Goal: Task Accomplishment & Management: Manage account settings

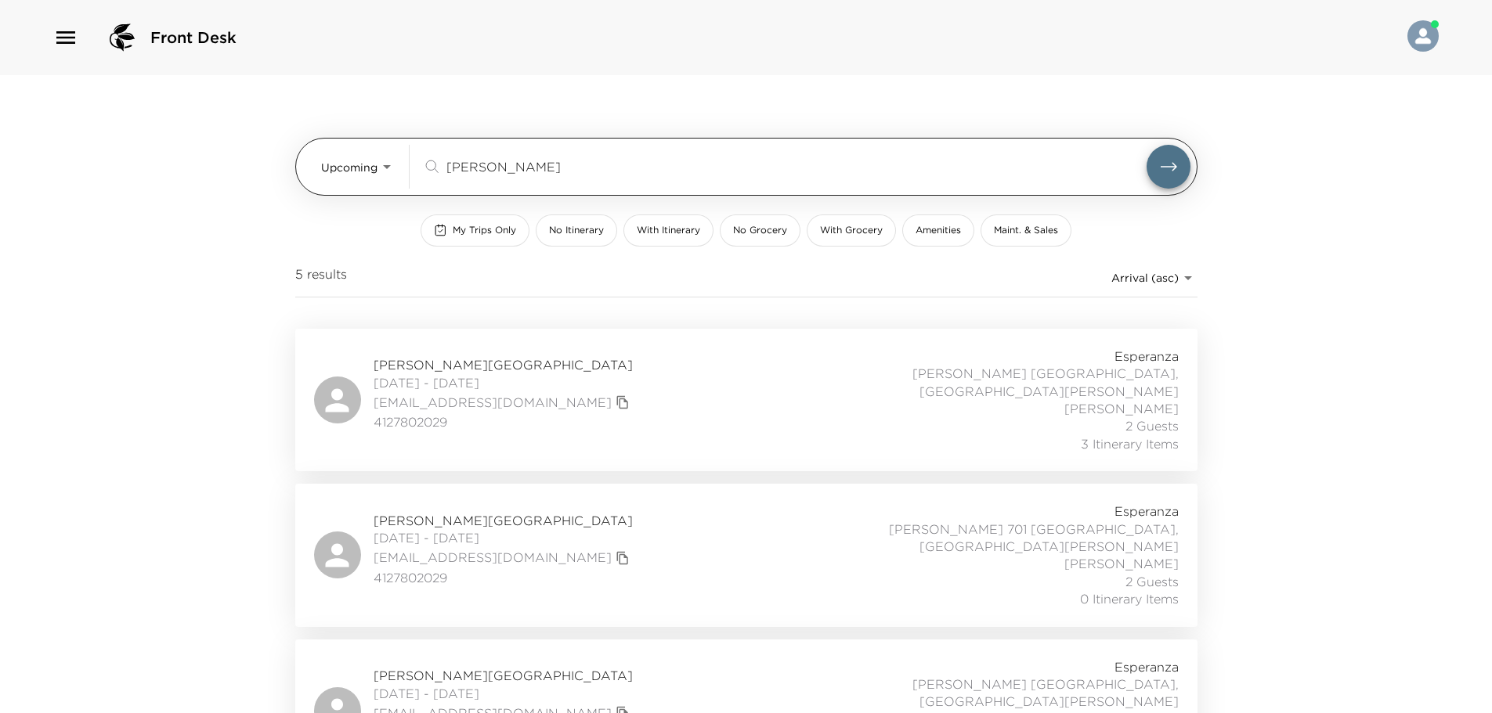
click at [345, 180] on body "Front Desk Upcoming Upcoming preston ​ My Trips Only No Itinerary With Itinerar…" at bounding box center [746, 356] width 1492 height 713
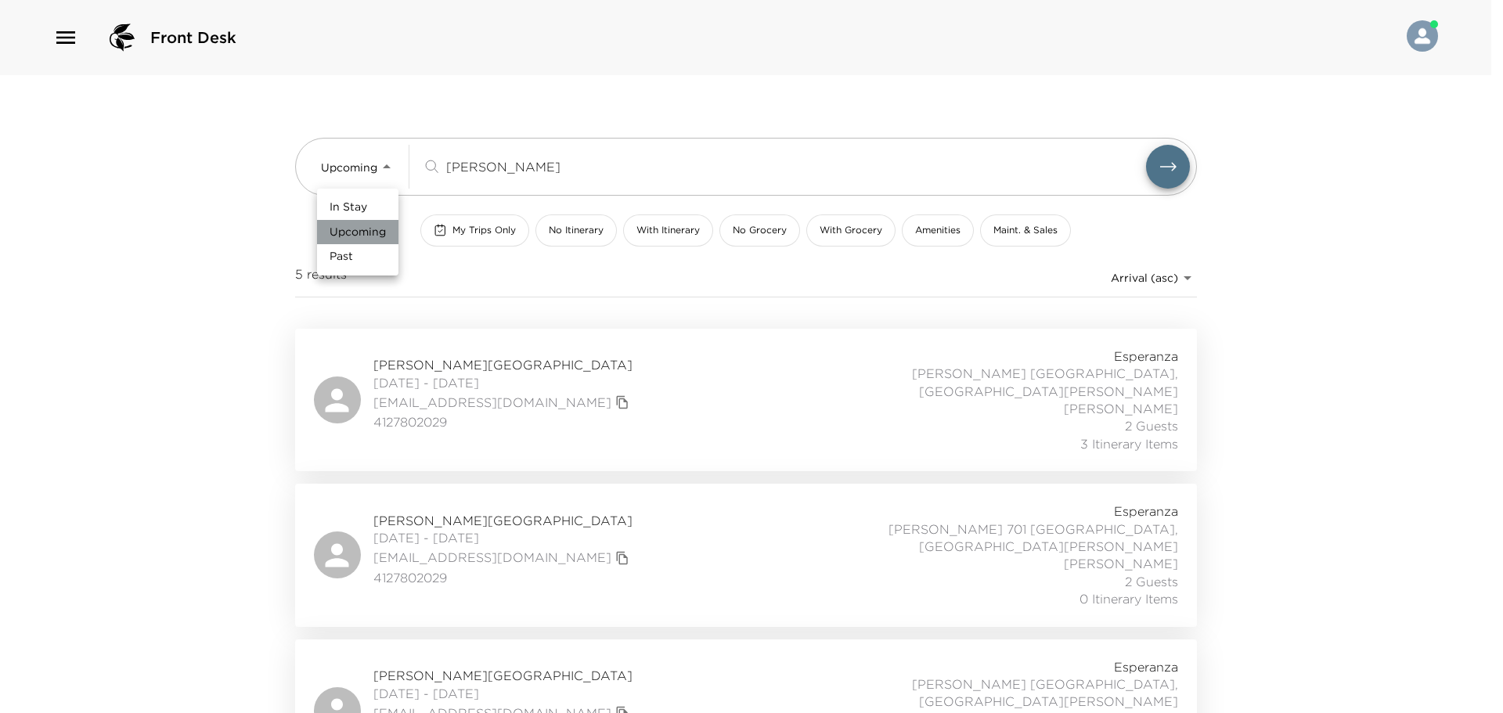
drag, startPoint x: 363, startPoint y: 226, endPoint x: 370, endPoint y: 216, distance: 12.4
click at [370, 216] on ul "In Stay Upcoming Past" at bounding box center [357, 232] width 81 height 87
click at [368, 203] on li "In Stay" at bounding box center [357, 207] width 81 height 25
type input "In-Stay"
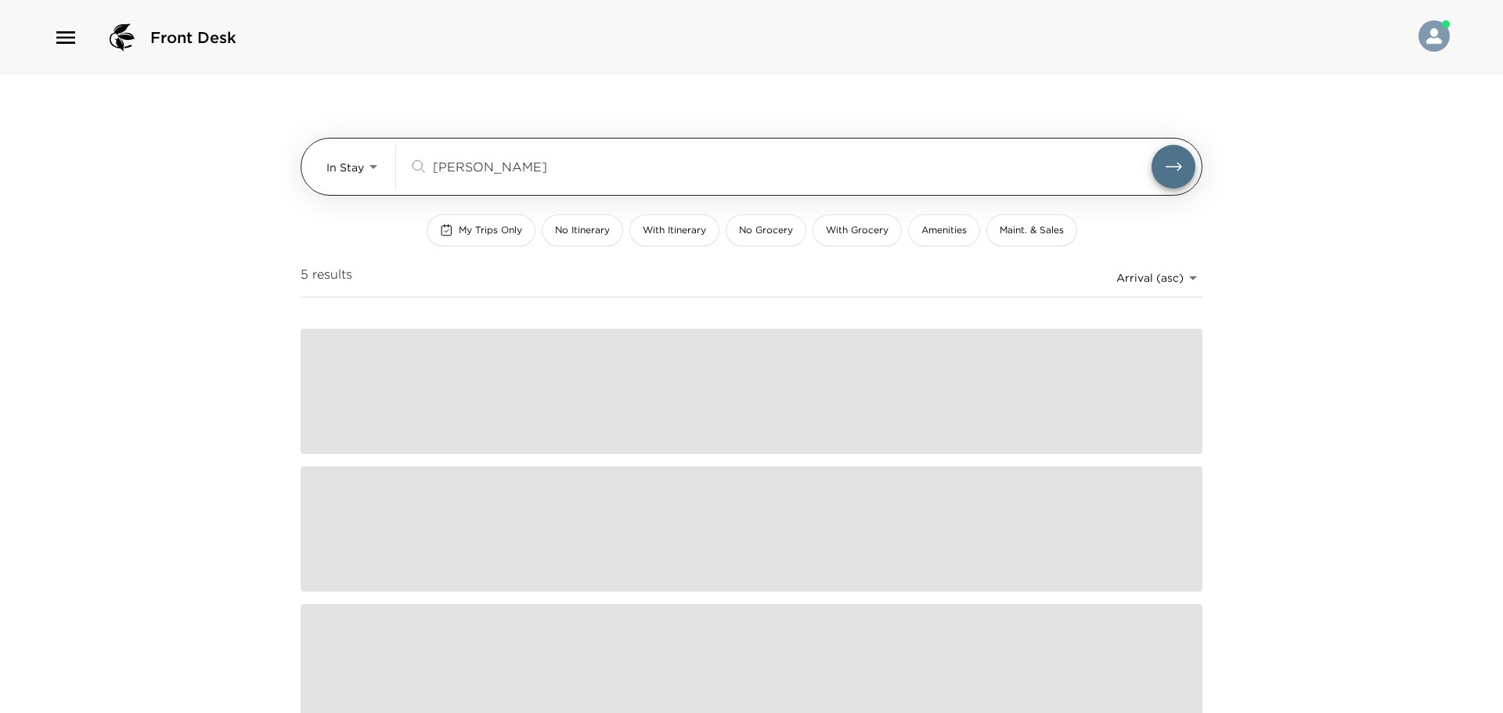
drag, startPoint x: 571, startPoint y: 182, endPoint x: 416, endPoint y: 166, distance: 155.8
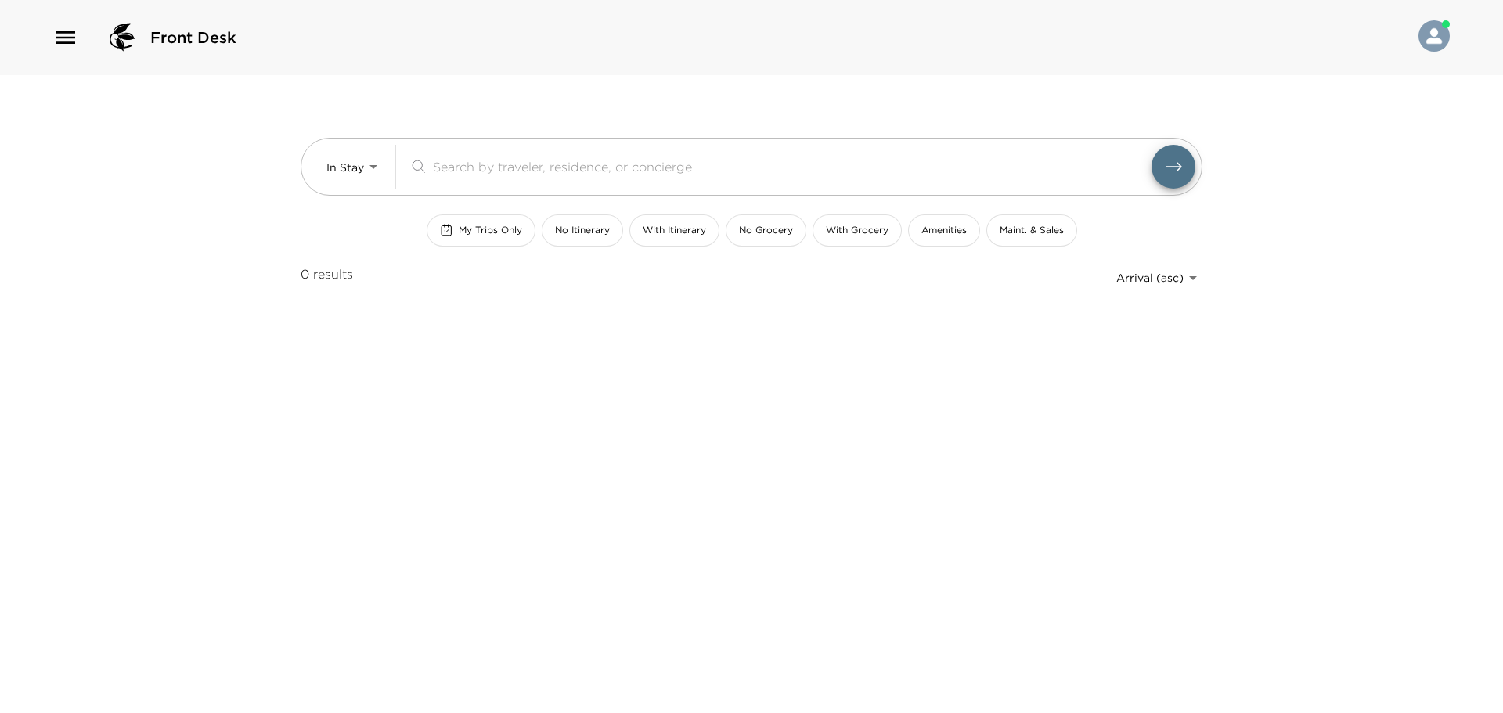
type input "¿"
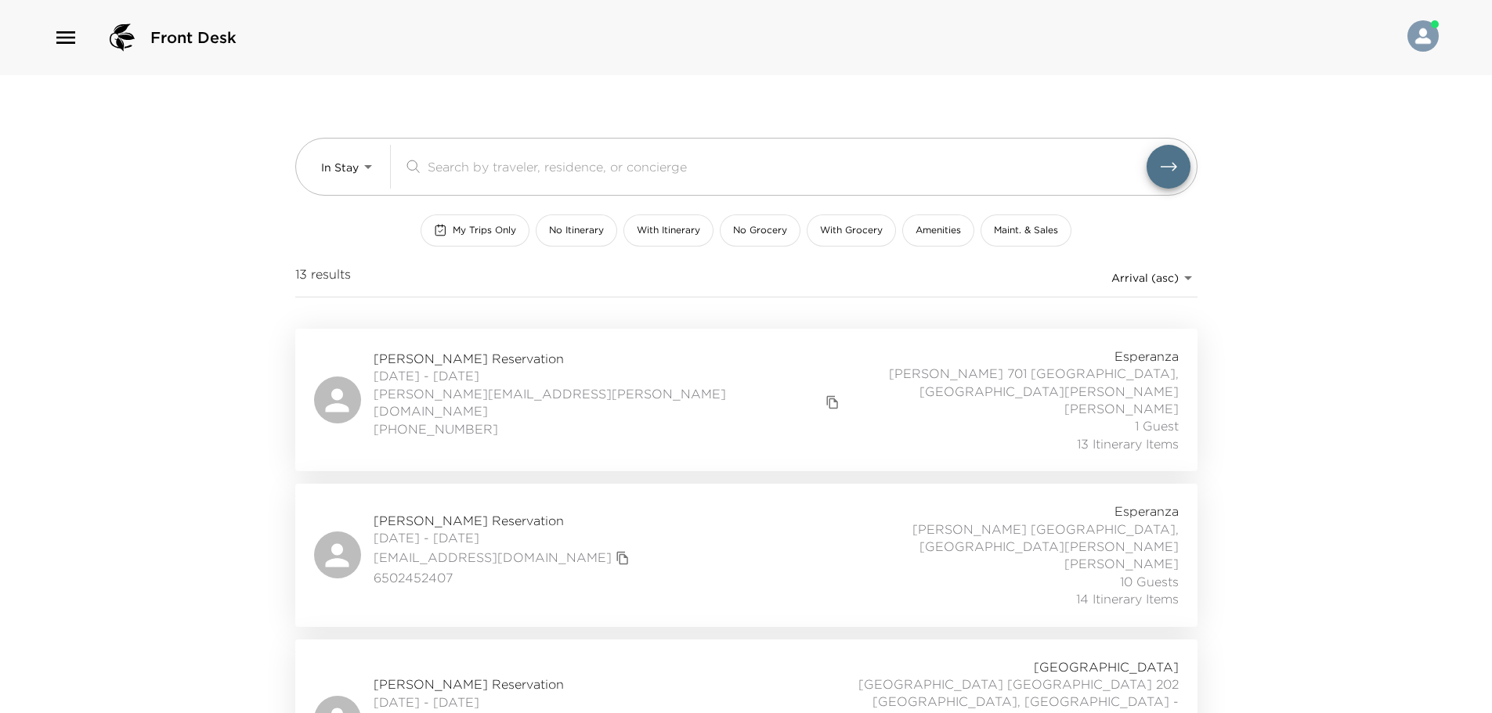
click at [223, 301] on div "Front Desk In Stay In-Stay ​ My Trips Only No Itinerary With Itinerary No Groce…" at bounding box center [746, 356] width 1492 height 713
click at [517, 220] on button "My Trips Only" at bounding box center [474, 231] width 109 height 32
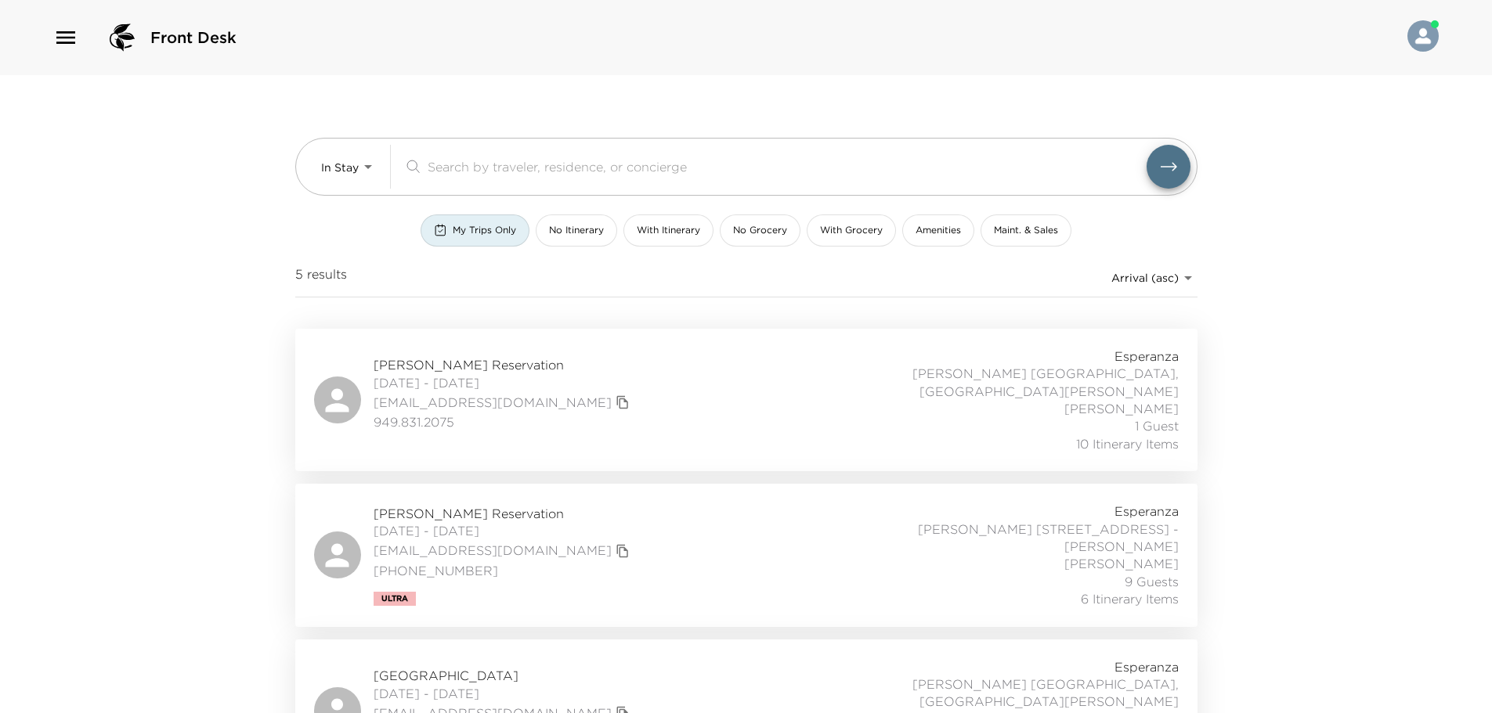
scroll to position [319, 0]
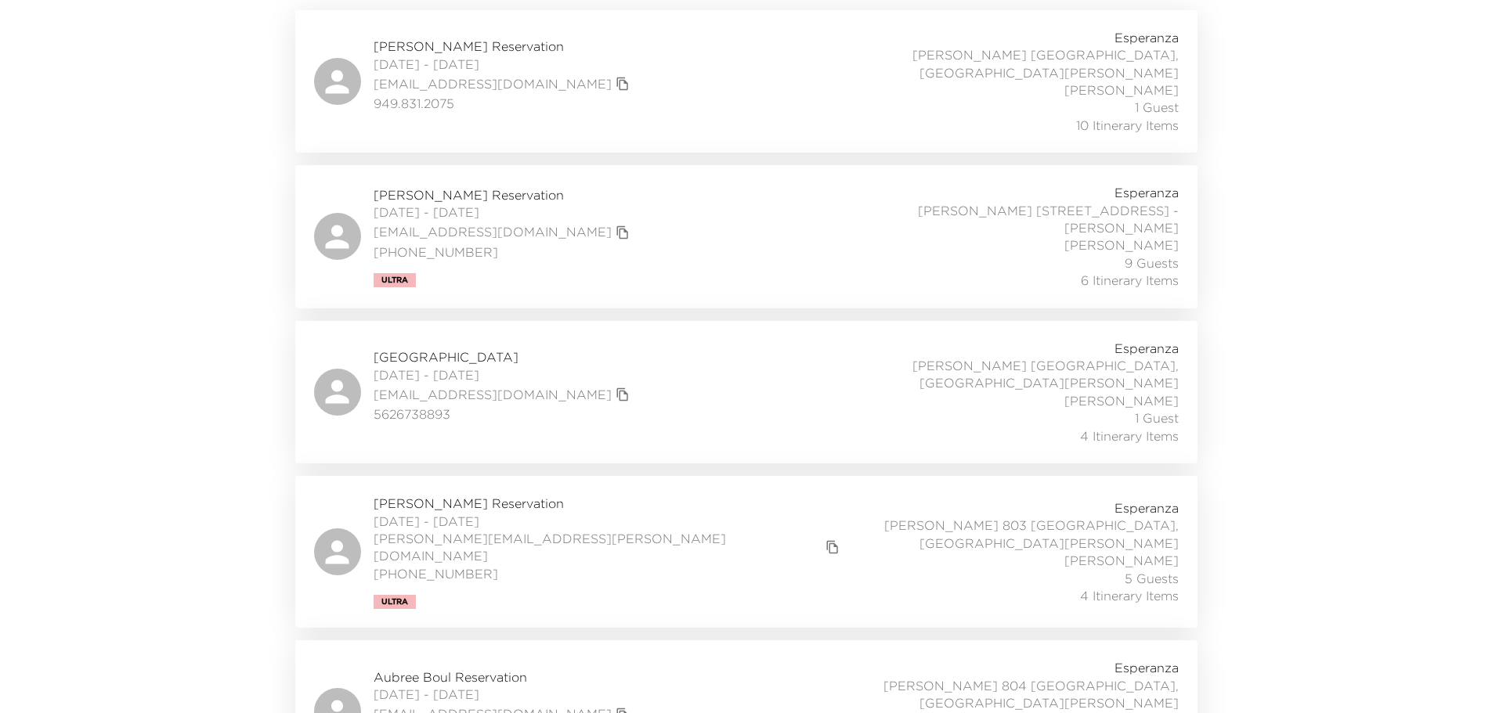
click at [807, 390] on div "Kahmissa Steenhausen Reservation 10/02/2025 - 10/05/2025 ksteenhausen@gmail.com…" at bounding box center [746, 392] width 864 height 105
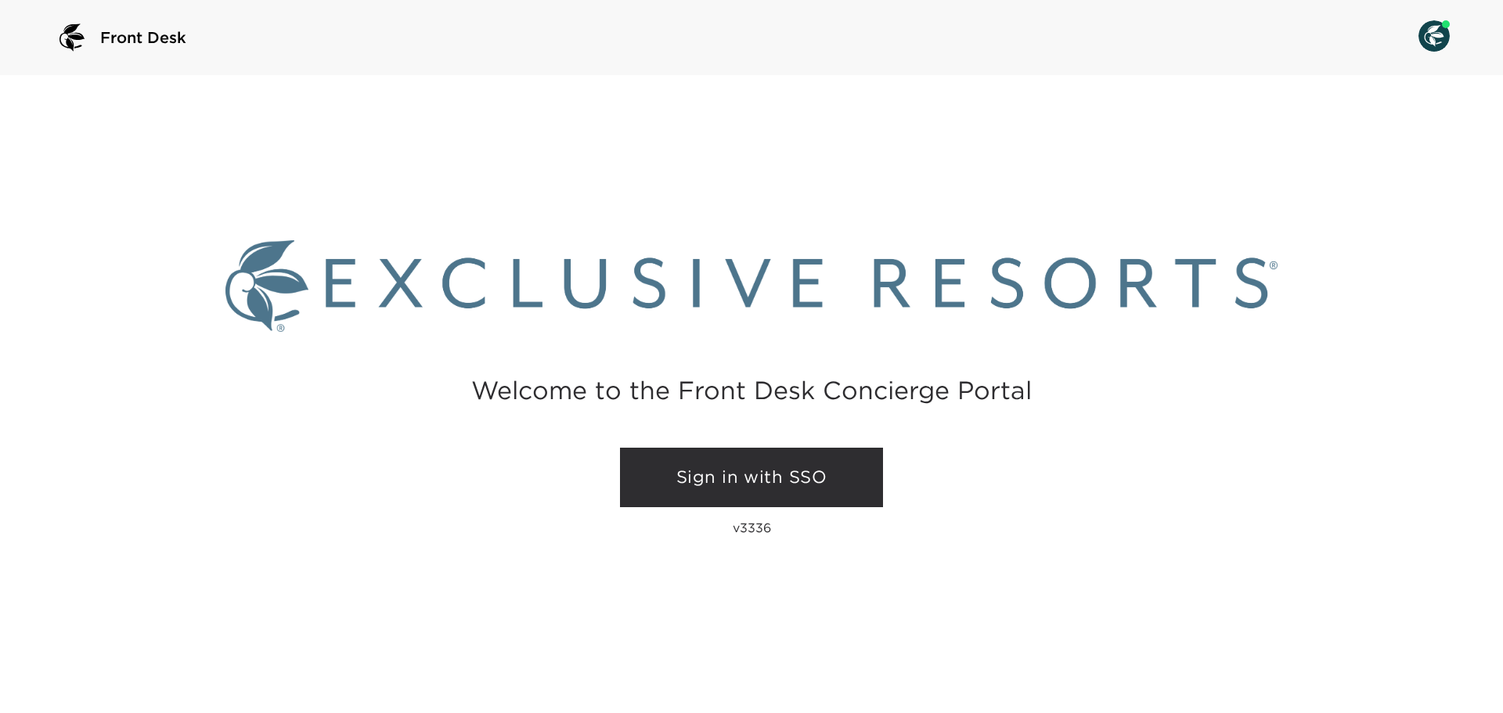
click at [744, 432] on div "Welcome to the Front Desk Concierge Portal Sign in with SSO v3336" at bounding box center [751, 394] width 1503 height 638
click at [743, 457] on link "Sign in with SSO" at bounding box center [751, 478] width 263 height 60
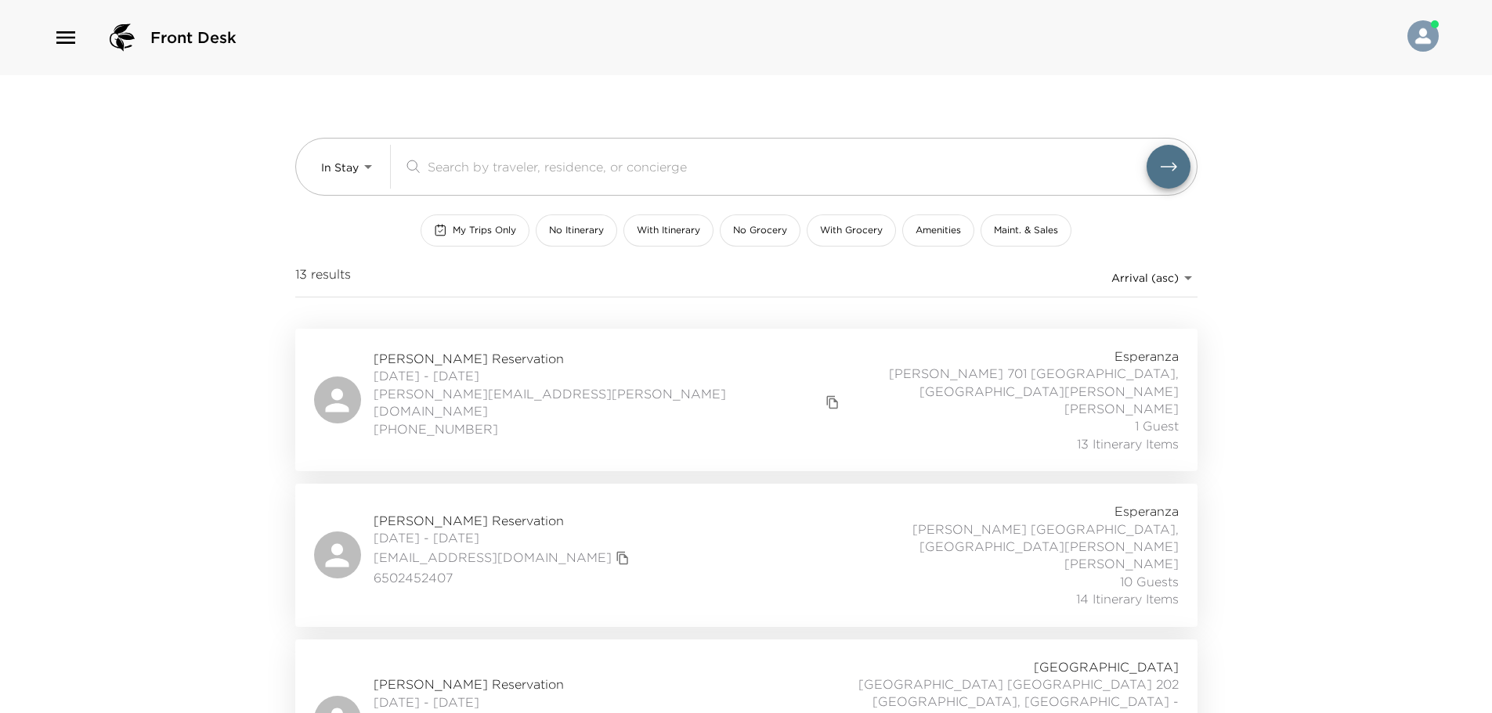
click at [485, 246] on button "My Trips Only" at bounding box center [474, 231] width 109 height 32
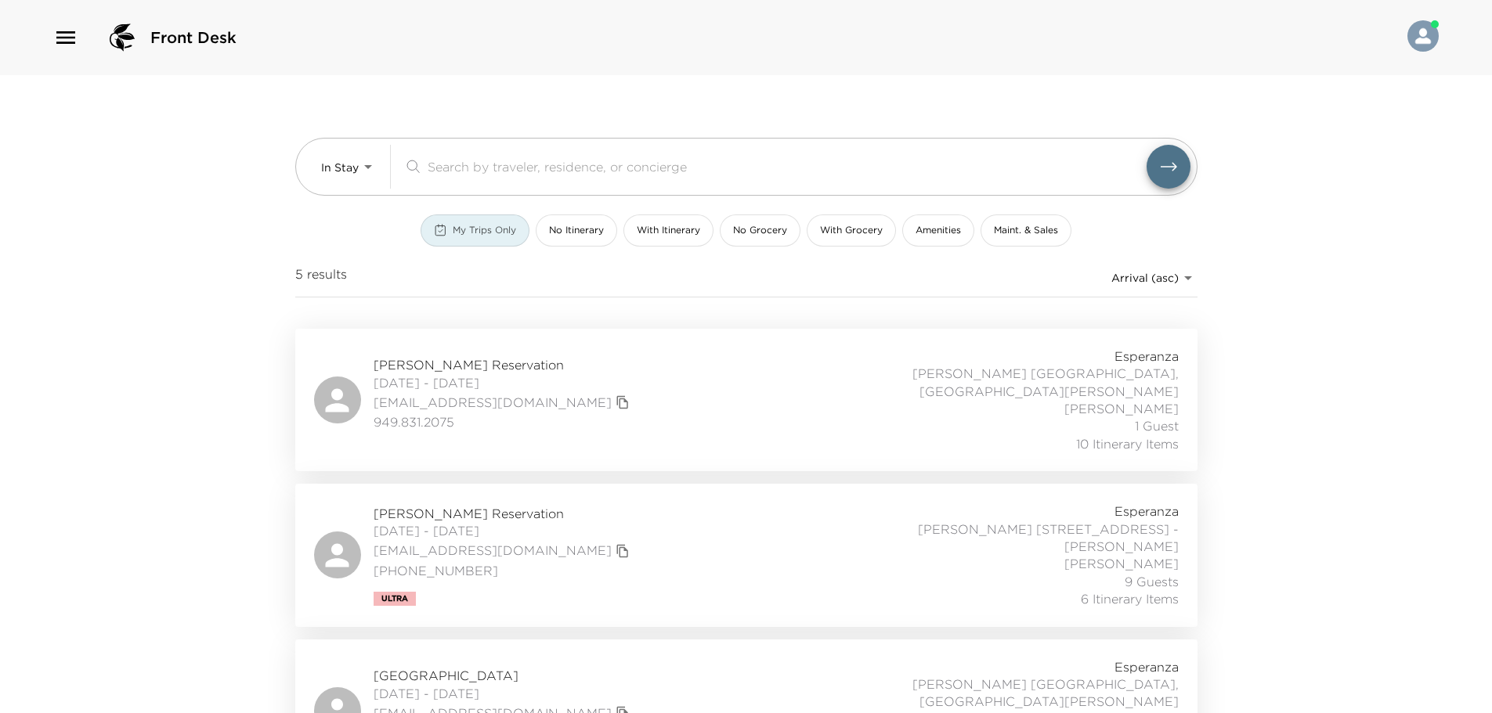
click at [478, 233] on span "My Trips Only" at bounding box center [484, 230] width 63 height 13
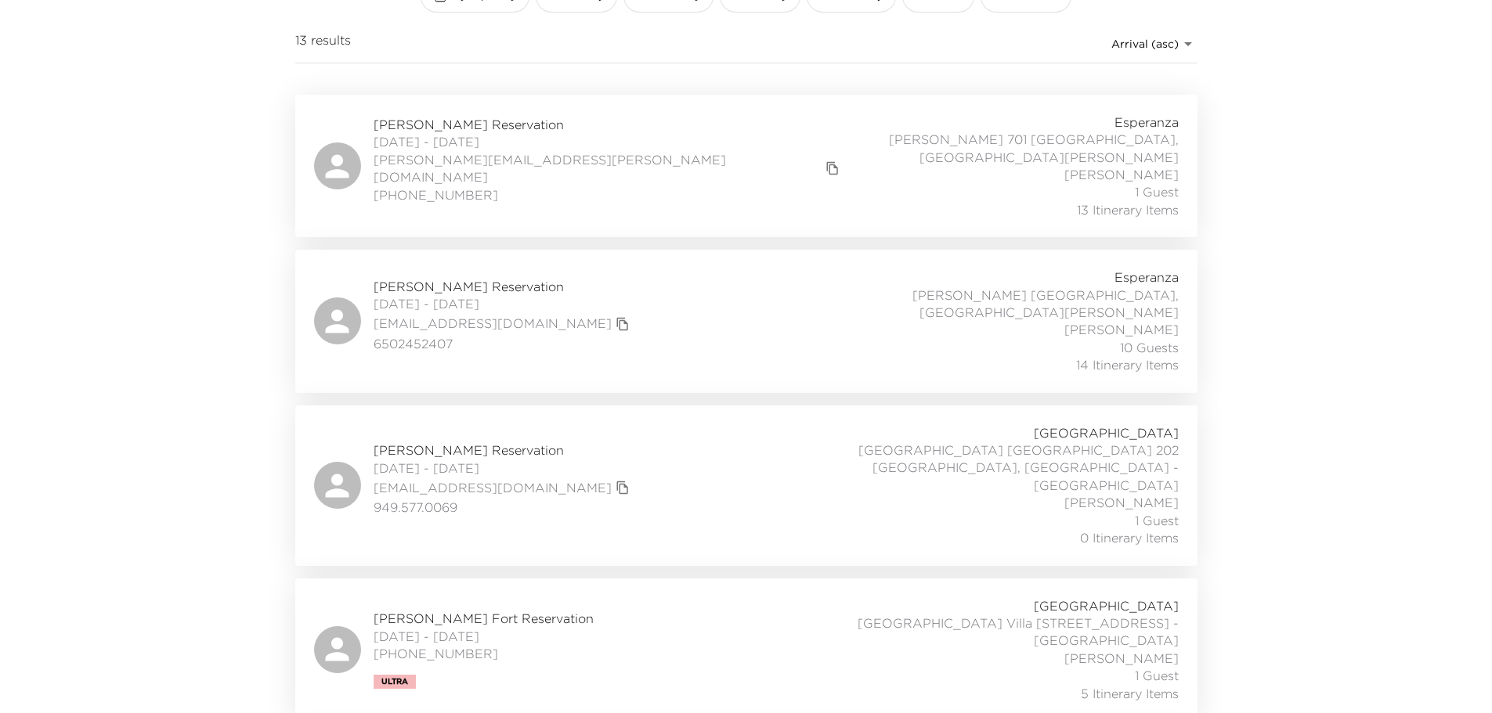
scroll to position [470, 0]
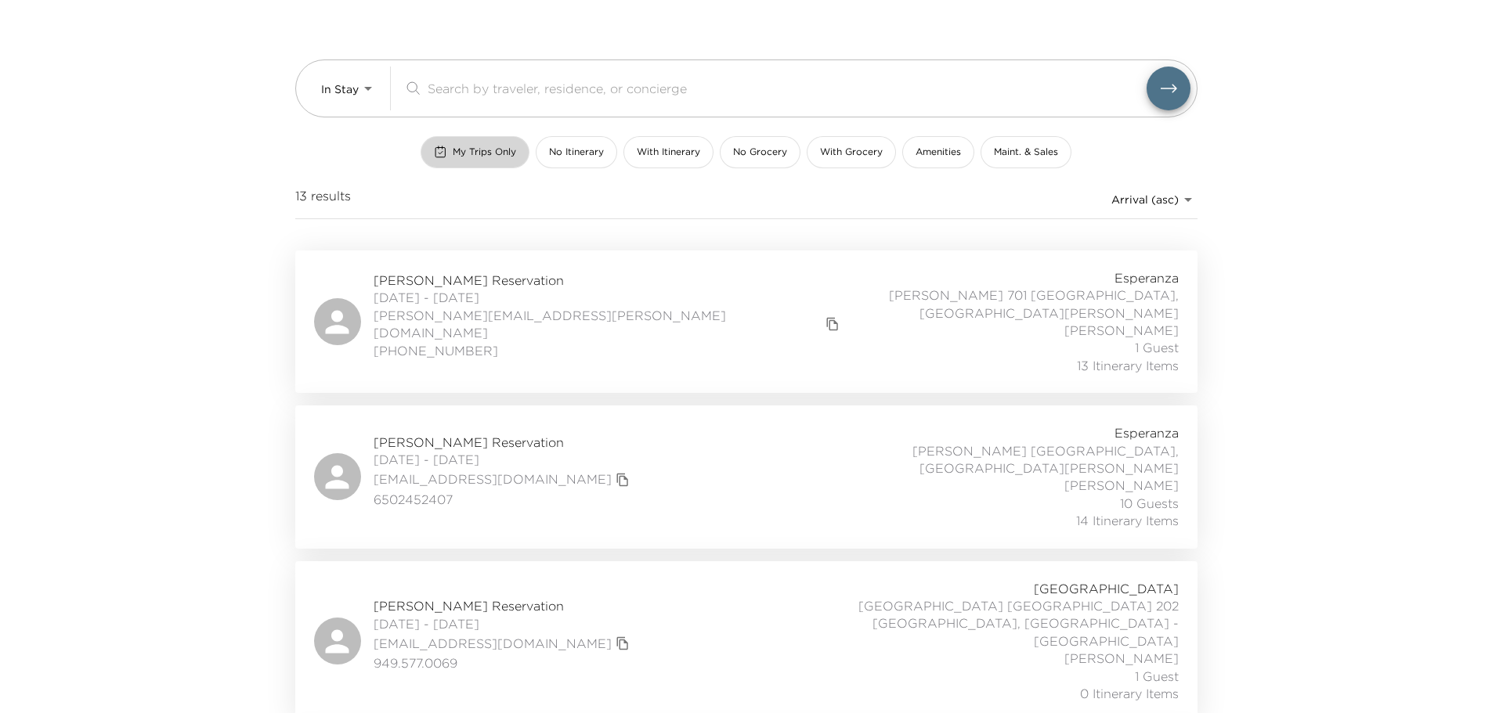
click at [496, 157] on span "My Trips Only" at bounding box center [484, 152] width 63 height 13
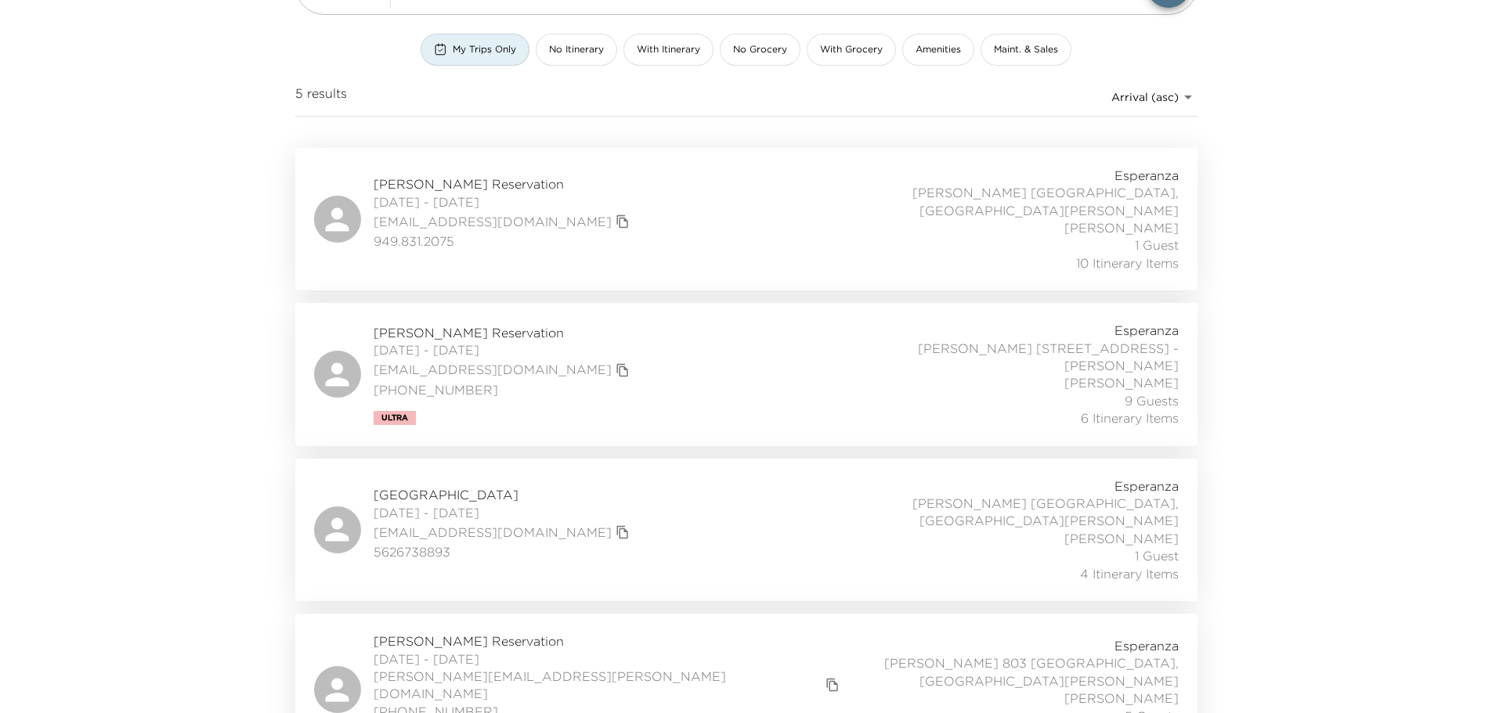
scroll to position [319, 0]
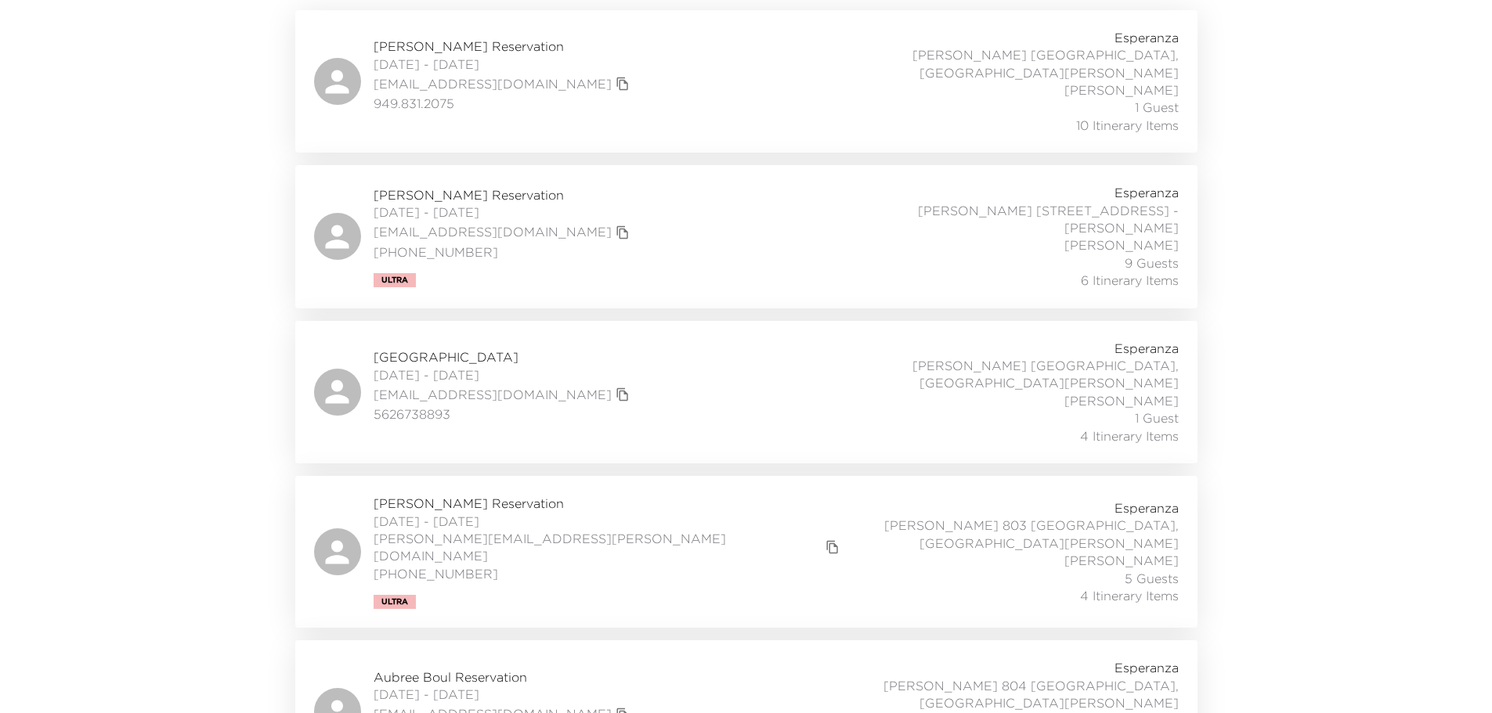
click at [773, 388] on div "[PERSON_NAME][GEOGRAPHIC_DATA] [DATE] - [DATE] [EMAIL_ADDRESS][DOMAIN_NAME] 562…" at bounding box center [746, 392] width 864 height 105
click at [680, 495] on div "Tom Buhl Reservation 10/02/2025 - 10/05/2025 thomas@buhl.com (313) 319-8609 Ult…" at bounding box center [746, 552] width 864 height 114
click at [673, 362] on div "Kahmissa Steenhausen Reservation 10/02/2025 - 10/05/2025 ksteenhausen@gmail.com…" at bounding box center [746, 392] width 864 height 105
click at [669, 659] on div "Aubree Boul Reservation 10/02/2025 - 10/05/2025 aubree.boul@gmail.com 171450121…" at bounding box center [746, 711] width 864 height 105
click at [681, 659] on div "Aubree Boul Reservation 10/02/2025 - 10/05/2025 aubree.boul@gmail.com 171450121…" at bounding box center [746, 711] width 864 height 105
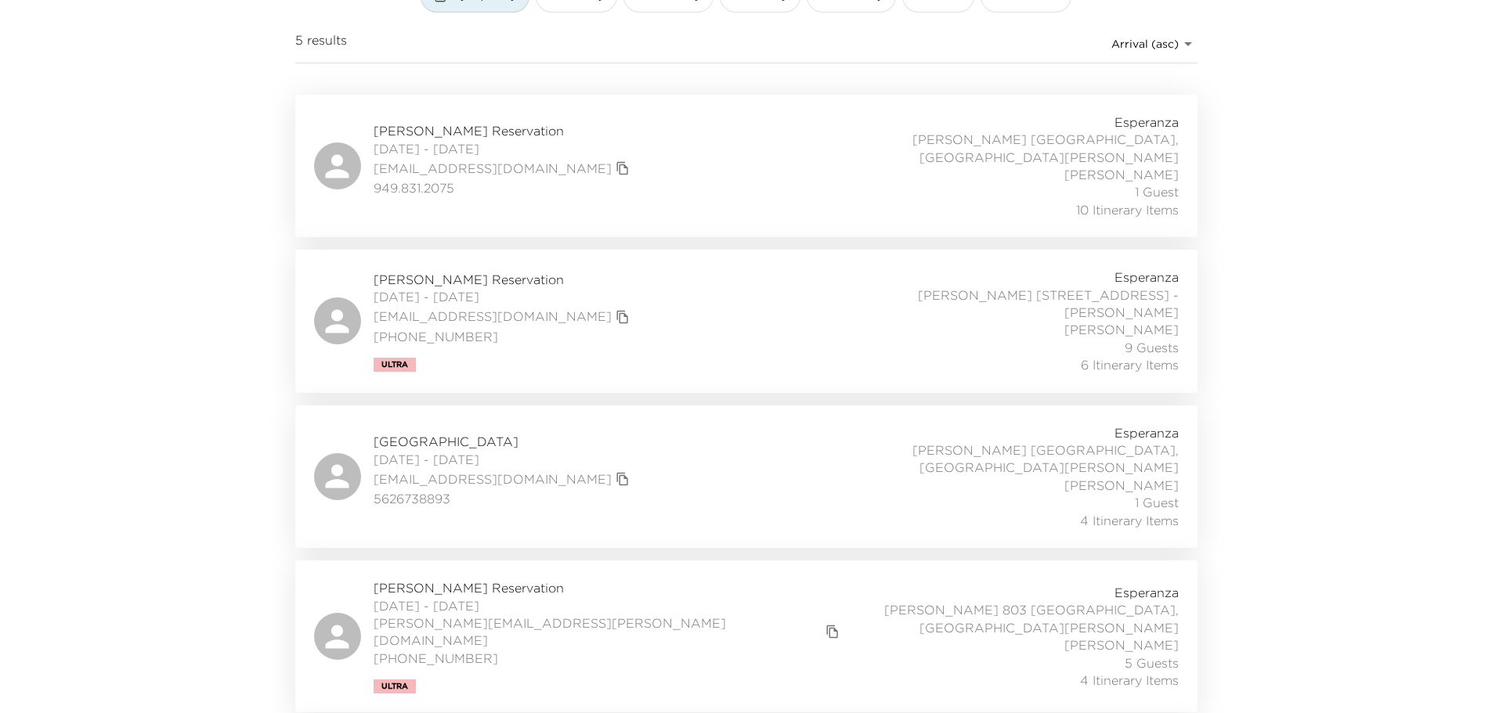
scroll to position [235, 0]
click at [700, 150] on div "Gerard Gendron Reservation 10/01/2025 - 10/08/2025 gendrongerry@yahoo.com 949.8…" at bounding box center [746, 165] width 864 height 105
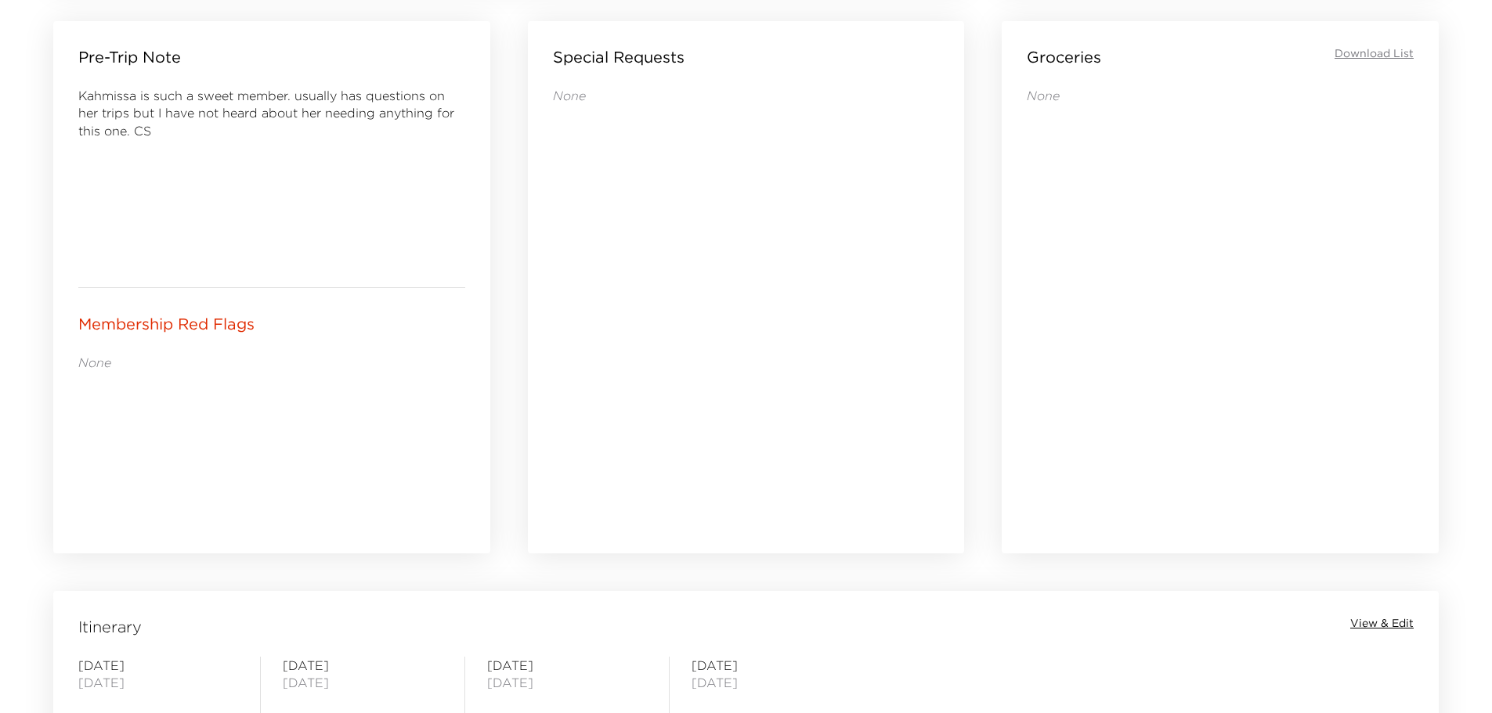
scroll to position [940, 0]
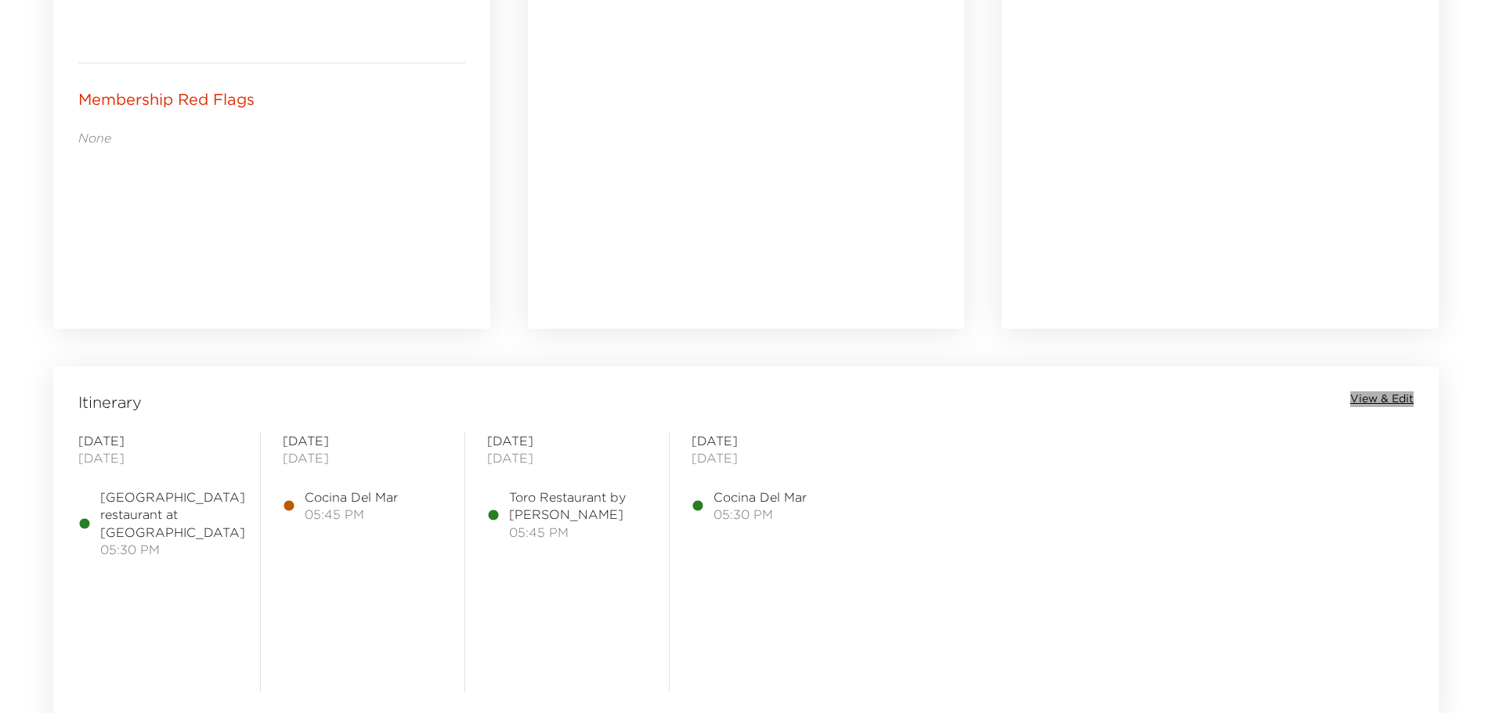
click at [1370, 392] on span "View & Edit" at bounding box center [1381, 400] width 63 height 16
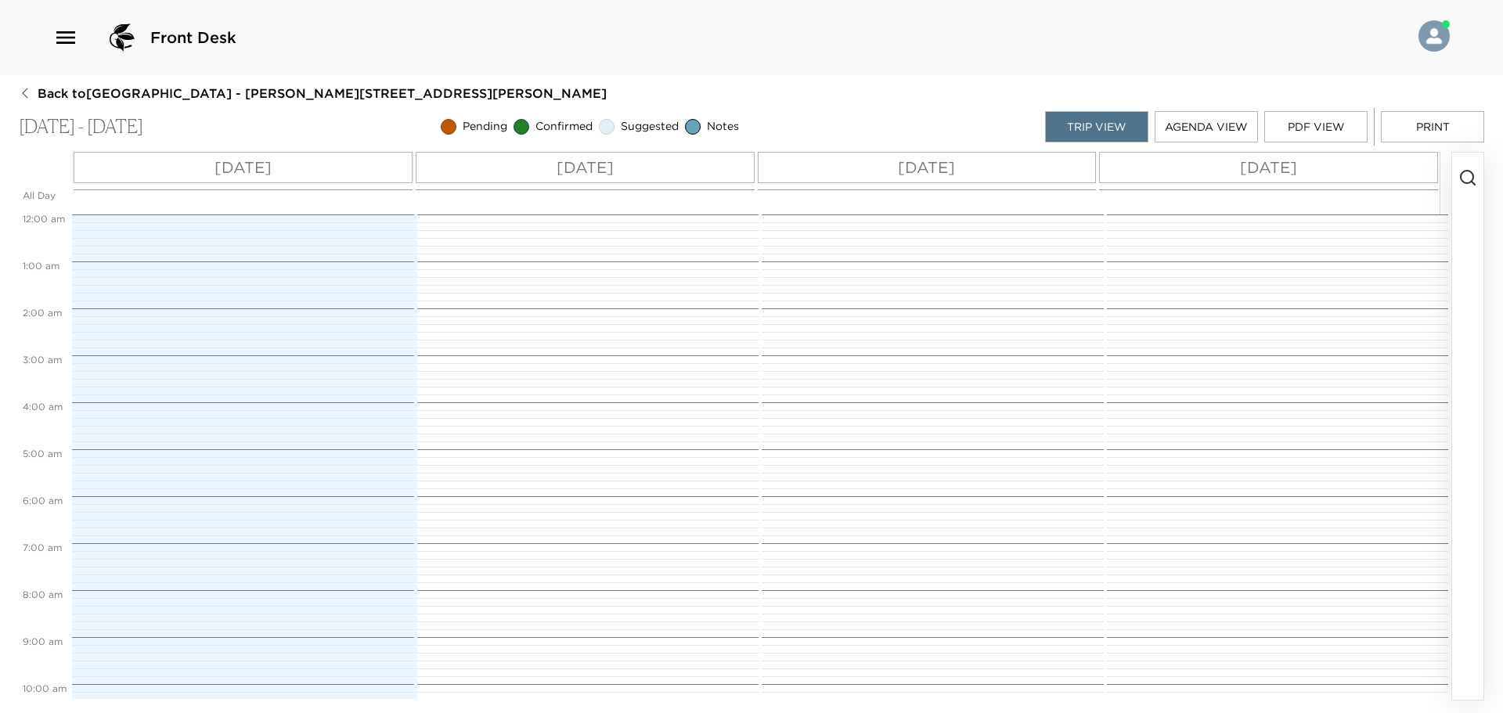
scroll to position [631, 0]
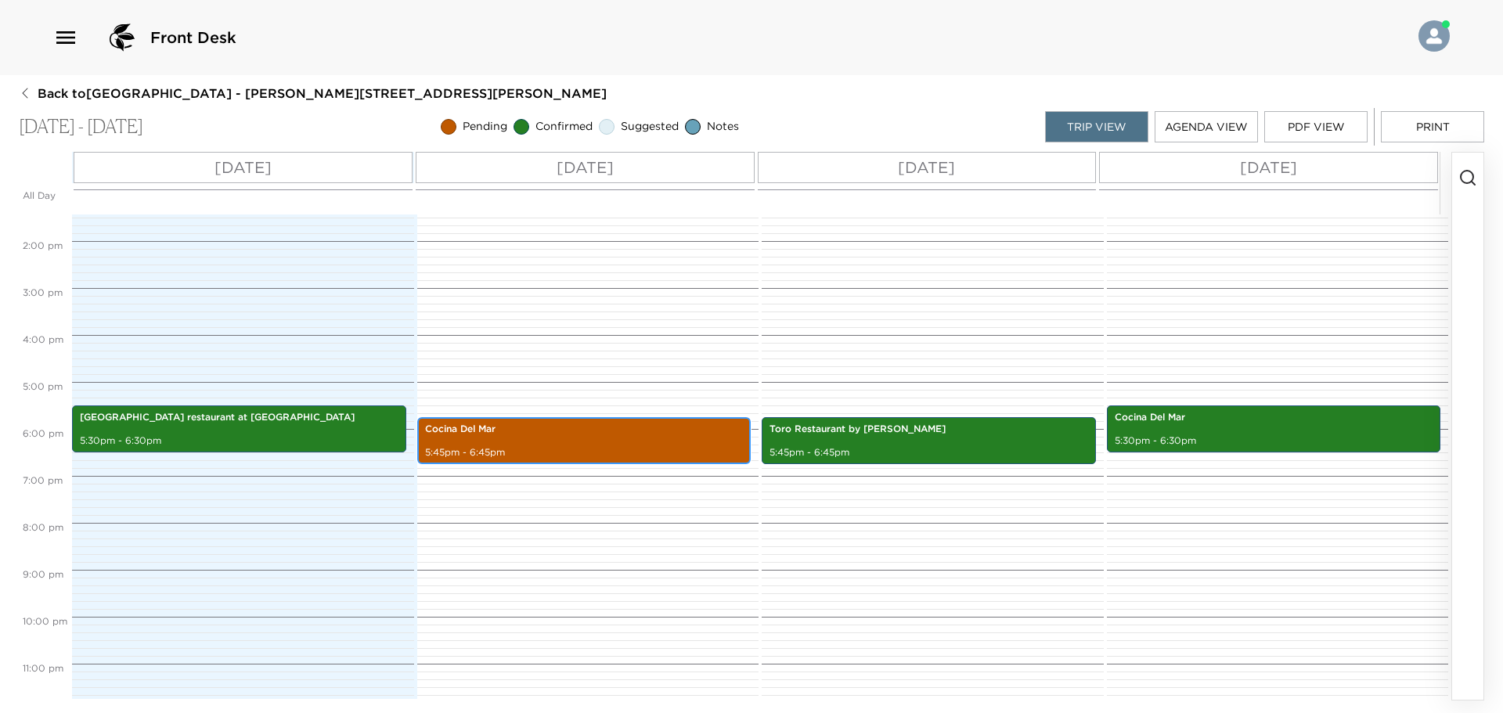
click at [635, 441] on div "Cocina Del Mar 5:45pm - 6:45pm" at bounding box center [584, 441] width 325 height 42
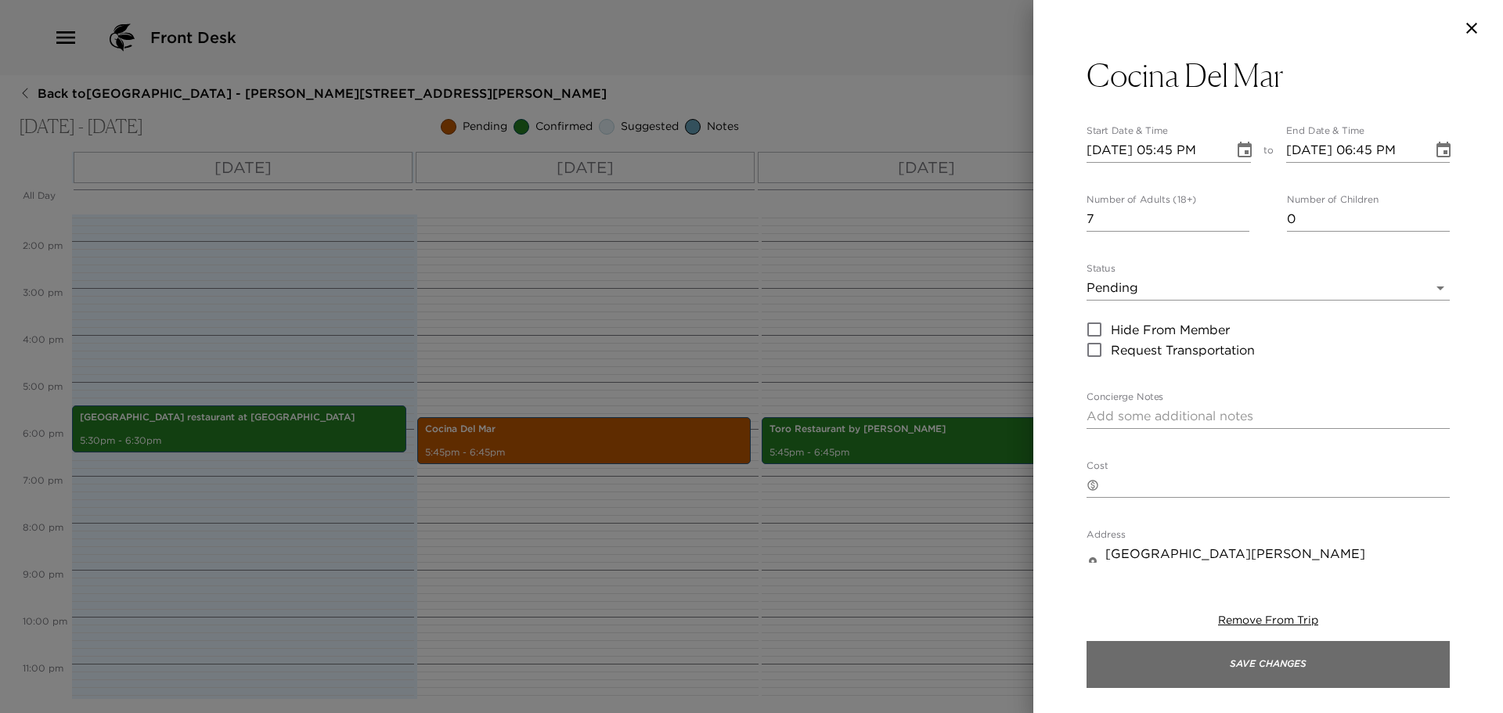
click at [1241, 659] on button "Save Changes" at bounding box center [1268, 664] width 363 height 47
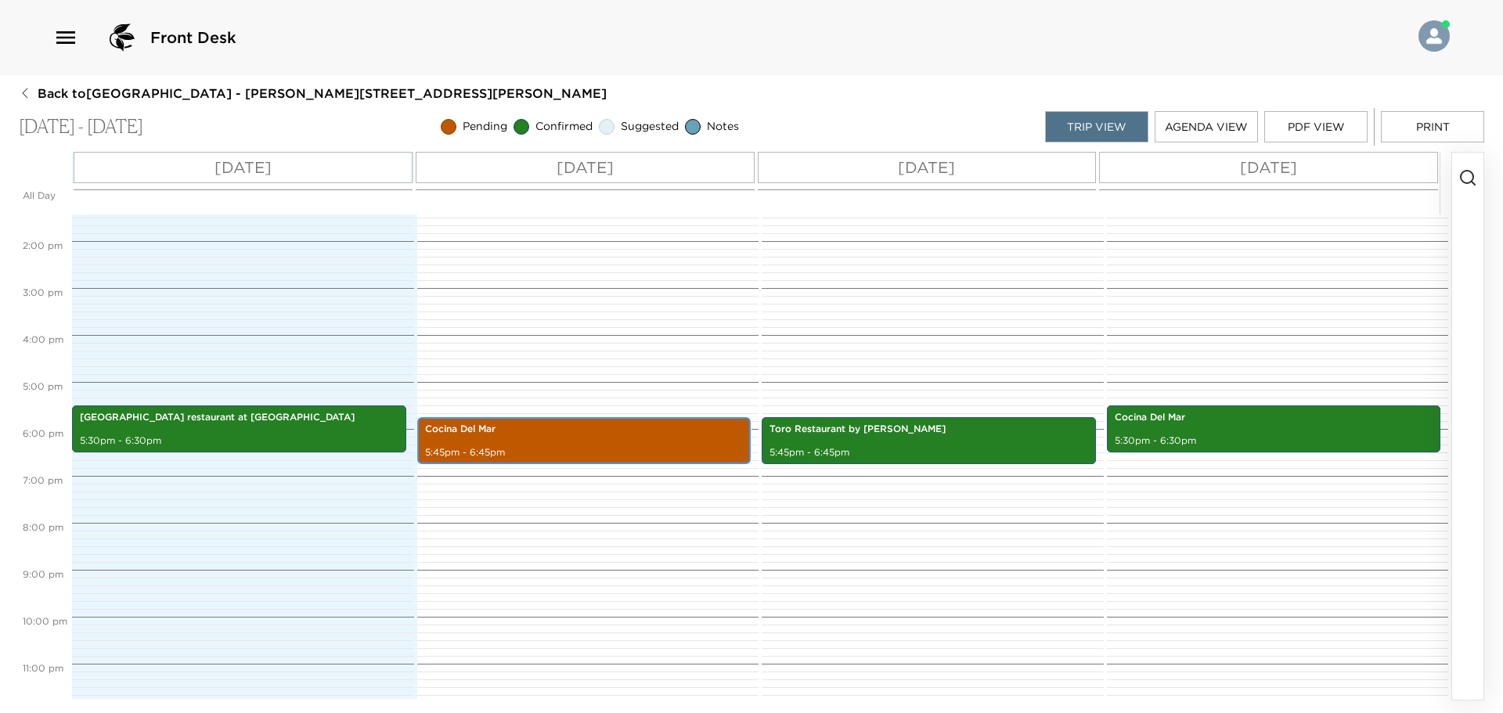
click at [563, 431] on p "Cocina Del Mar" at bounding box center [584, 429] width 319 height 13
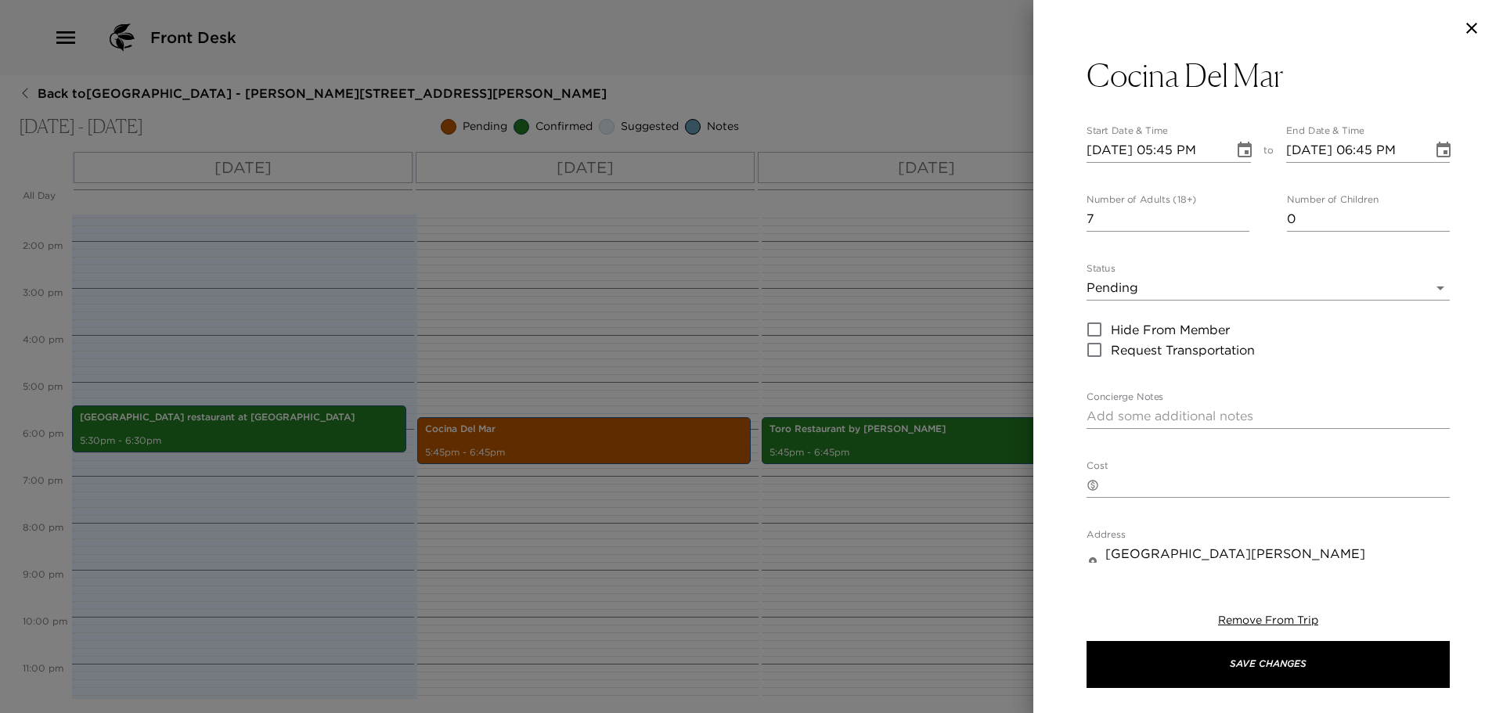
click at [1150, 297] on body "Front Desk Back to Kahmissa Steenhausen Reservation - Esperanza 802 Los Cabos, …" at bounding box center [751, 356] width 1503 height 713
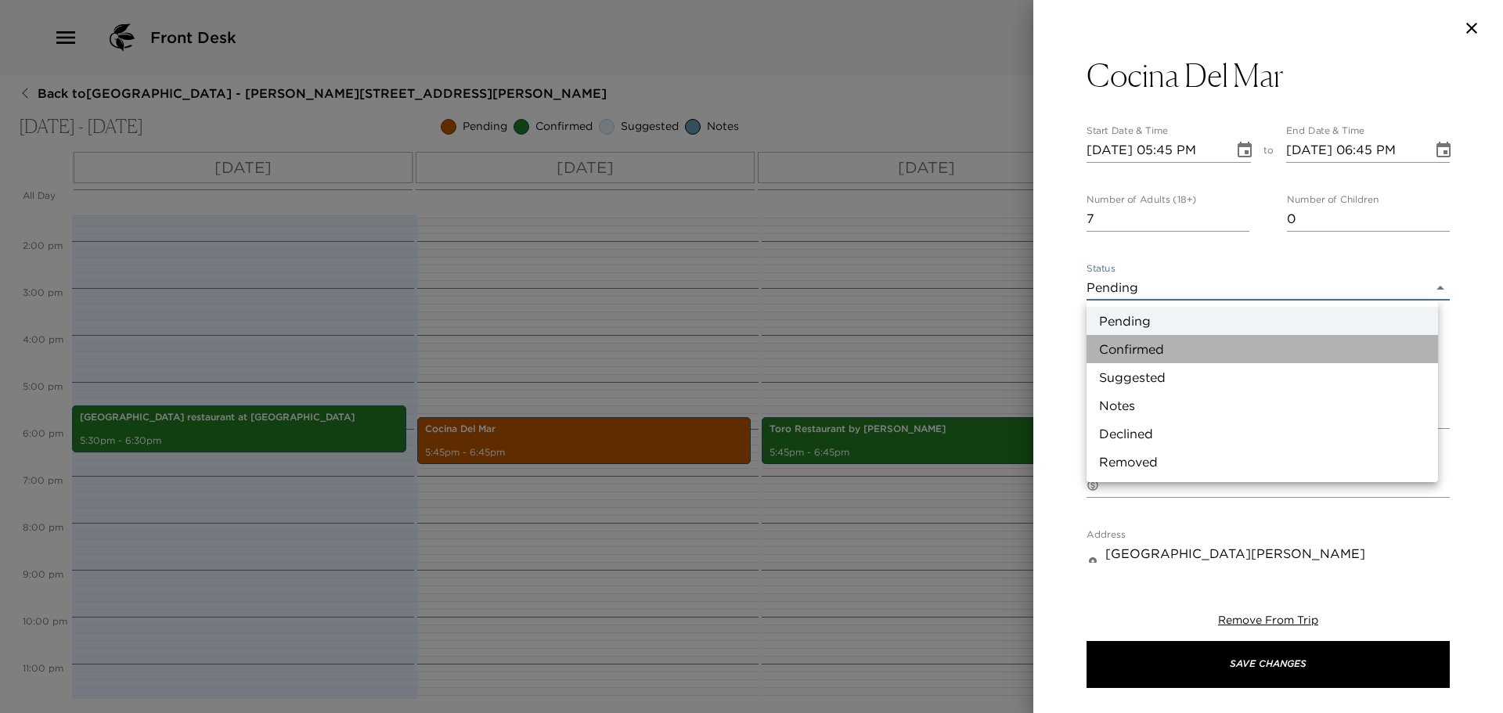
click at [1140, 343] on li "Confirmed" at bounding box center [1263, 349] width 352 height 28
type input "Confirmed"
type textarea "Your dinner reservation has been confirmed."
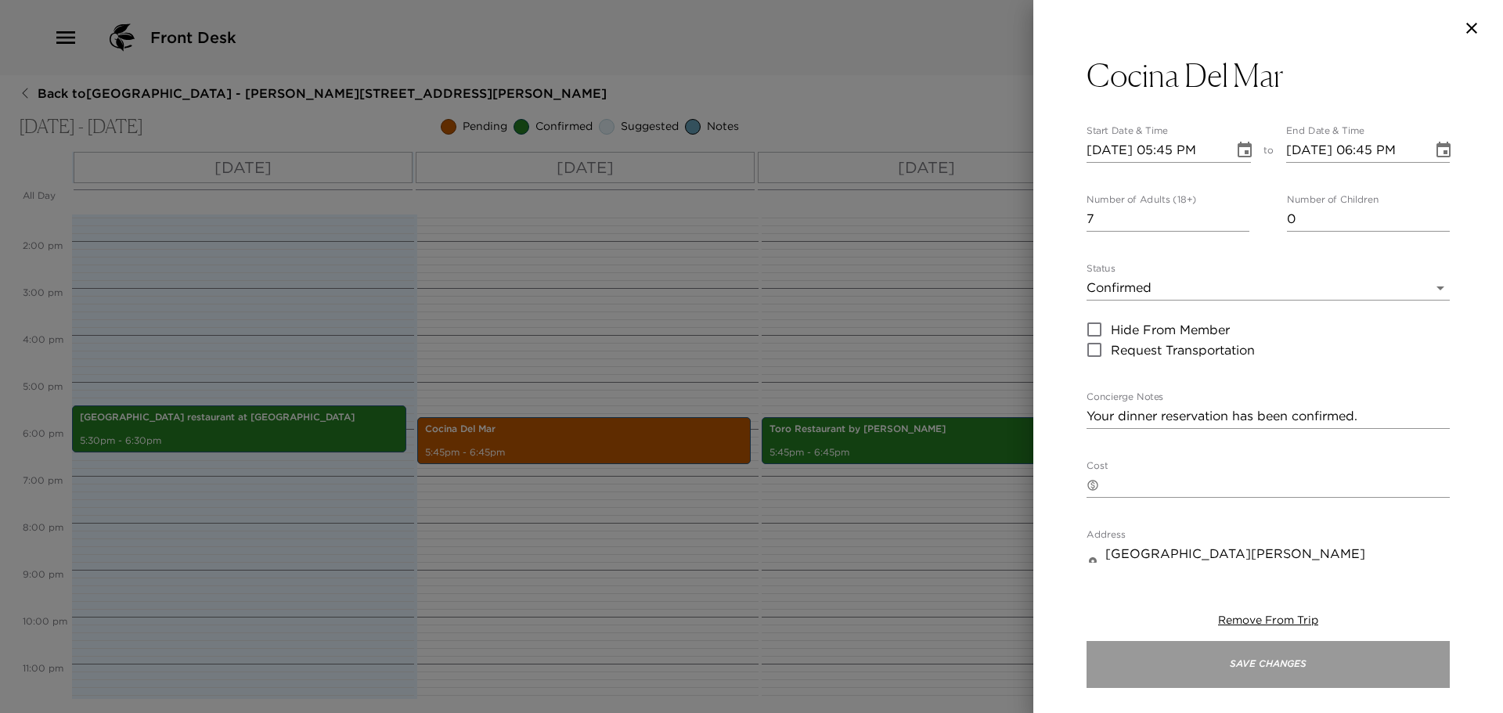
click at [1269, 659] on button "Save Changes" at bounding box center [1268, 664] width 363 height 47
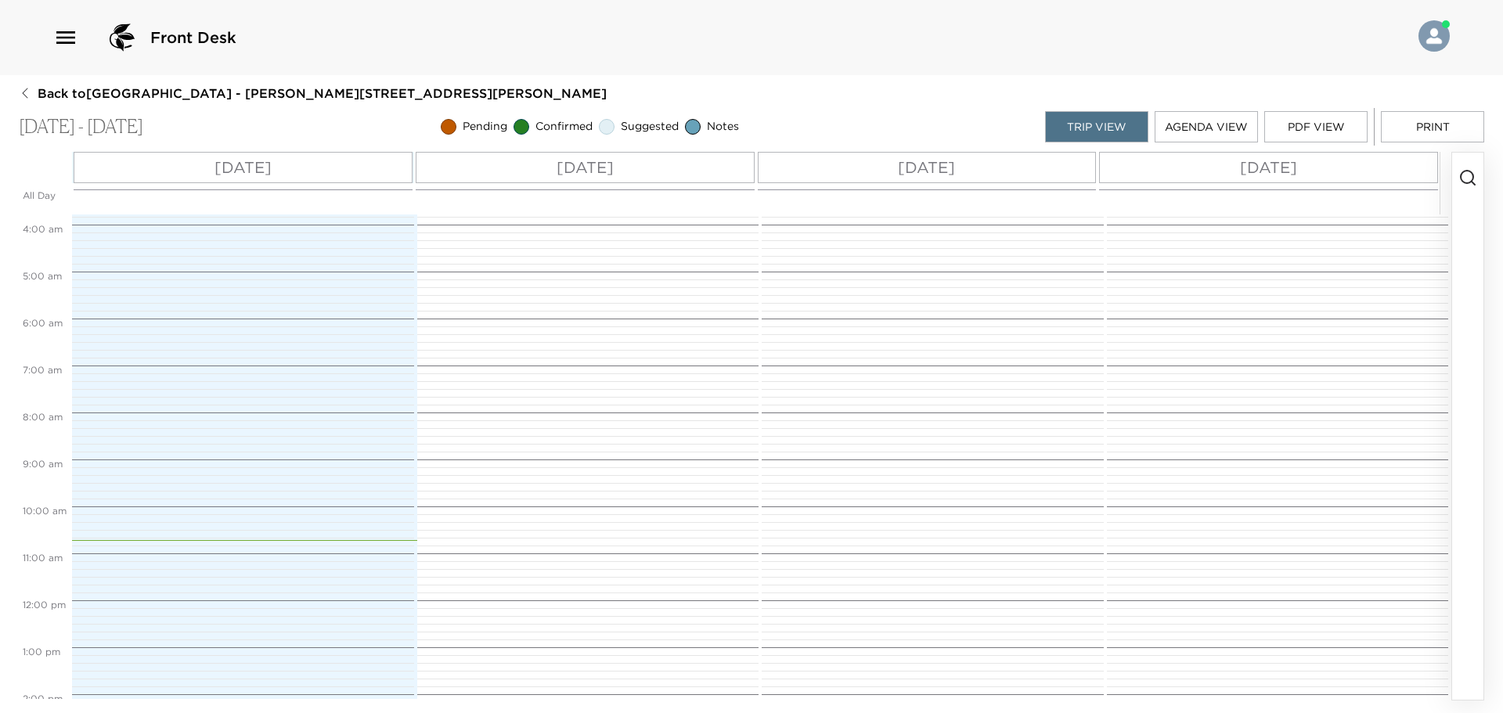
scroll to position [553, 0]
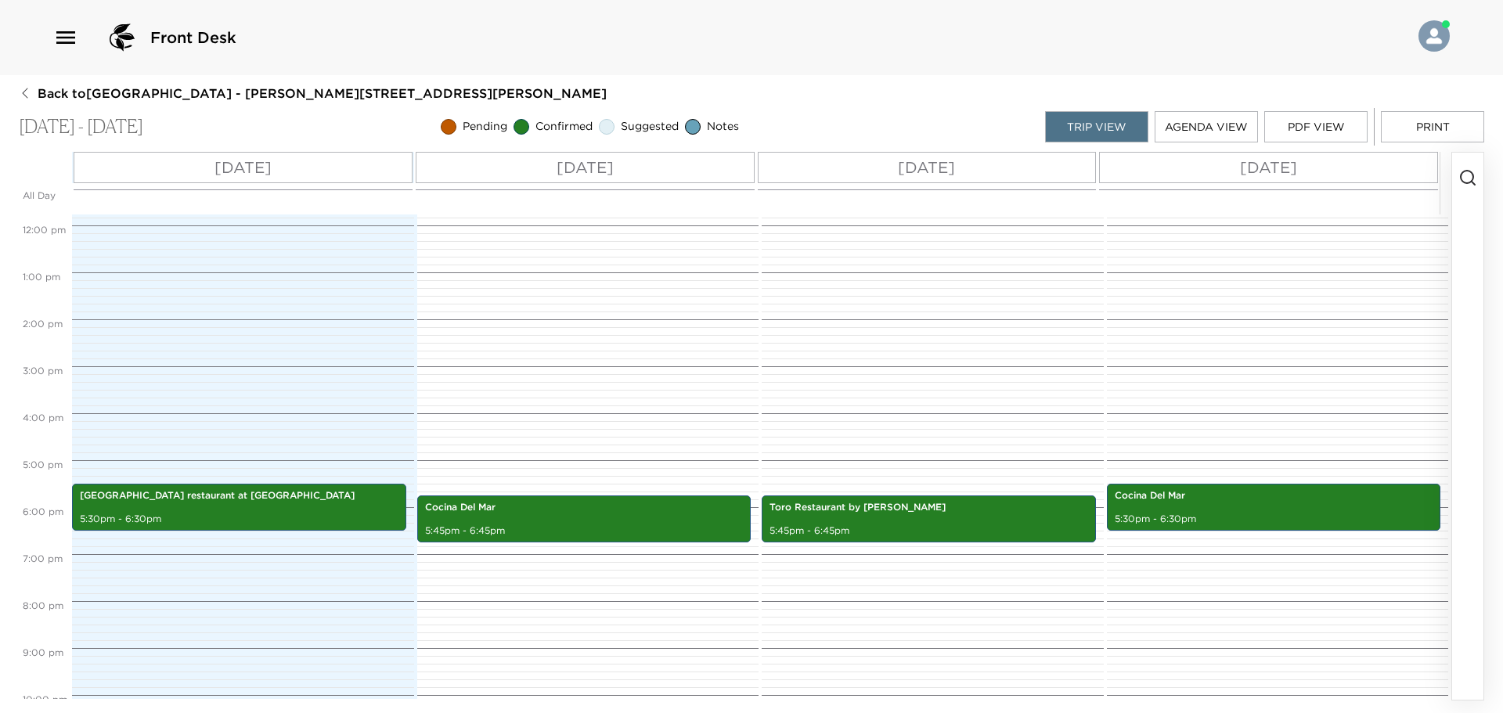
click at [1461, 183] on icon "button" at bounding box center [1468, 177] width 19 height 19
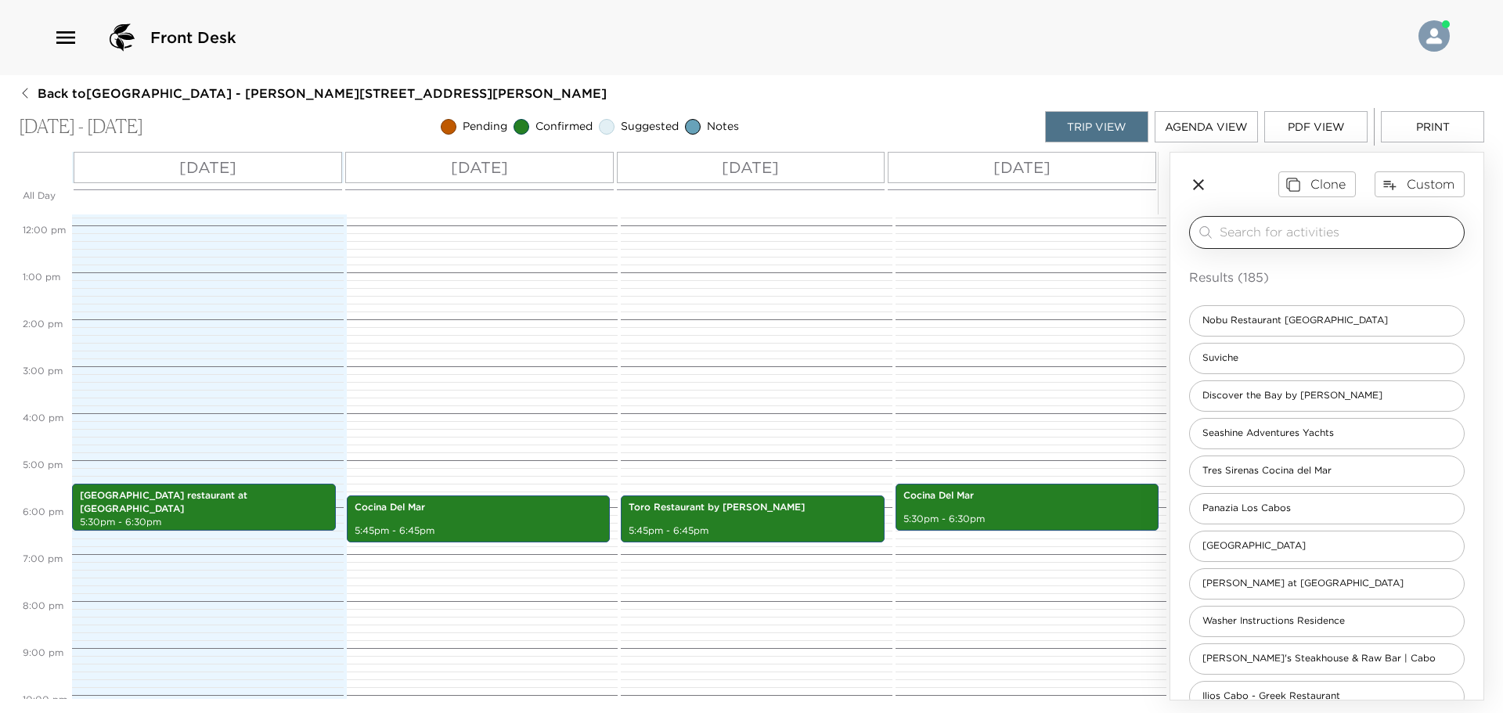
drag, startPoint x: 1265, startPoint y: 218, endPoint x: 1265, endPoint y: 229, distance: 11.0
click at [1265, 229] on div "​" at bounding box center [1327, 232] width 276 height 33
click at [1265, 229] on input "search" at bounding box center [1339, 232] width 238 height 18
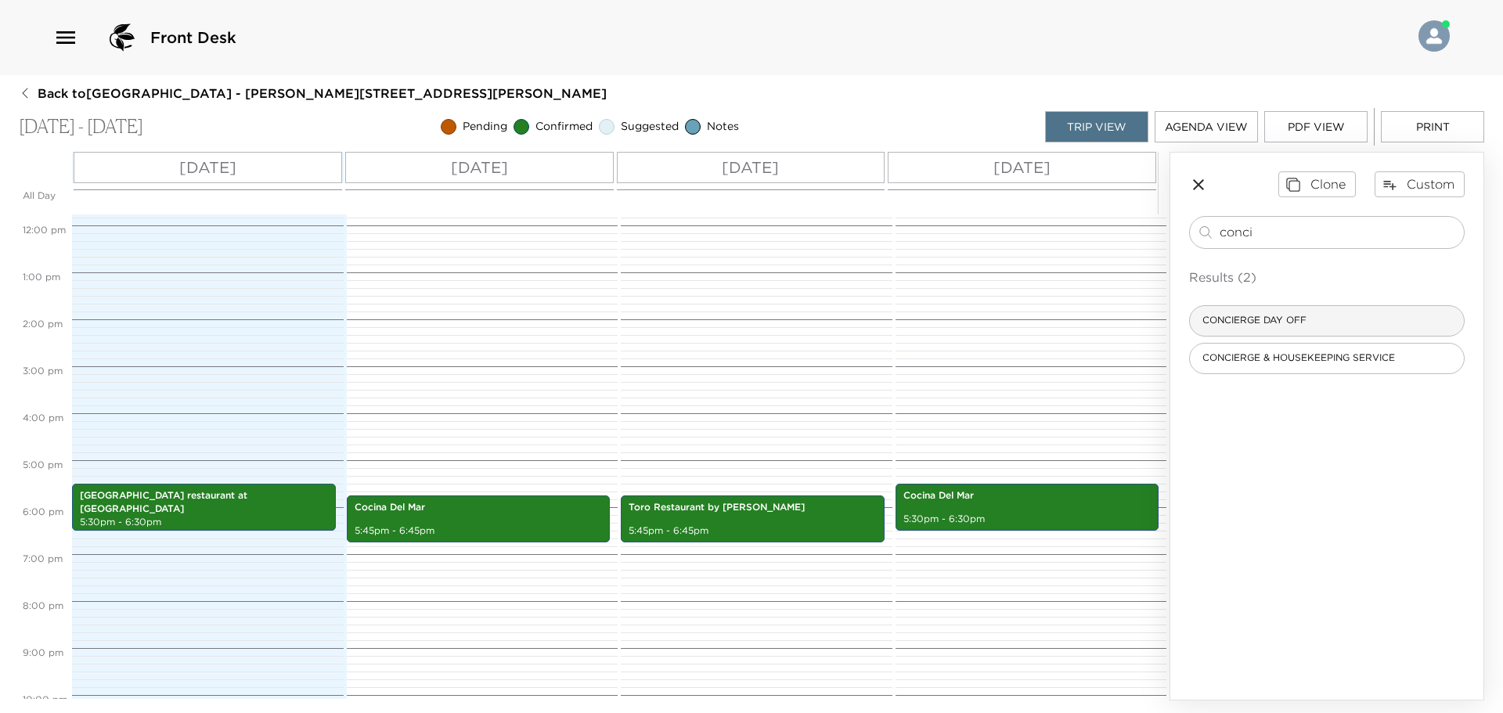
type input "conci"
click at [1242, 318] on span "CONCIERGE DAY OFF" at bounding box center [1254, 320] width 129 height 13
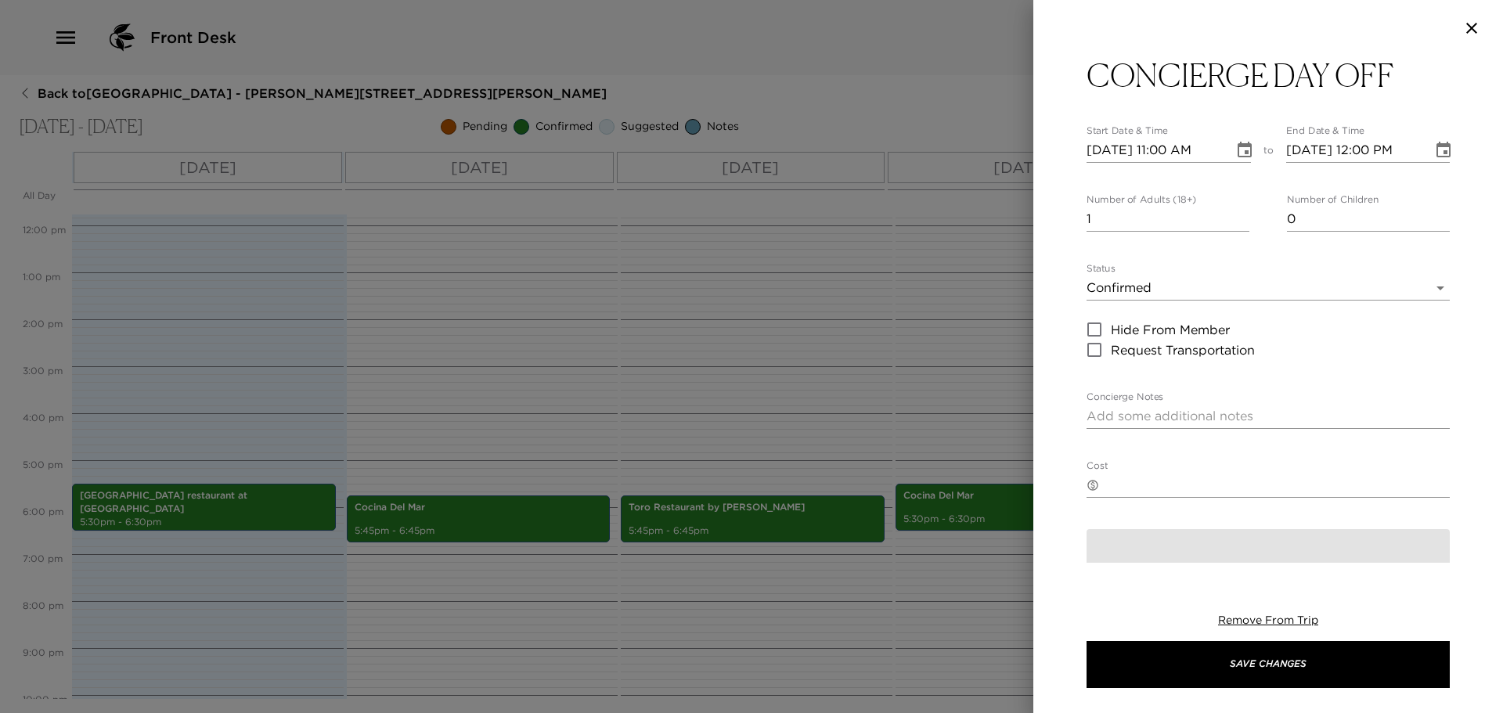
type textarea "Please if any requests dial 0 or reach out to someone from Exclusive Resorts at…"
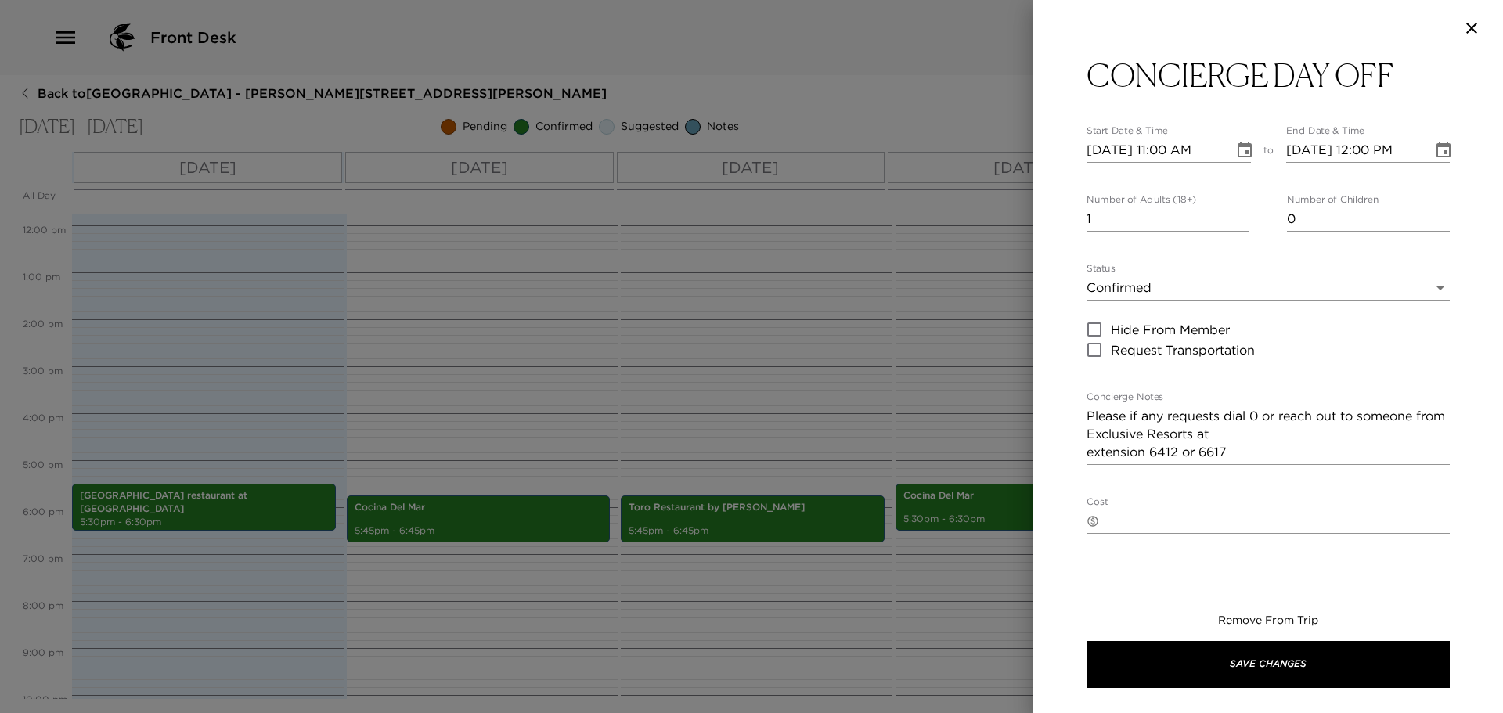
click at [1121, 150] on input "[DATE] 11:00 AM" at bounding box center [1155, 150] width 136 height 25
type input "10/04/2025 11:00 AM"
type input "10/04/2025 12:00 PM"
type input "10/04/2025 11:00 AM"
click at [1165, 146] on input "10/04/2025 11:00 AM" at bounding box center [1155, 150] width 136 height 25
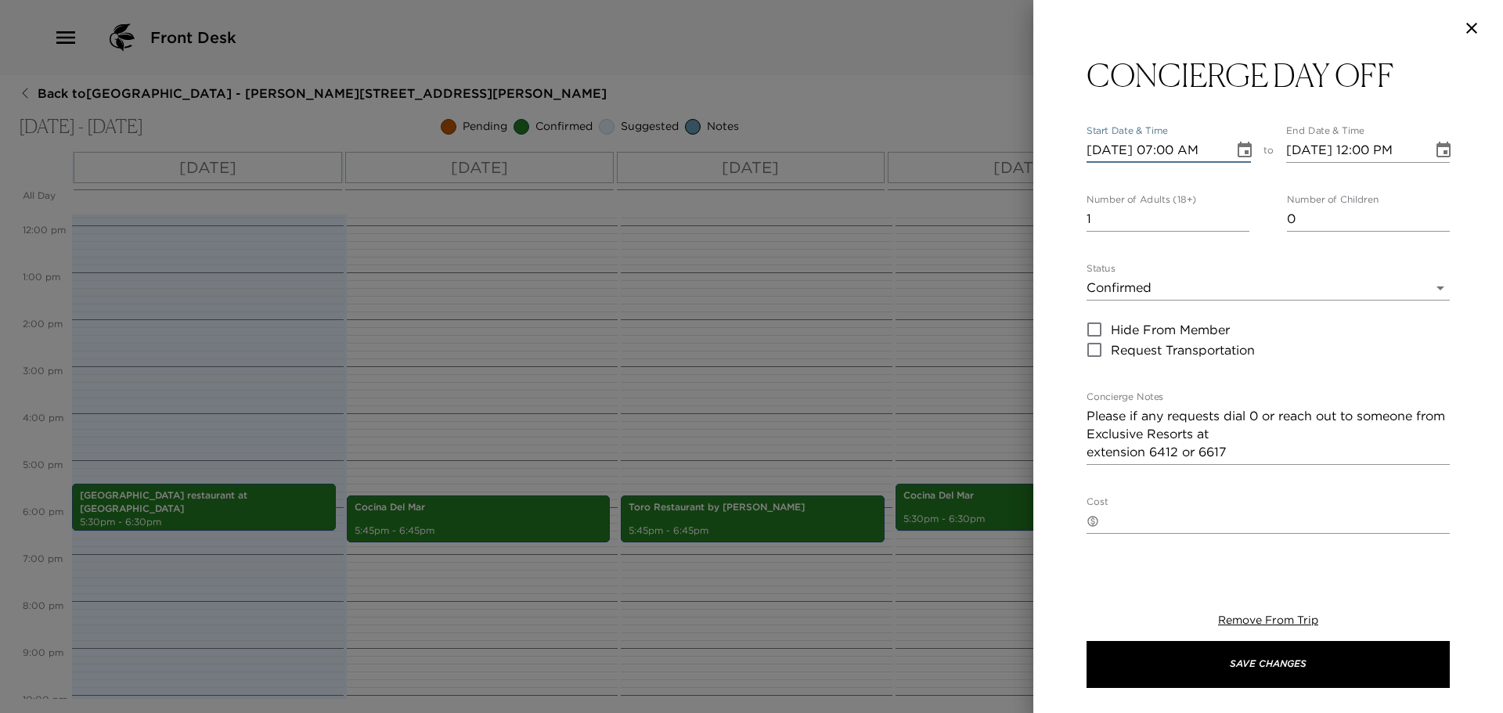
type input "10/04/2025 07:00 PM"
type input "10/04/2025 08:00 PM"
type input "10/04/2025 07:00 AM"
type input "10/04/2025 08:00 AM"
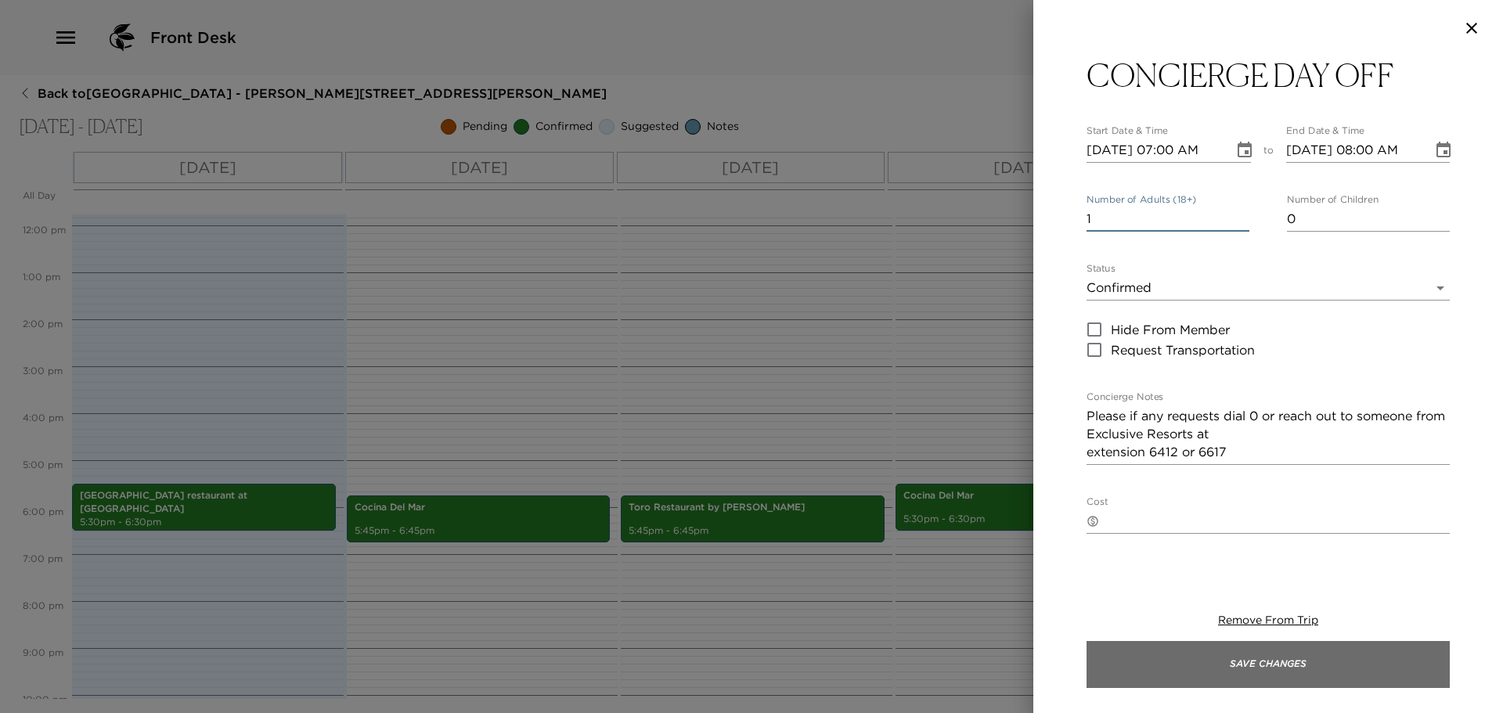
click at [1268, 648] on button "Save Changes" at bounding box center [1268, 664] width 363 height 47
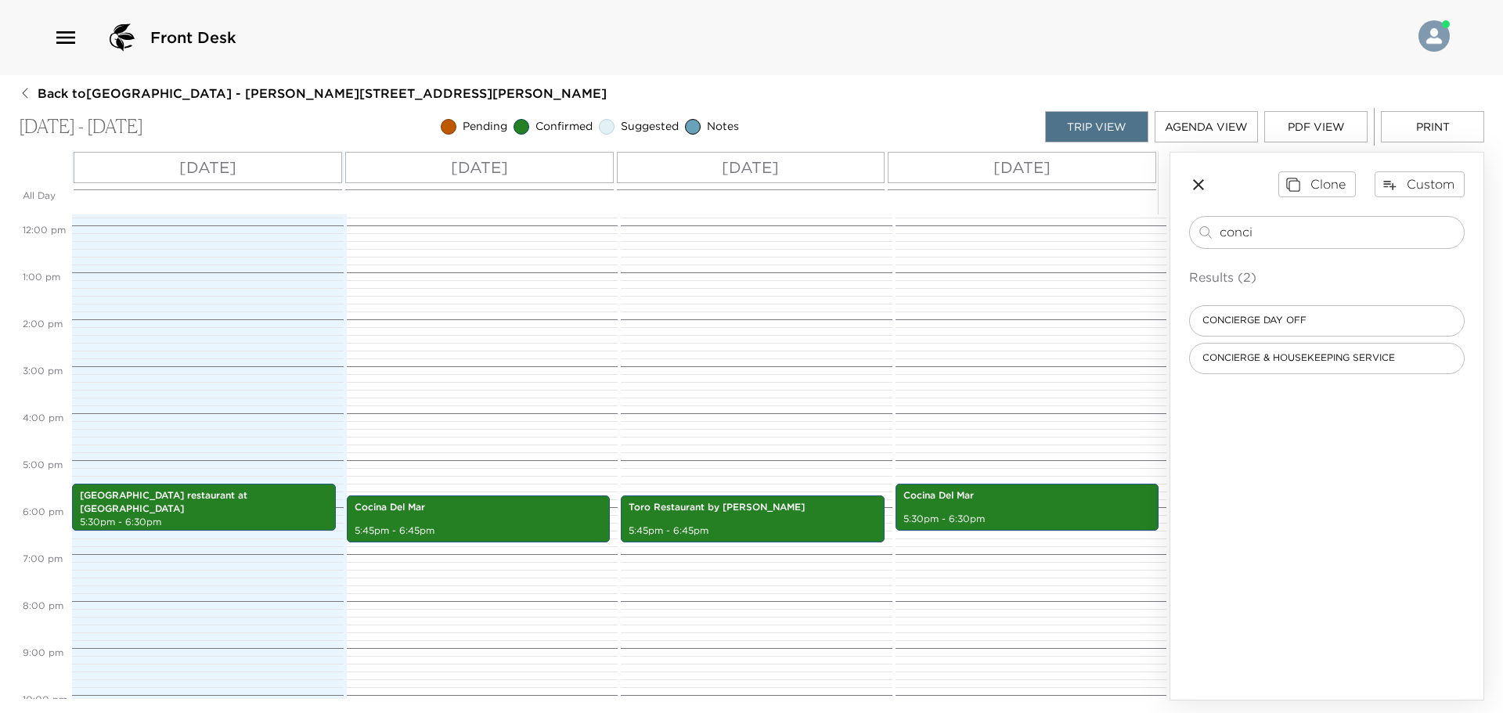
scroll to position [643, 0]
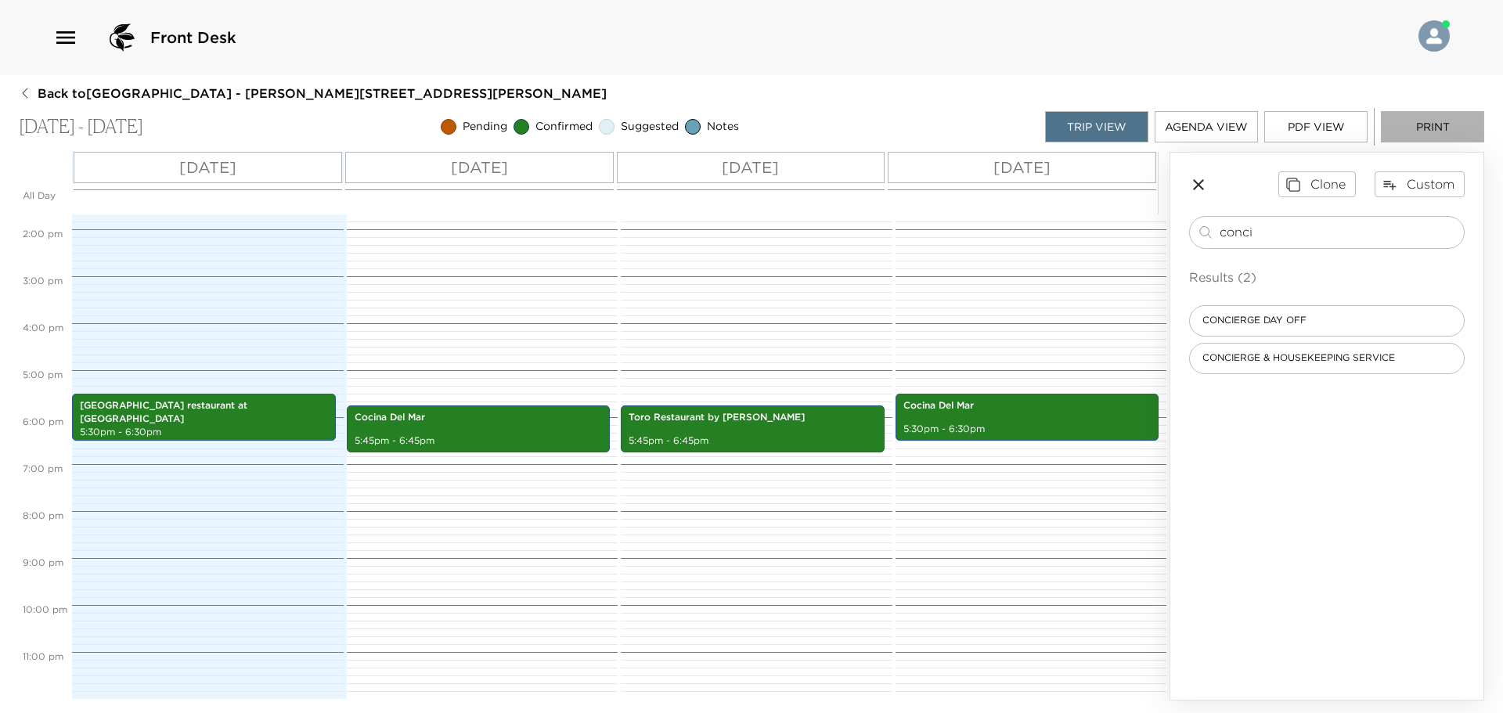
click at [1409, 126] on button "Print" at bounding box center [1432, 126] width 103 height 31
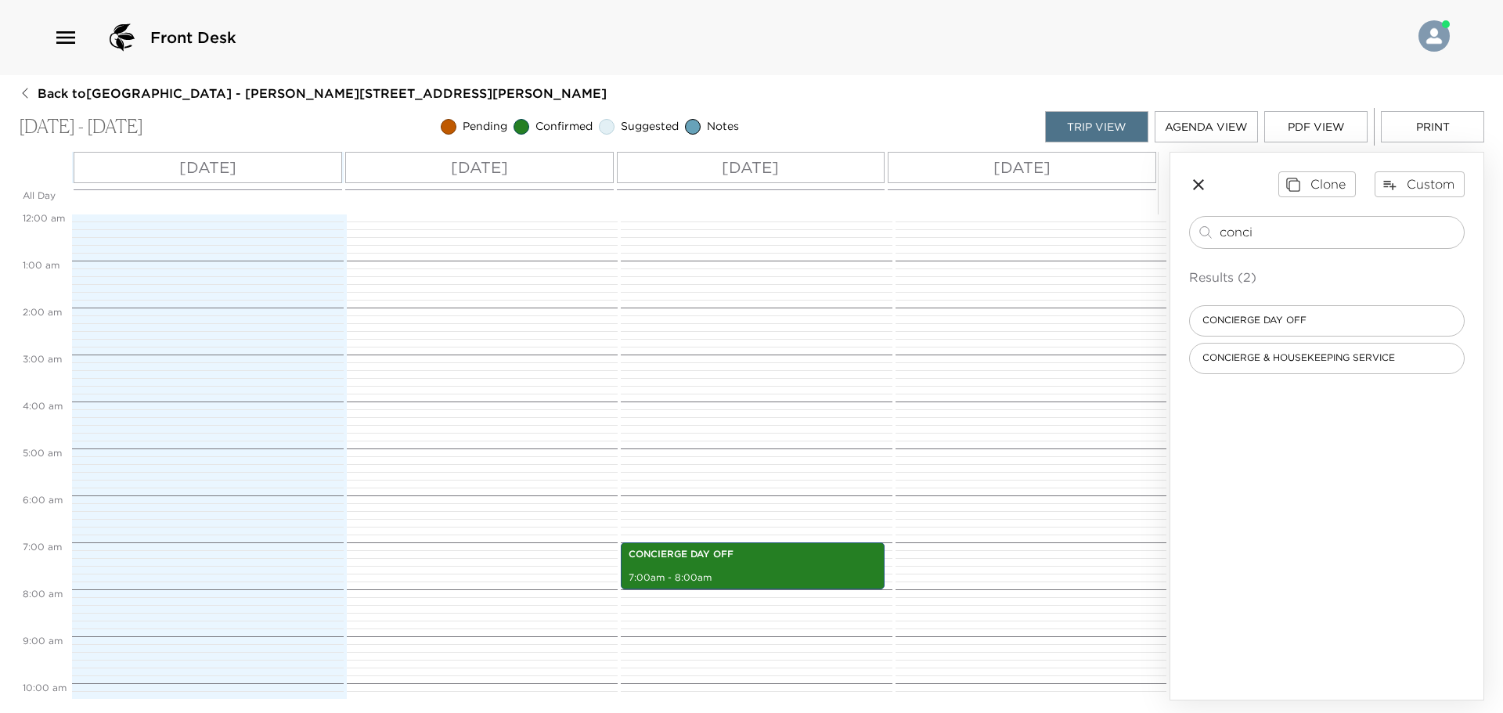
scroll to position [0, 0]
click at [1336, 132] on button "PDF View" at bounding box center [1316, 126] width 103 height 31
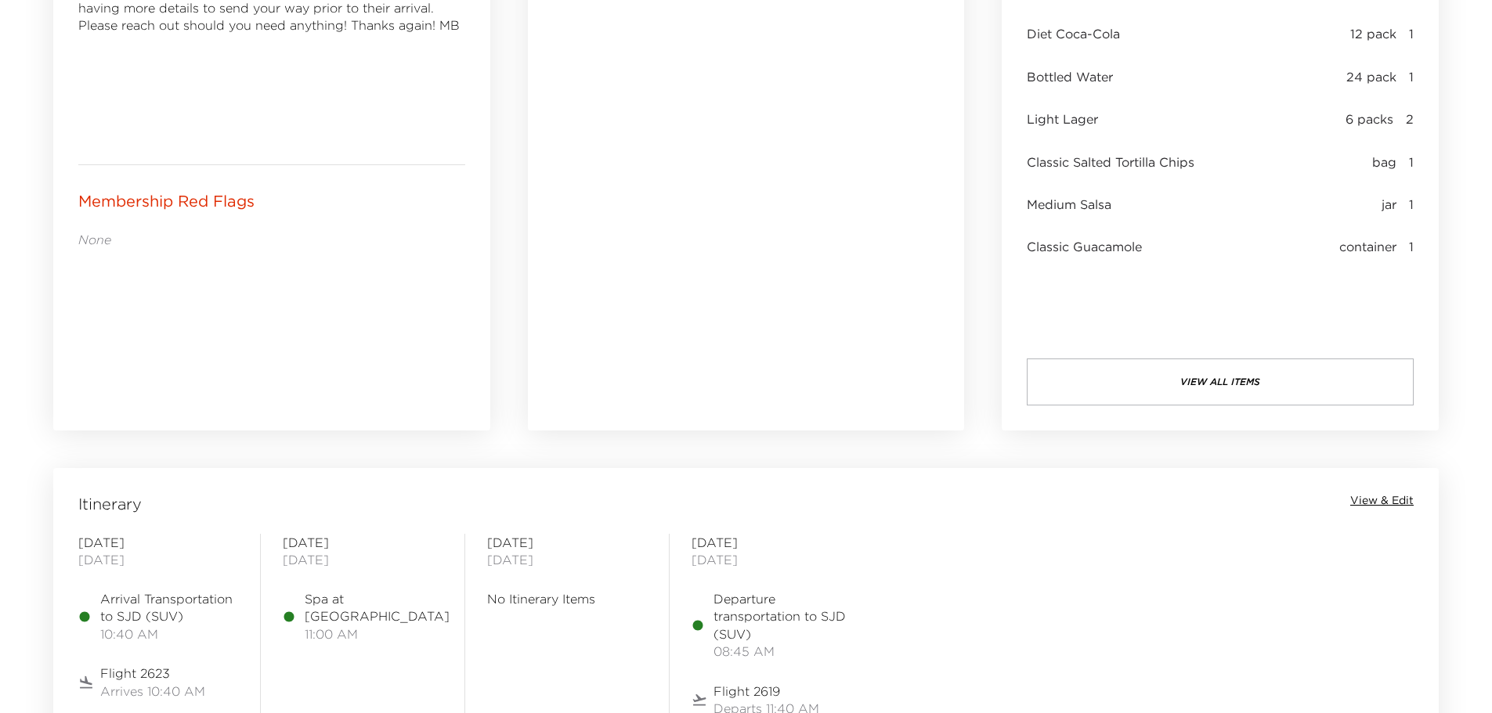
scroll to position [1096, 0]
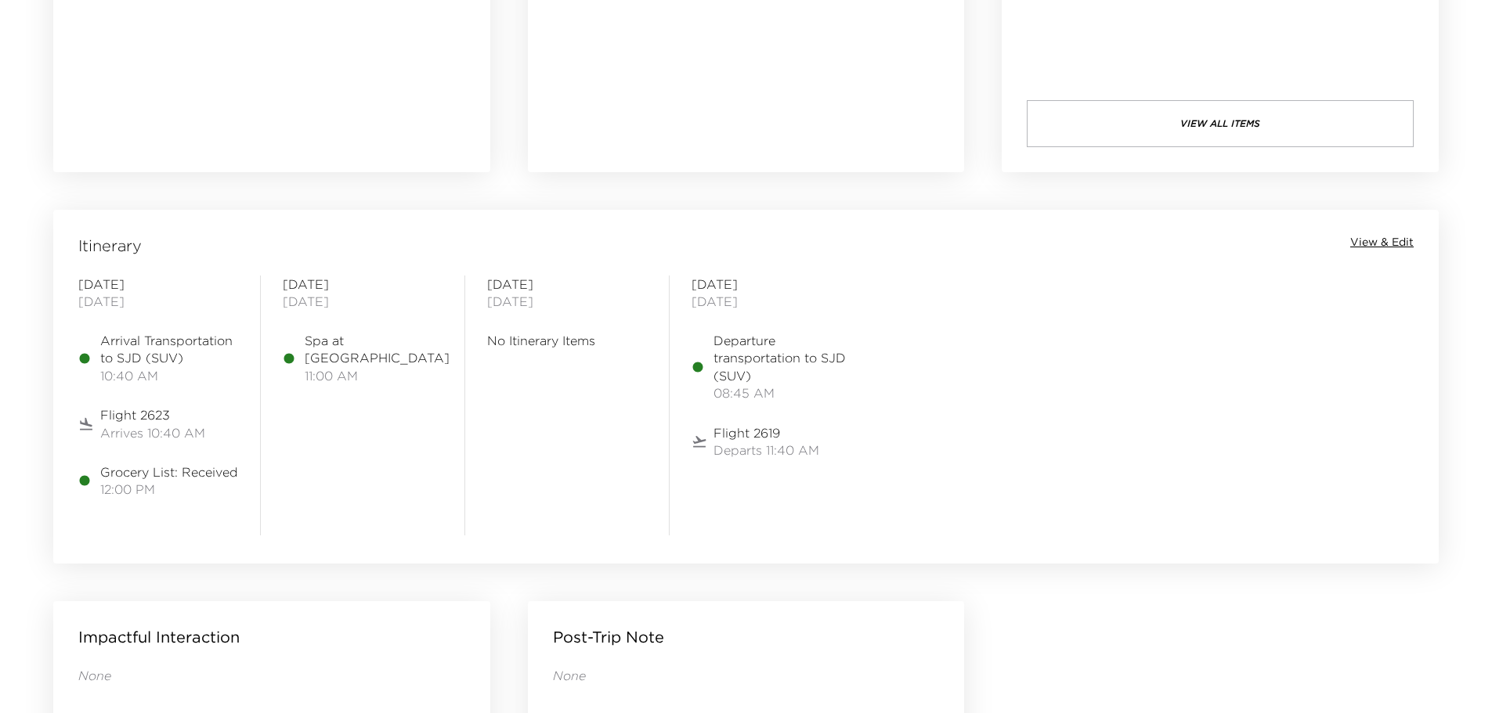
click at [1387, 240] on span "View & Edit" at bounding box center [1381, 243] width 63 height 16
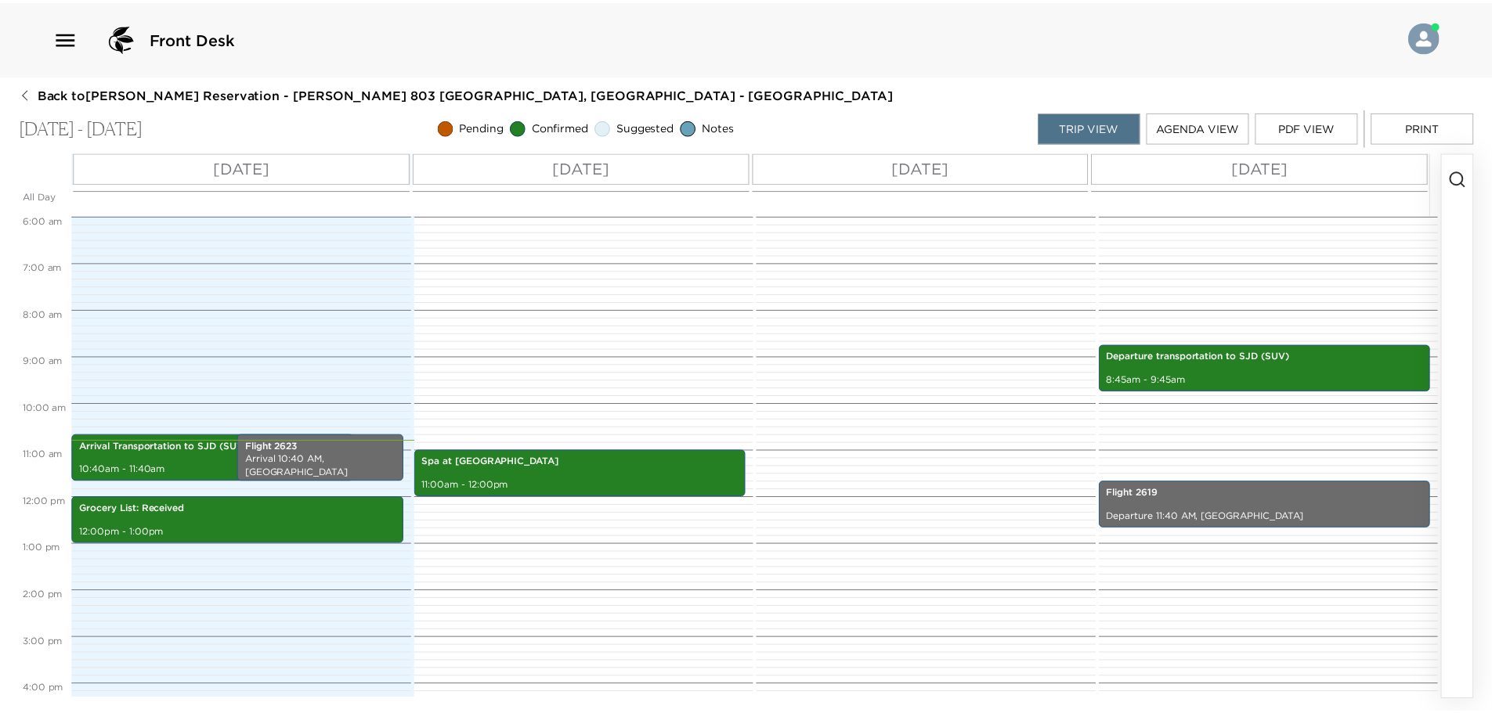
scroll to position [251, 0]
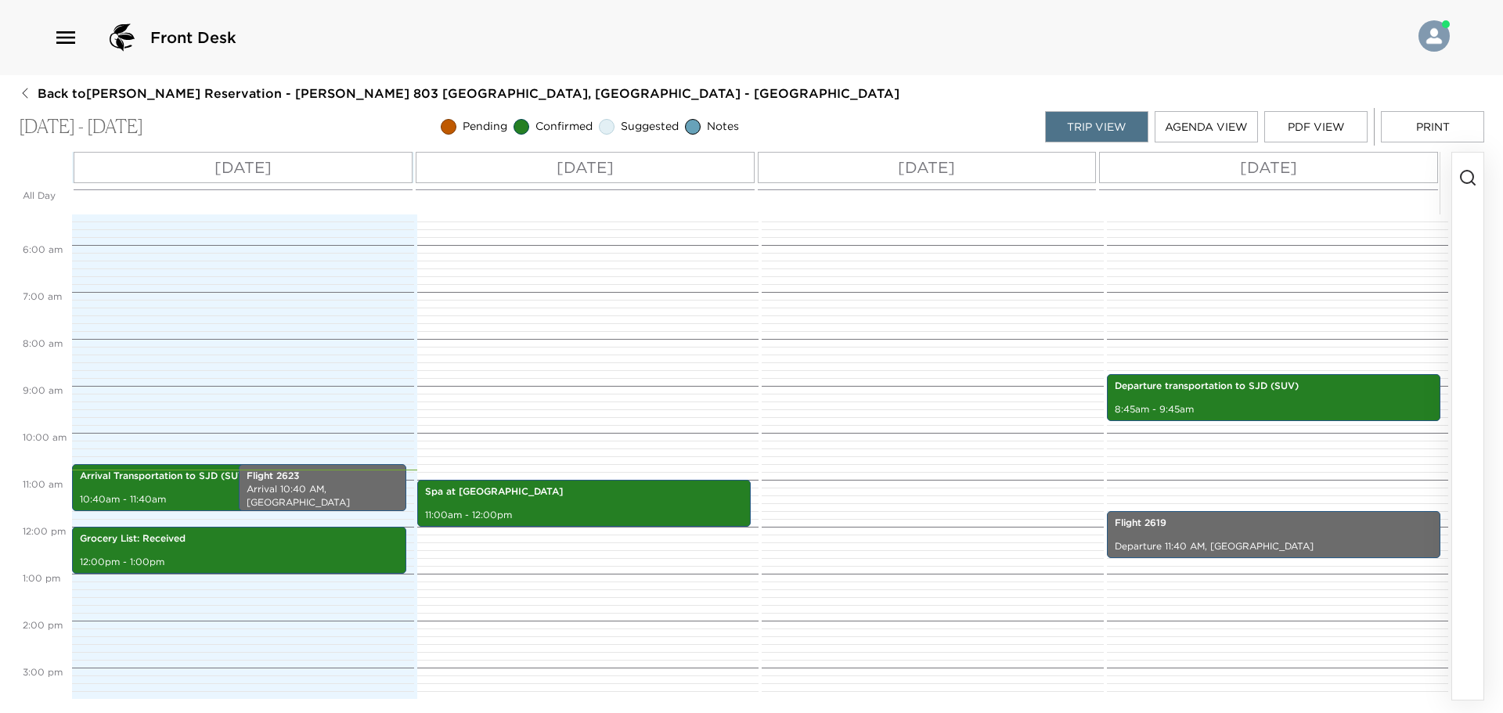
click at [1470, 181] on icon "button" at bounding box center [1468, 177] width 19 height 19
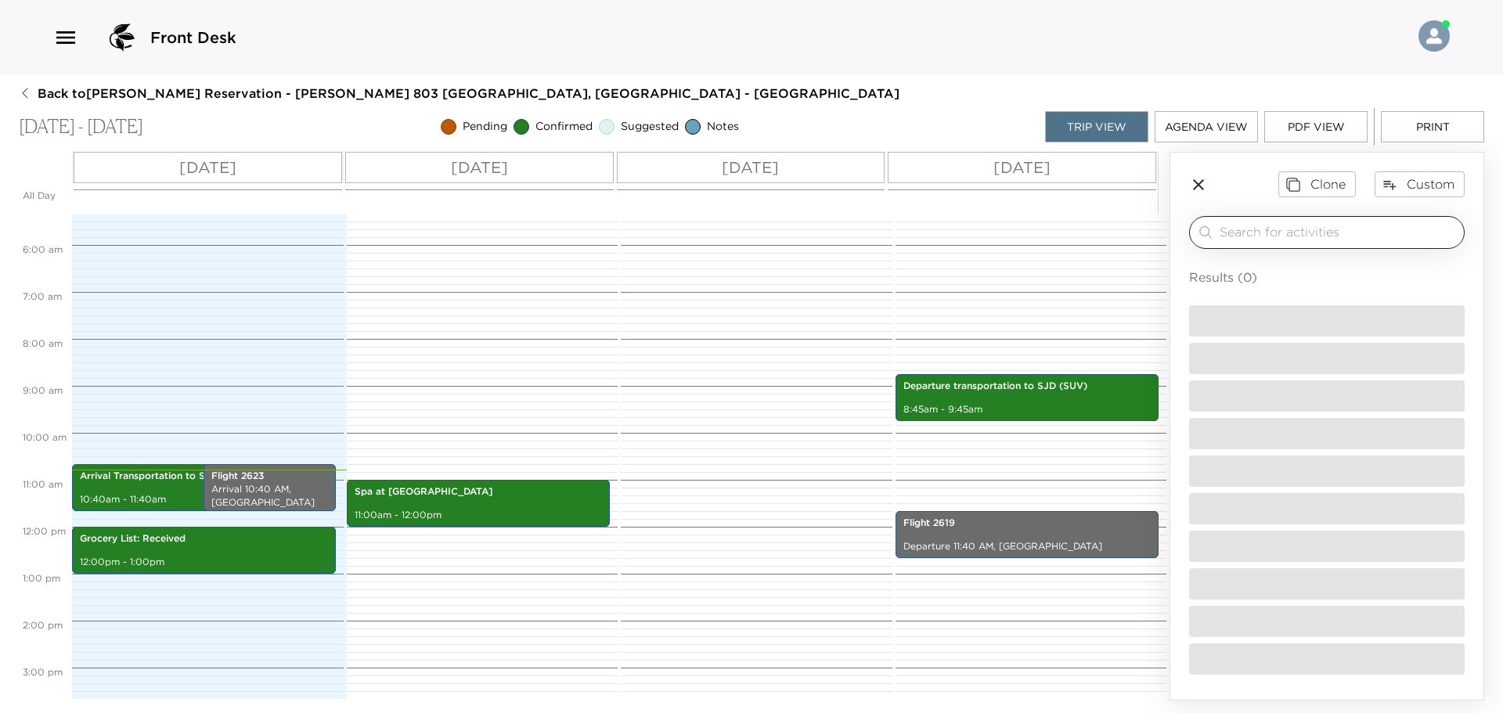
click at [1305, 241] on div "​" at bounding box center [1339, 232] width 238 height 19
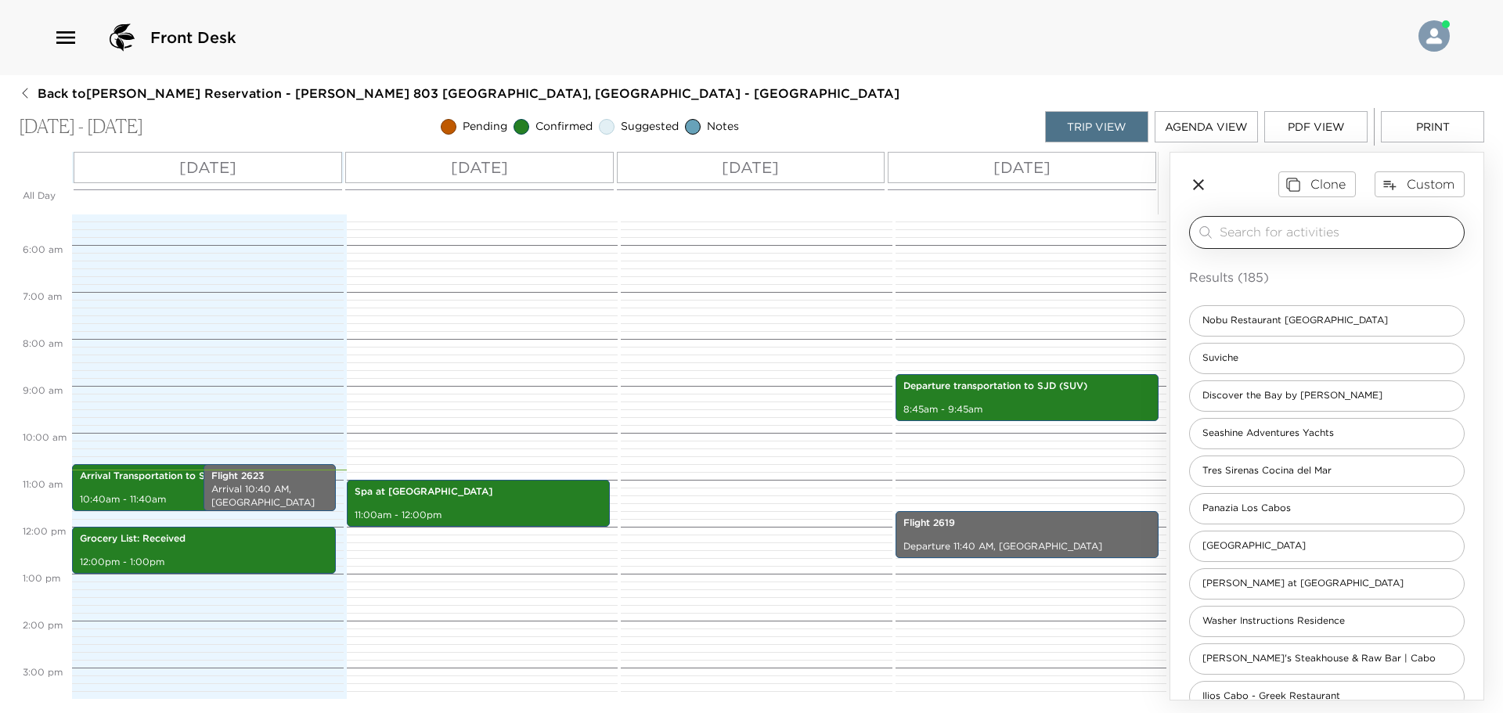
click at [1305, 240] on input "search" at bounding box center [1339, 232] width 238 height 18
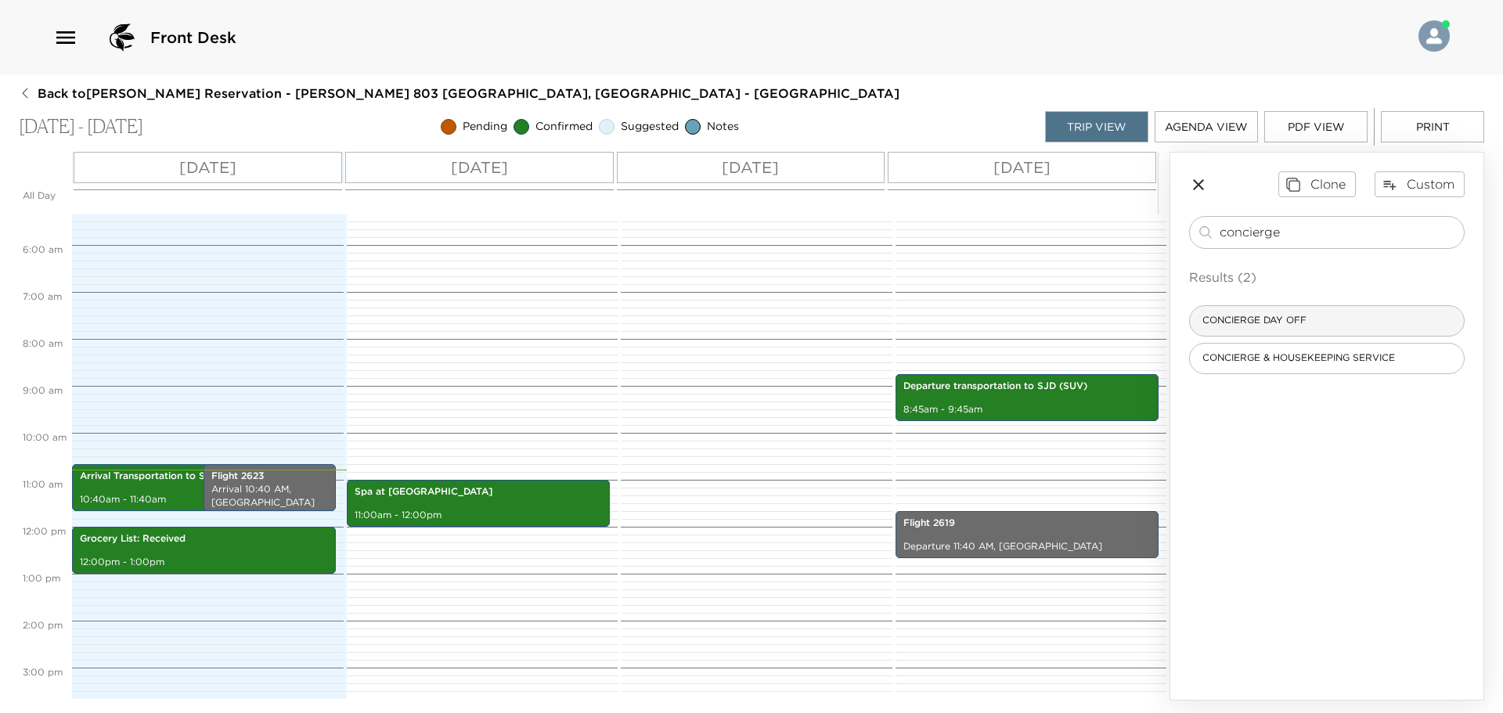
type input "concierge"
click at [1416, 319] on div "CONCIERGE DAY OFF" at bounding box center [1327, 320] width 276 height 31
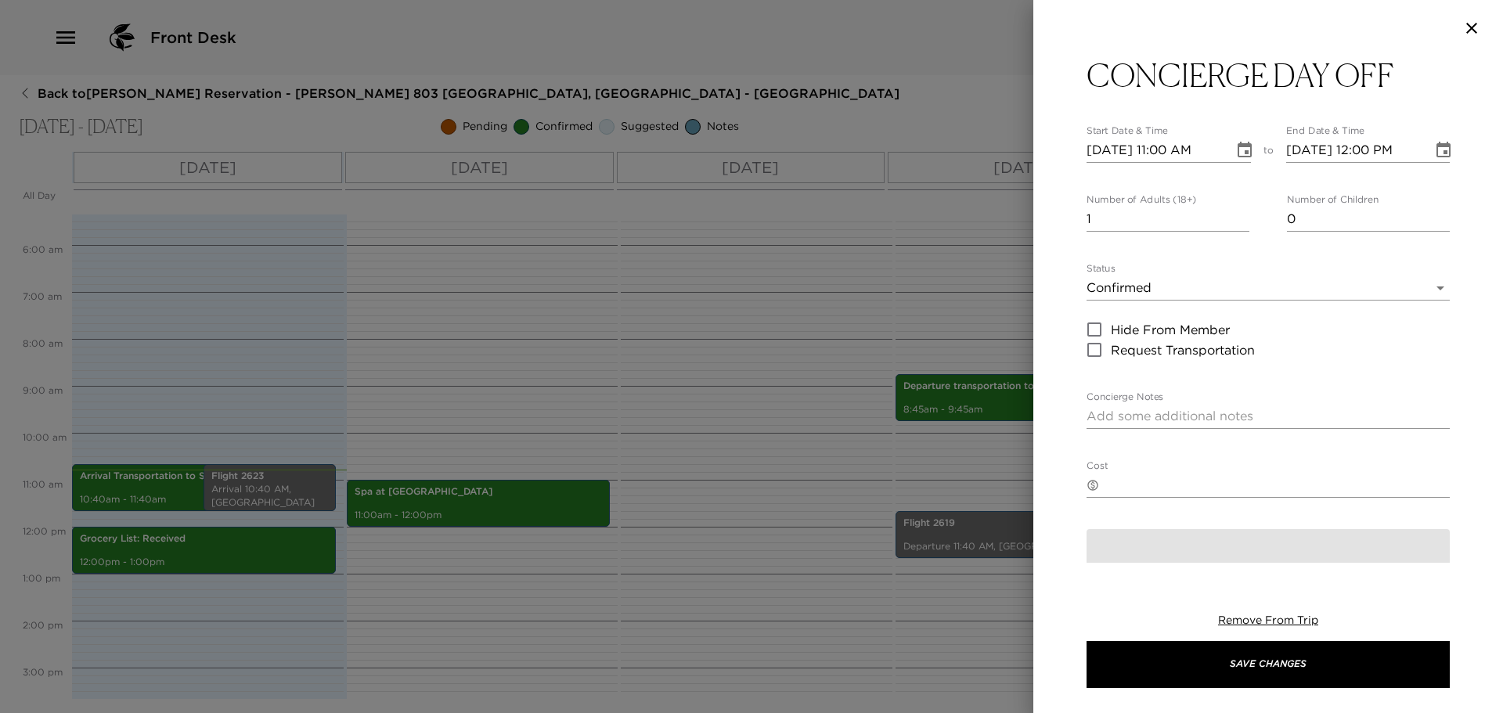
type textarea "Please if any requests dial 0 or reach out to someone from Exclusive Resorts at…"
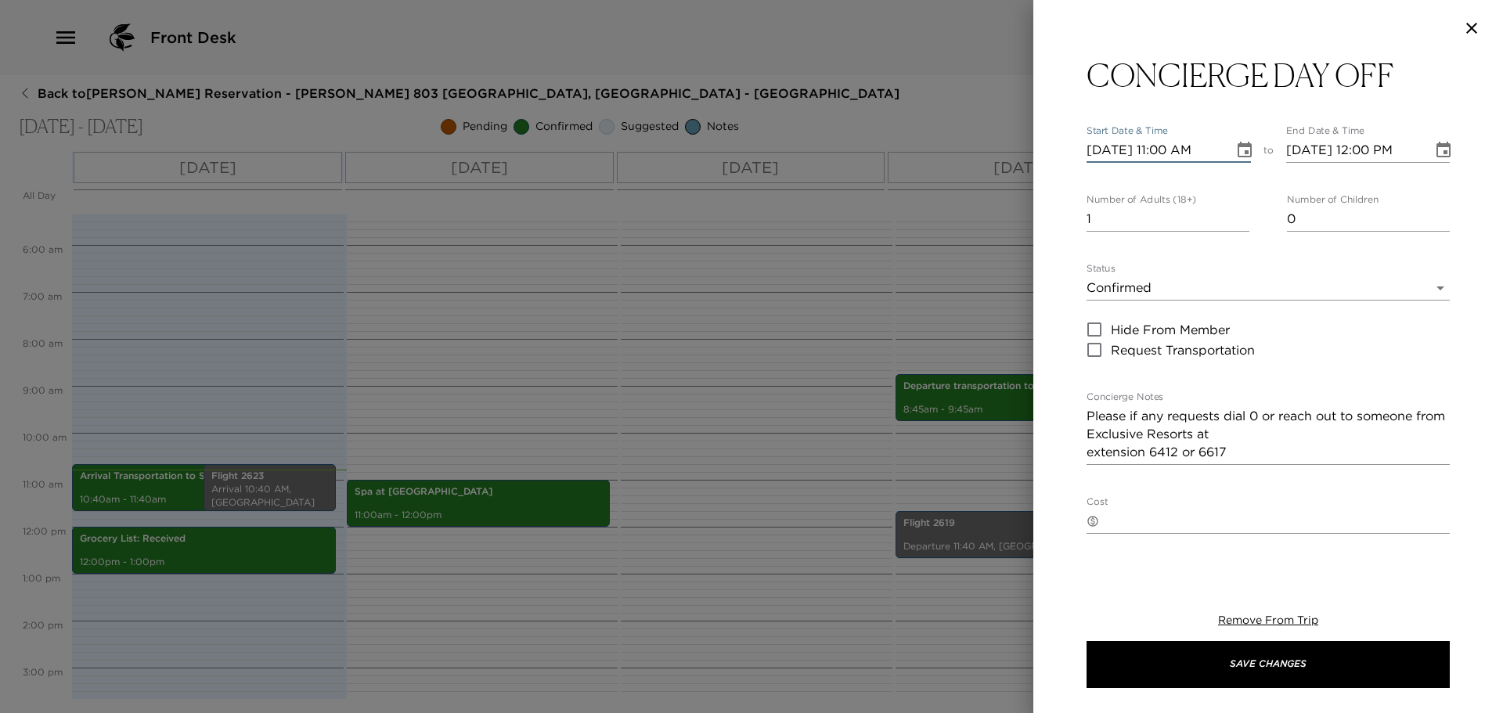
click at [1113, 157] on input "[DATE] 11:00 AM" at bounding box center [1155, 150] width 136 height 25
type input "10/04/2025 11:00 AM"
type input "10/04/2025 12:00 PM"
type input "10/04/2025 07:00 PM"
type input "10/04/2025 08:00 PM"
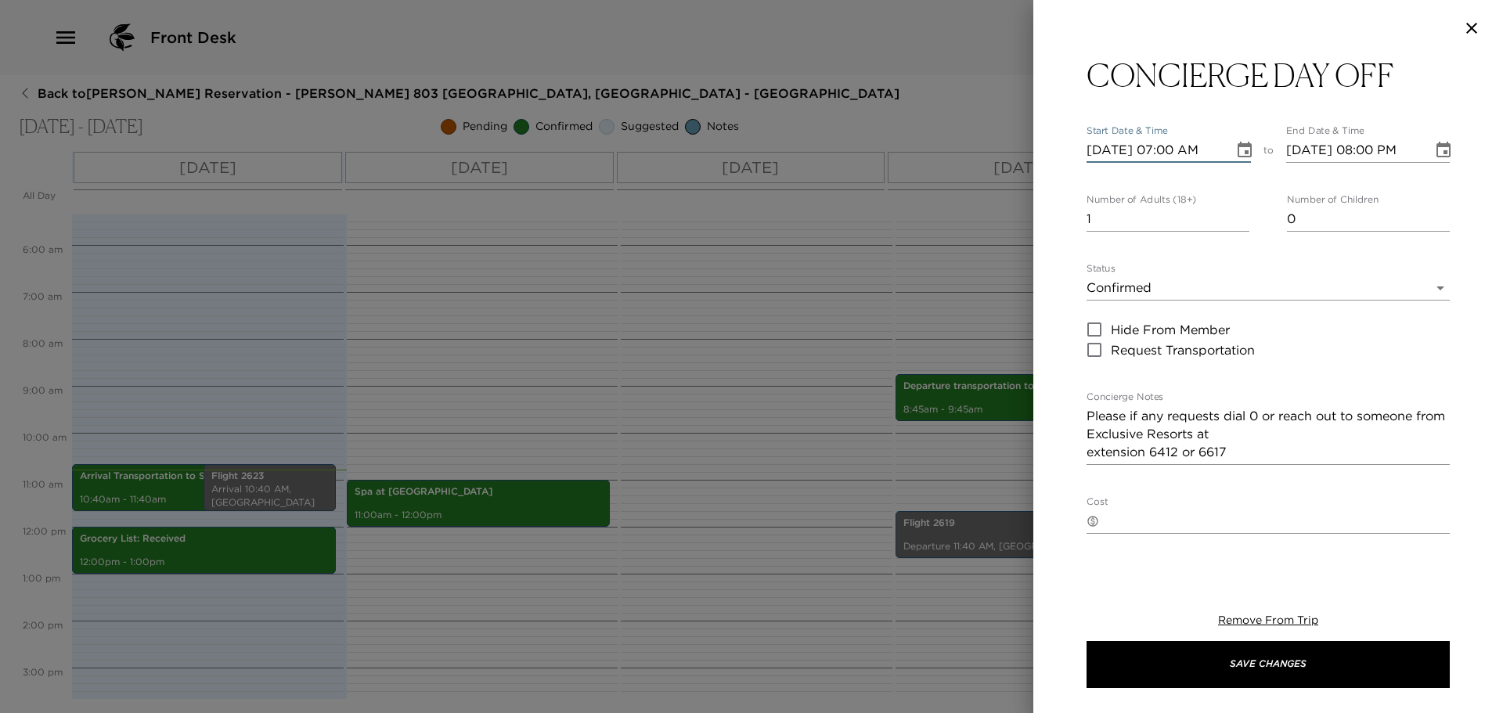
type input "10/04/2025 07:00 AM"
type input "10/04/2025 08:00 AM"
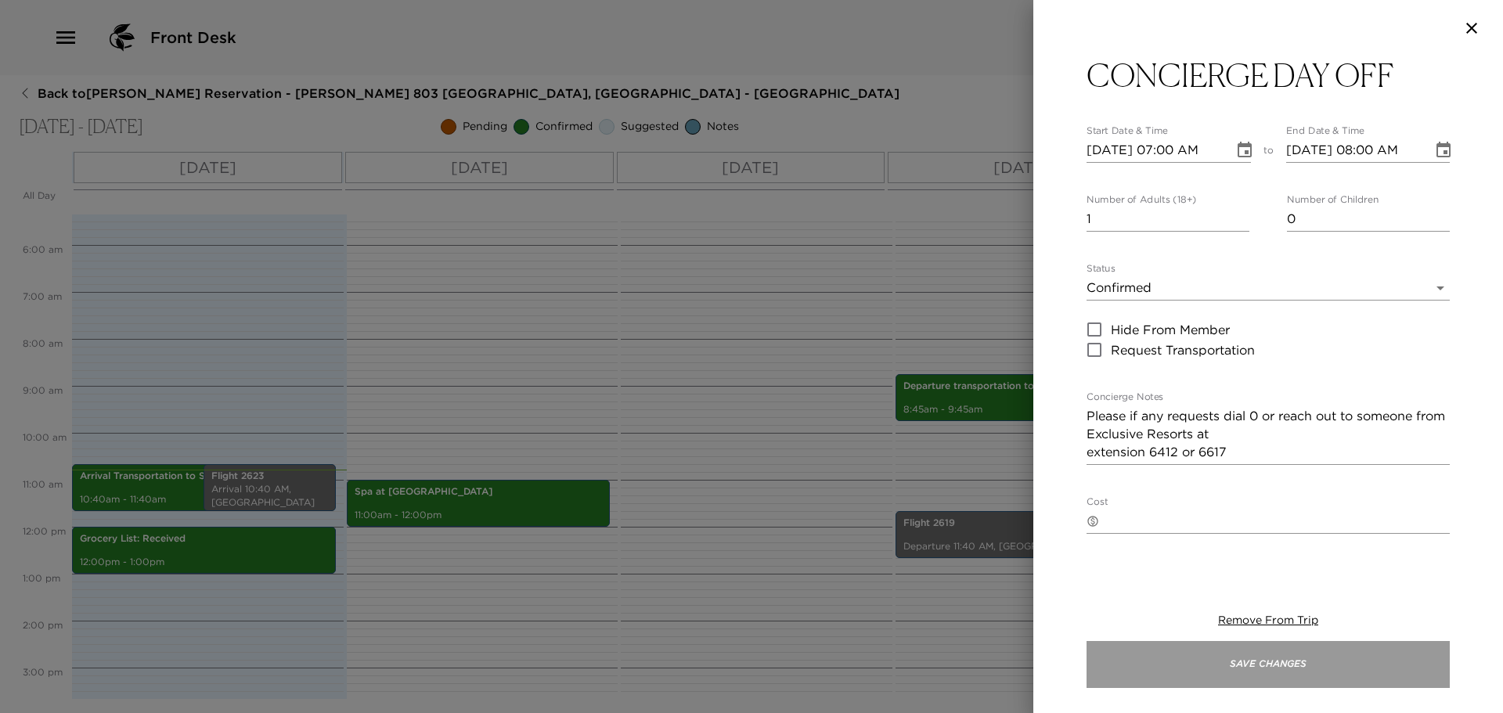
click at [1150, 680] on button "Save Changes" at bounding box center [1268, 664] width 363 height 47
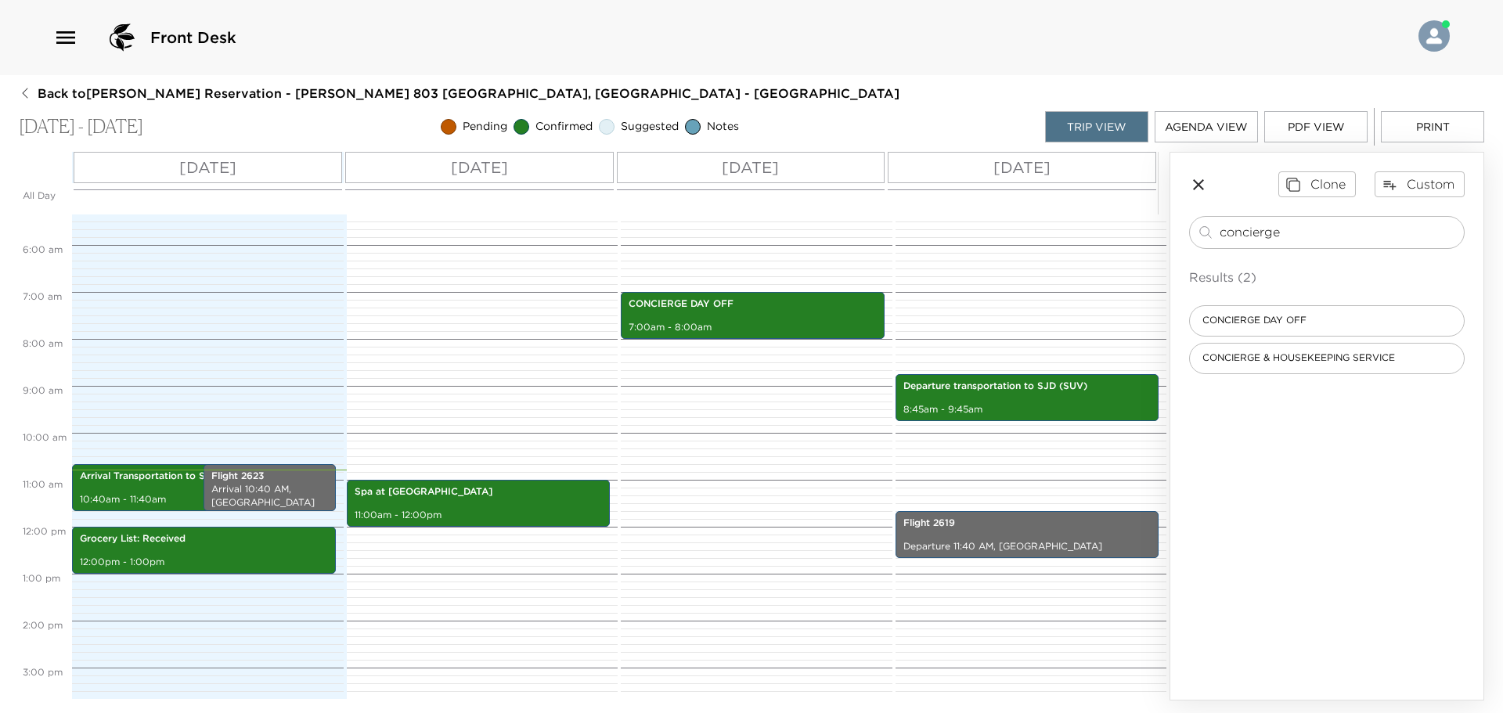
click at [1301, 131] on button "PDF View" at bounding box center [1316, 126] width 103 height 31
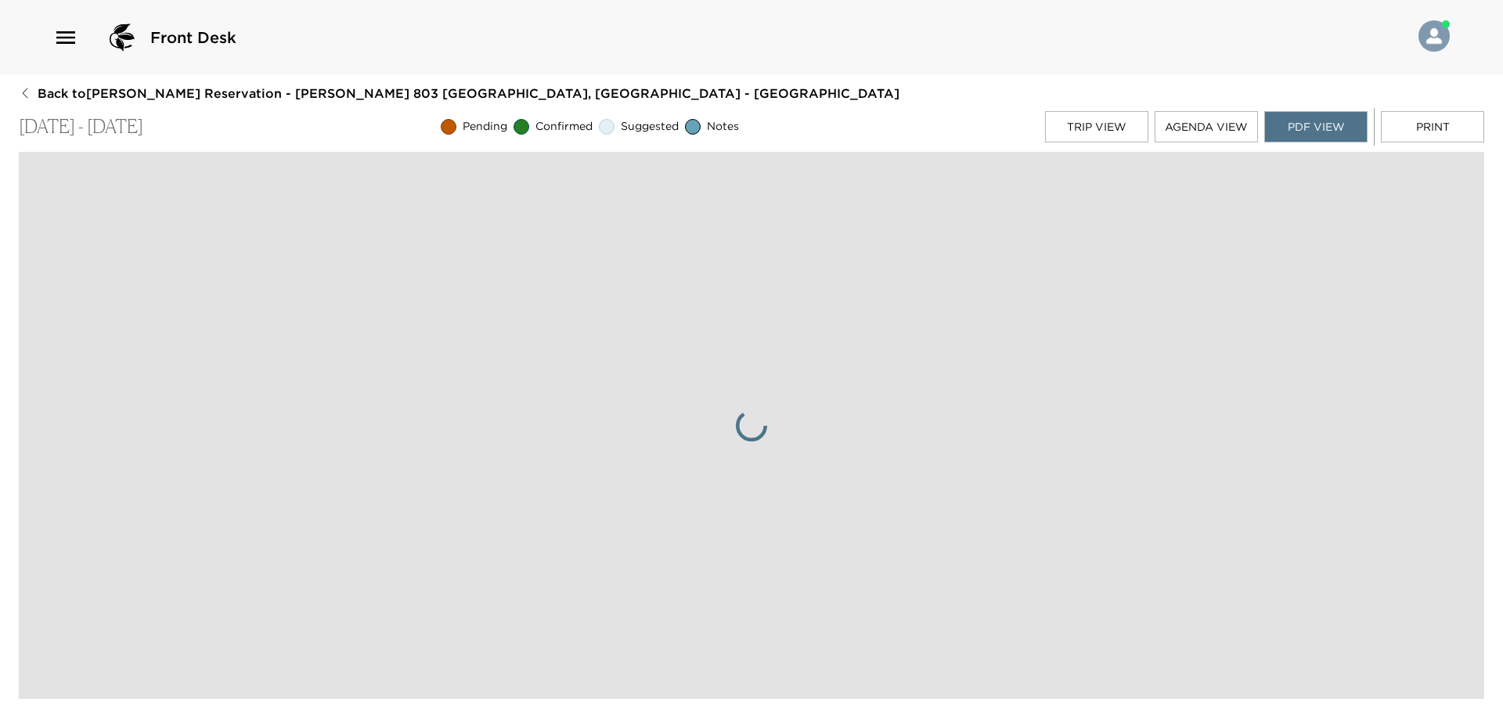
click at [1426, 132] on button "Print" at bounding box center [1432, 126] width 103 height 31
click at [29, 92] on icon "button" at bounding box center [25, 93] width 13 height 13
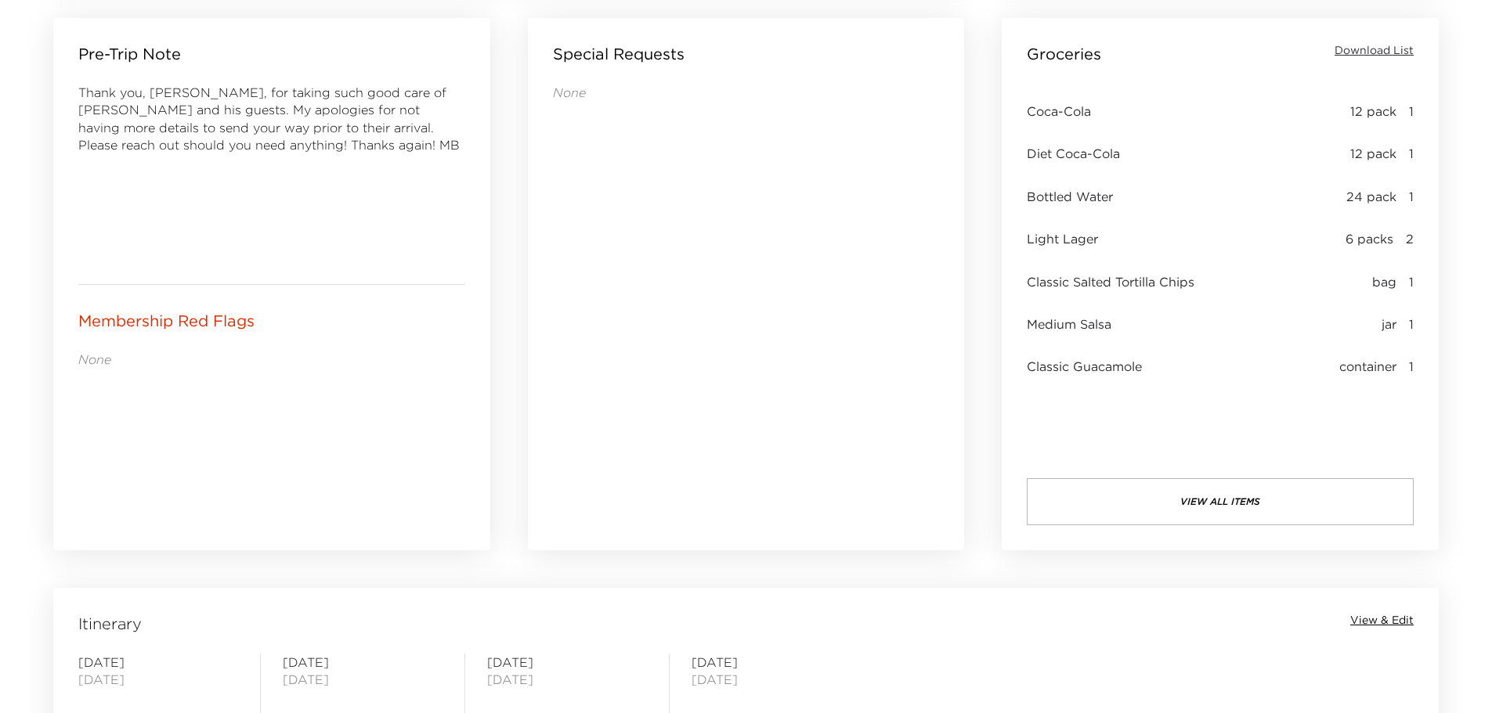
scroll to position [1018, 0]
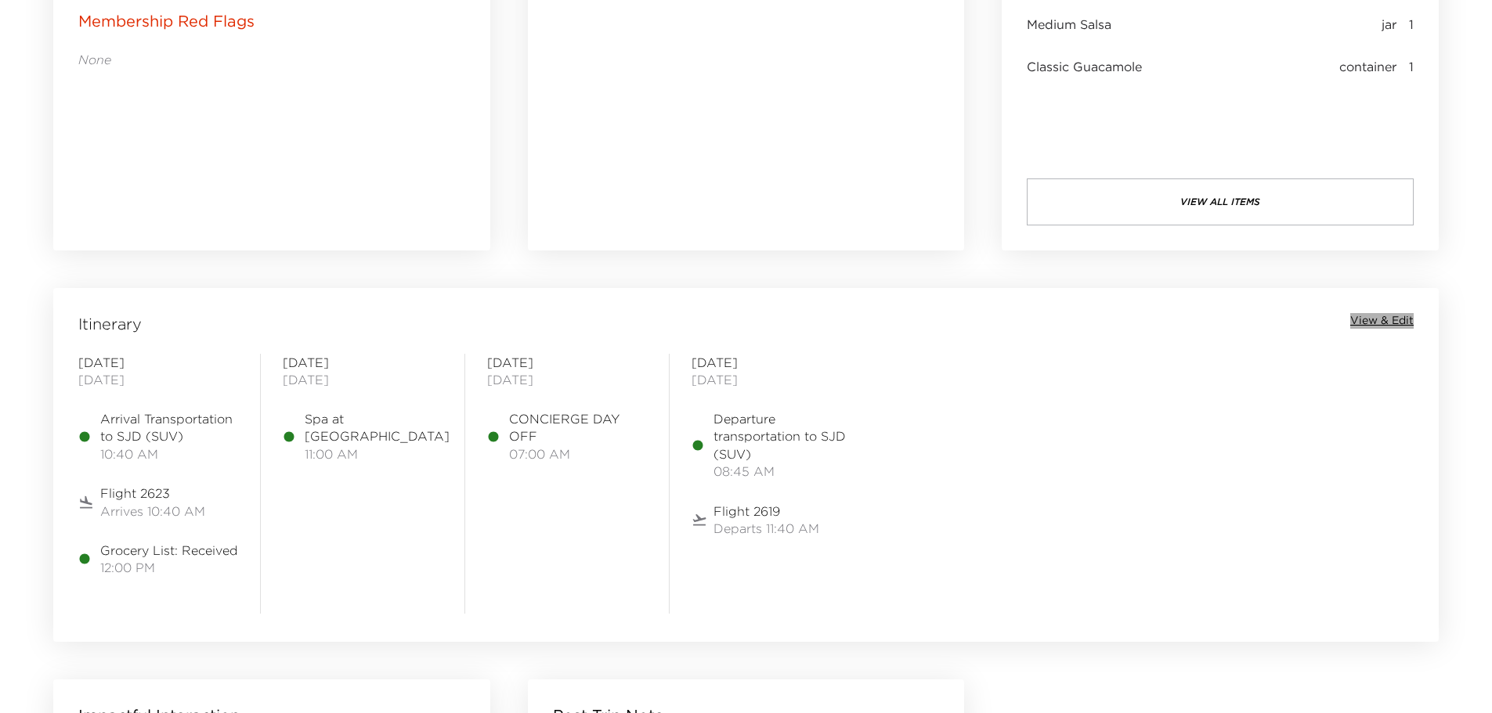
click at [1369, 320] on span "View & Edit" at bounding box center [1381, 321] width 63 height 16
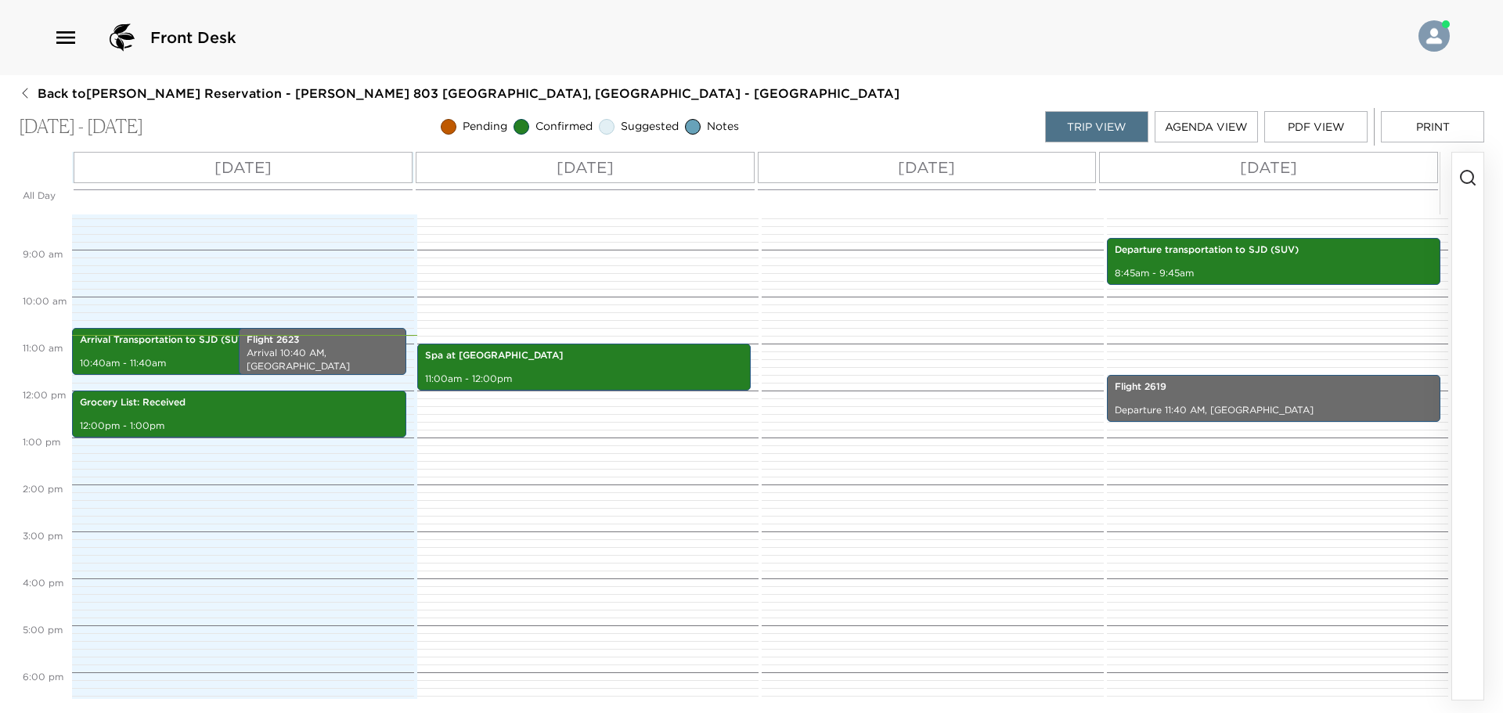
scroll to position [173, 0]
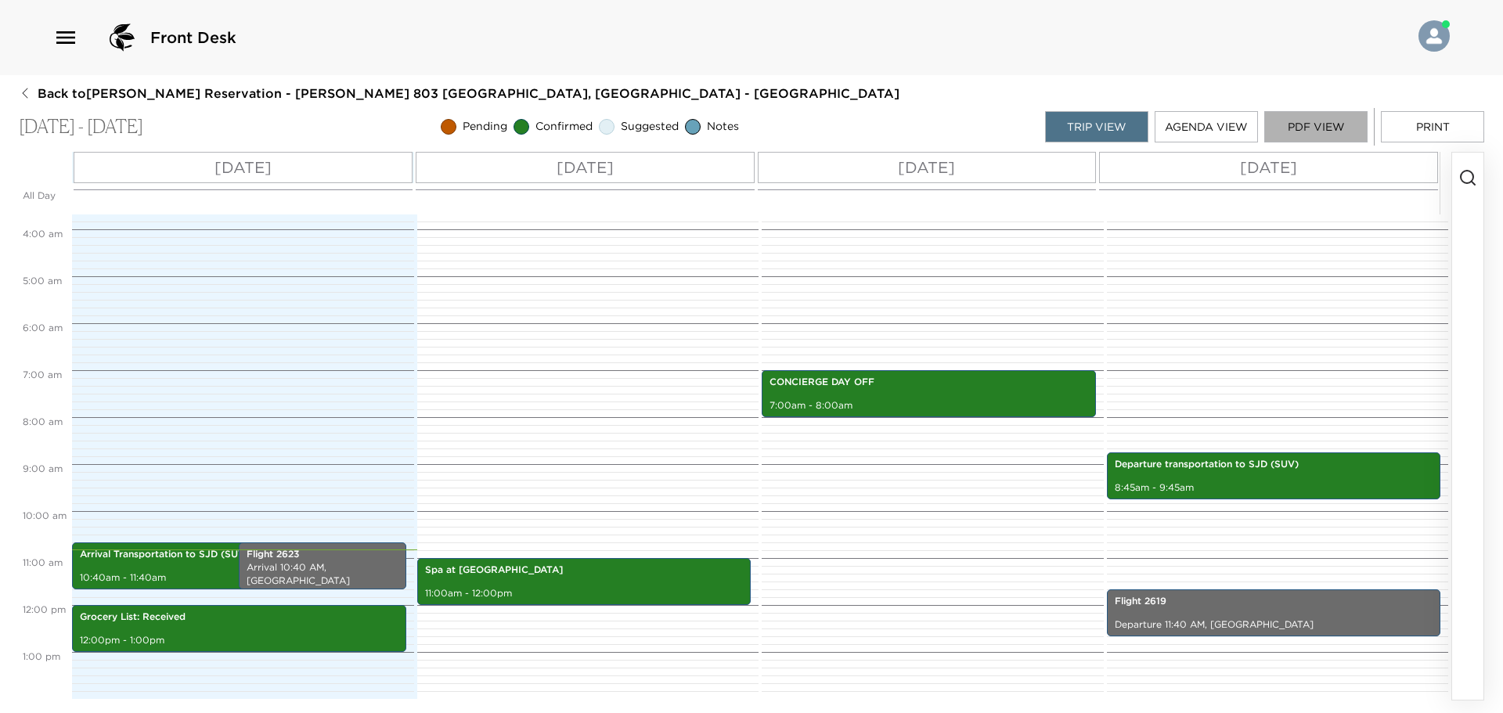
click at [1301, 122] on button "PDF View" at bounding box center [1316, 126] width 103 height 31
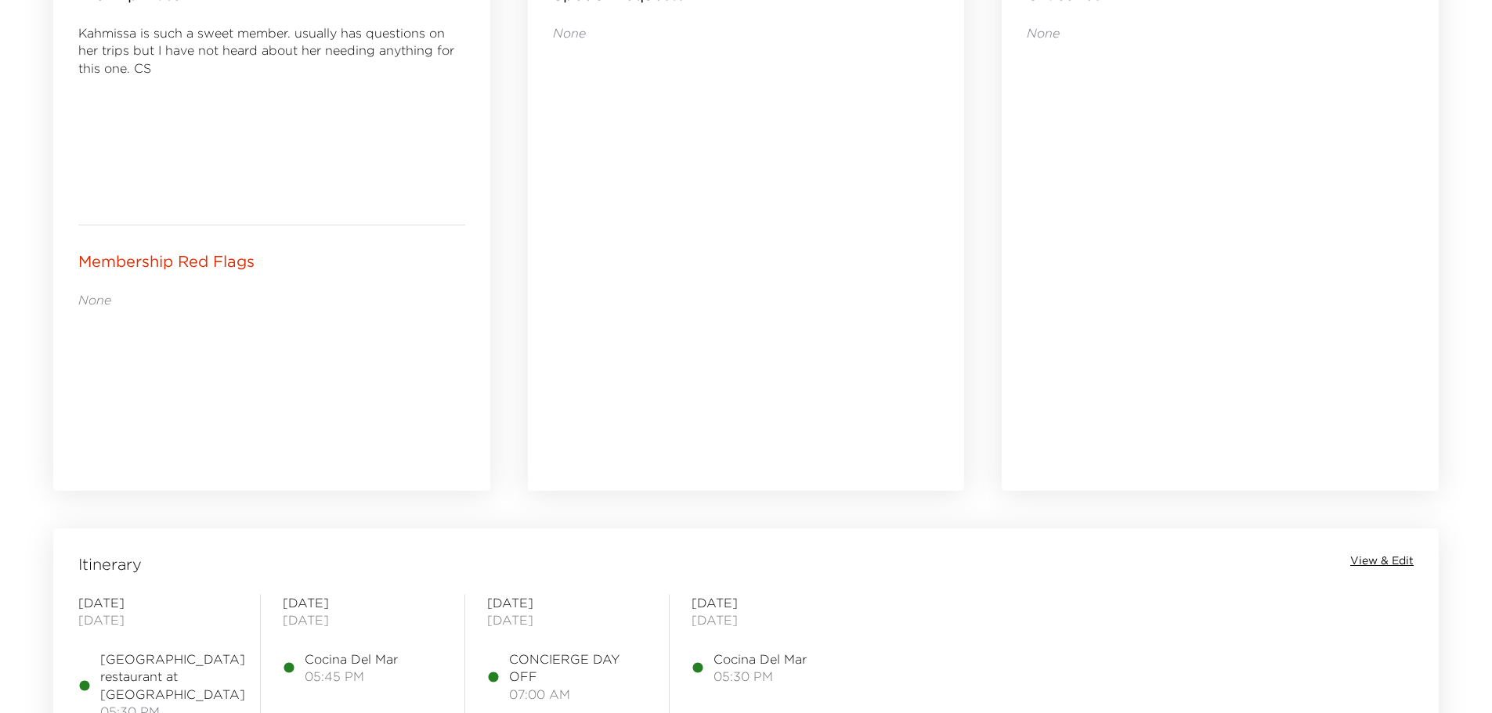
scroll to position [1096, 0]
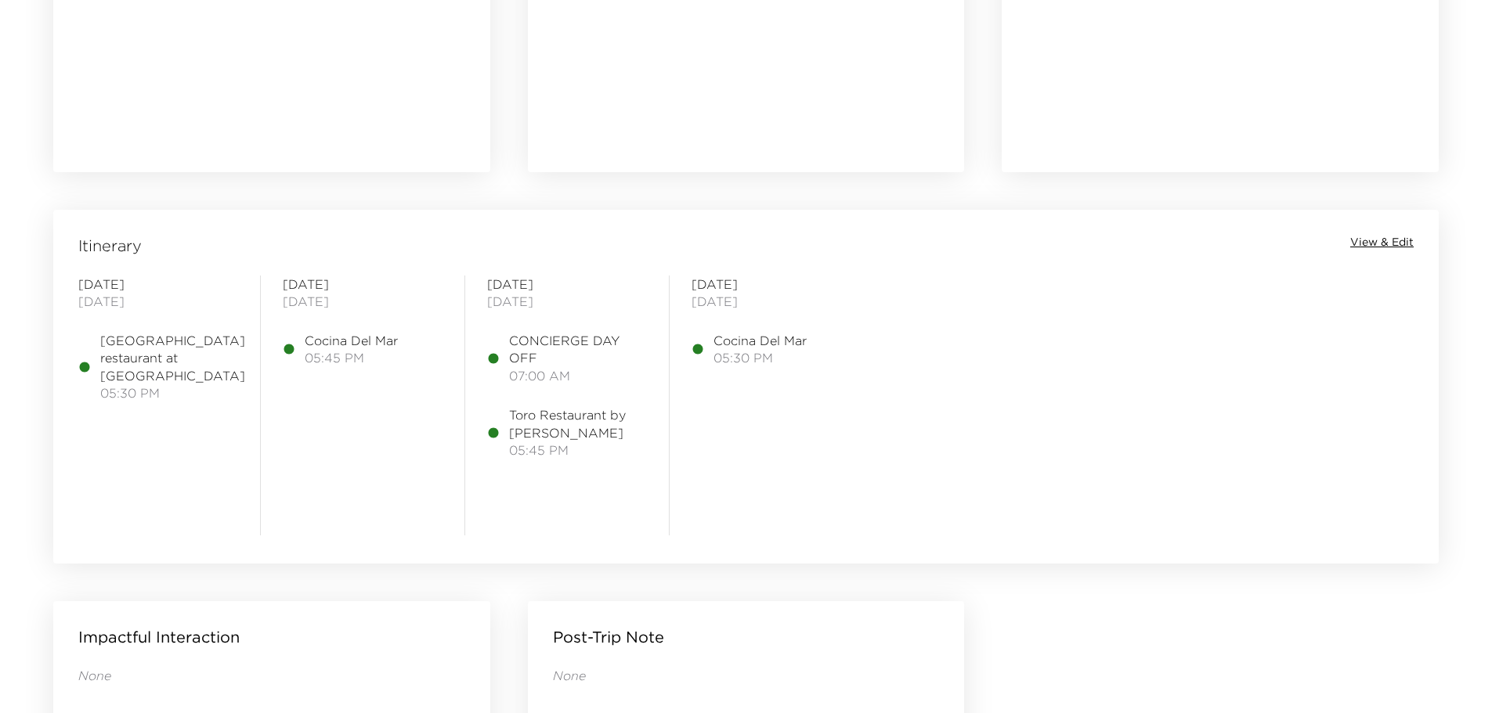
click at [1381, 247] on span "View & Edit" at bounding box center [1381, 243] width 63 height 16
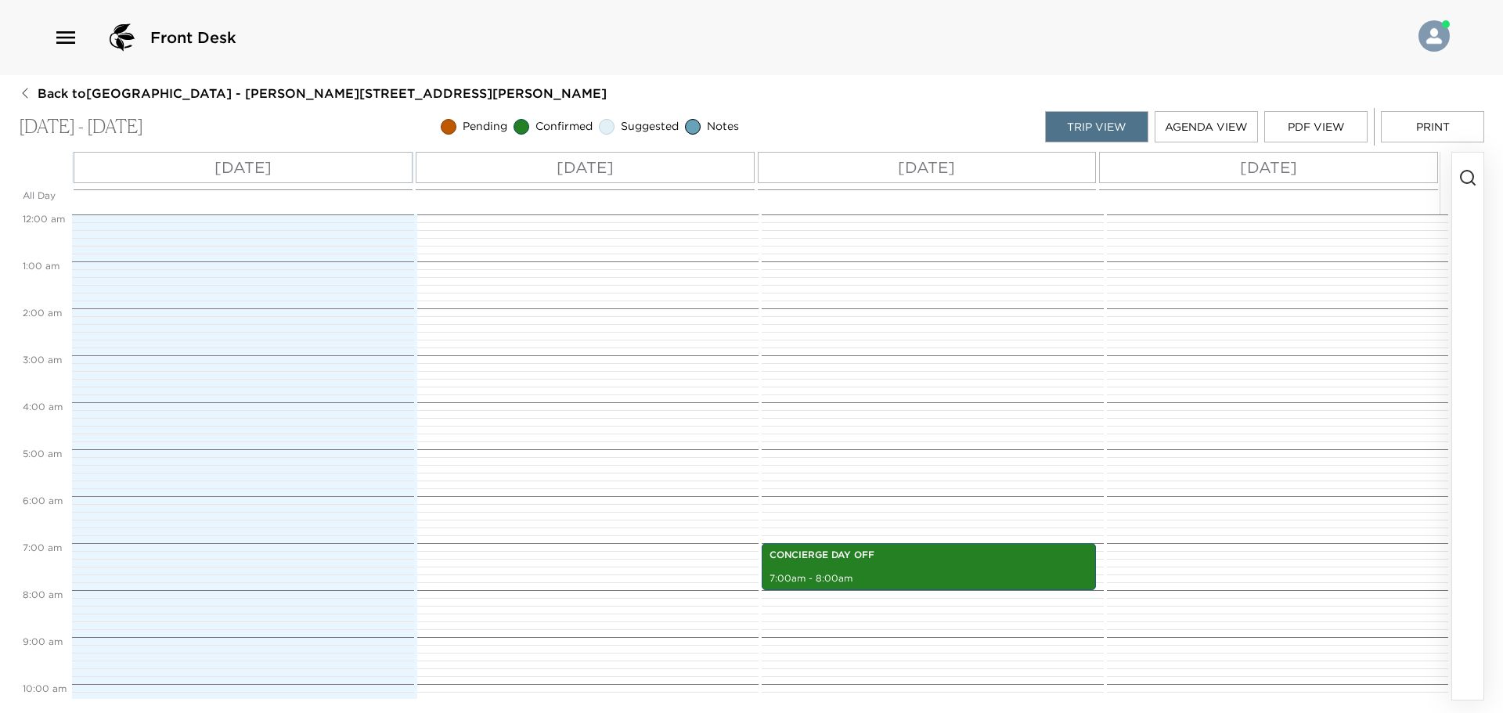
scroll to position [329, 0]
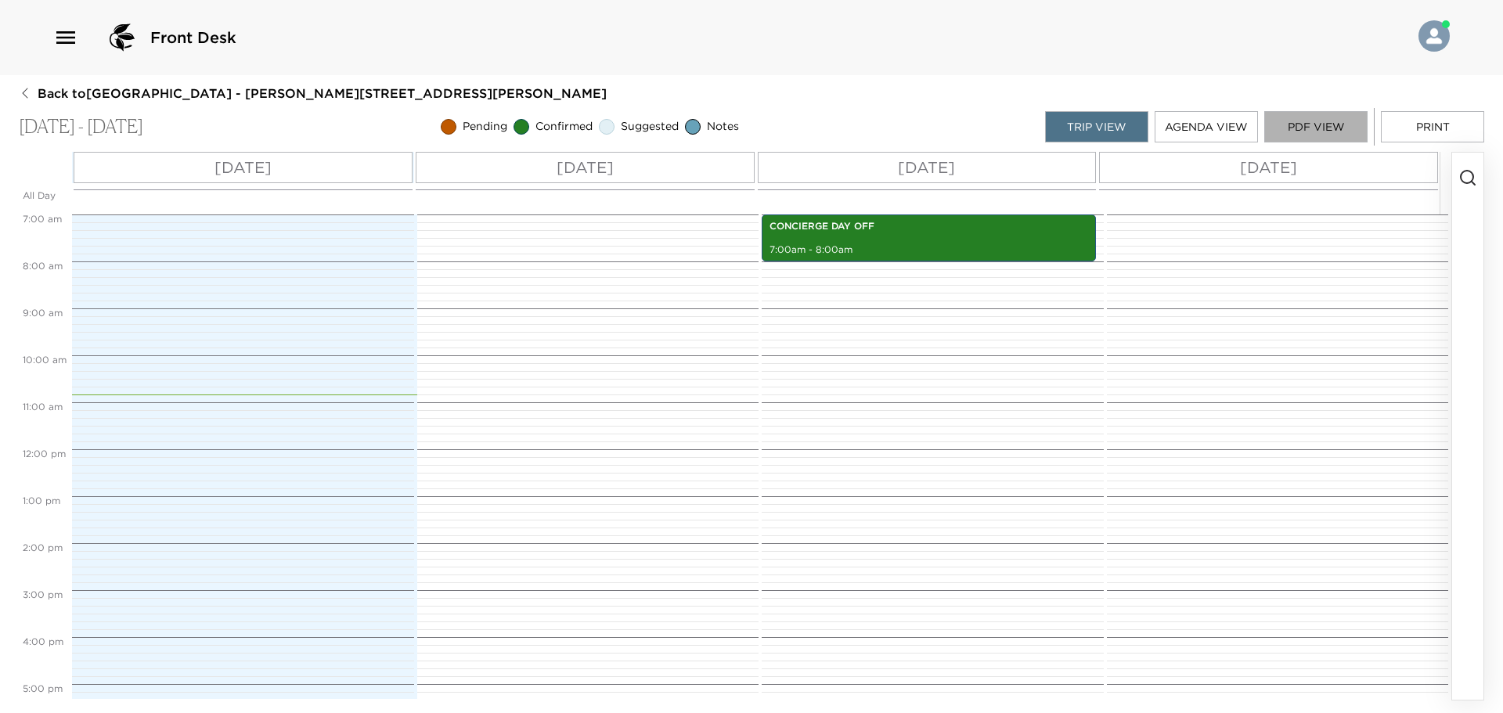
click at [1328, 129] on button "PDF View" at bounding box center [1316, 126] width 103 height 31
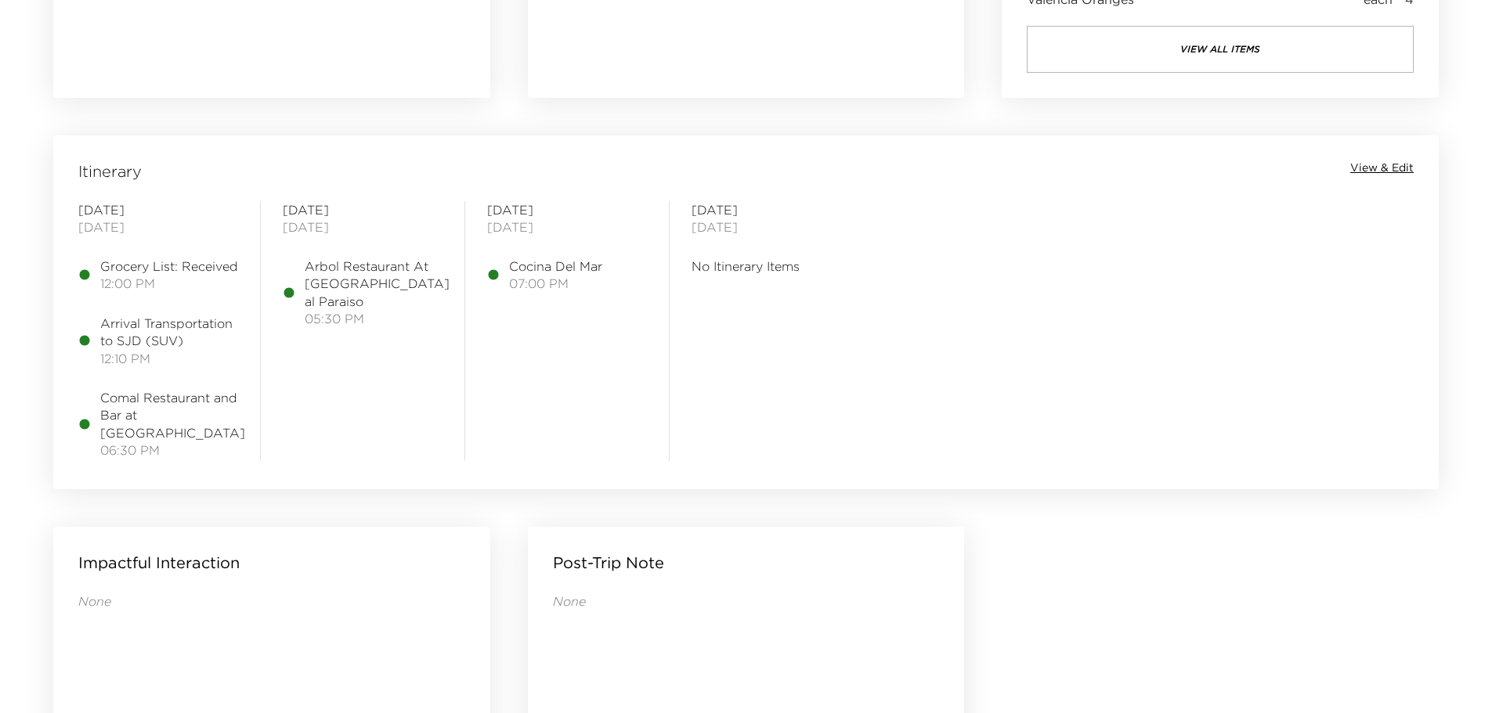
scroll to position [1175, 0]
click at [1381, 167] on span "View & Edit" at bounding box center [1381, 165] width 63 height 16
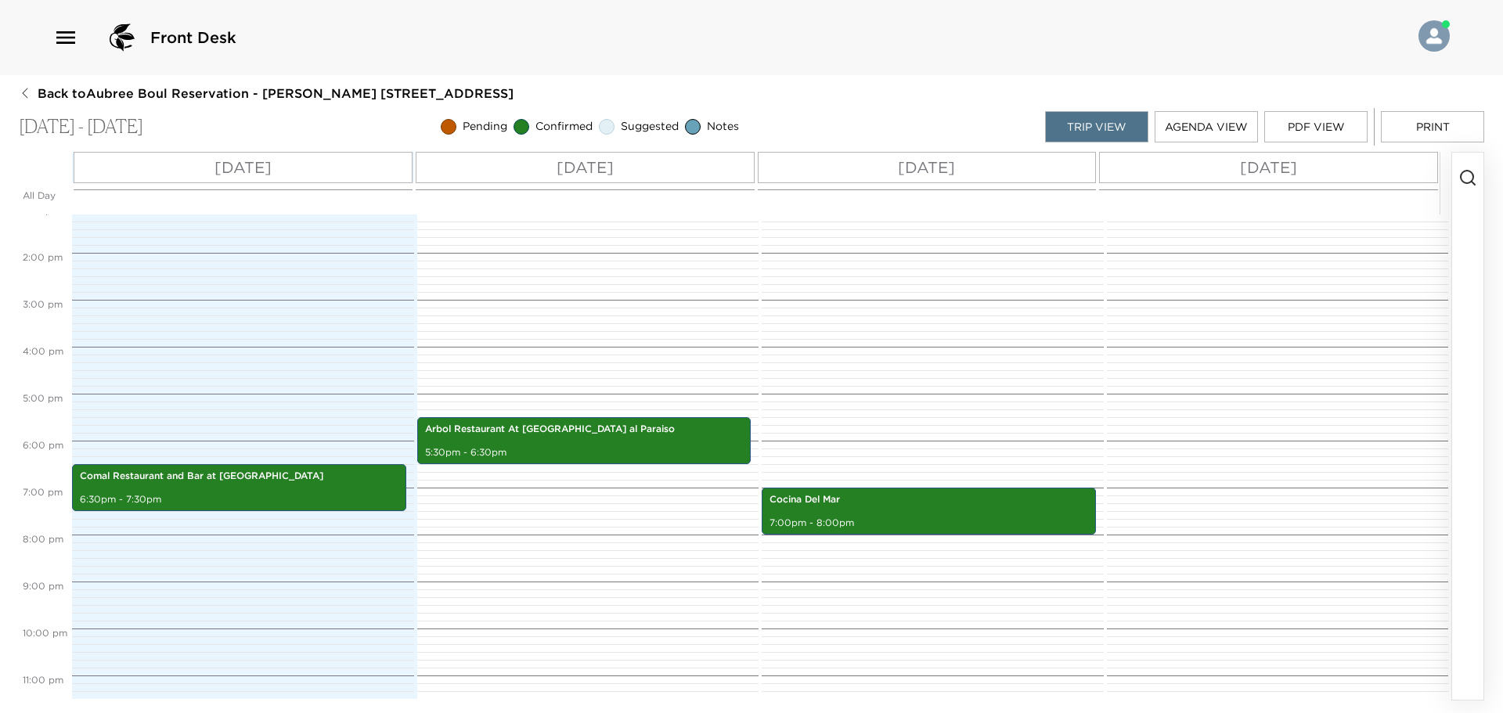
scroll to position [643, 0]
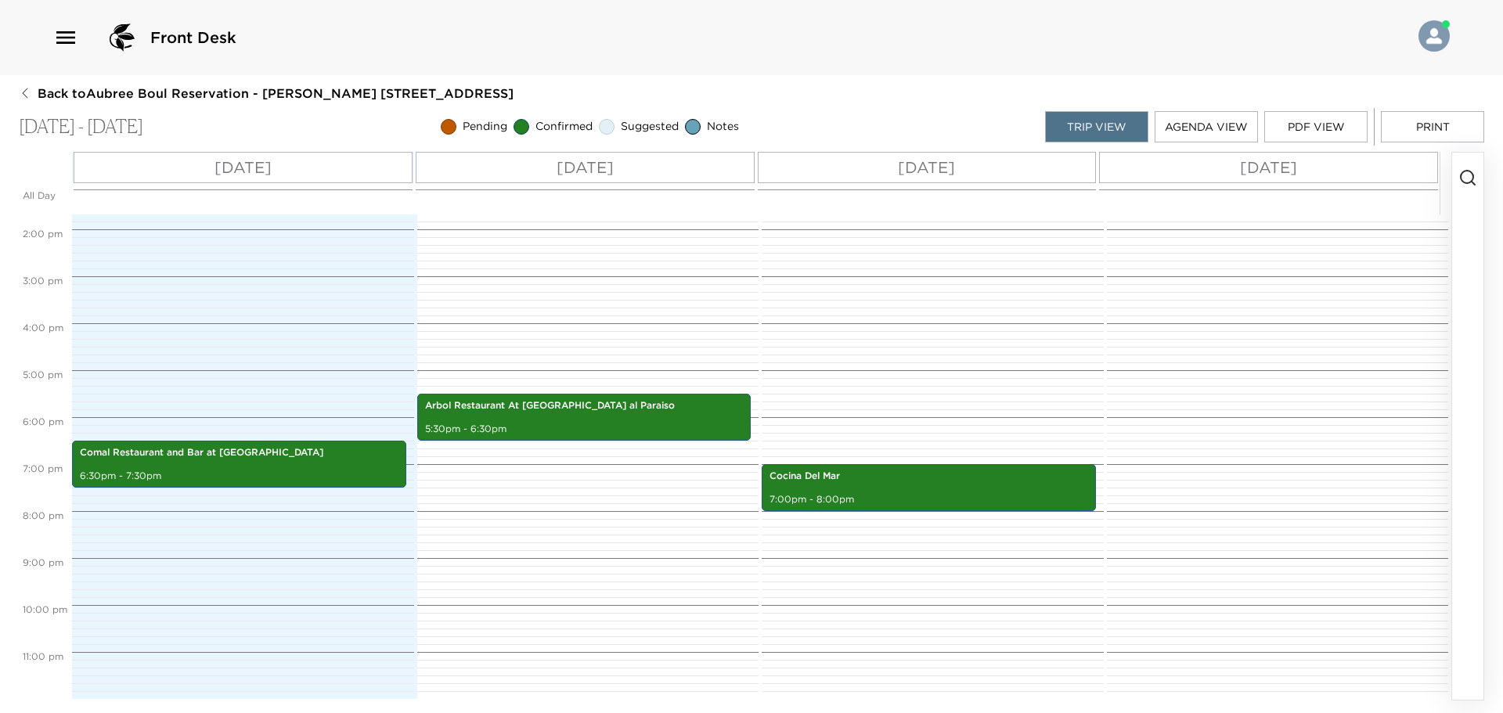
click at [1471, 179] on icon "button" at bounding box center [1468, 177] width 19 height 19
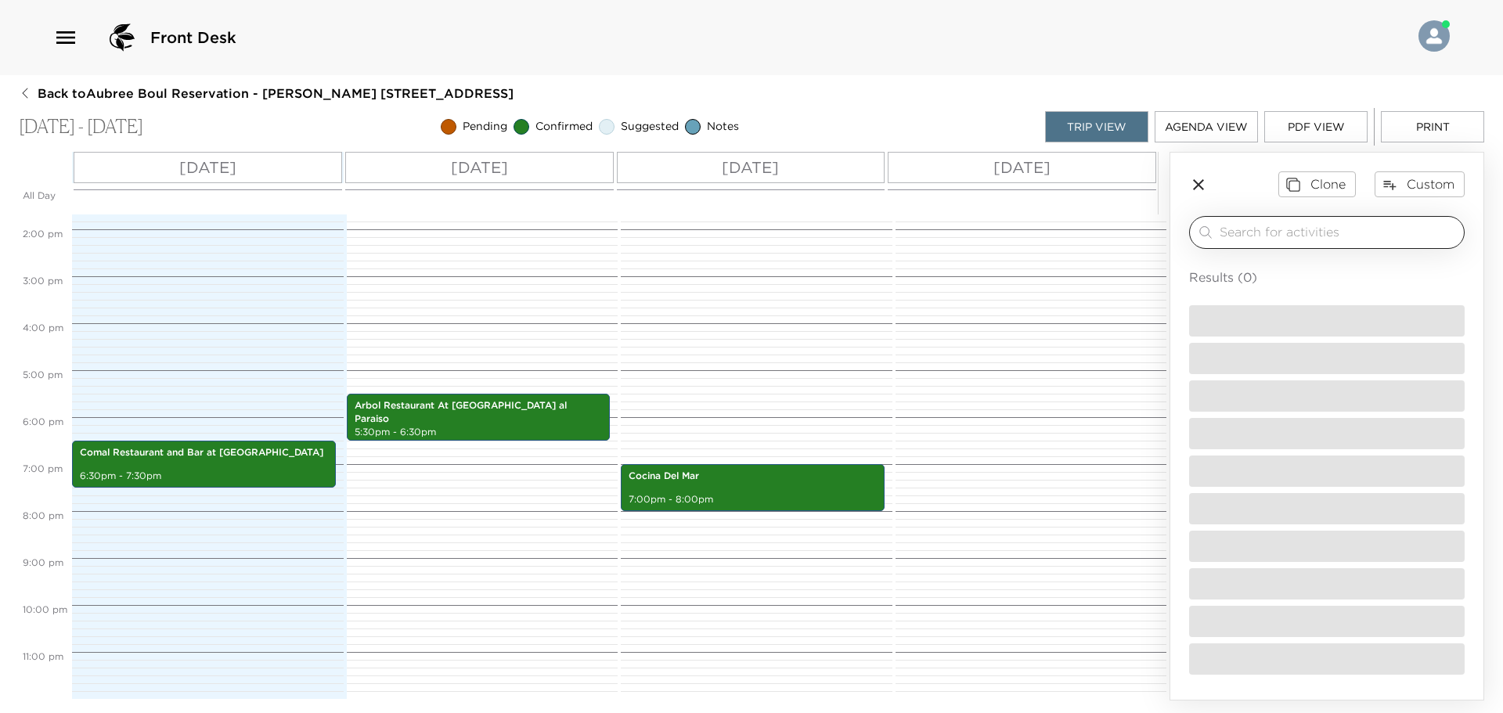
click at [1308, 237] on input "search" at bounding box center [1339, 232] width 238 height 18
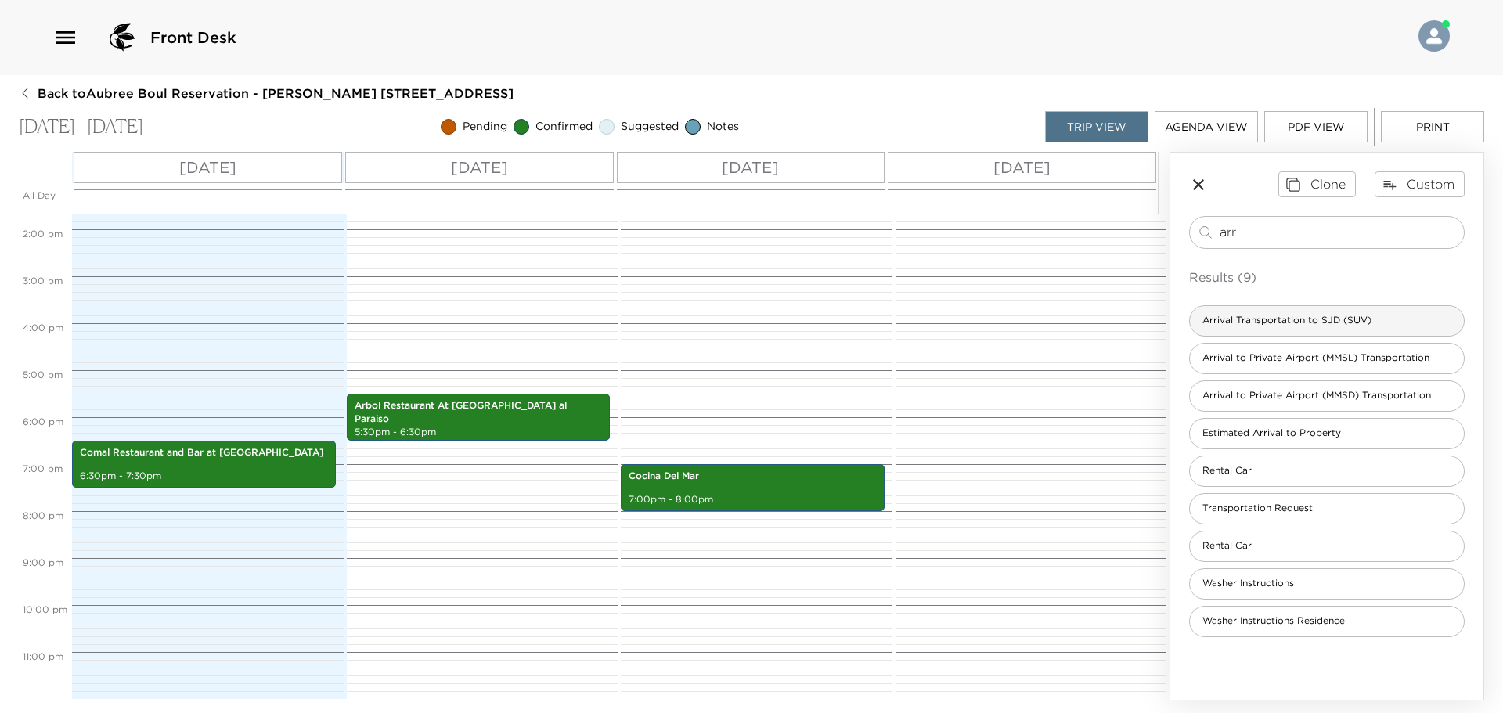
type input "arr"
click at [1311, 321] on span "Arrival Transportation to SJD (SUV)" at bounding box center [1287, 320] width 194 height 13
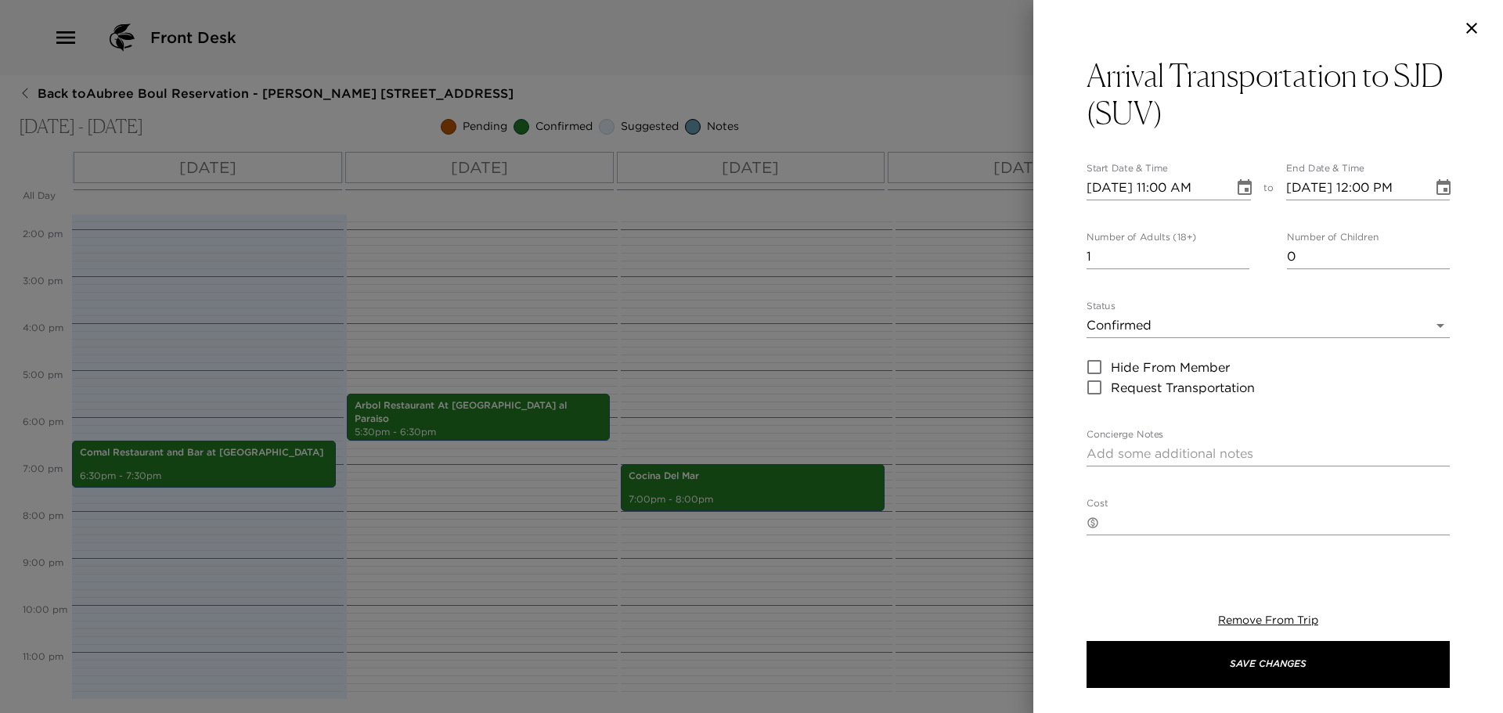
type textarea "$125 USD + tax SUV (1-5 passengers) $245 USD + tax (Up to 15 passengers) Flight…"
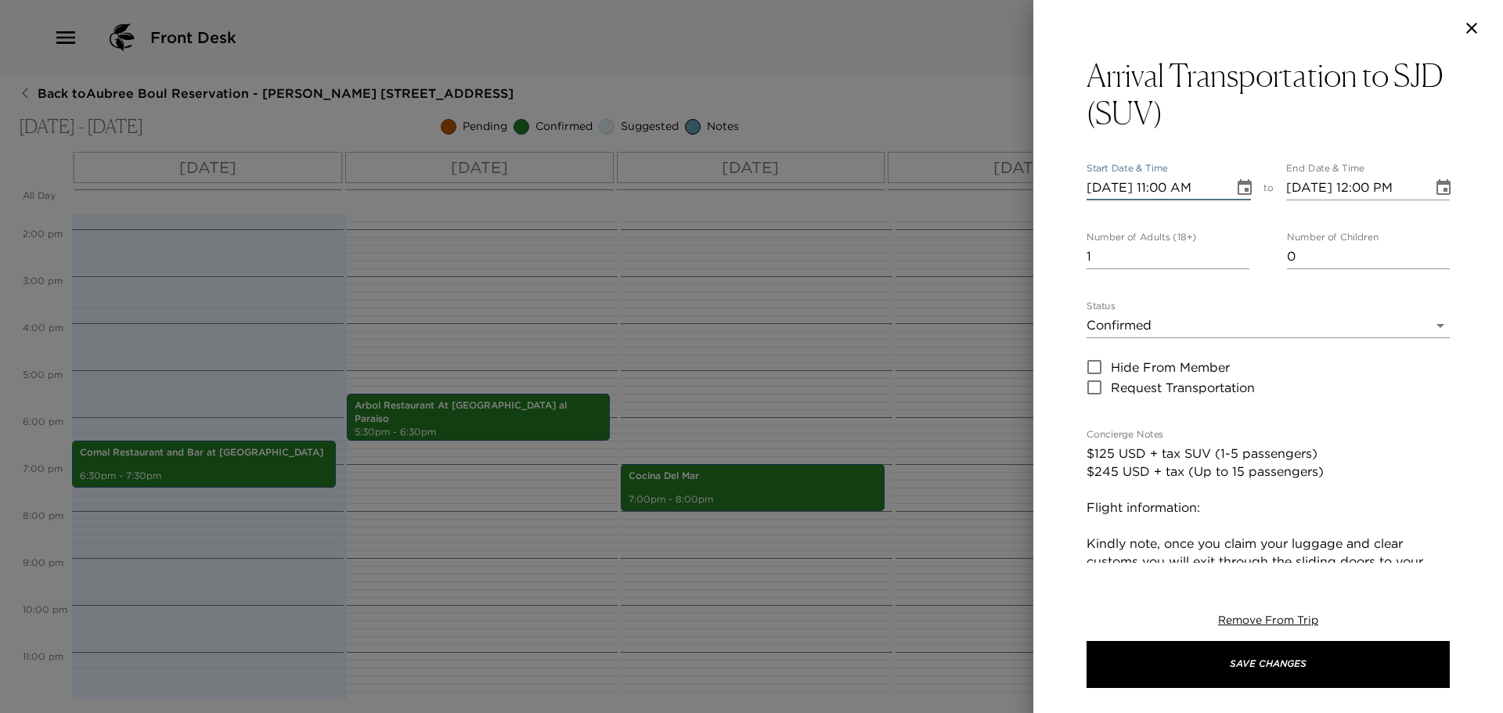
click at [1109, 192] on input "[DATE] 11:00 AM" at bounding box center [1155, 187] width 136 height 25
type input "10/03/2025 11:00 AM"
type input "10/03/2025 12:00 PM"
type input "10/03/2025 11:00 AM"
drag, startPoint x: 1250, startPoint y: 525, endPoint x: 1251, endPoint y: 512, distance: 12.6
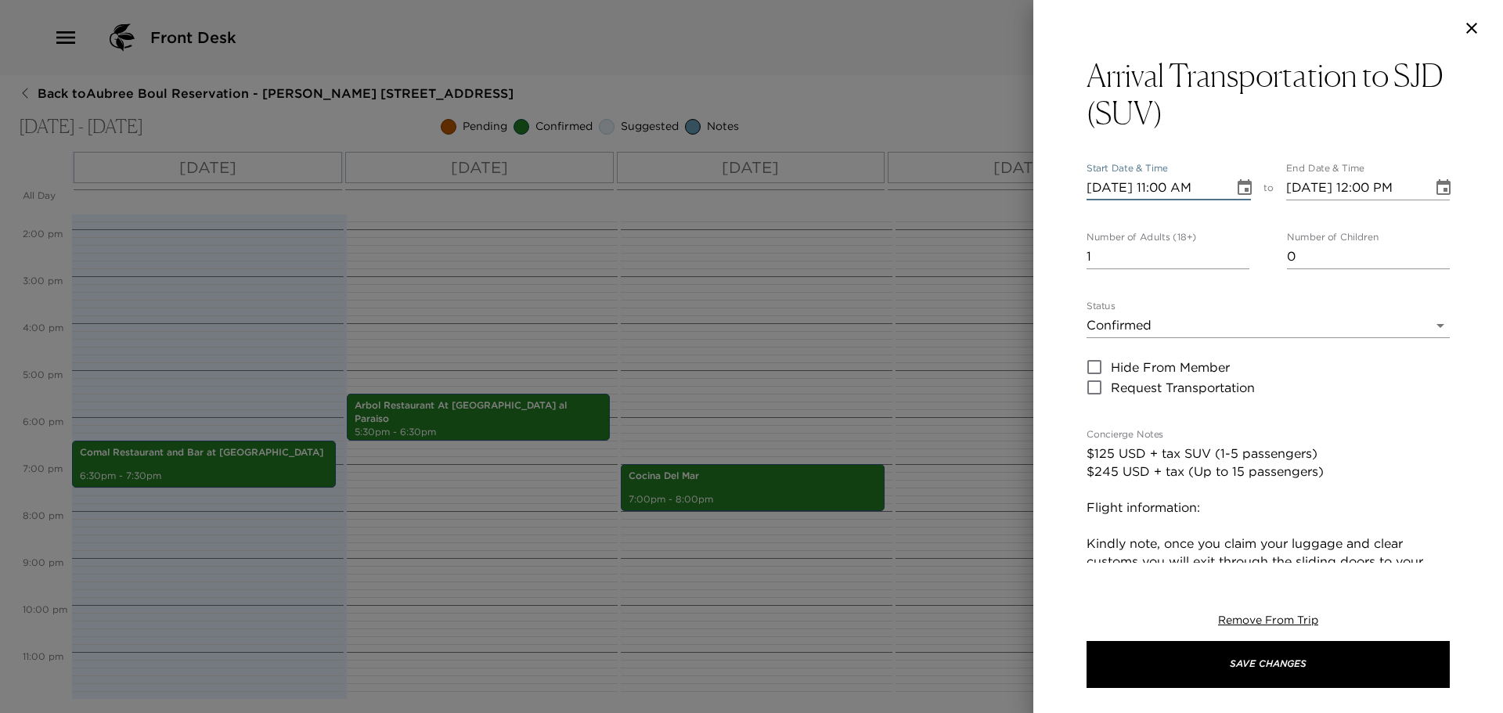
click at [1250, 519] on textarea "$125 USD + tax SUV (1-5 passengers) $245 USD + tax (Up to 15 passengers) Flight…" at bounding box center [1268, 625] width 363 height 360
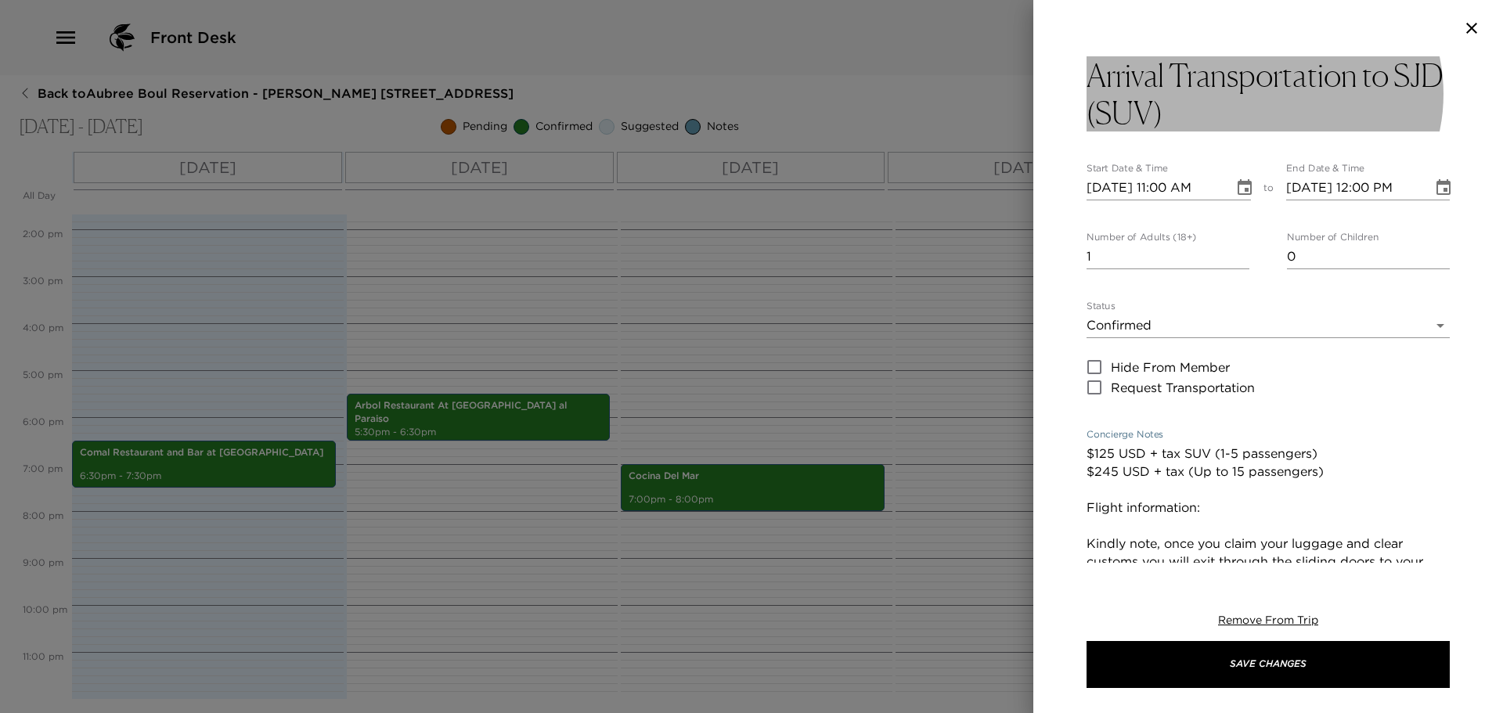
click at [1247, 109] on h3 "Arrival Transportation to SJD (SUV)" at bounding box center [1268, 93] width 363 height 75
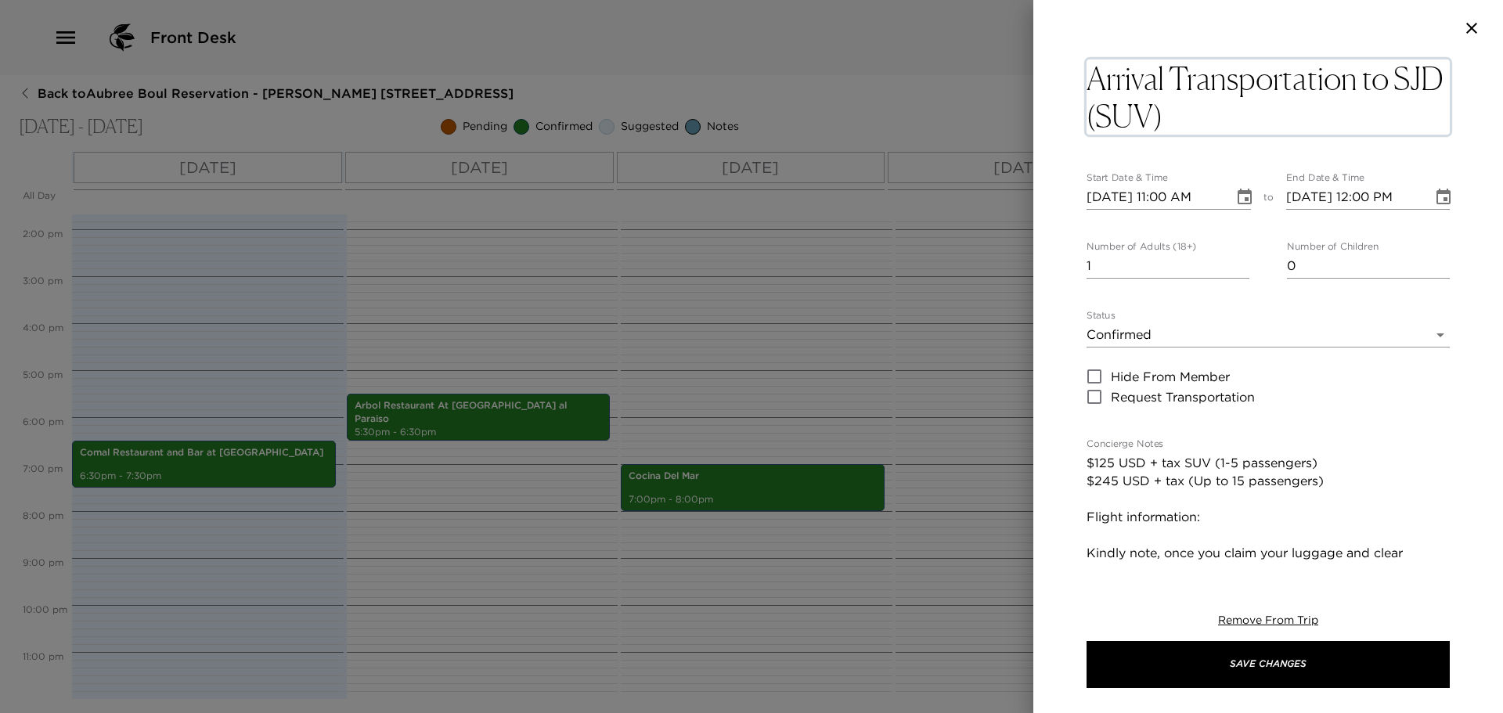
click at [1247, 109] on textarea "Arrival Transportation to SJD (SUV)" at bounding box center [1268, 97] width 363 height 75
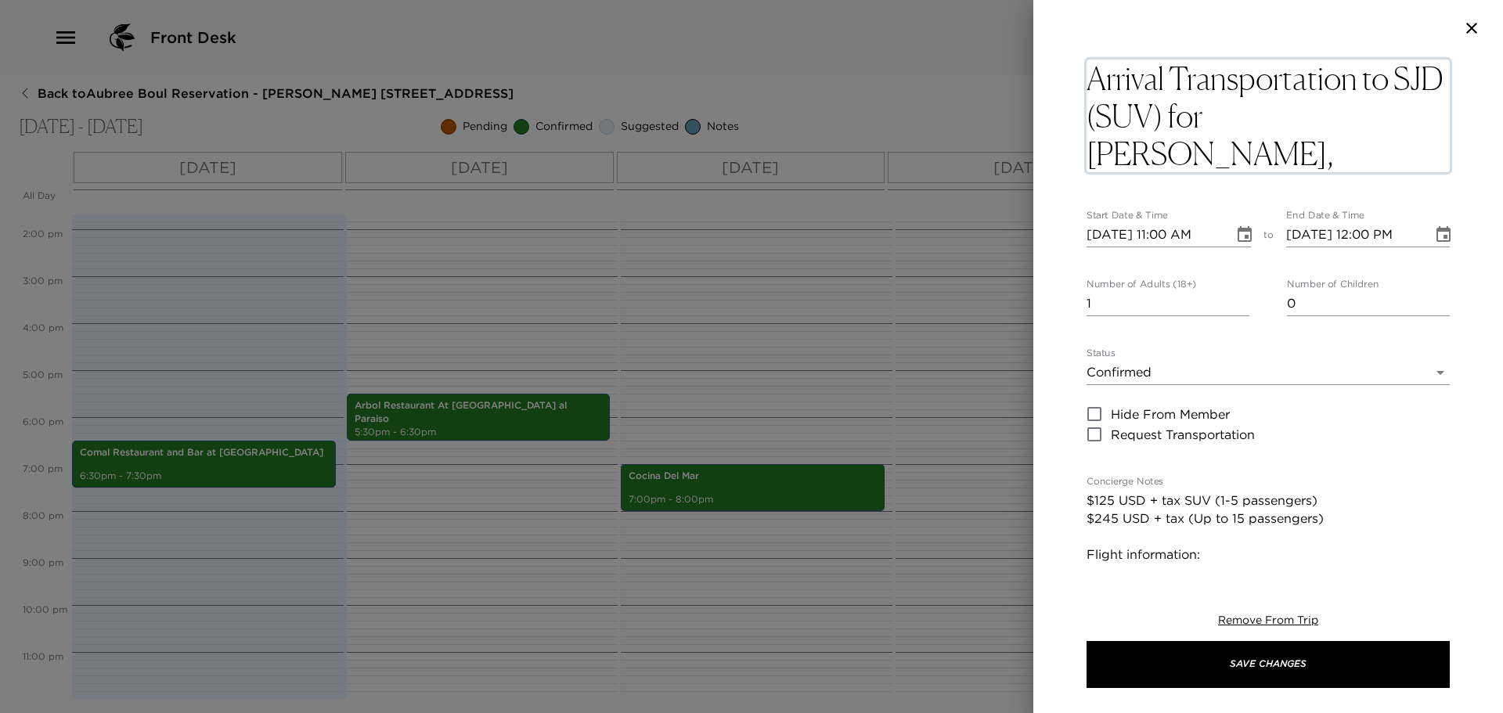
click at [1243, 116] on textarea "Arrival Transportation to SJD (SUV) for Anna Gouzoules," at bounding box center [1268, 116] width 363 height 113
click at [1221, 163] on textarea "Arrival Transportation to SJD (SUV) For Anna Gouzoules," at bounding box center [1268, 116] width 363 height 113
click at [1228, 161] on textarea "Arrival Transportation to SJD (SUV) For Anna Gouzoules," at bounding box center [1268, 116] width 363 height 113
type textarea "Arrival Transportation to SJD (SUV) For Anna Gouzoules"
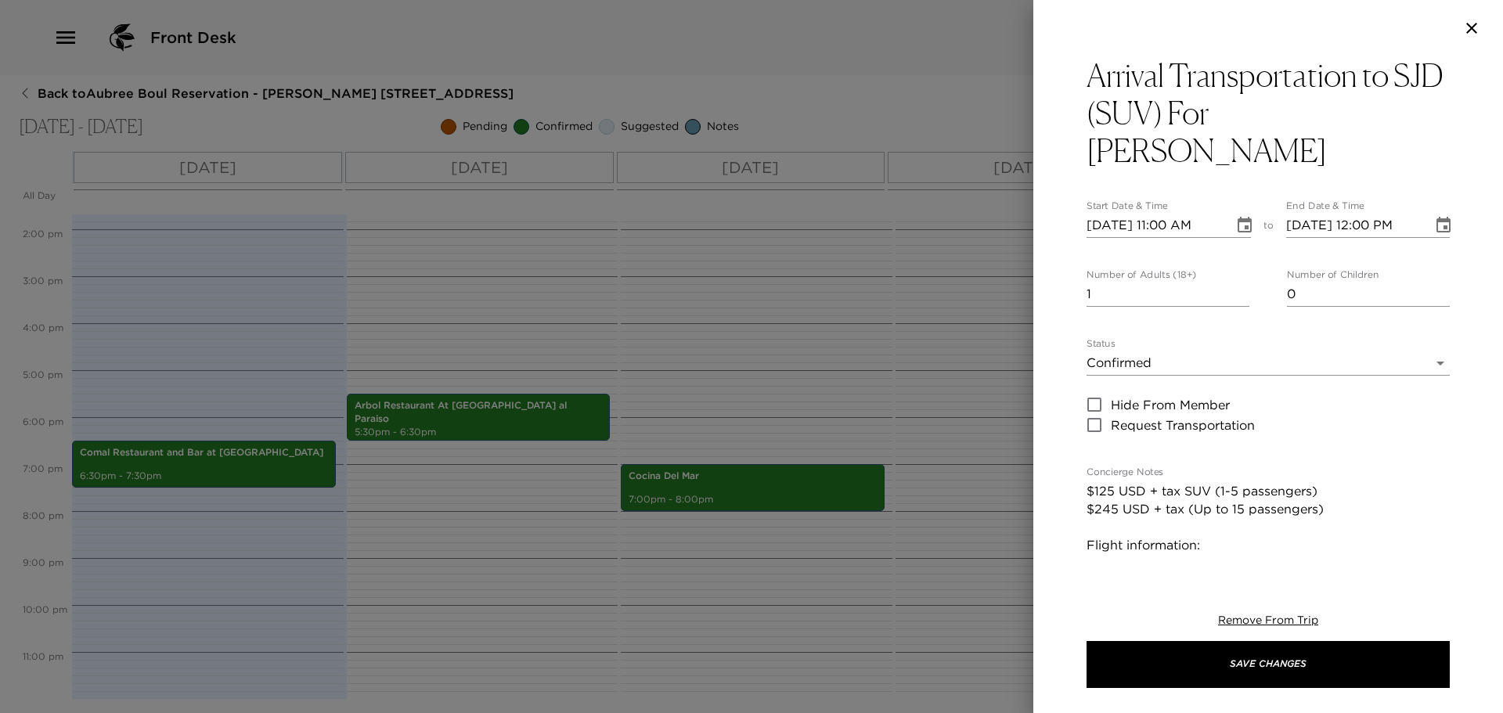
click at [1168, 219] on input "10/03/2025 11:00 AM" at bounding box center [1155, 225] width 136 height 25
type input "10/03/2025 05:30 PM"
type input "10/03/2025 06:30 PM"
type input "10/03/2025 01:53 PM"
type input "10/03/2025 02:53 PM"
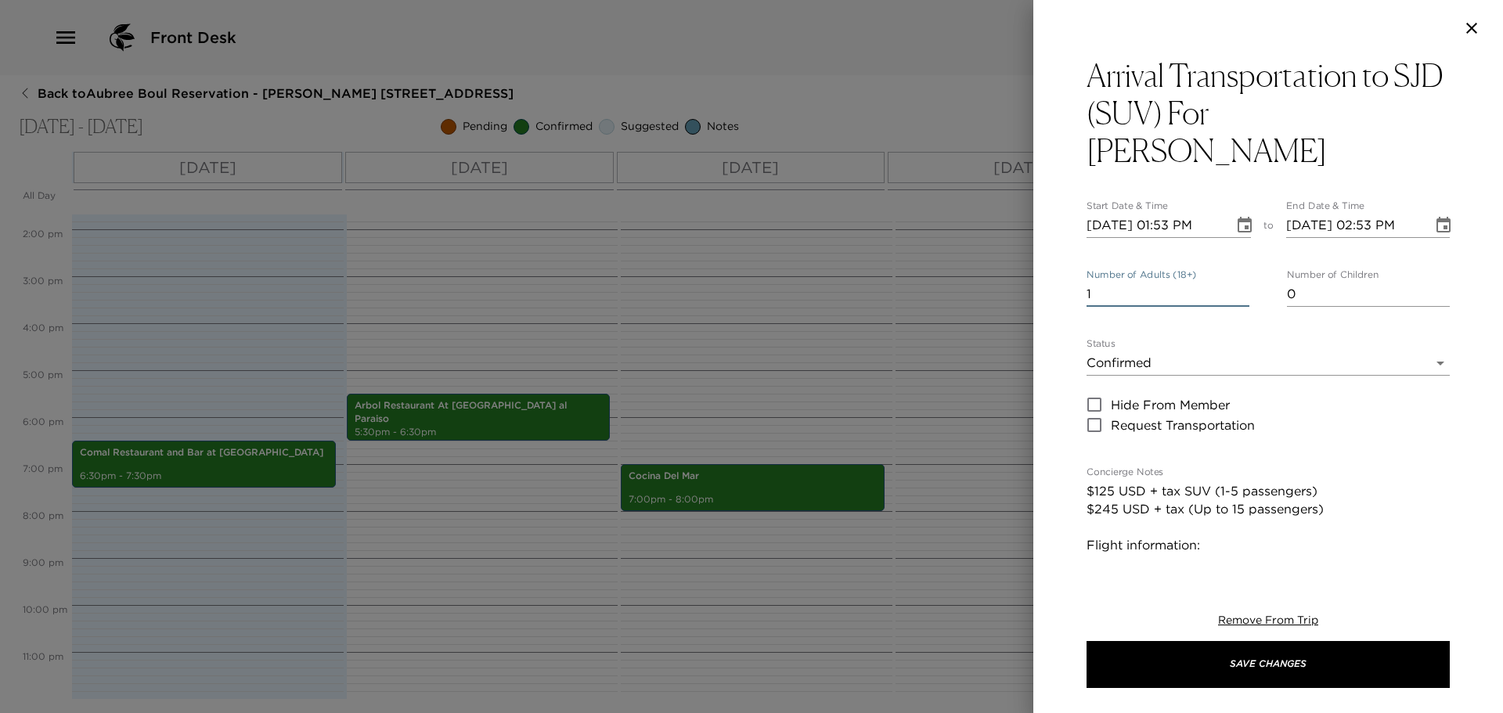
click at [1261, 549] on textarea "$125 USD + tax SUV (1-5 passengers) $245 USD + tax (Up to 15 passengers) Flight…" at bounding box center [1268, 662] width 363 height 360
paste textarea "Arrival Alaska Airlines Flight 1395 arriving at 1:53pm"
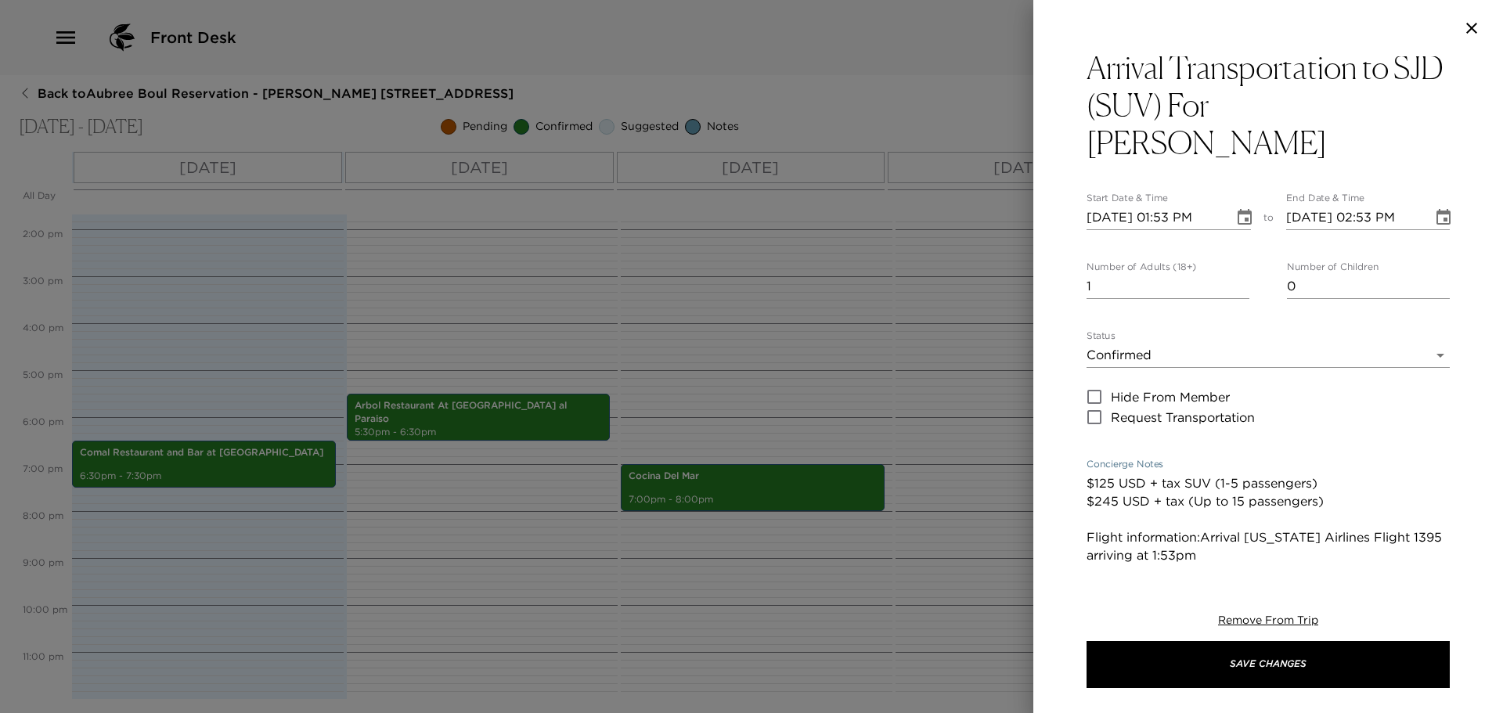
click at [1203, 539] on textarea "$125 USD + tax SUV (1-5 passengers) $245 USD + tax (Up to 15 passengers) Flight…" at bounding box center [1268, 664] width 363 height 378
click at [1230, 547] on textarea "$125 USD + tax SUV (1-5 passengers) $245 USD + tax (Up to 15 passengers) Flight…" at bounding box center [1268, 664] width 363 height 378
click at [1230, 541] on textarea "$125 USD + tax SUV (1-5 passengers) $245 USD + tax (Up to 15 passengers) Flight…" at bounding box center [1268, 664] width 363 height 378
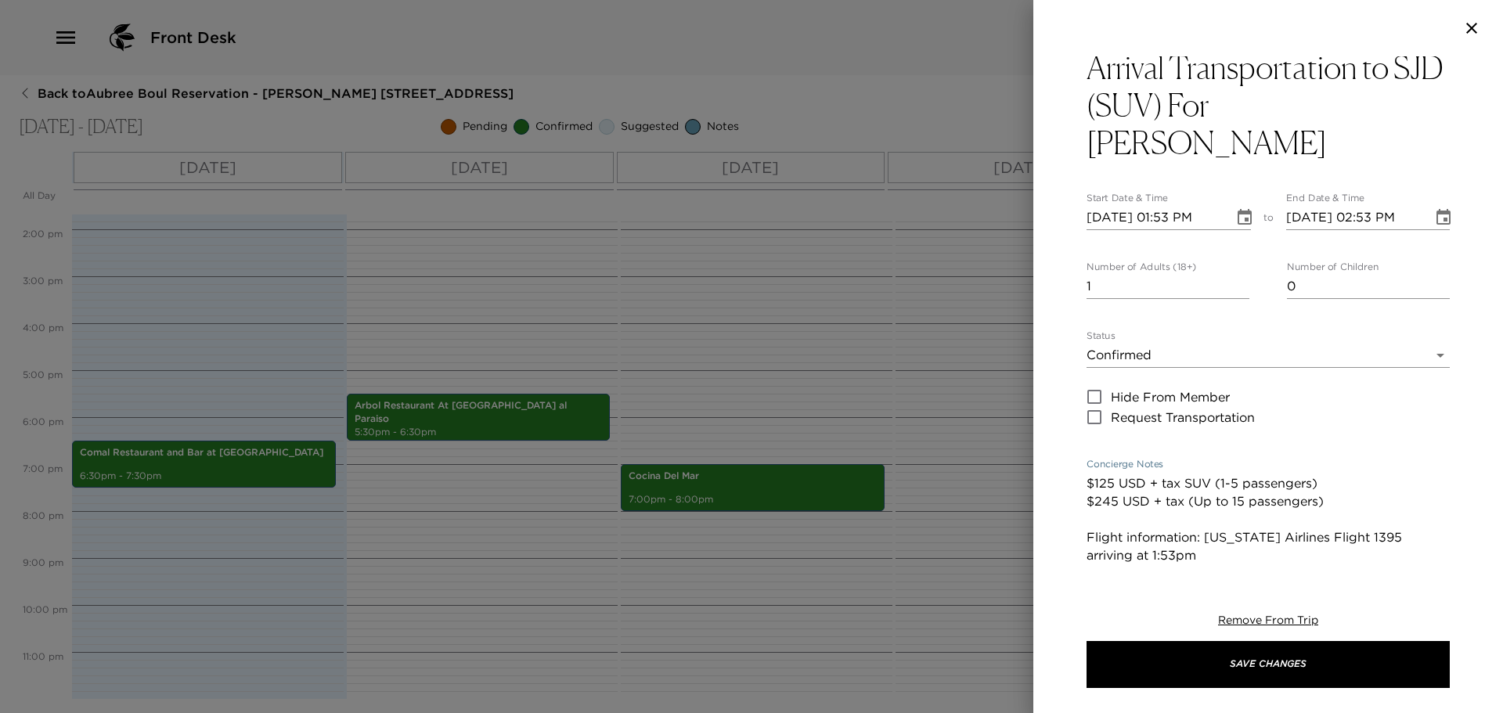
scroll to position [38, 0]
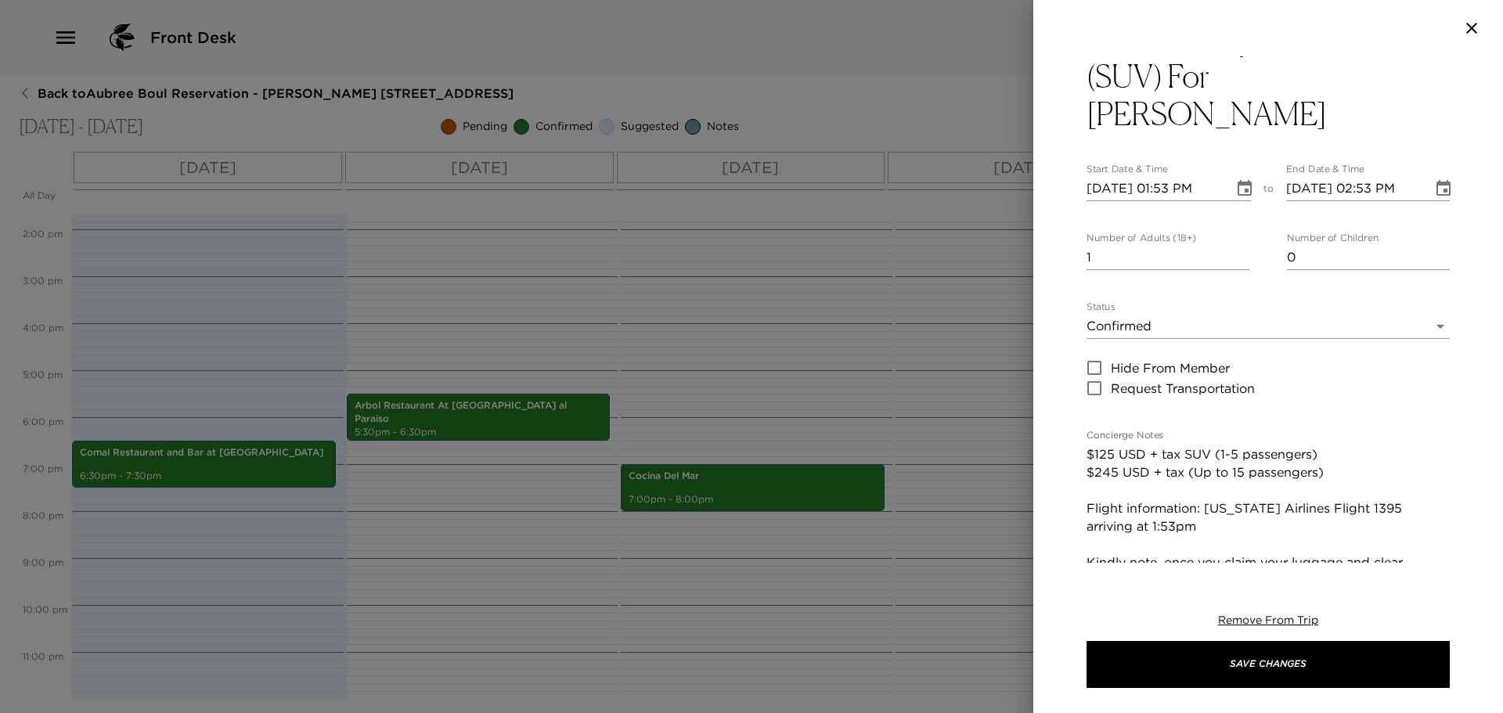
drag, startPoint x: 1379, startPoint y: 536, endPoint x: 1406, endPoint y: 549, distance: 29.8
click at [1406, 549] on textarea "$125 USD + tax SUV (1-5 passengers) $245 USD + tax (Up to 15 passengers) Flight…" at bounding box center [1268, 635] width 363 height 378
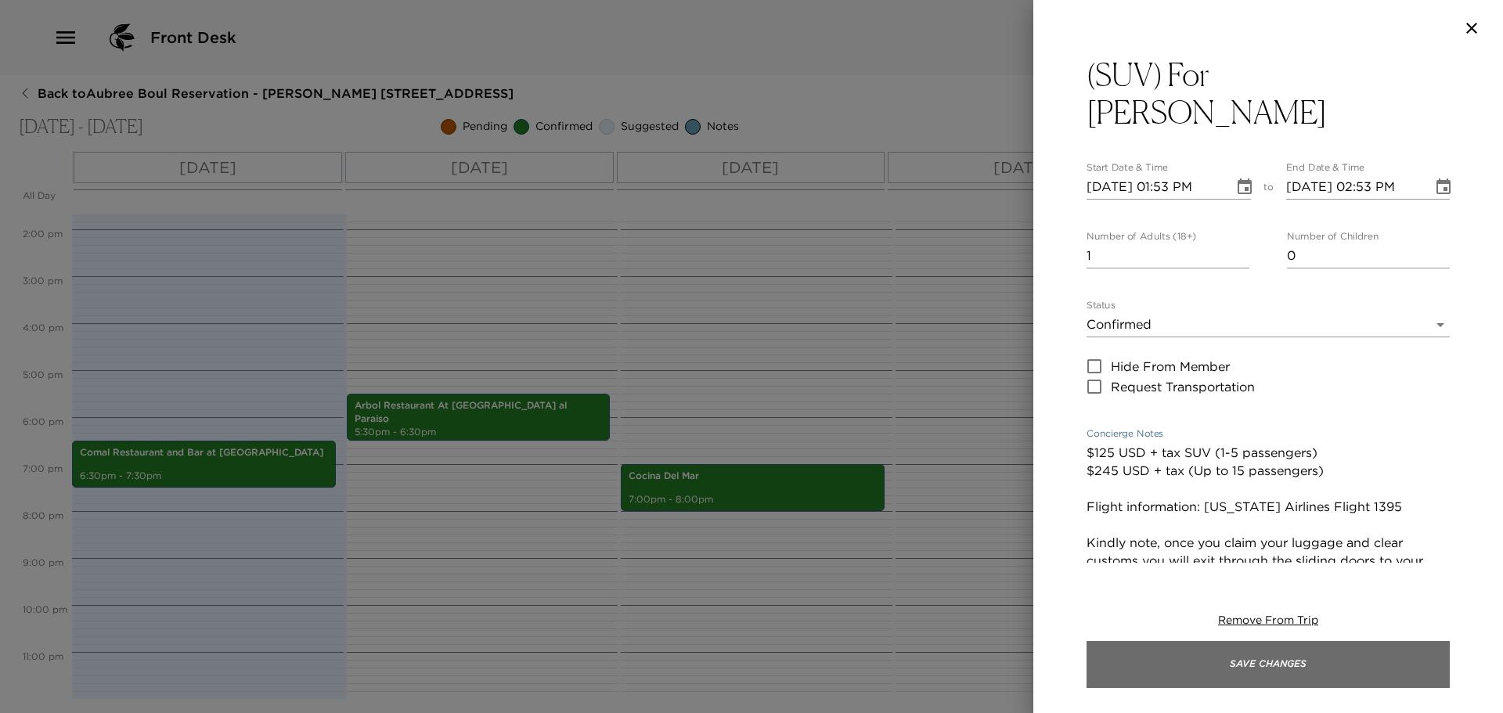
type textarea "$125 USD + tax SUV (1-5 passengers) $245 USD + tax (Up to 15 passengers) Flight…"
click at [1265, 660] on button "Save Changes" at bounding box center [1268, 664] width 363 height 47
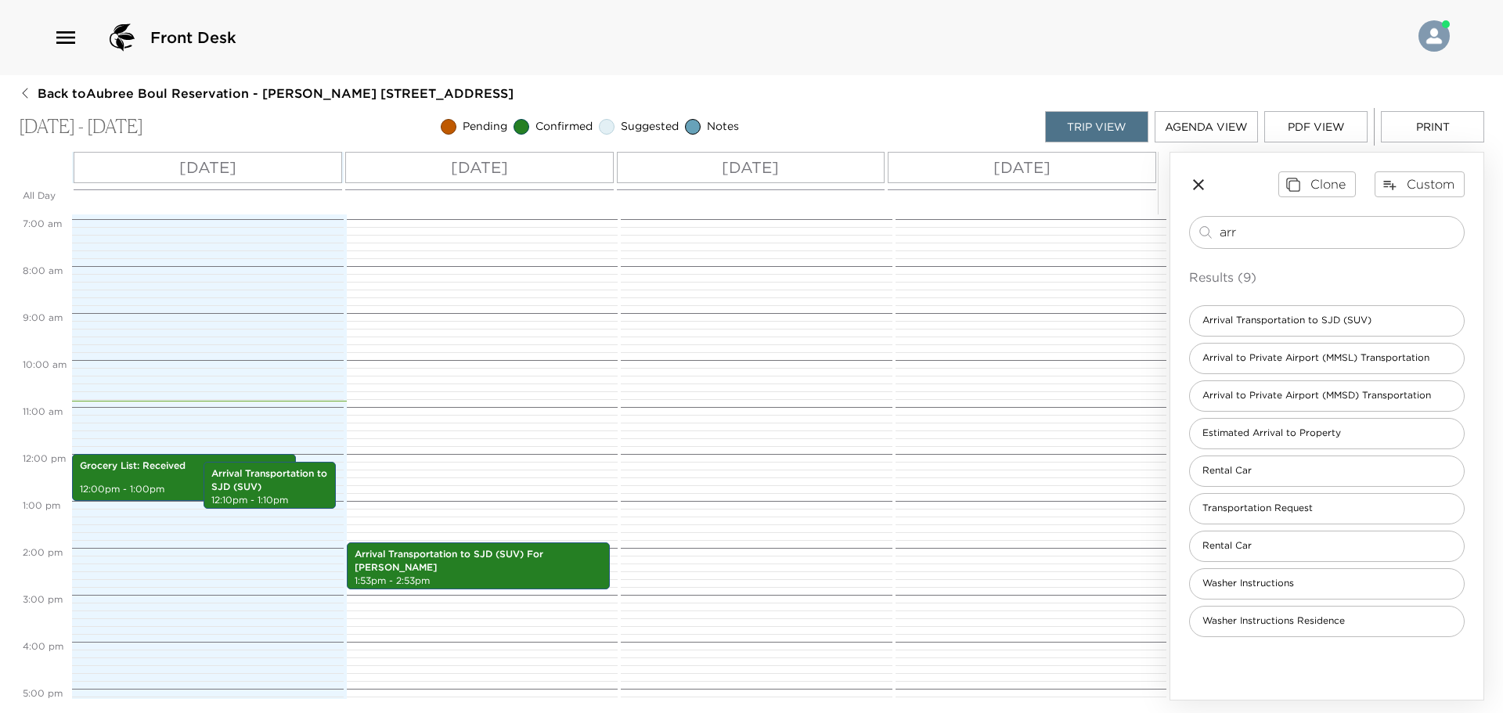
scroll to position [95, 0]
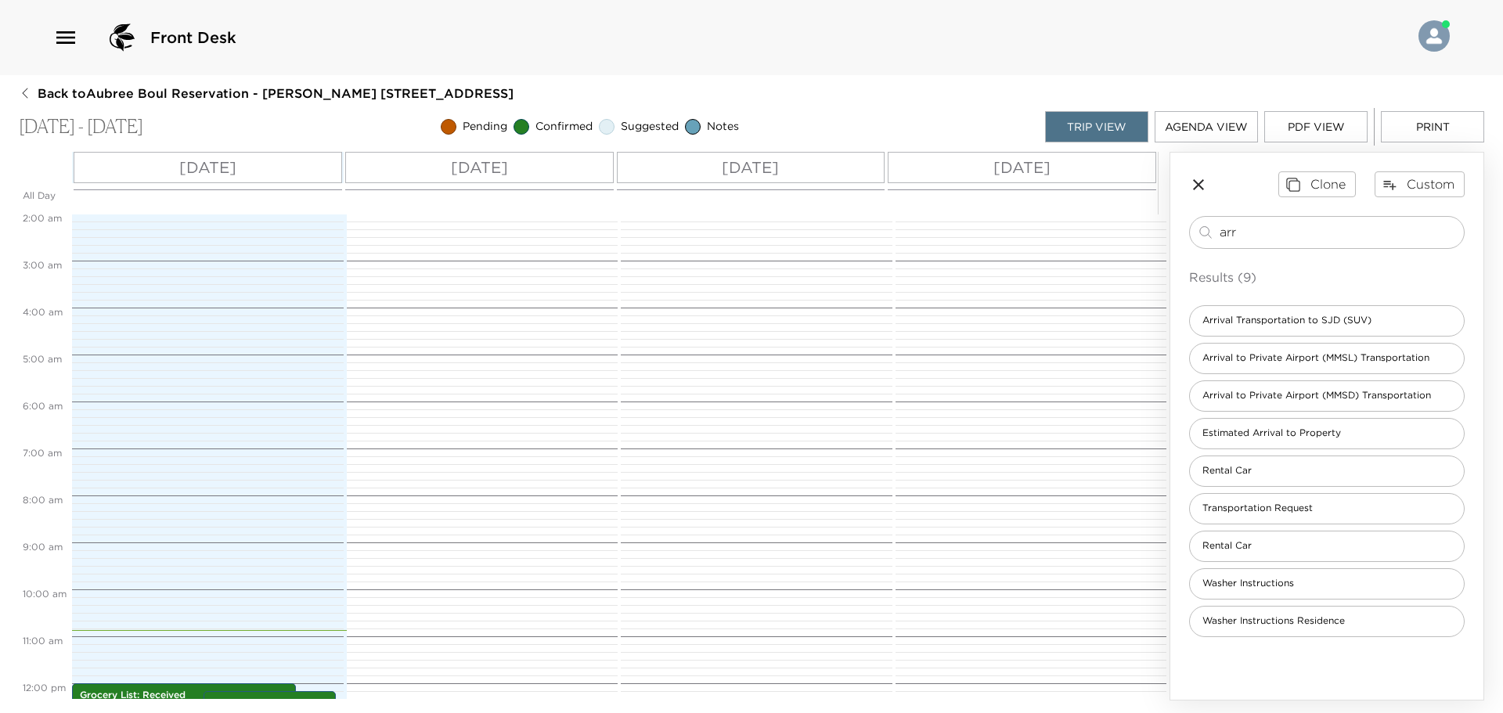
drag, startPoint x: 1233, startPoint y: 237, endPoint x: 1046, endPoint y: 232, distance: 186.4
click at [1073, 232] on div "All Day Thu 10/02 Fri 10/03 Sat 10/04 Sun 10/05 12:00 AM 1:00 AM 2:00 AM 3:00 A…" at bounding box center [752, 426] width 1466 height 549
type input "r"
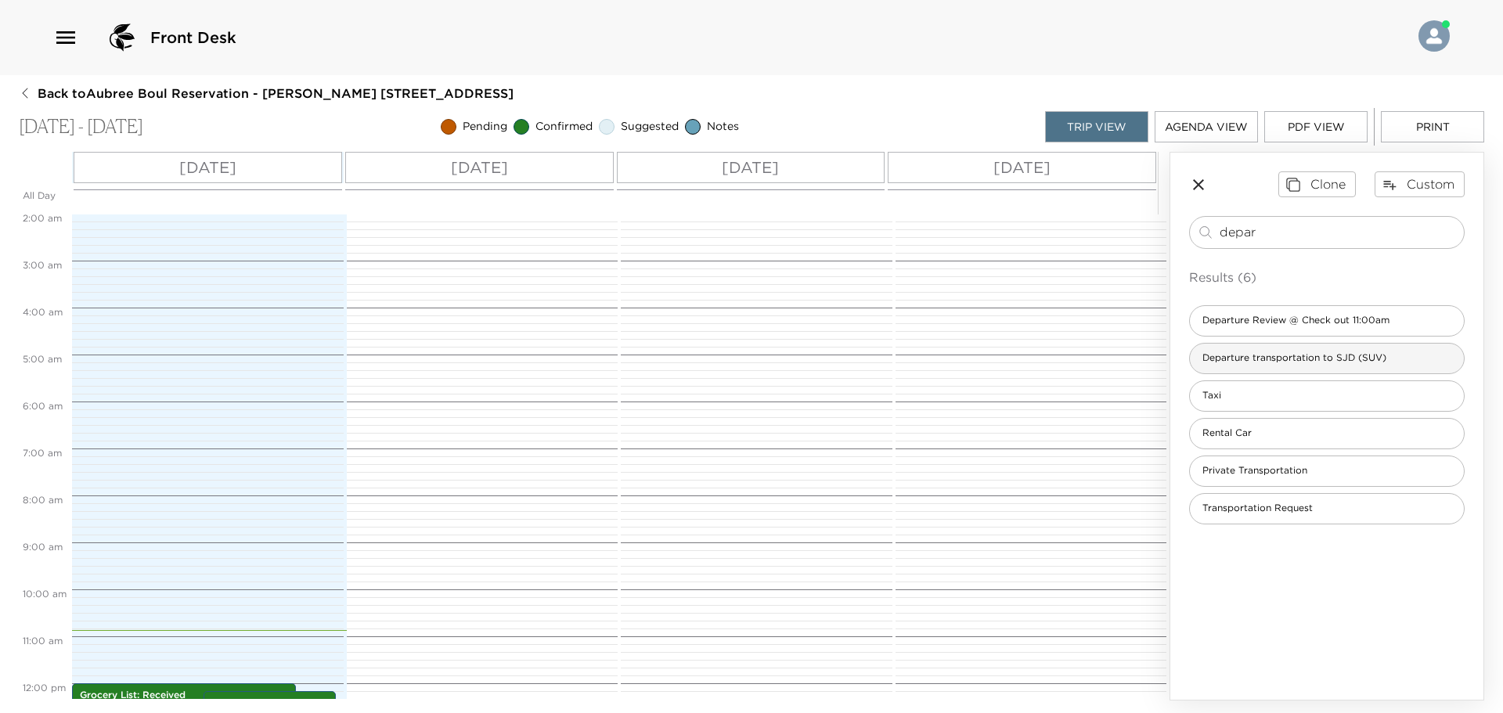
type input "depar"
click at [1317, 356] on span "Departure transportation to SJD (SUV)" at bounding box center [1294, 358] width 209 height 13
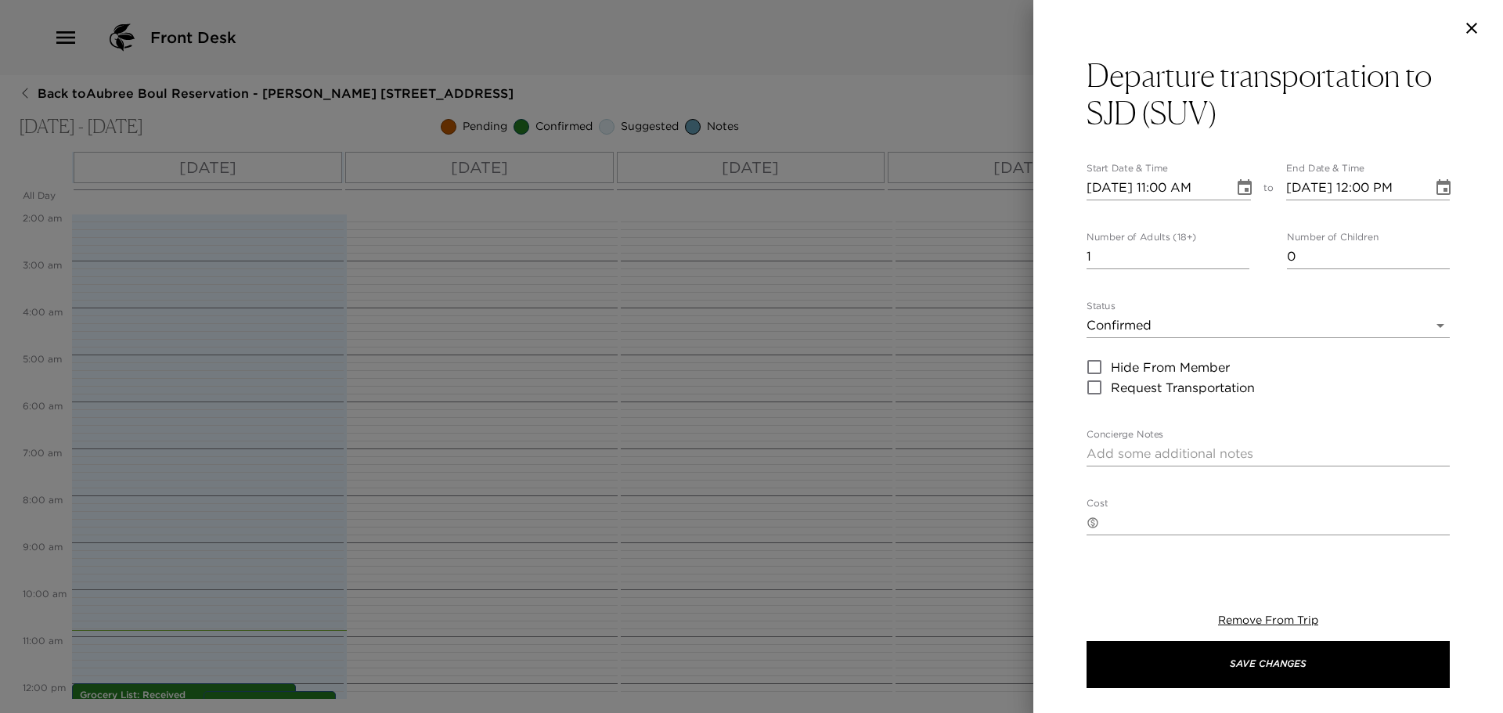
type textarea "$125 USD + tax SUV (1- 5 passengers) $245 USD + tax (Up to 15 passengers) Fligh…"
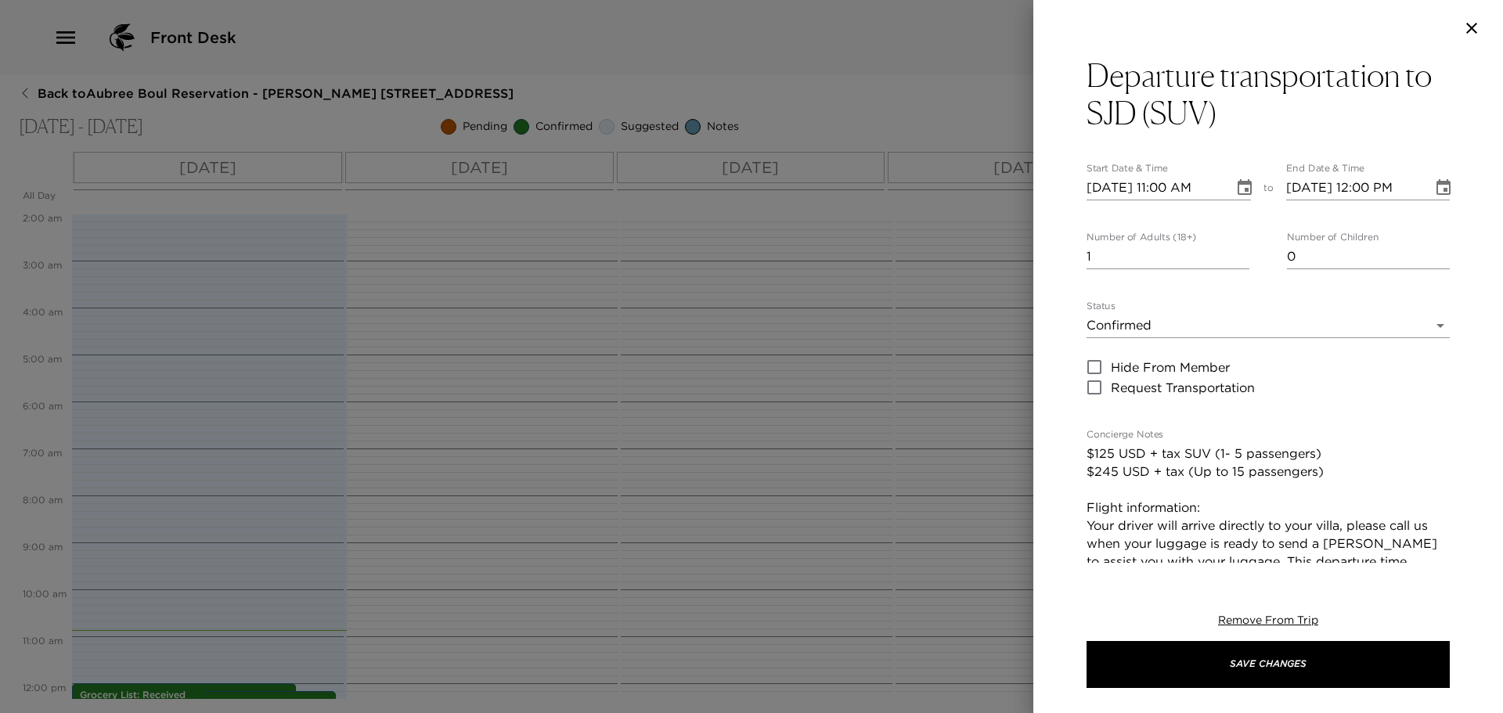
click at [1106, 186] on input "10/02/2025 11:00 AM" at bounding box center [1155, 187] width 136 height 25
type input "10/05/2025 11:00 AM"
type input "10/05/2025 12:00 PM"
type input "10/05/2025 09:45 PM"
type input "10/05/2025 10:45 PM"
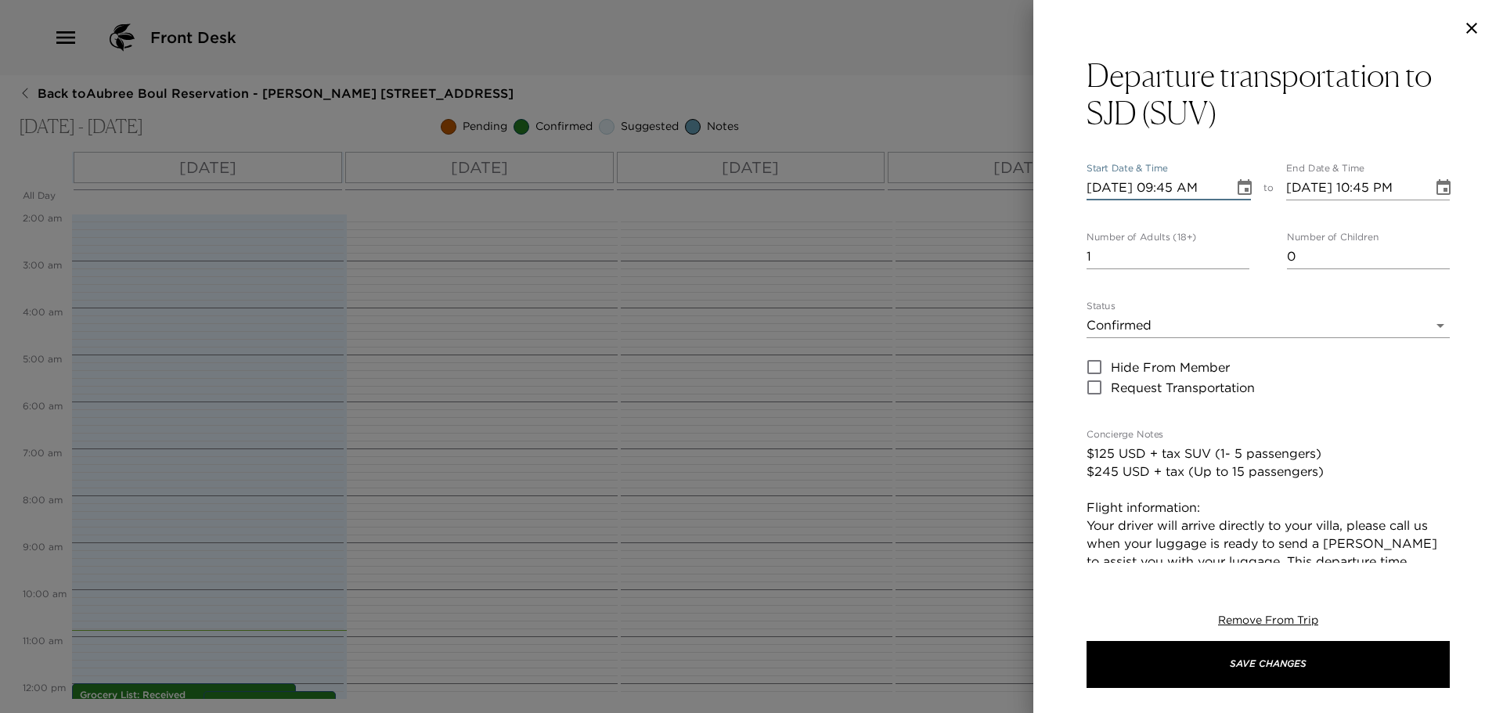
type input "10/05/2025 09:45 AM"
type input "10/05/2025 10:45 AM"
type input "2"
click at [1221, 505] on textarea "$125 USD + tax SUV (1- 5 passengers) $245 USD + tax (Up to 15 passengers) Fligh…" at bounding box center [1268, 535] width 363 height 180
paste textarea "United Airlines Flight 547 departing at 12:30pm"
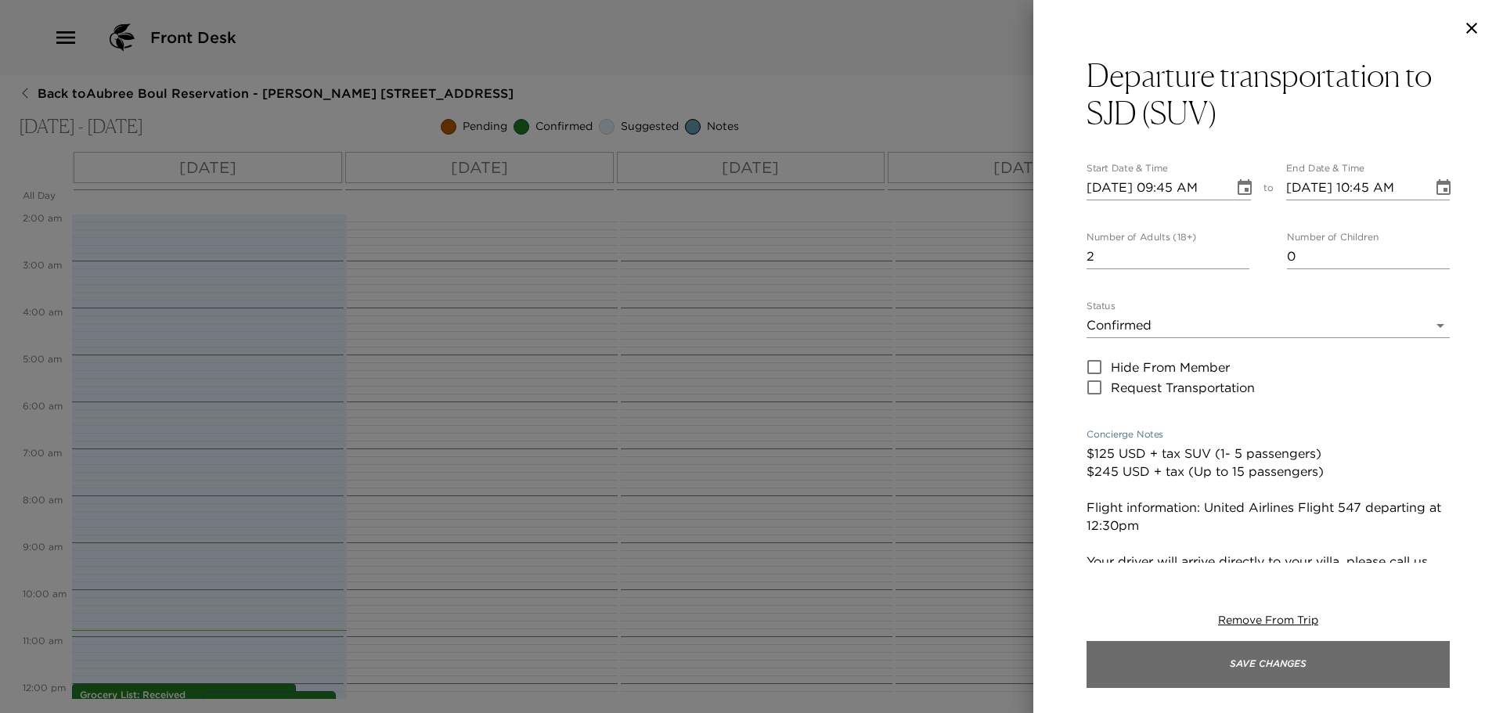
type textarea "$125 USD + tax SUV (1- 5 passengers) $245 USD + tax (Up to 15 passengers) Fligh…"
click at [1243, 648] on button "Save Changes" at bounding box center [1268, 664] width 363 height 47
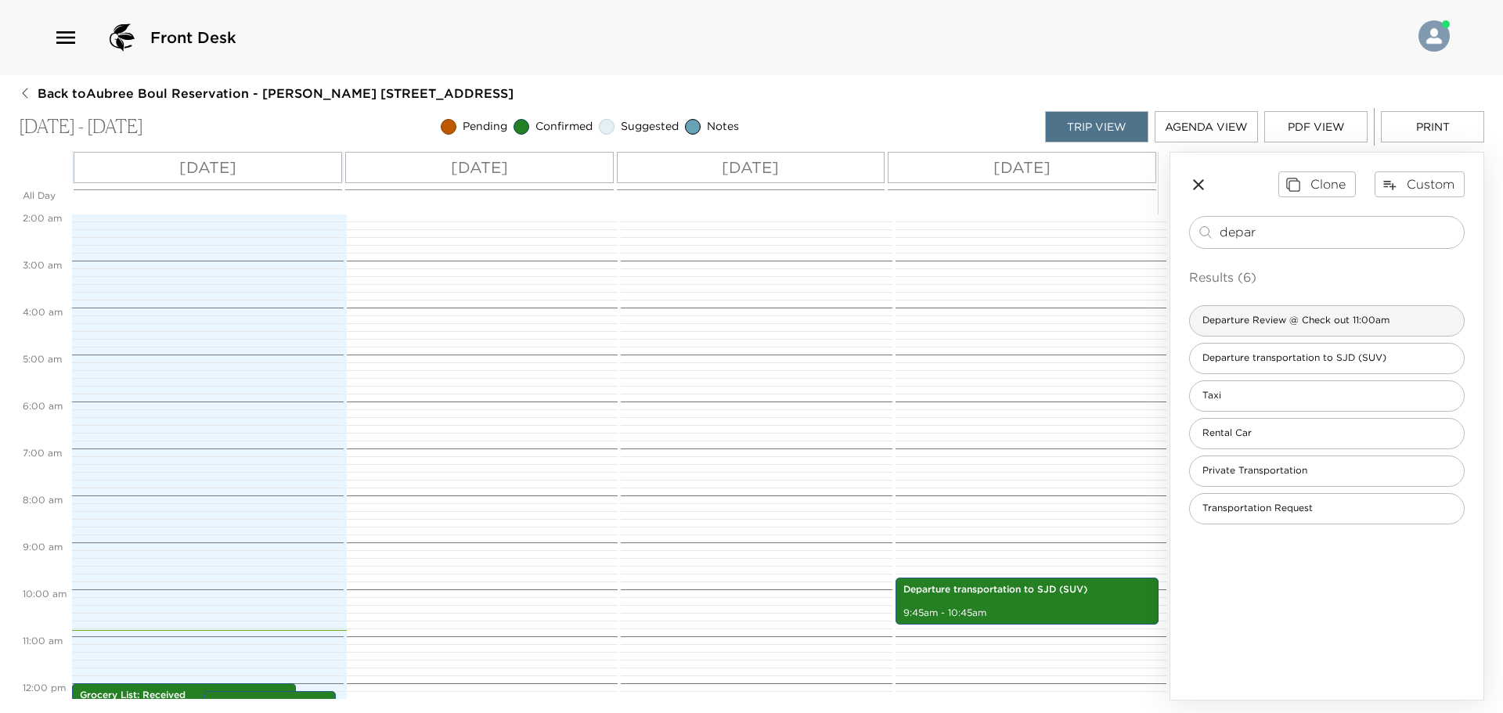
click at [1280, 323] on span "Departure Review @ Check out 11:00am" at bounding box center [1296, 320] width 212 height 13
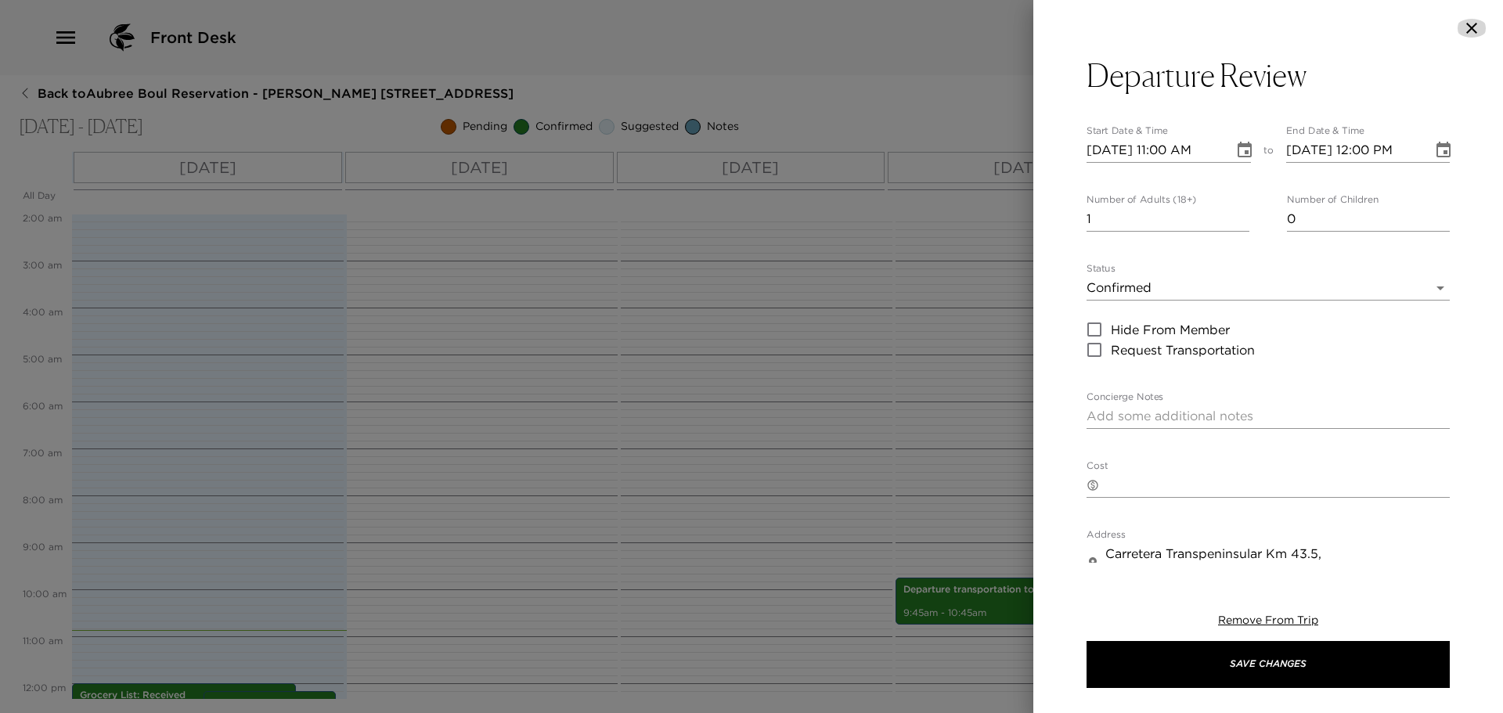
click at [1474, 29] on icon "button" at bounding box center [1472, 28] width 19 height 19
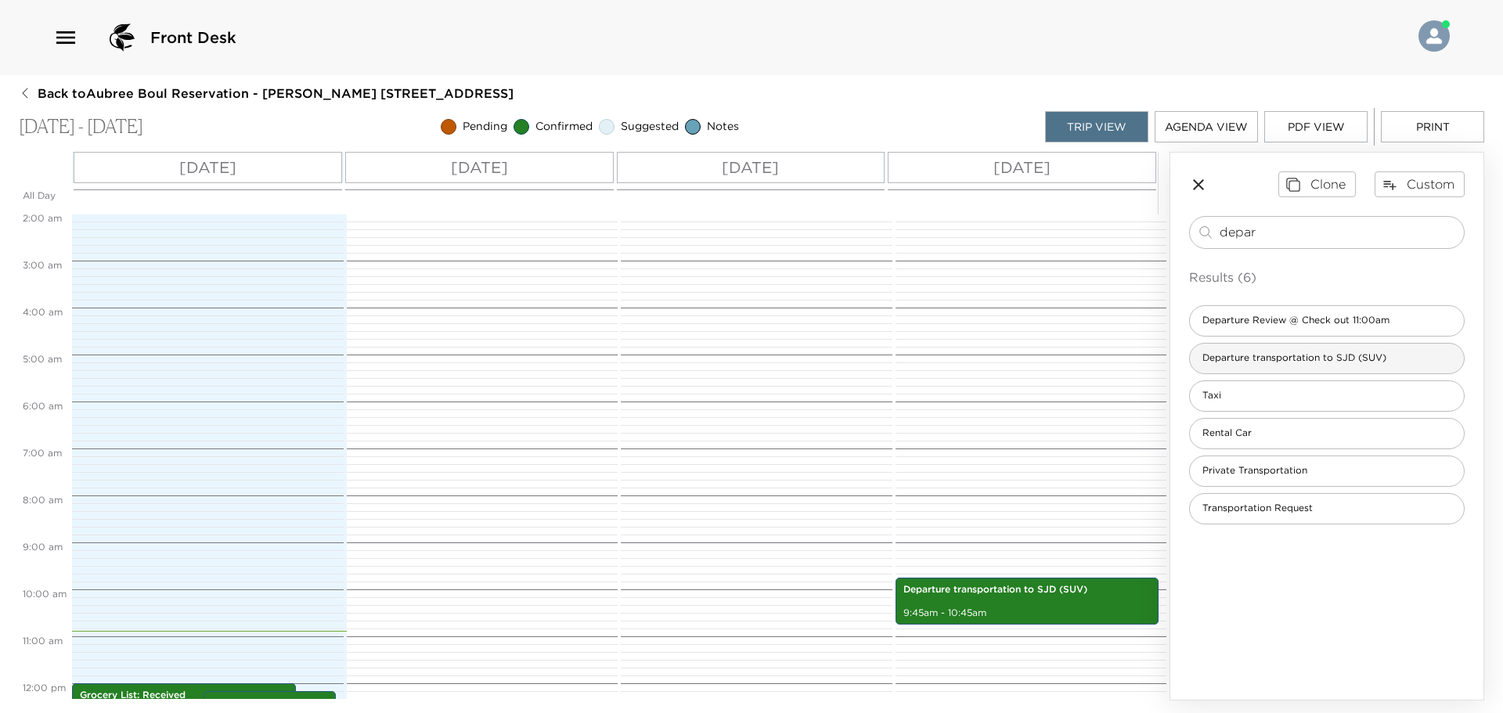
click at [1269, 366] on div "Departure transportation to SJD (SUV)" at bounding box center [1327, 358] width 276 height 31
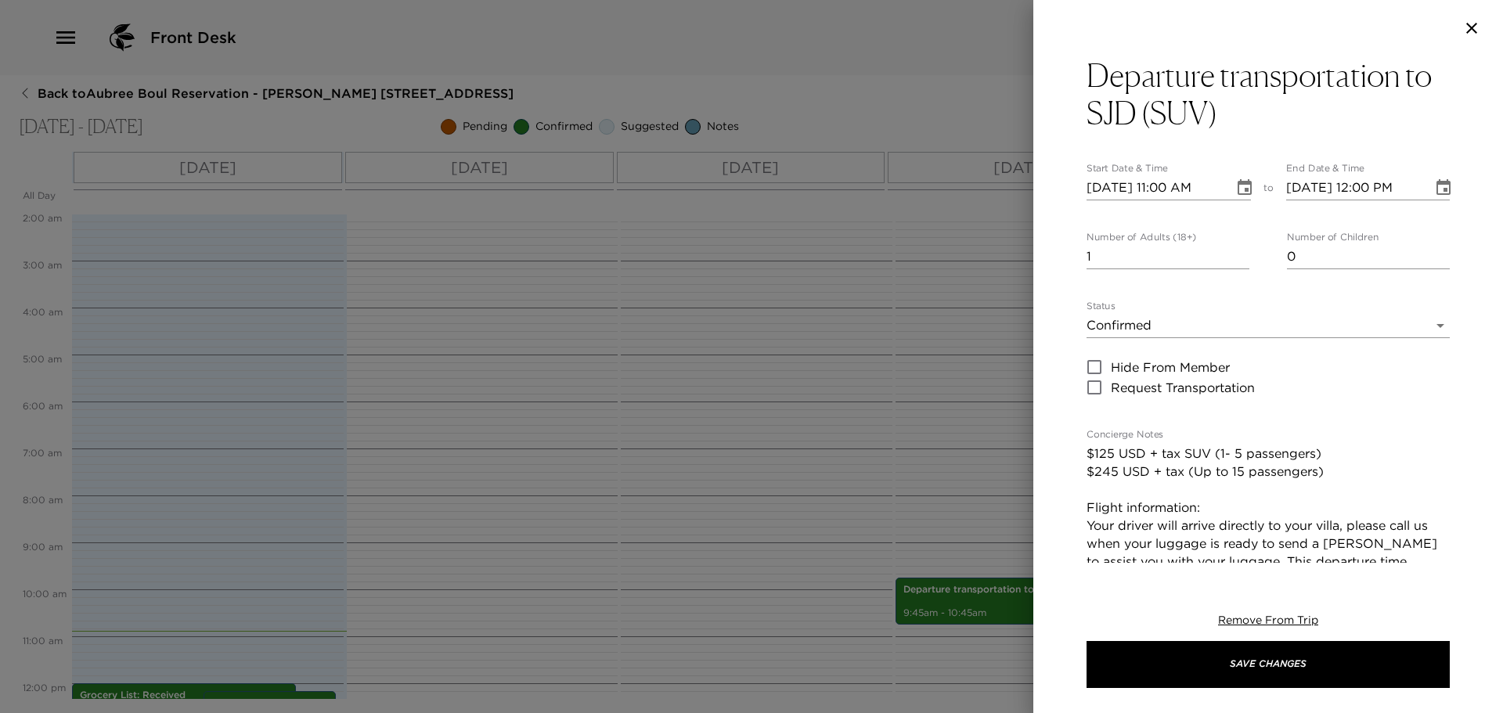
click at [1122, 187] on input "10/02/2025 11:00 AM" at bounding box center [1155, 187] width 136 height 25
type input "10/05/2025 11:00 AM"
type input "10/05/2025 12:00 PM"
type input "10/05/2025 11:45 PM"
type input "10/05/2025 12:45 AM"
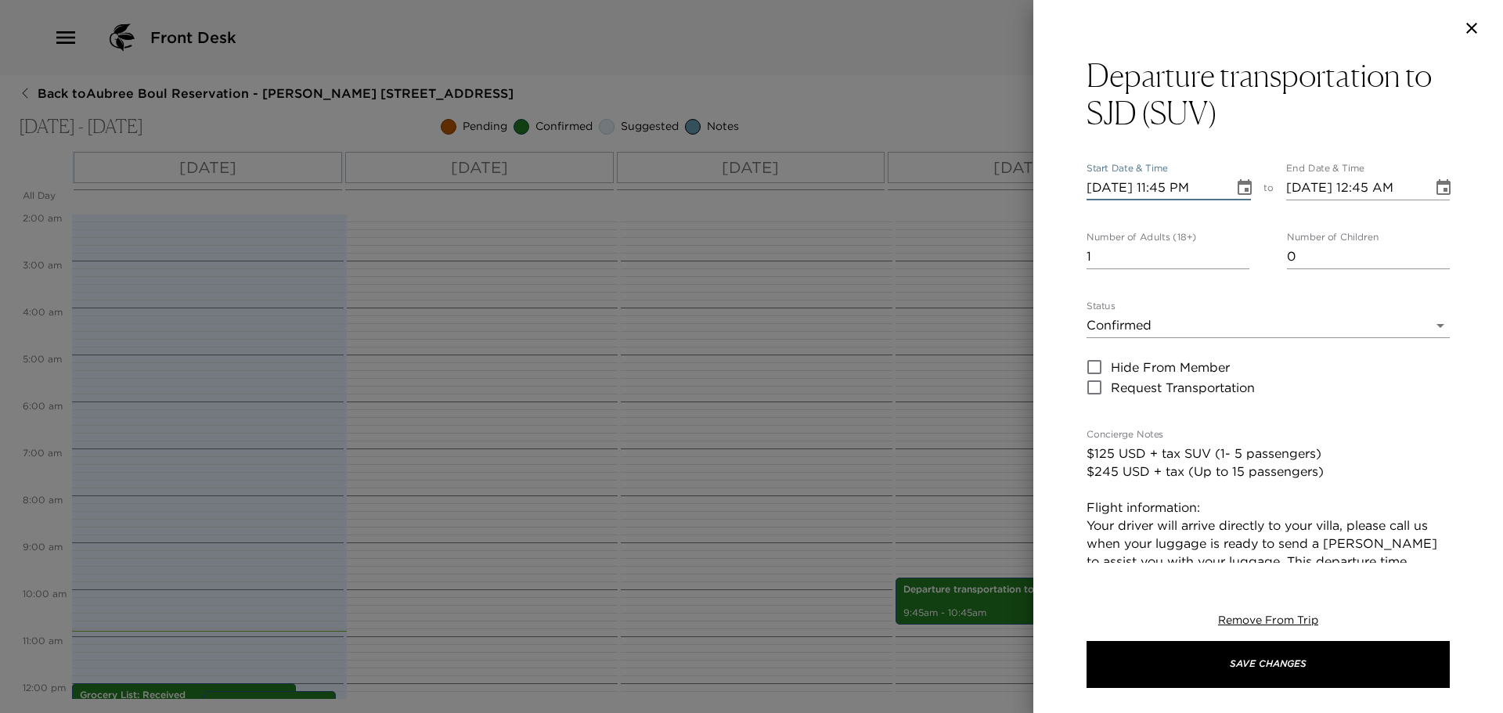
type input "10/05/2025 11:45 AM"
type input "10/05/2025 12:45 PM"
type input "10/05/2025 11:45 AM"
type input "2"
click at [1243, 502] on textarea "$125 USD + tax SUV (1- 5 passengers) $245 USD + tax (Up to 15 passengers) Fligh…" at bounding box center [1268, 535] width 363 height 180
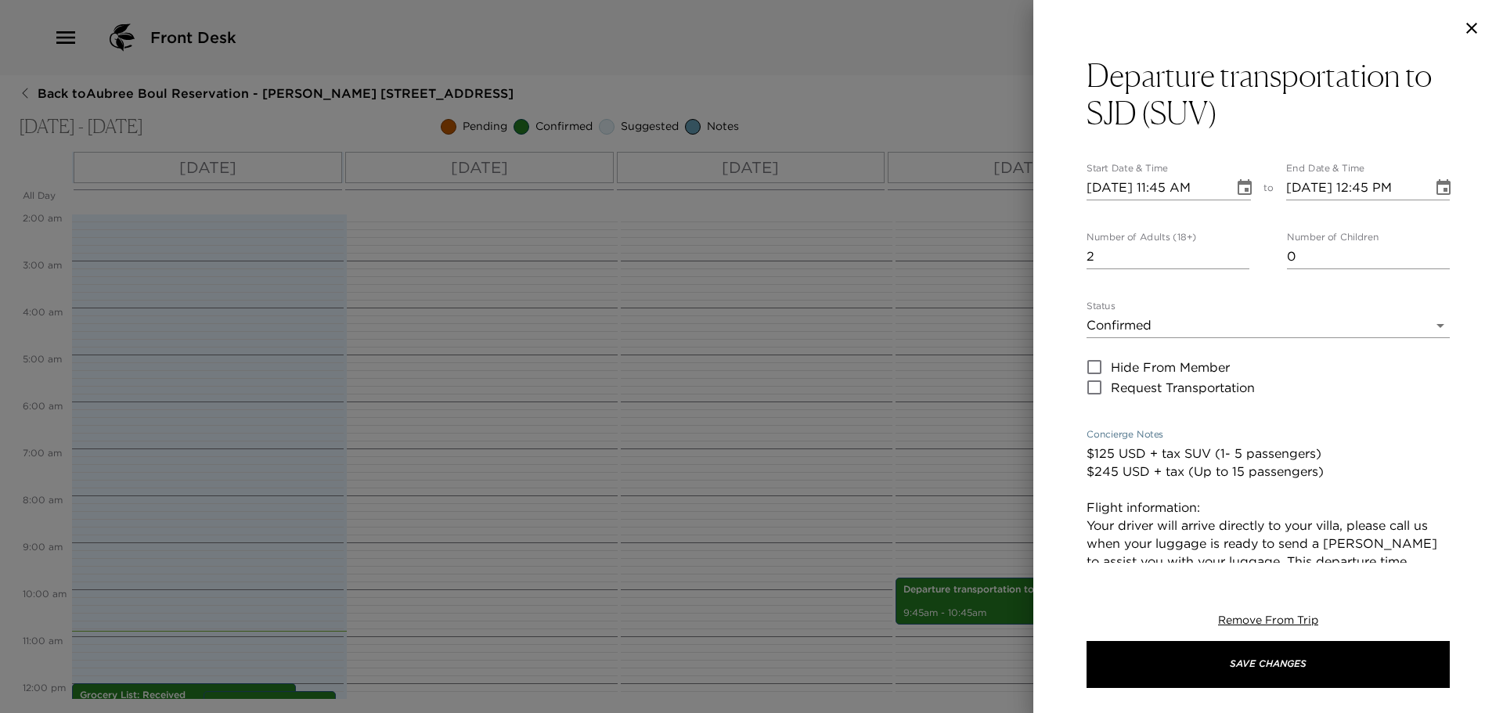
paste textarea "Southwest Flight 631 departing at 2:20pm"
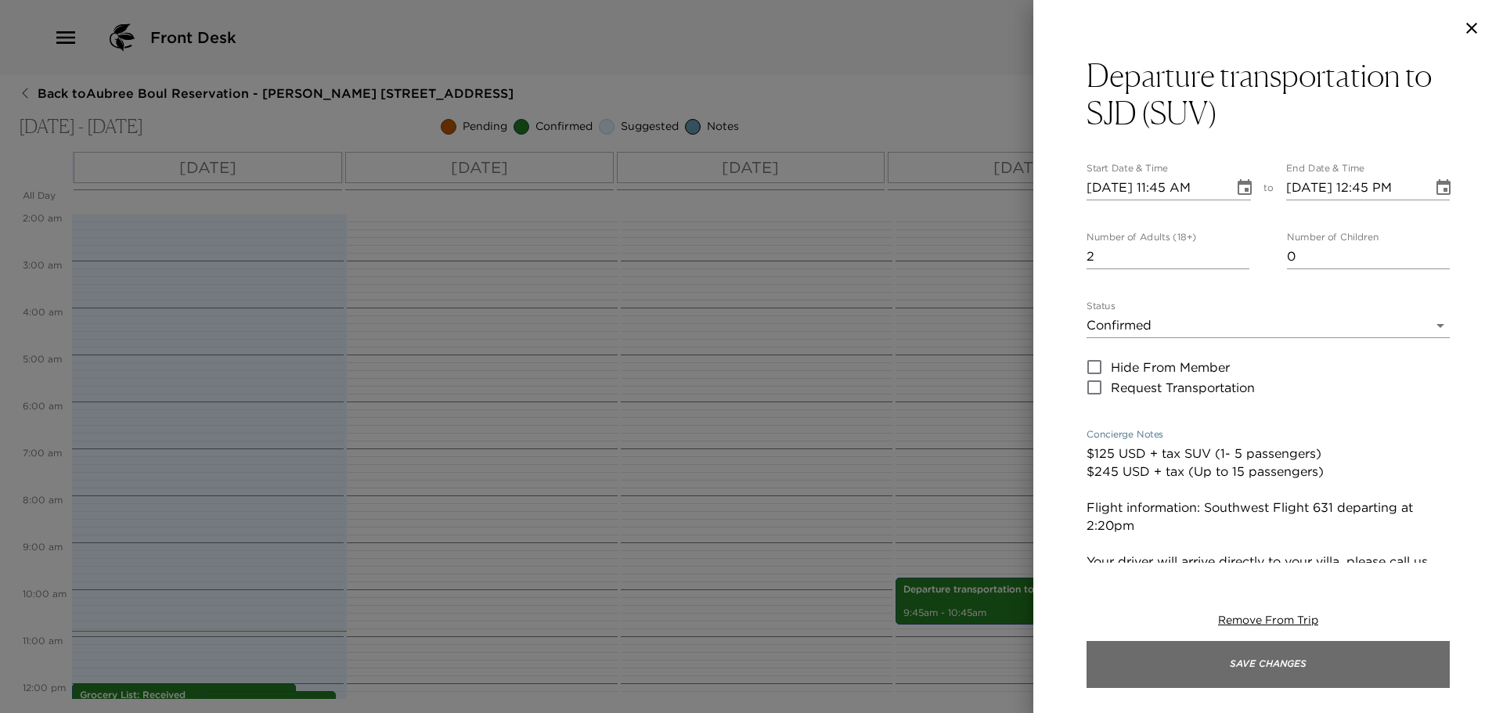
type textarea "$125 USD + tax SUV (1- 5 passengers) $245 USD + tax (Up to 15 passengers) Fligh…"
click at [1326, 666] on button "Save Changes" at bounding box center [1268, 664] width 363 height 47
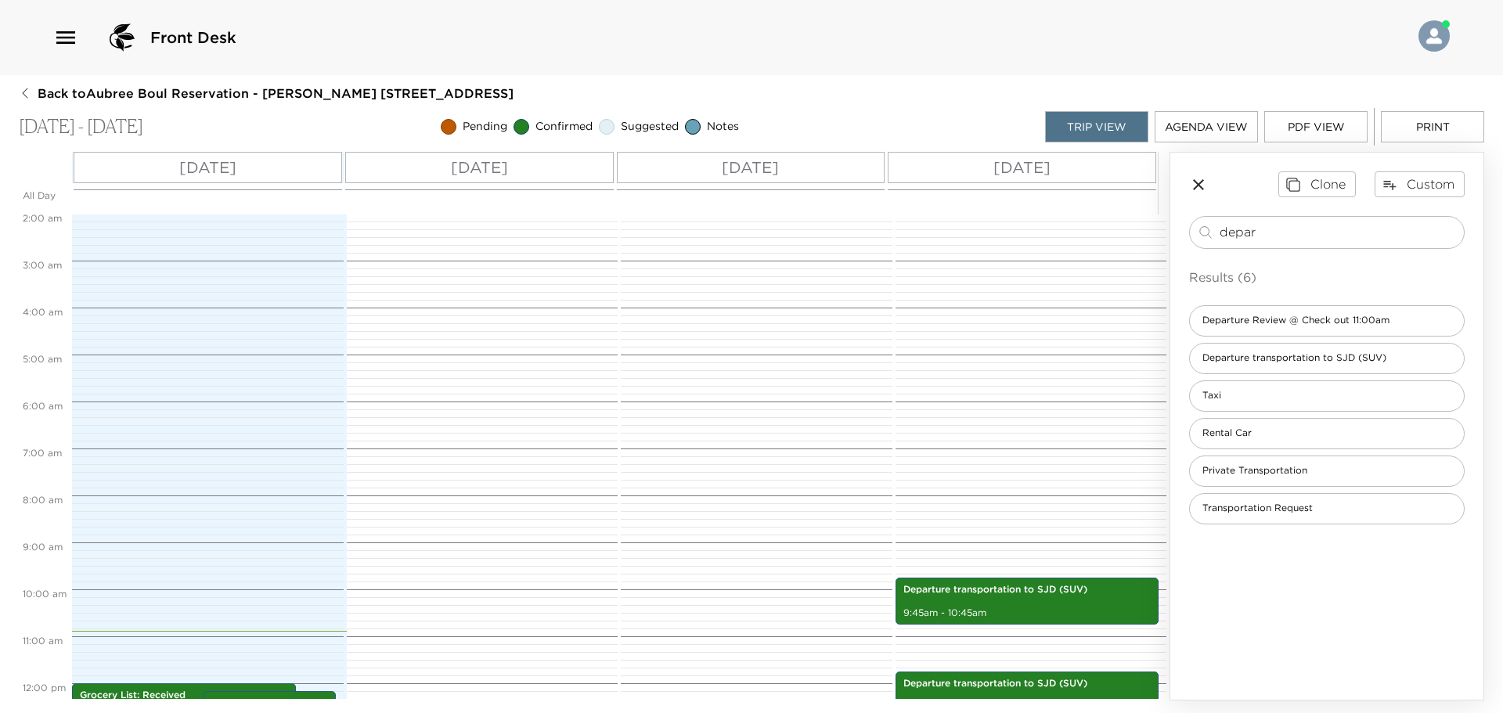
drag, startPoint x: 1281, startPoint y: 236, endPoint x: 811, endPoint y: 159, distance: 476.2
click at [918, 183] on div "All Day Thu 10/02 Fri 10/03 Sat 10/04 Sun 10/05 12:00 AM 1:00 AM 2:00 AM 3:00 A…" at bounding box center [752, 426] width 1466 height 549
type input "concier"
click at [1232, 327] on span "CONCIERGE DAY OFF" at bounding box center [1254, 320] width 129 height 13
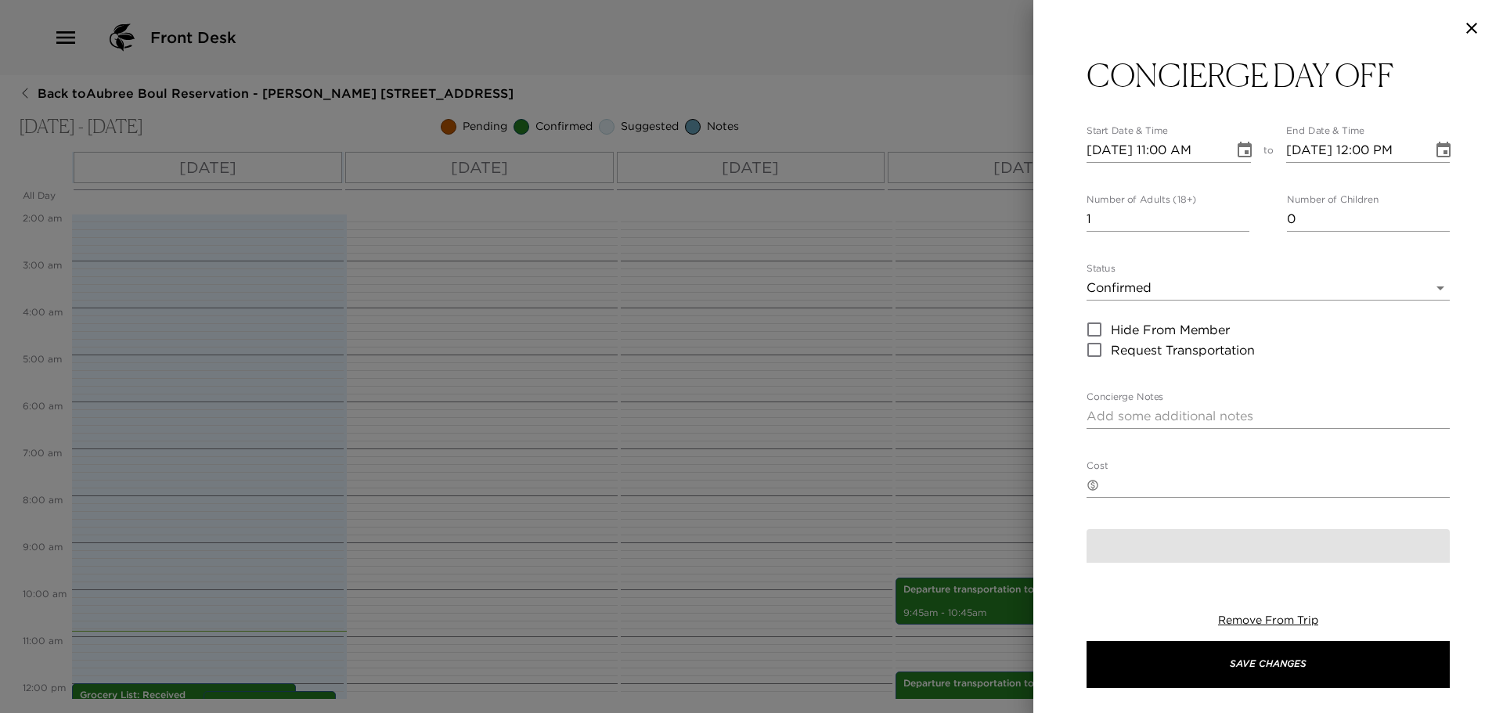
type textarea "Please if any requests dial 0 or reach out to someone from Exclusive Resorts at…"
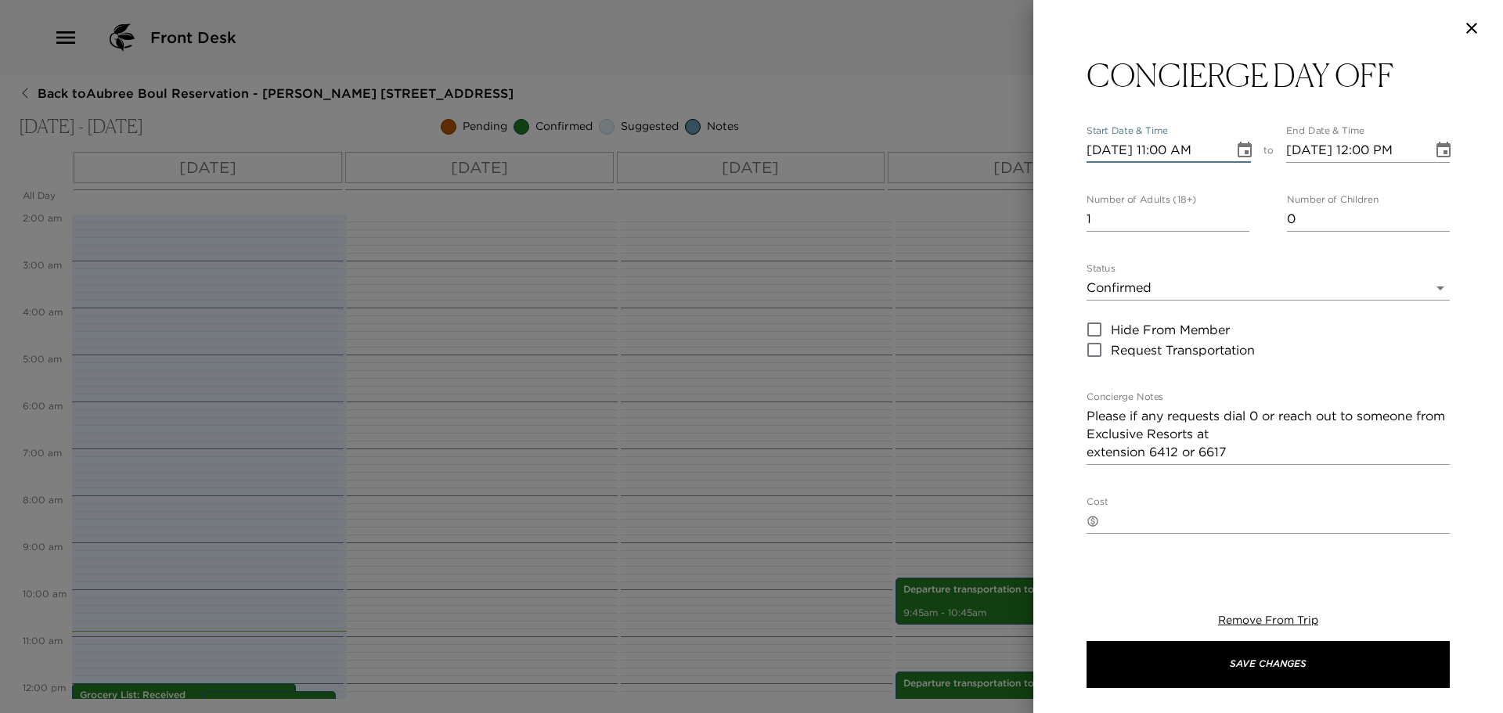
click at [1164, 150] on input "10/02/2025 11:00 AM" at bounding box center [1155, 150] width 136 height 25
click at [1117, 150] on input "10/02/2025 11:00 AM" at bounding box center [1155, 150] width 136 height 25
type input "10/04/2025 11:00 AM"
type input "10/04/2025 12:00 PM"
type input "10/04/2025 07:00 PM"
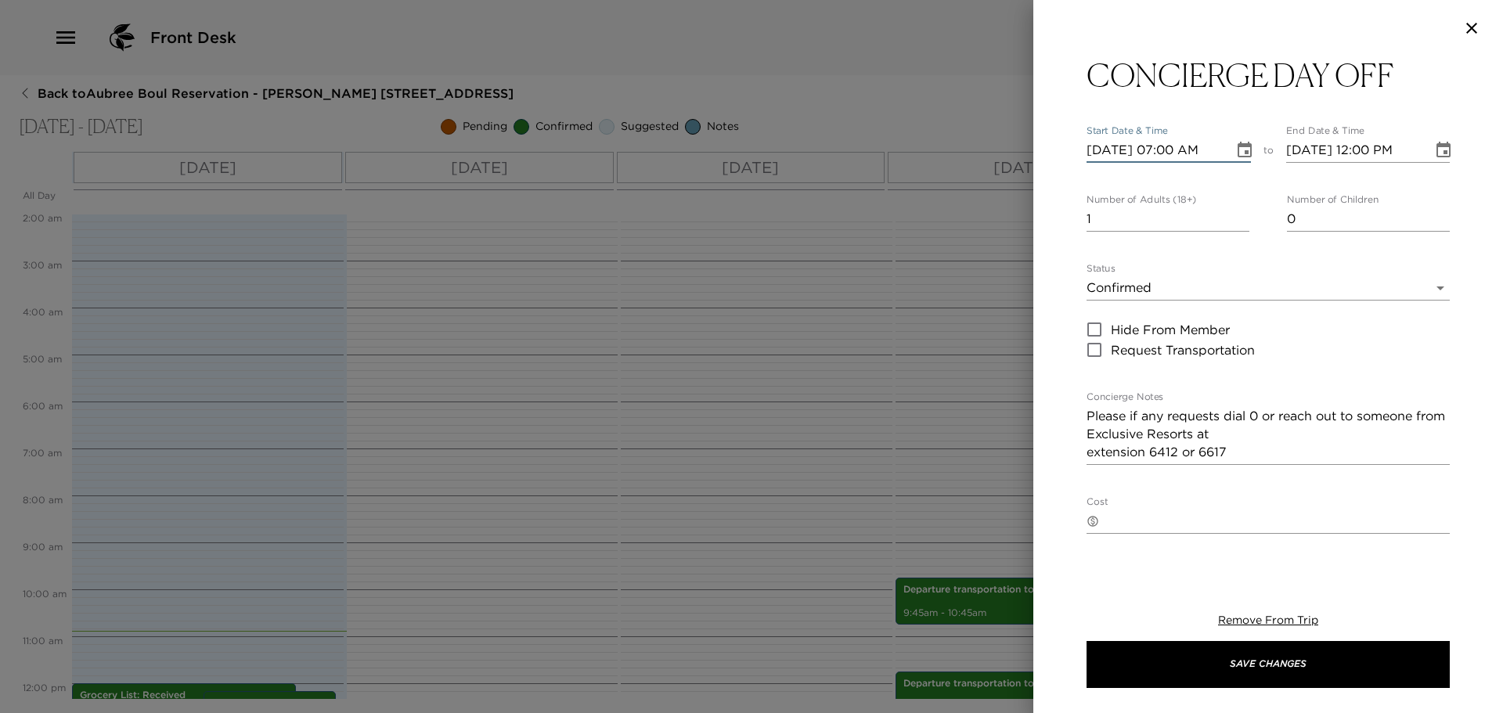
type input "10/04/2025 08:00 PM"
type input "10/04/2025 07:00 AM"
type input "10/04/2025 08:00 AM"
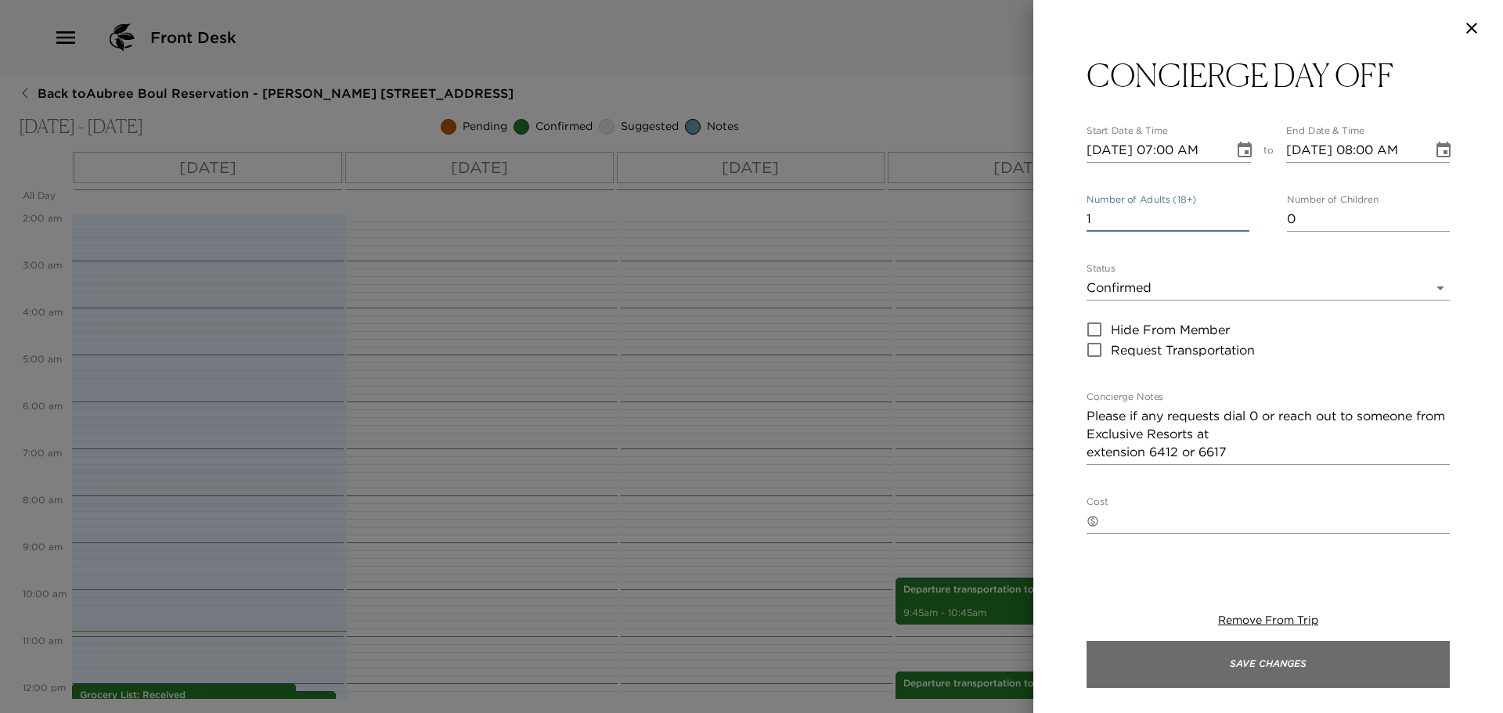
click at [1225, 647] on button "Save Changes" at bounding box center [1268, 664] width 363 height 47
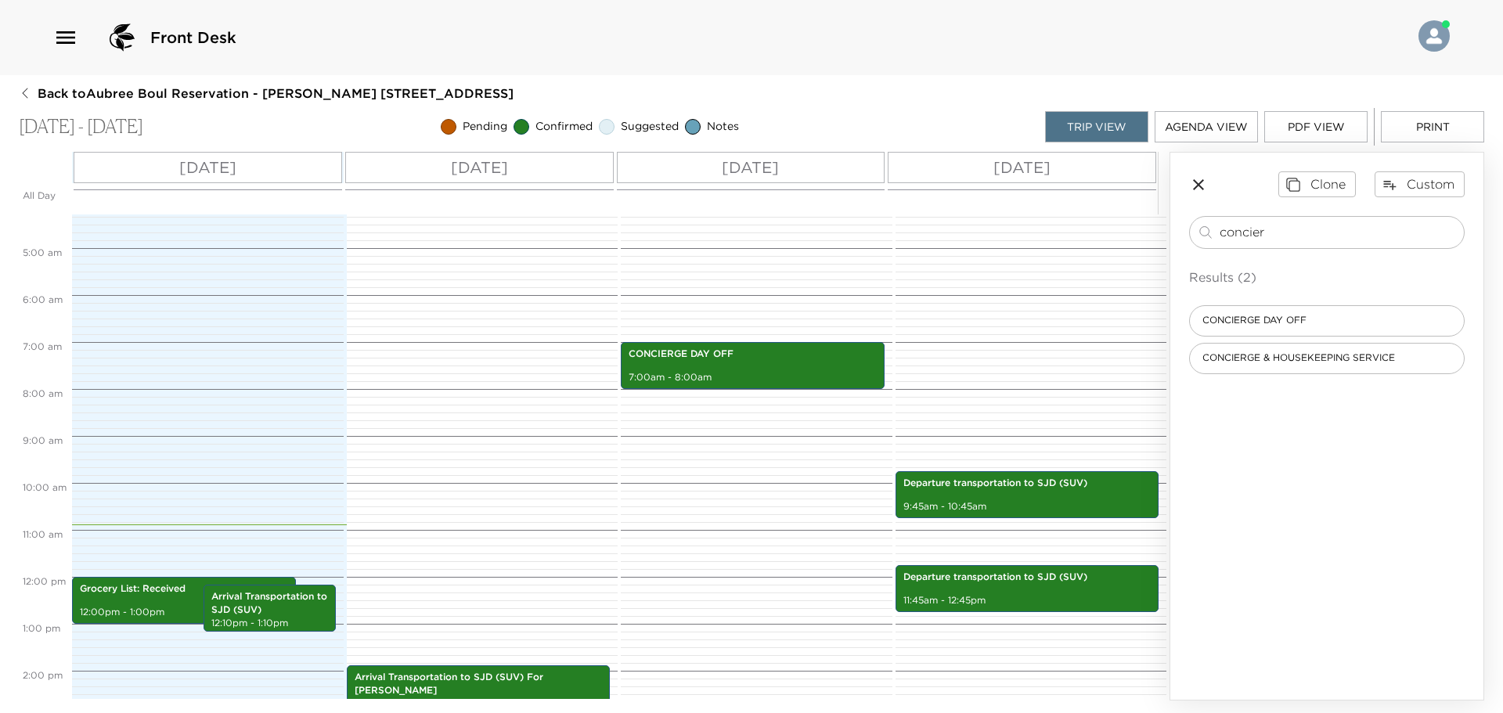
scroll to position [486, 0]
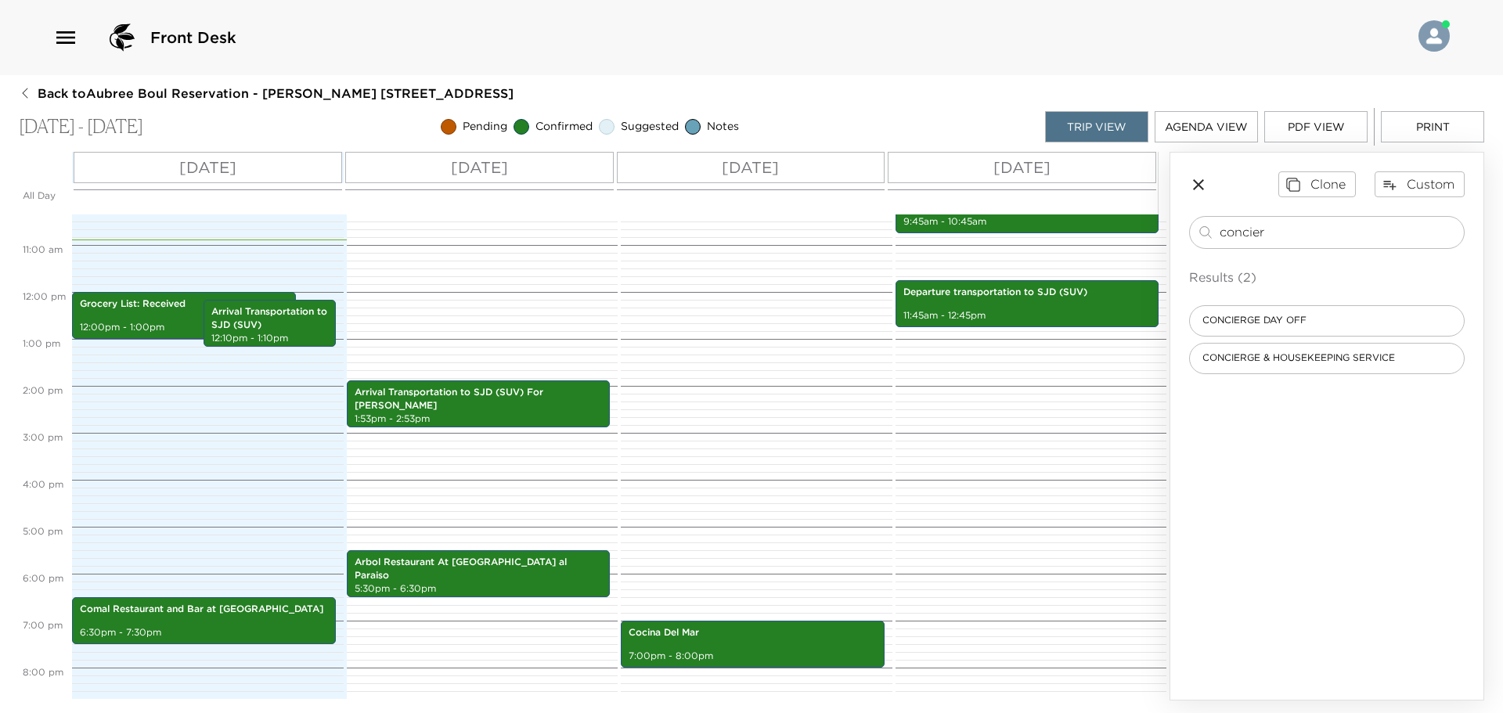
click at [1330, 132] on button "PDF View" at bounding box center [1316, 126] width 103 height 31
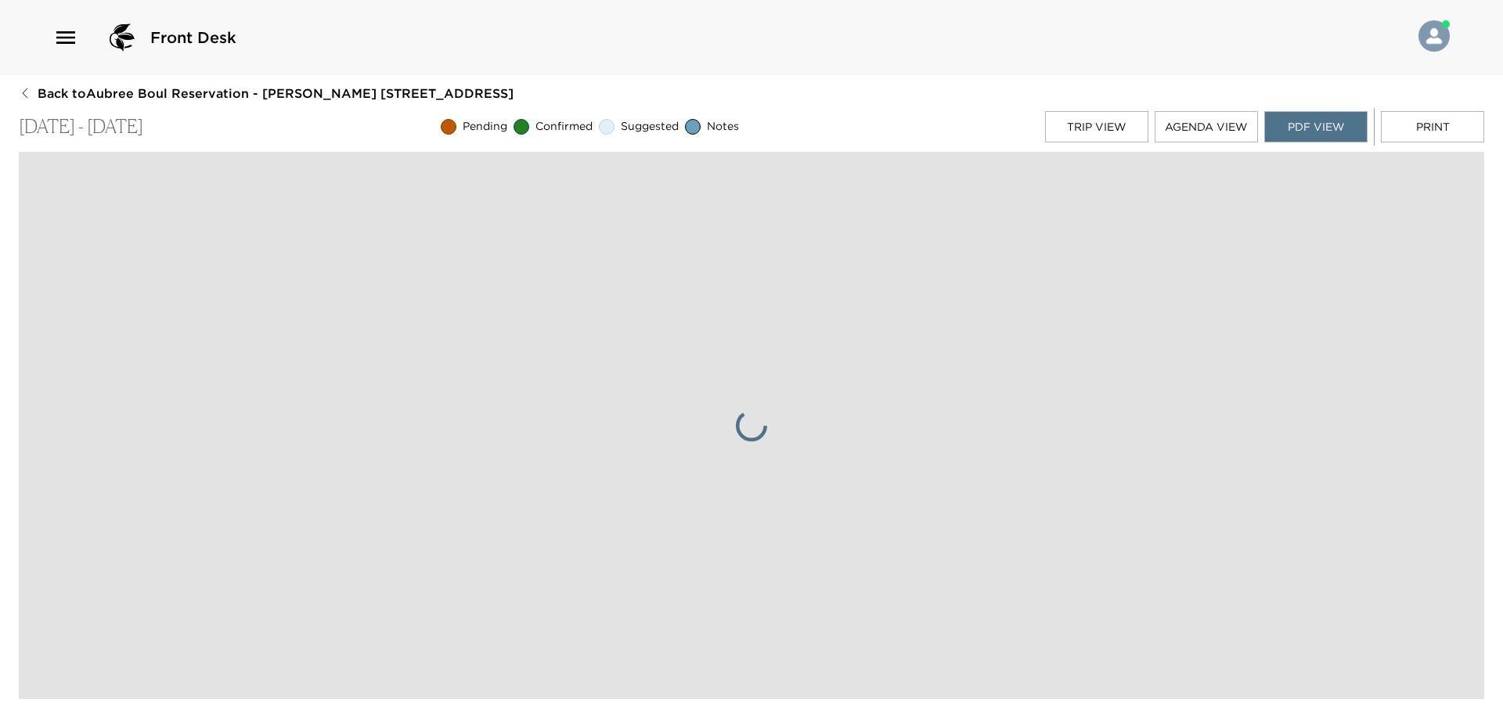
click at [1391, 121] on button "Print" at bounding box center [1432, 126] width 103 height 31
click at [1345, 129] on button "PDF View" at bounding box center [1316, 126] width 103 height 31
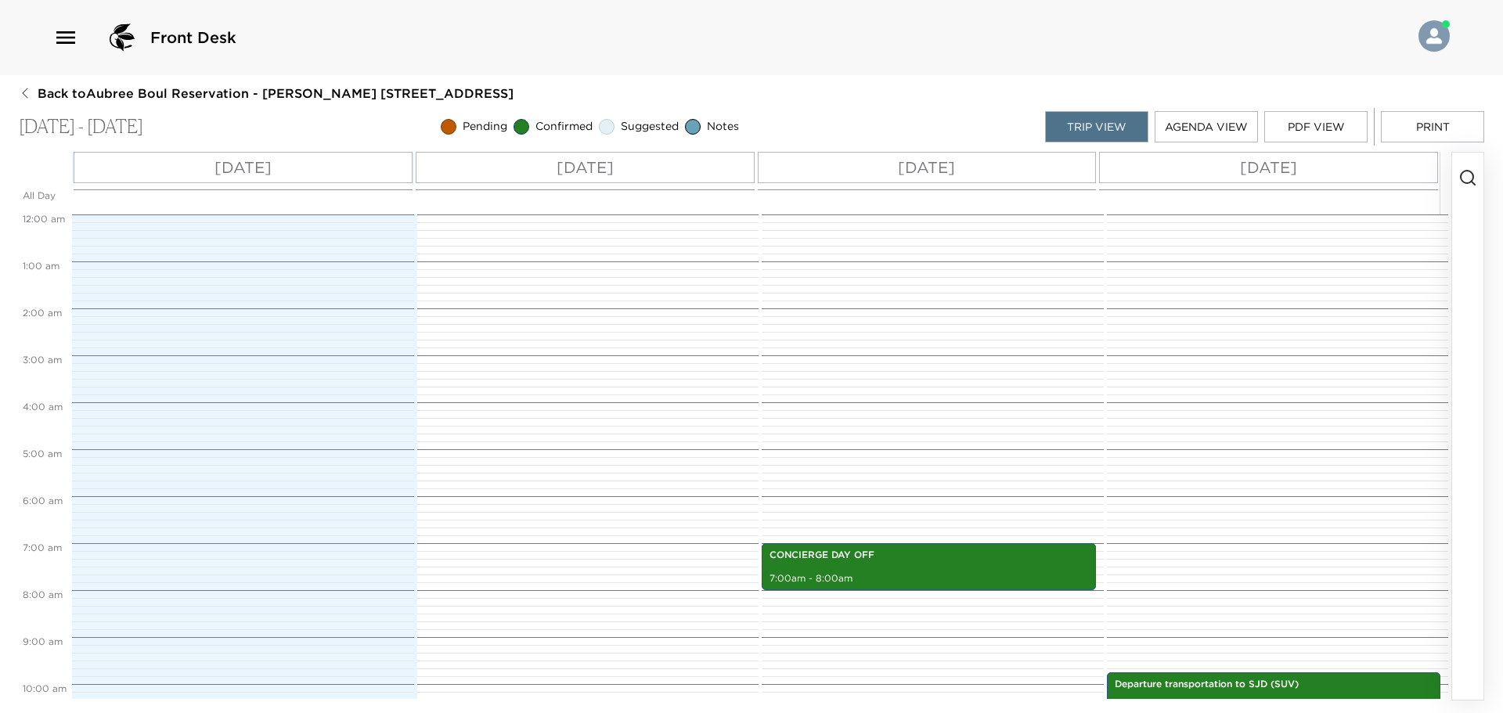
scroll to position [329, 0]
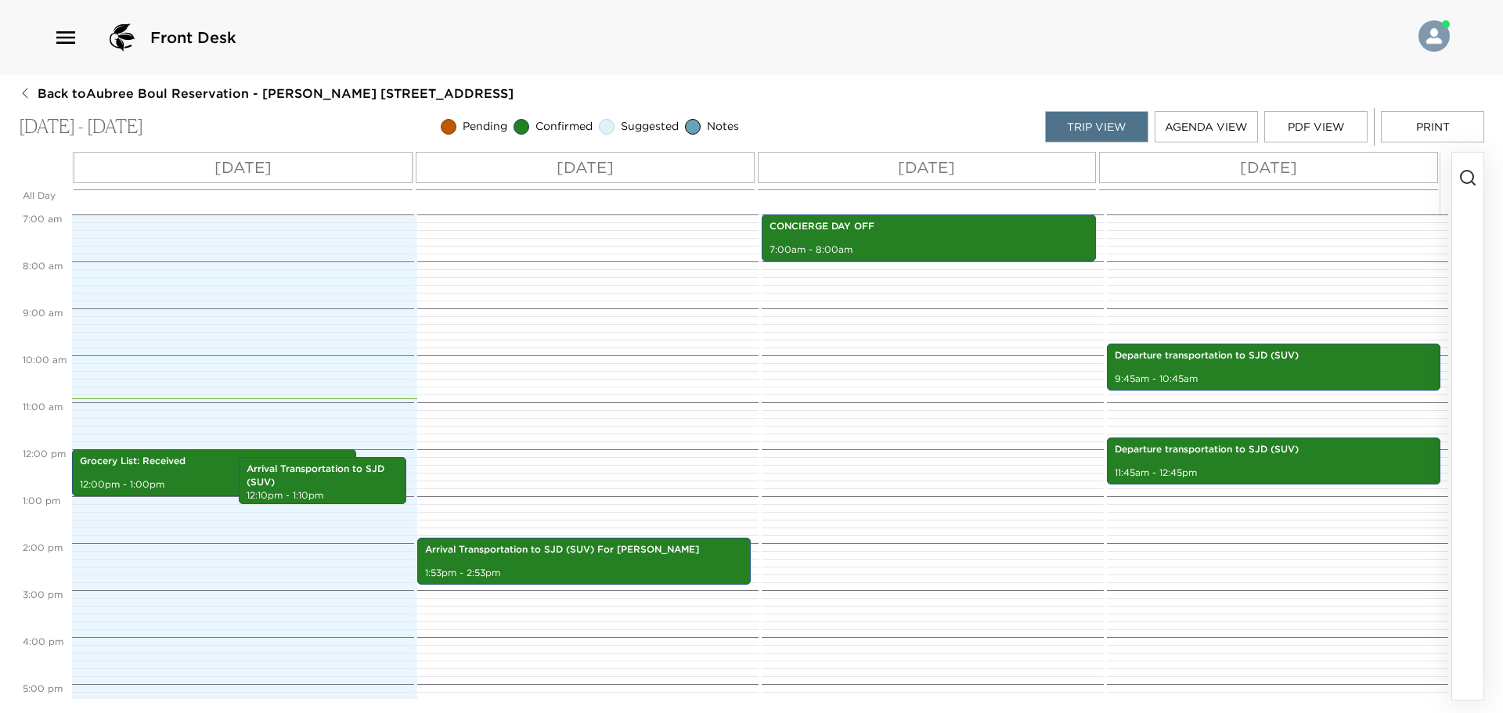
click at [1293, 124] on button "PDF View" at bounding box center [1316, 126] width 103 height 31
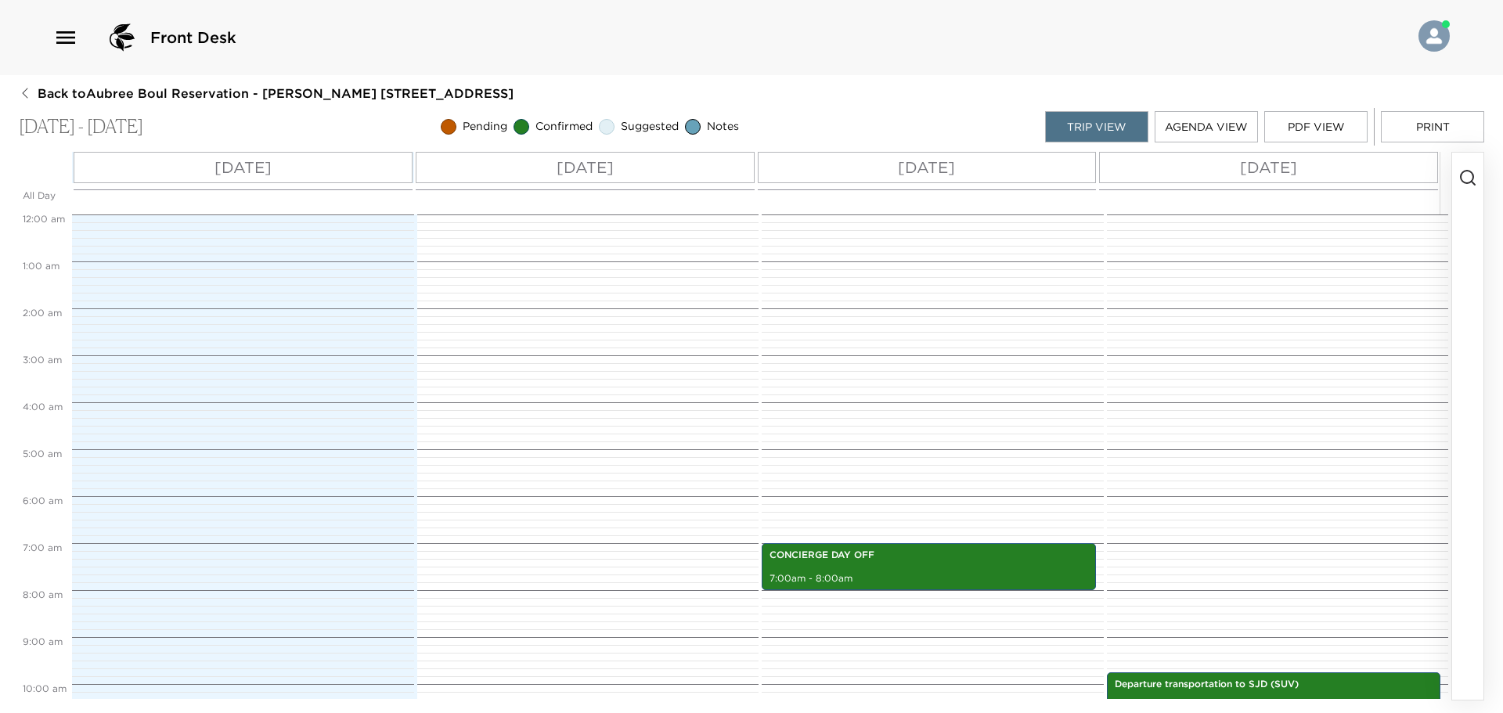
scroll to position [329, 0]
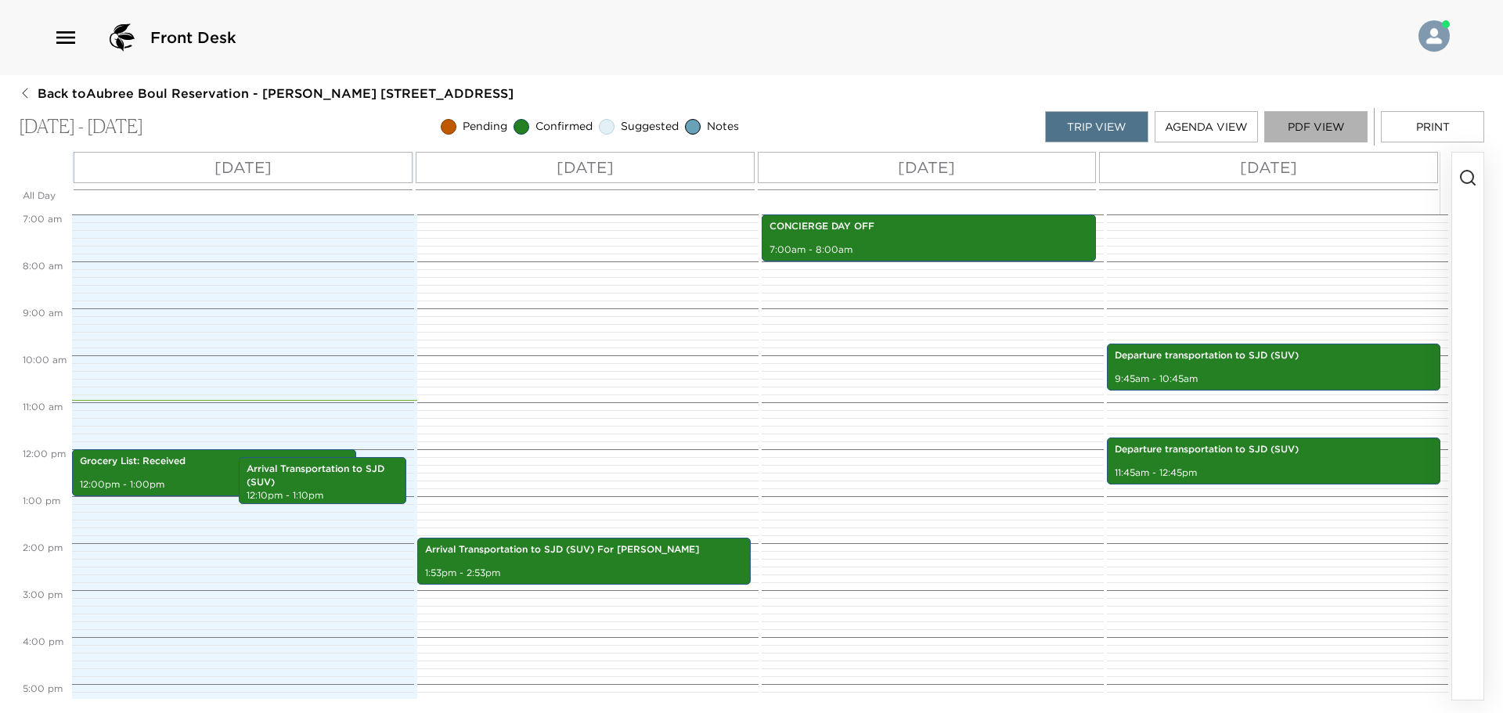
click at [1306, 132] on button "PDF View" at bounding box center [1316, 126] width 103 height 31
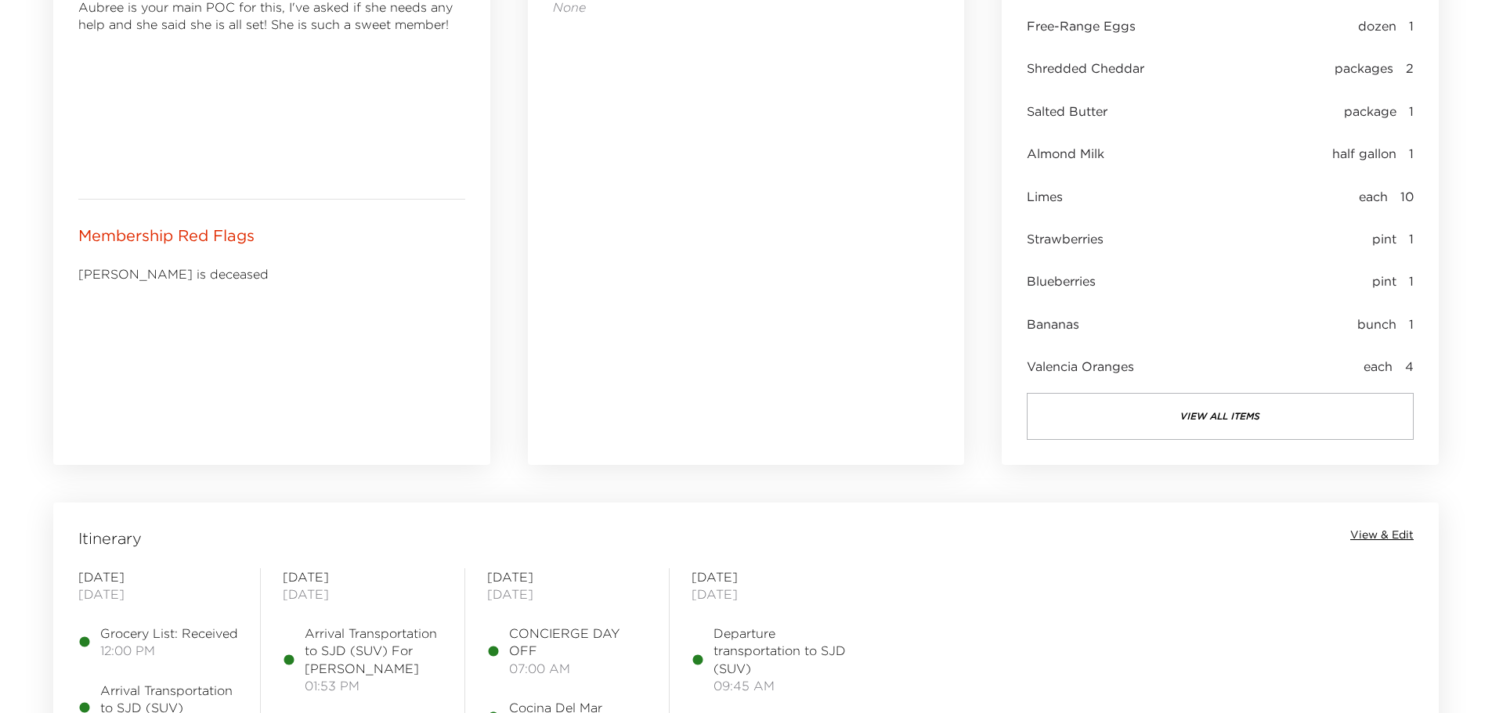
scroll to position [1018, 0]
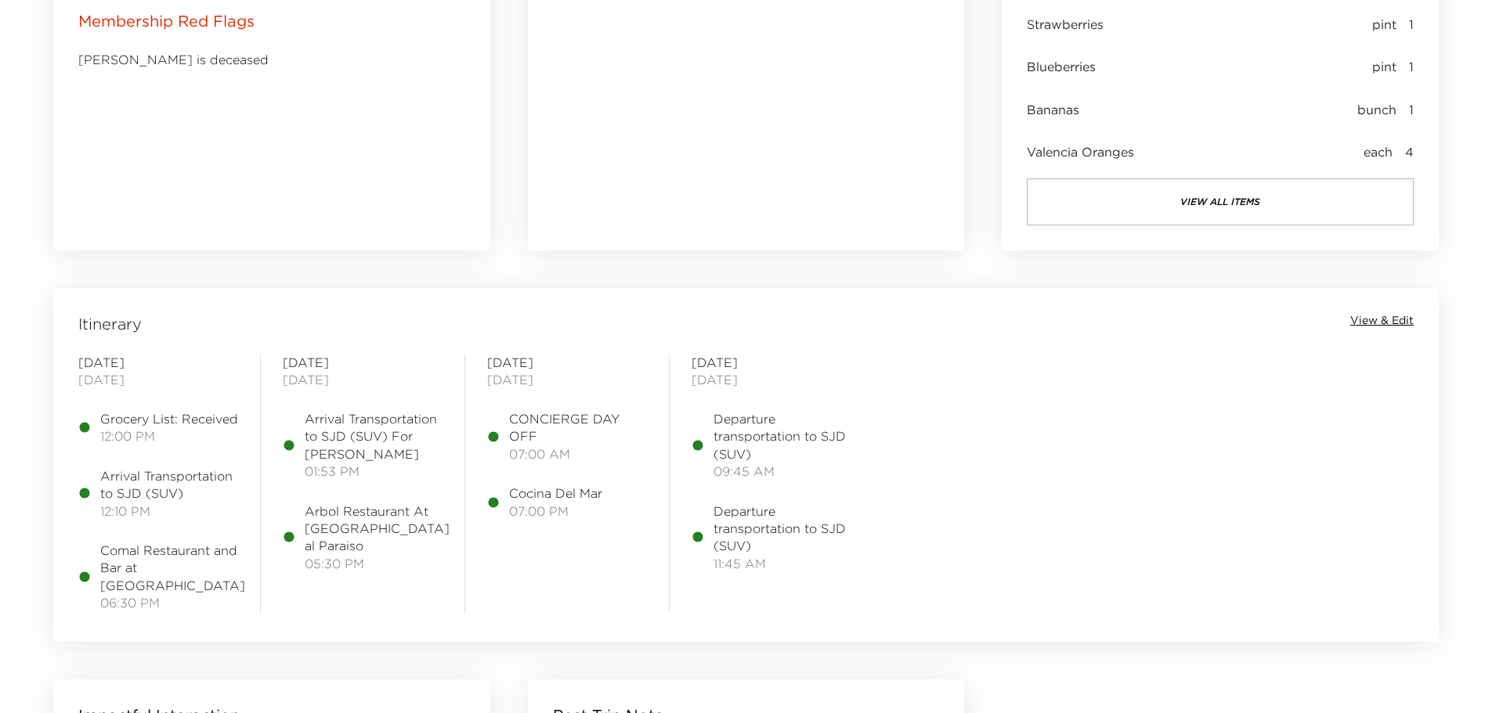
click at [1391, 330] on div "Itinerary View & Edit" at bounding box center [745, 324] width 1379 height 22
click at [1396, 322] on span "View & Edit" at bounding box center [1381, 321] width 63 height 16
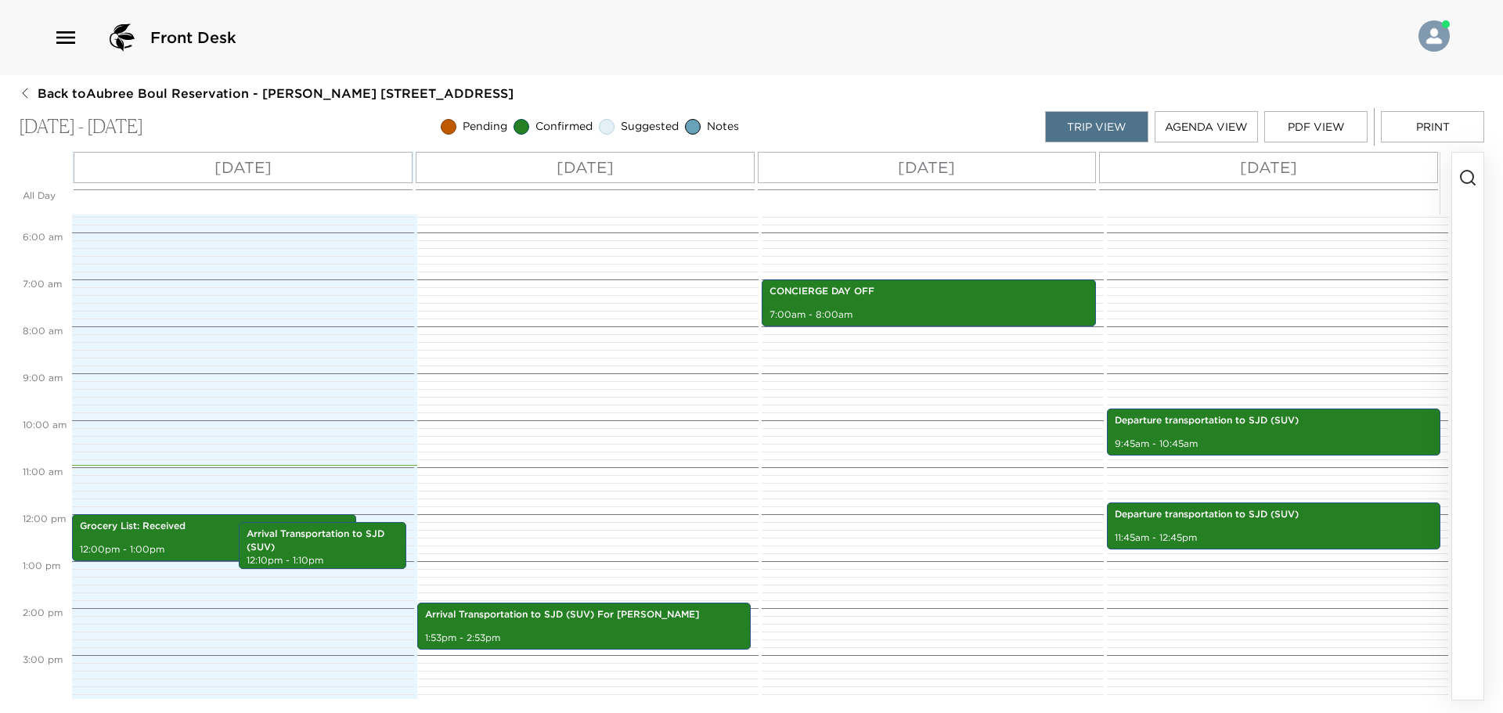
scroll to position [94, 0]
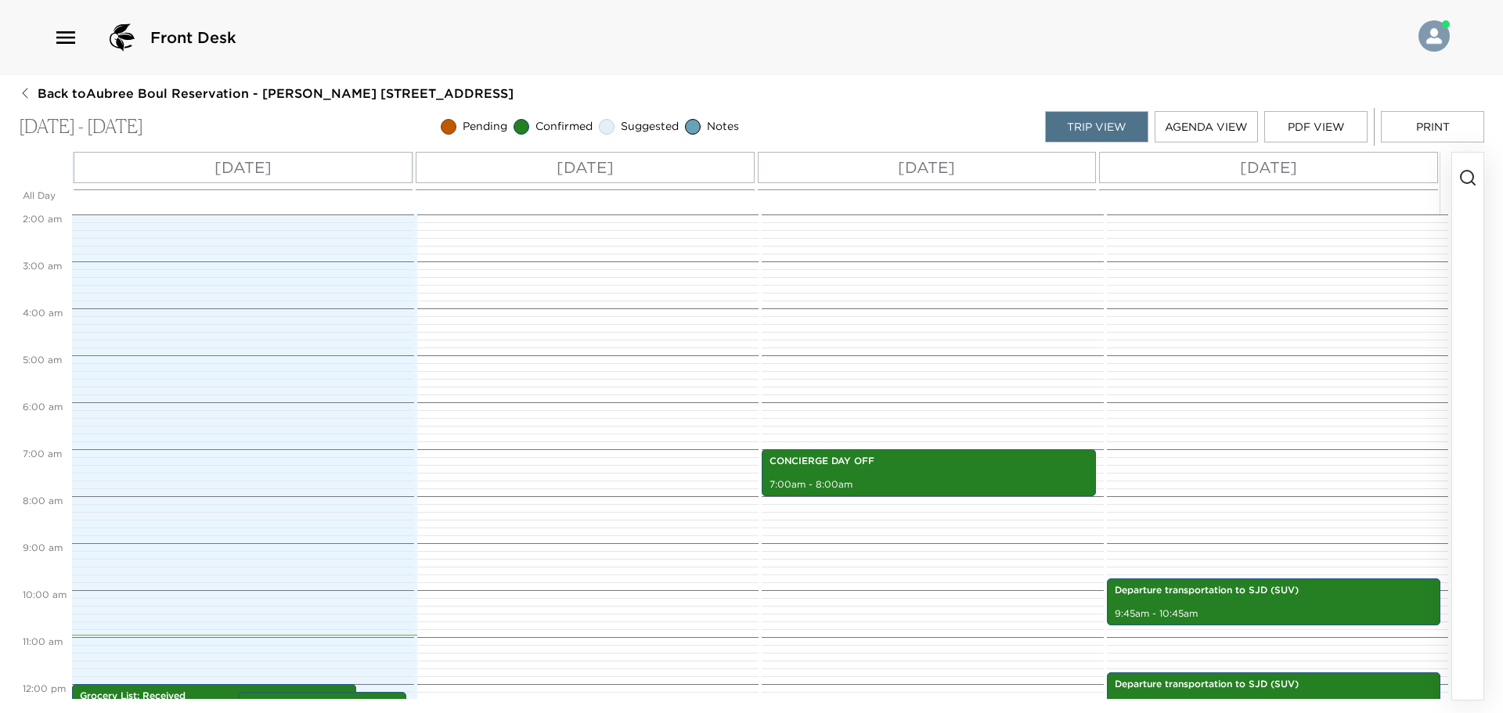
click at [1303, 120] on button "PDF View" at bounding box center [1316, 126] width 103 height 31
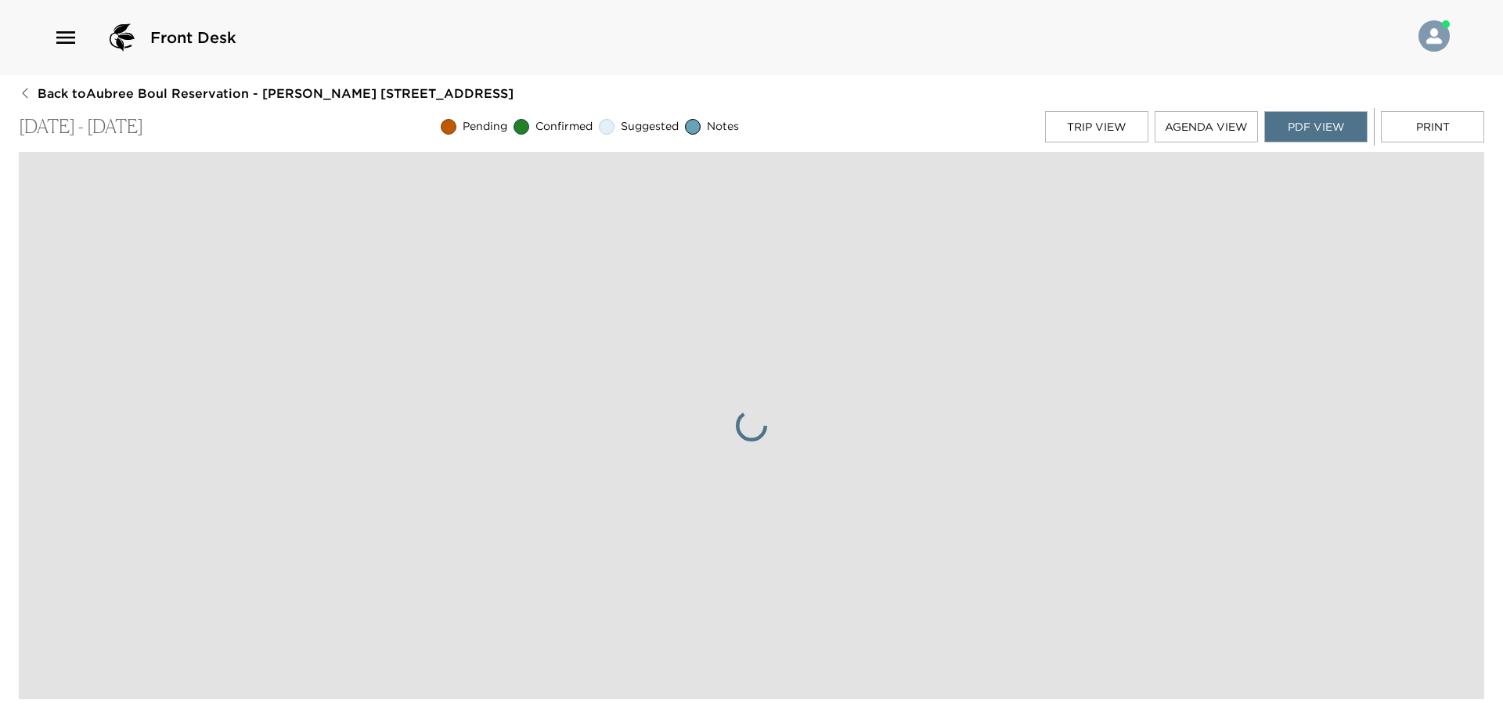
click at [1131, 124] on button "Trip View" at bounding box center [1096, 126] width 103 height 31
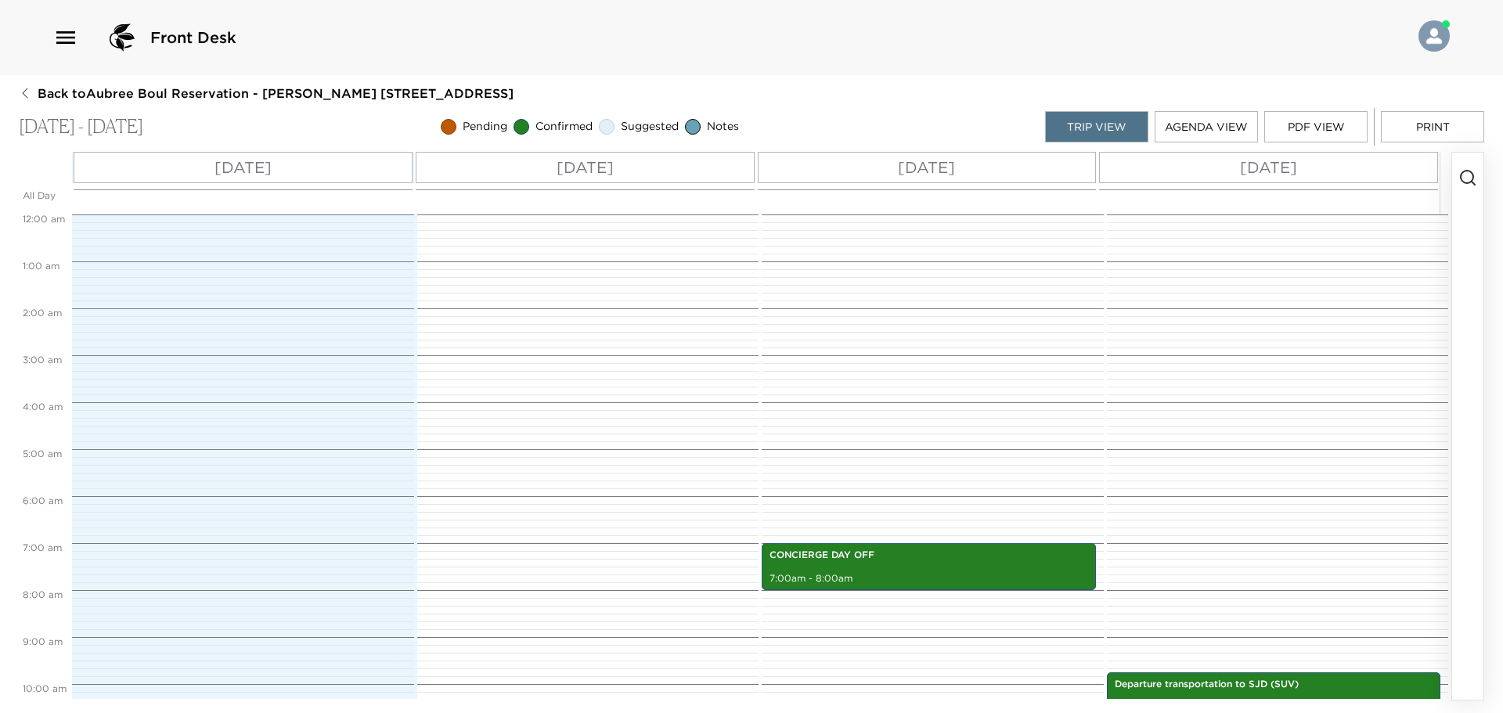
scroll to position [329, 0]
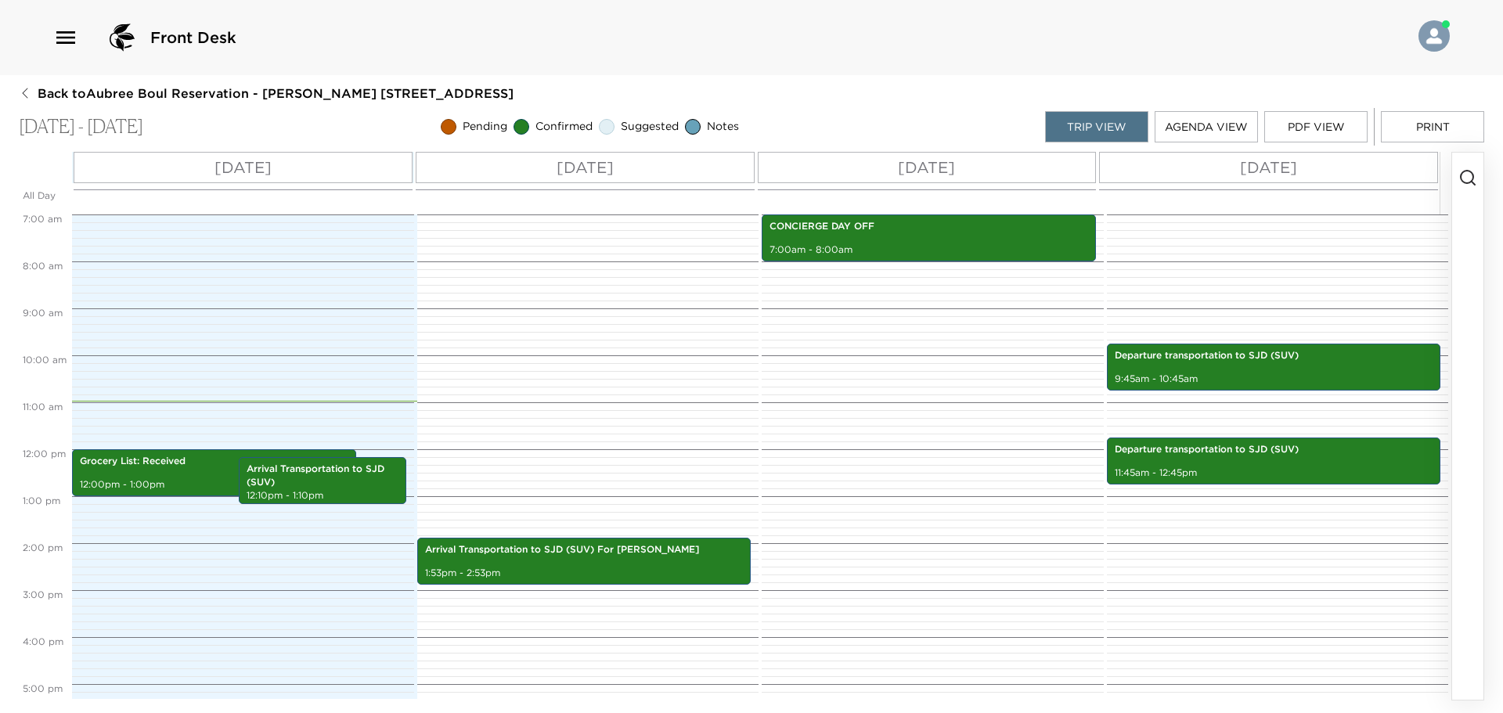
click at [1466, 177] on icon "button" at bounding box center [1468, 177] width 19 height 19
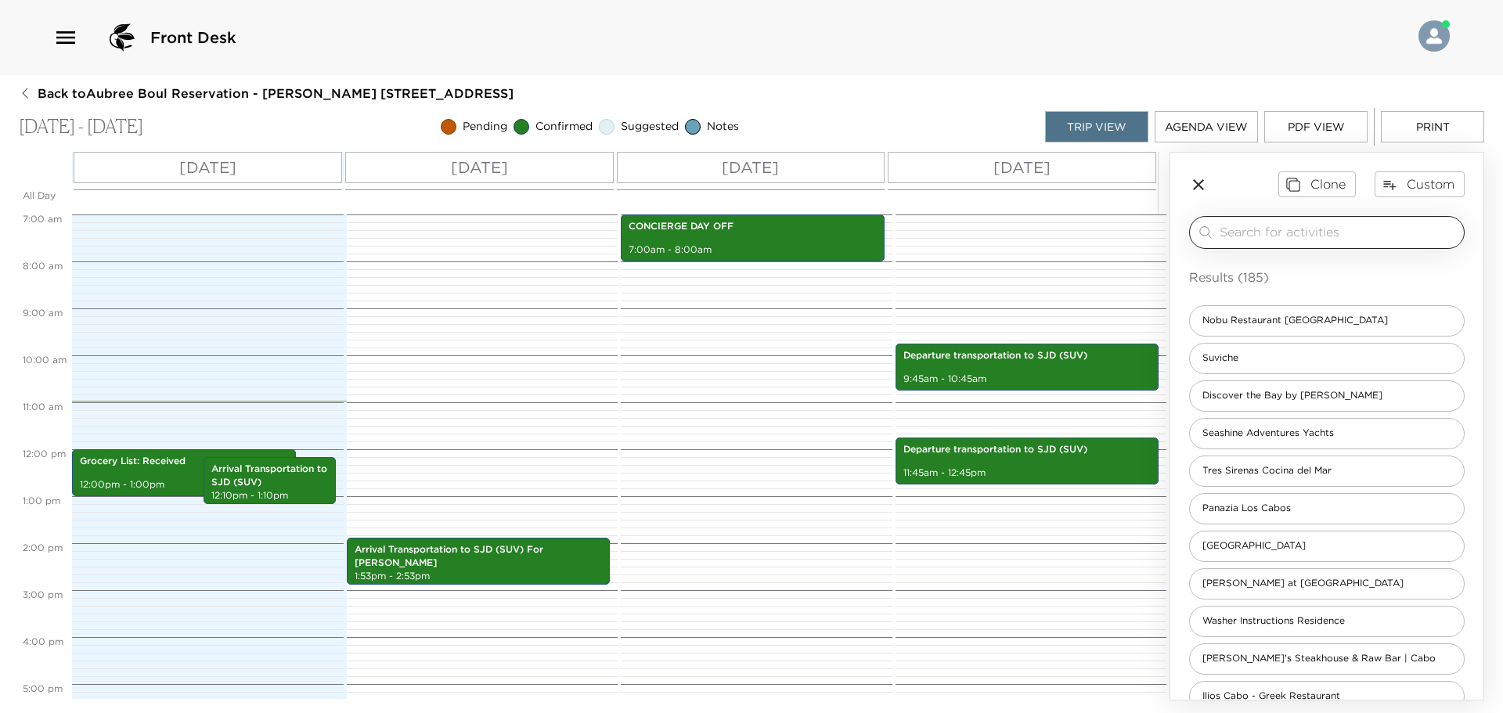
click at [1306, 239] on input "search" at bounding box center [1339, 232] width 238 height 18
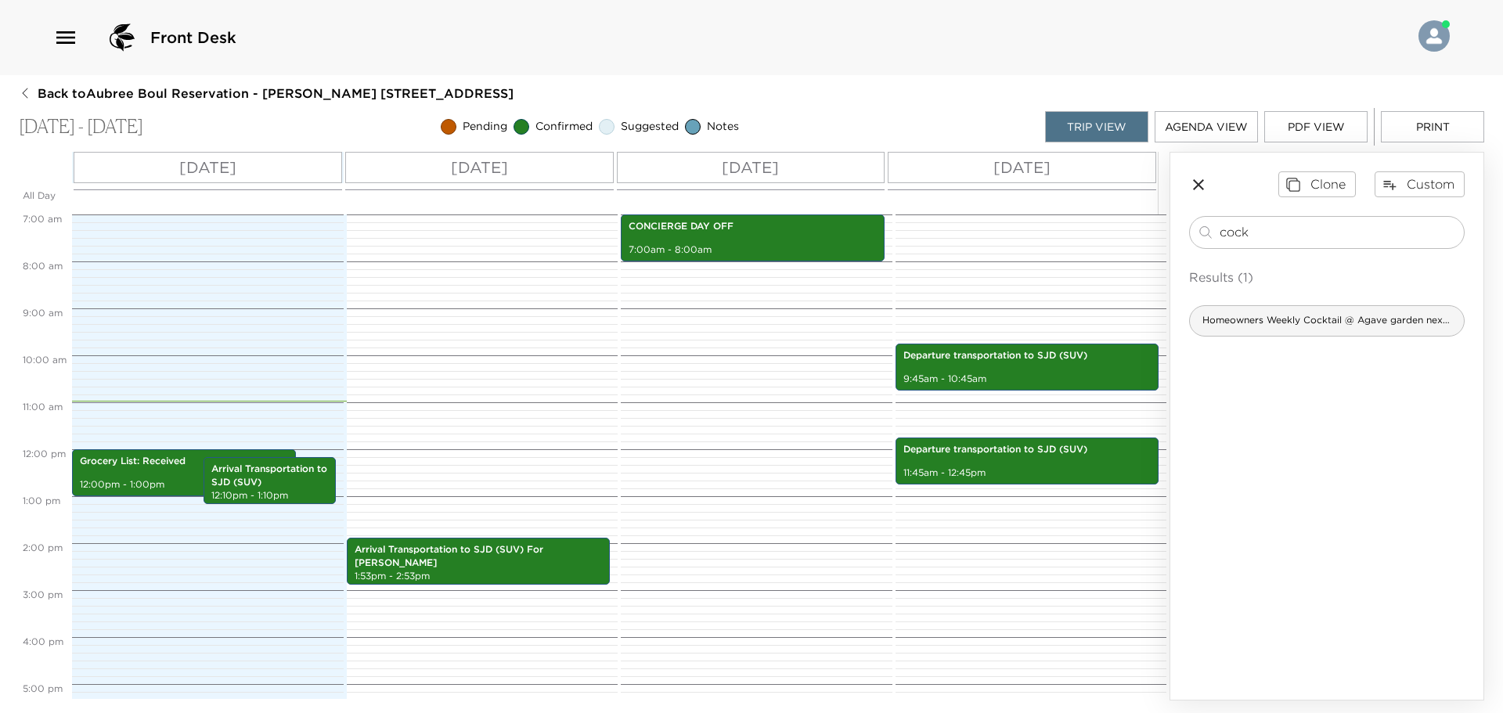
type input "cock"
click at [1302, 329] on div "Homeowners Weekly Cocktail @ Agave garden next to Terraza american pool" at bounding box center [1327, 320] width 276 height 31
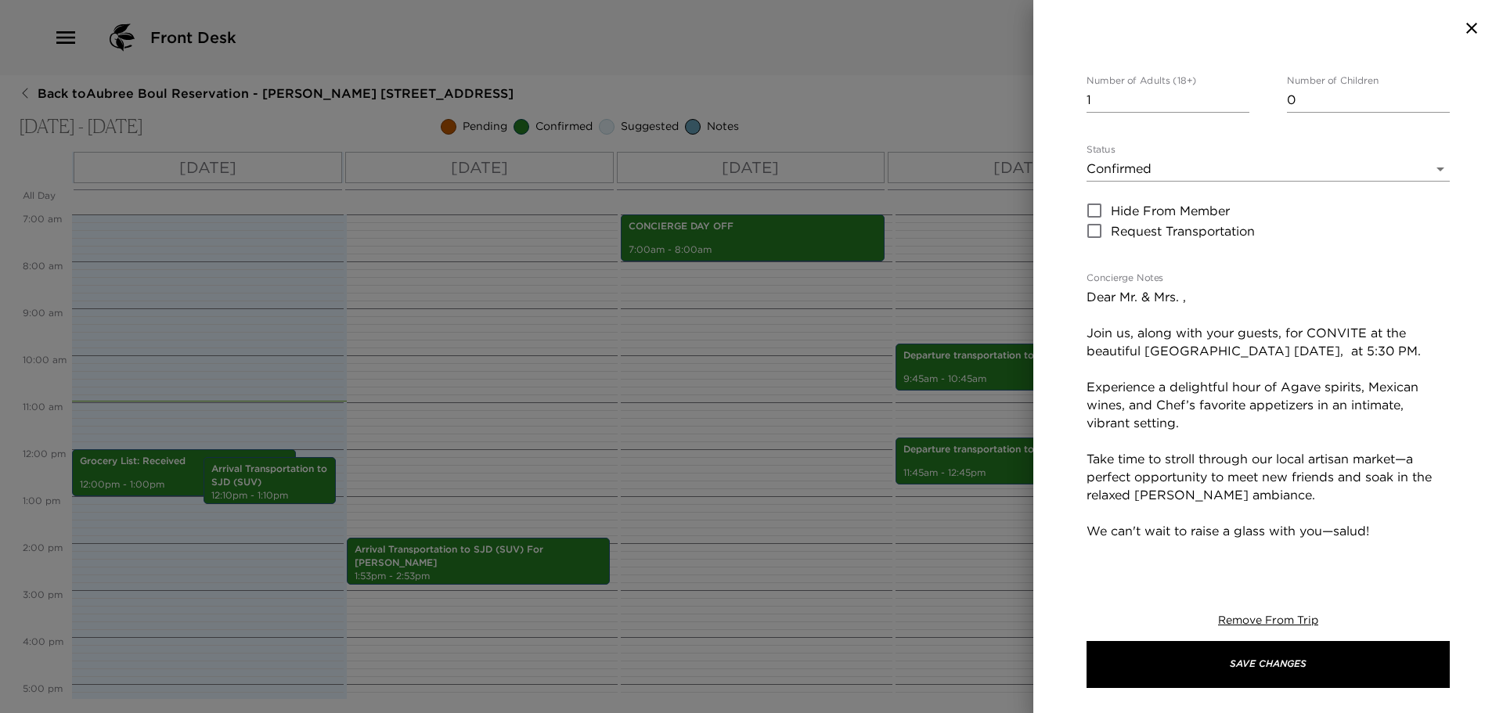
scroll to position [313, 0]
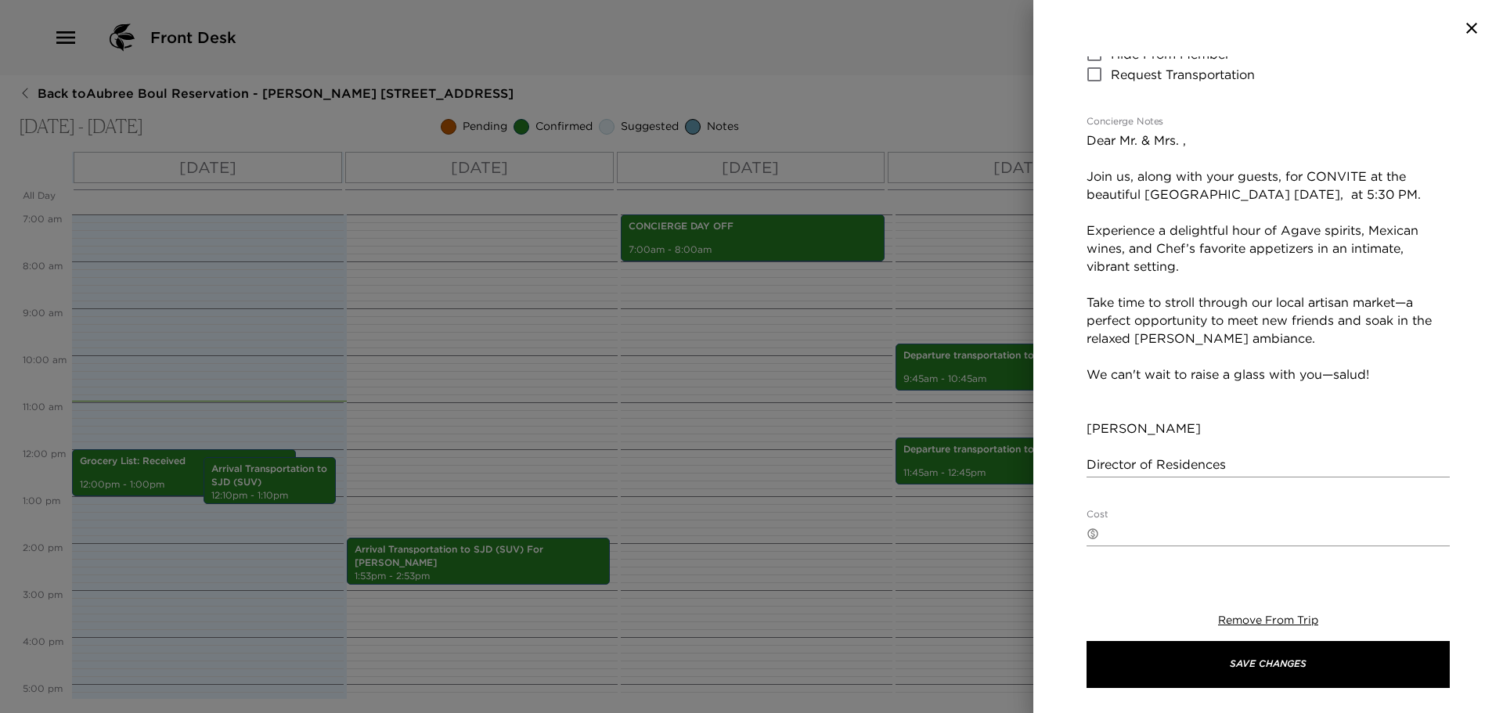
drag, startPoint x: 1087, startPoint y: 174, endPoint x: 1002, endPoint y: 23, distance: 173.2
click at [1002, 23] on div "Homeowners Weekly Cocktail Start Date & Time [DATE] 11:00 AM to End Date & Time…" at bounding box center [751, 356] width 1503 height 713
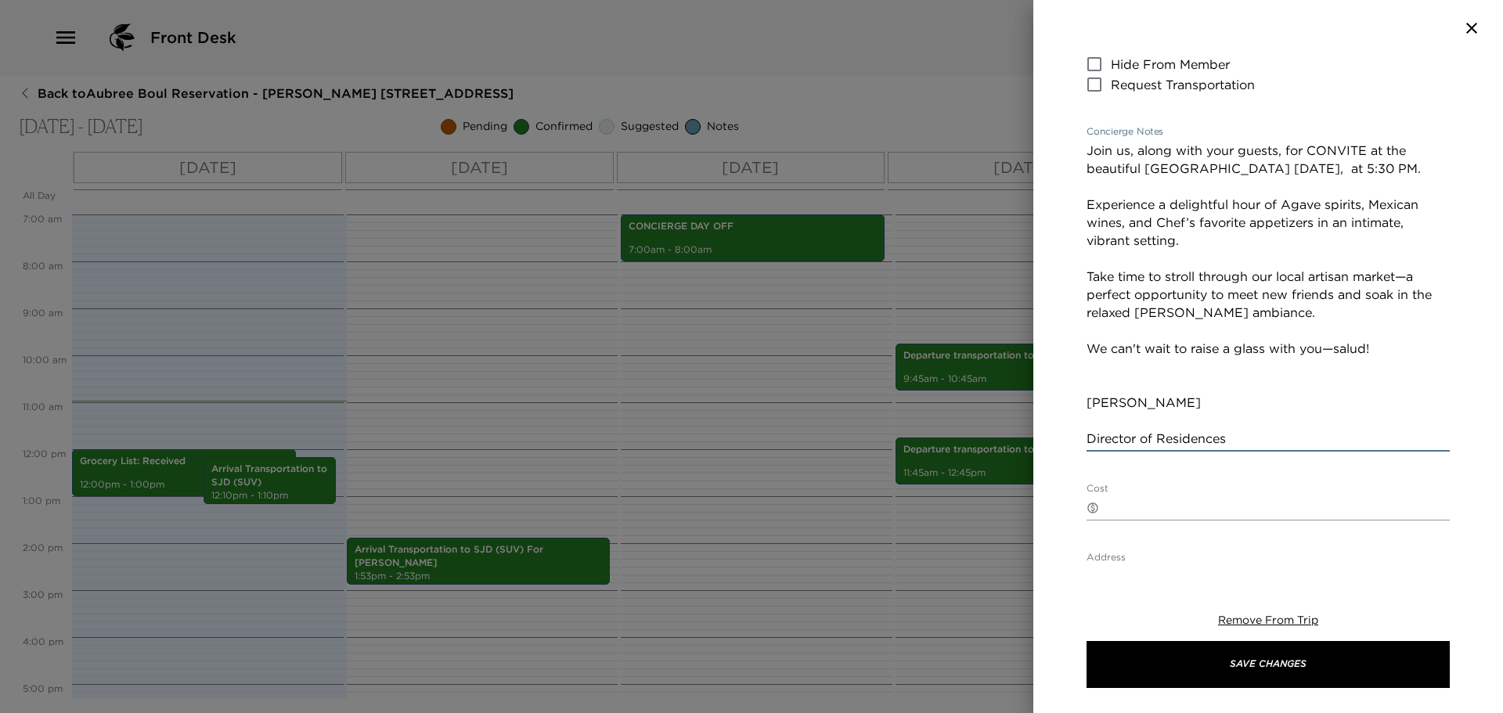
type textarea "Join us, along with your guests, for CONVITE at the beautiful [GEOGRAPHIC_DATA]…"
click at [1467, 28] on icon "button" at bounding box center [1472, 28] width 19 height 19
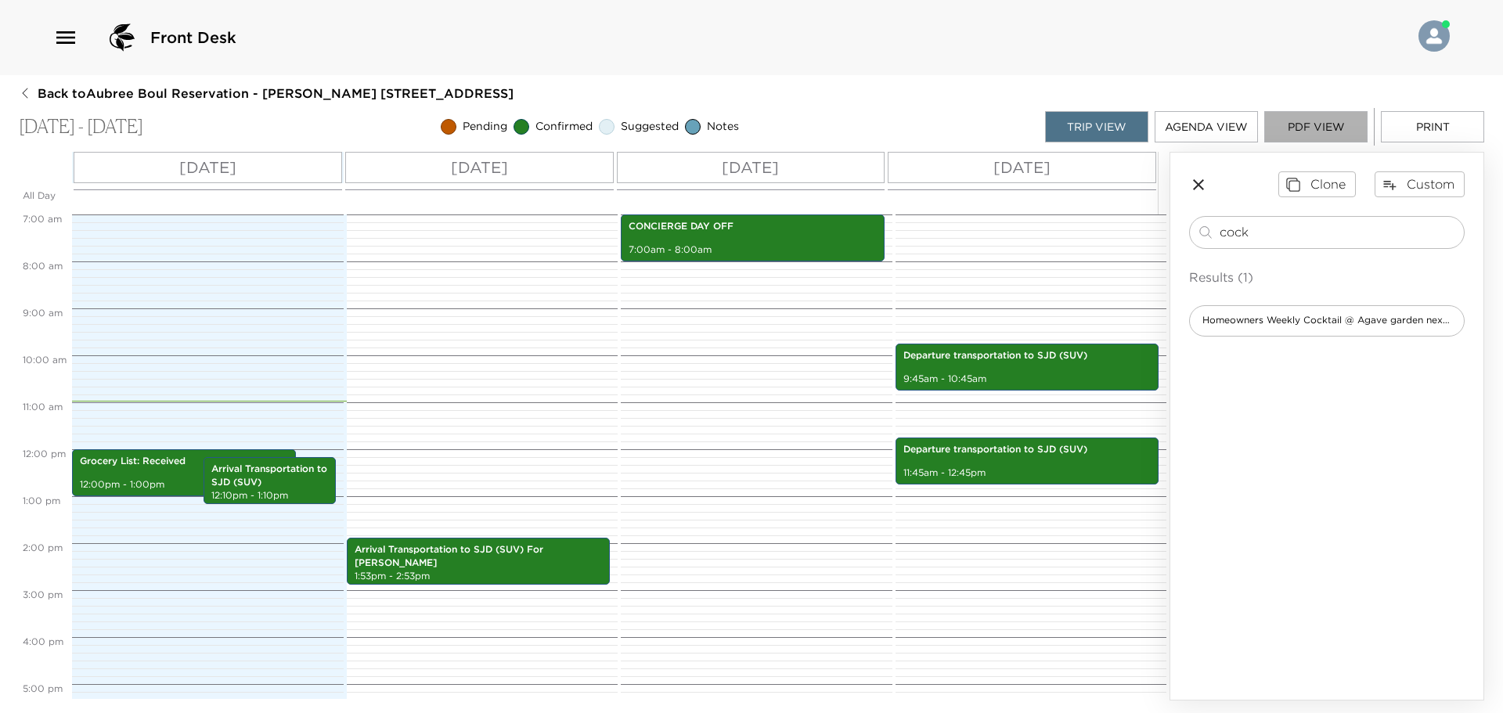
click at [1335, 120] on button "PDF View" at bounding box center [1316, 126] width 103 height 31
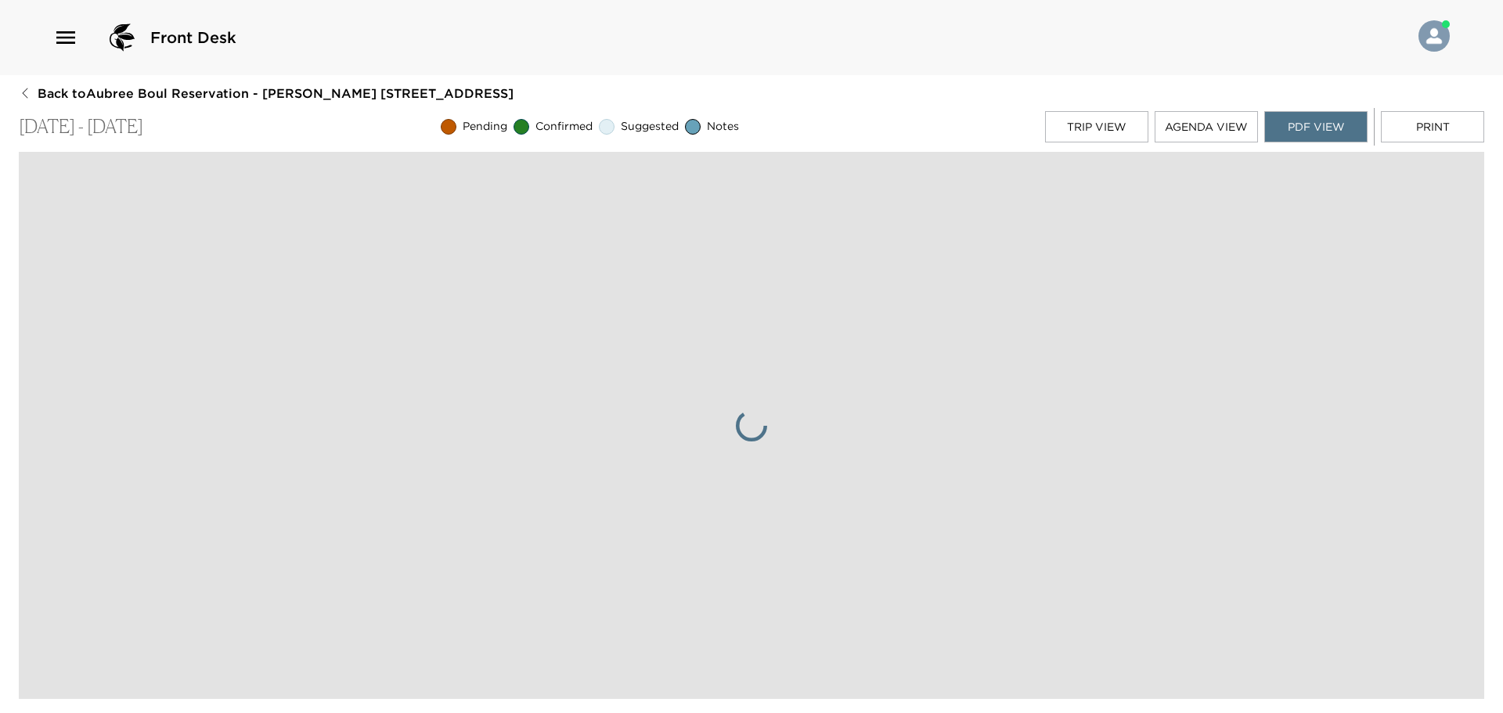
click at [1295, 125] on button "PDF View" at bounding box center [1316, 126] width 103 height 31
click at [1451, 115] on button "Print" at bounding box center [1432, 126] width 103 height 31
click at [1329, 131] on button "PDF View" at bounding box center [1316, 126] width 103 height 31
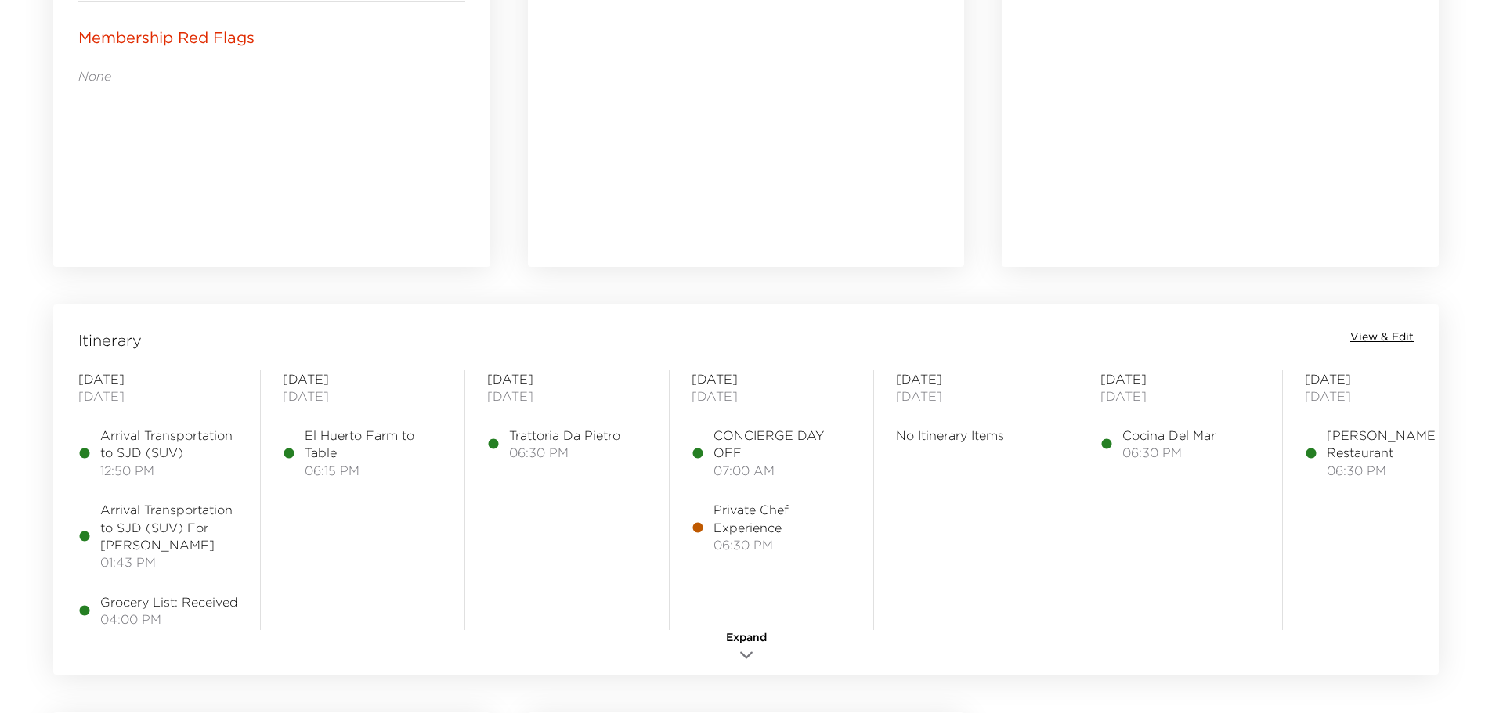
scroll to position [1018, 0]
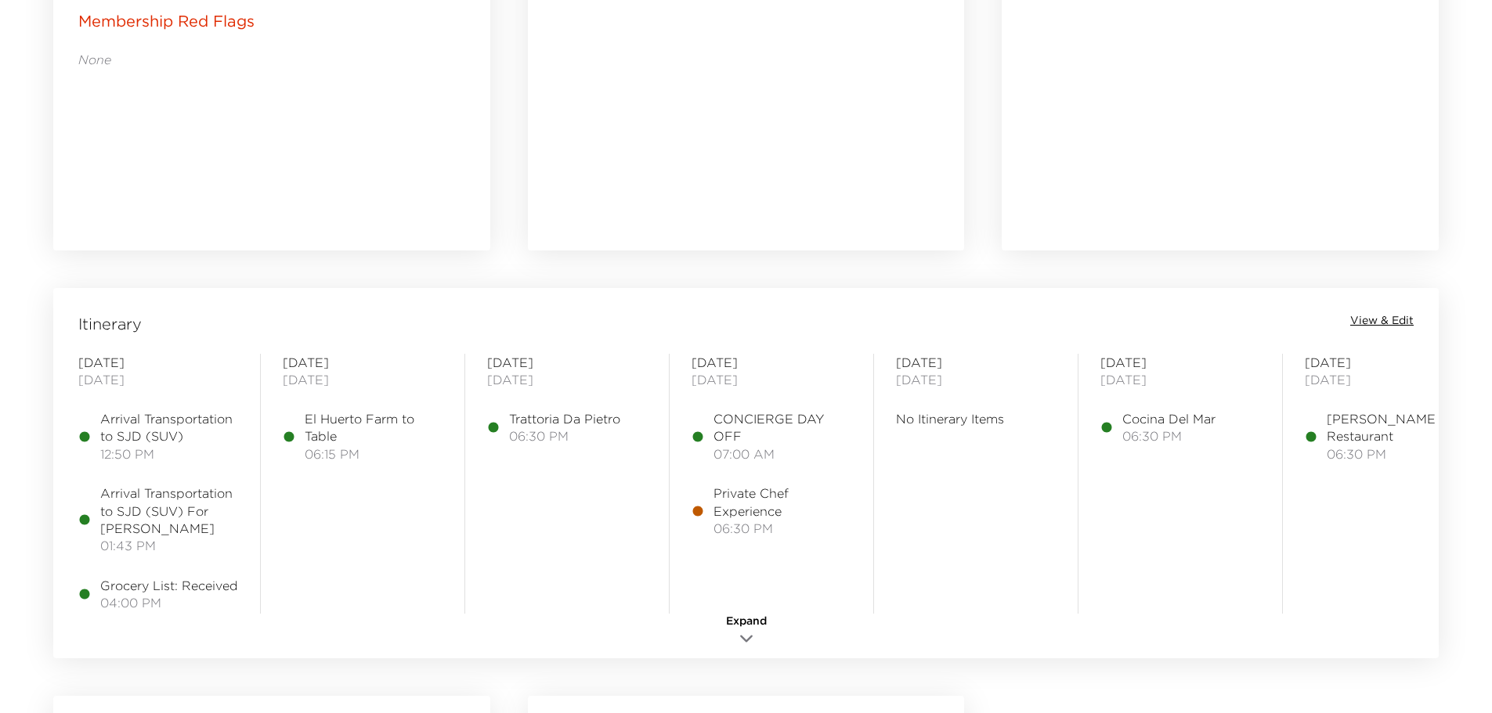
click at [1402, 329] on div "Itinerary View & Edit" at bounding box center [745, 324] width 1379 height 22
click at [1401, 319] on span "View & Edit" at bounding box center [1381, 321] width 63 height 16
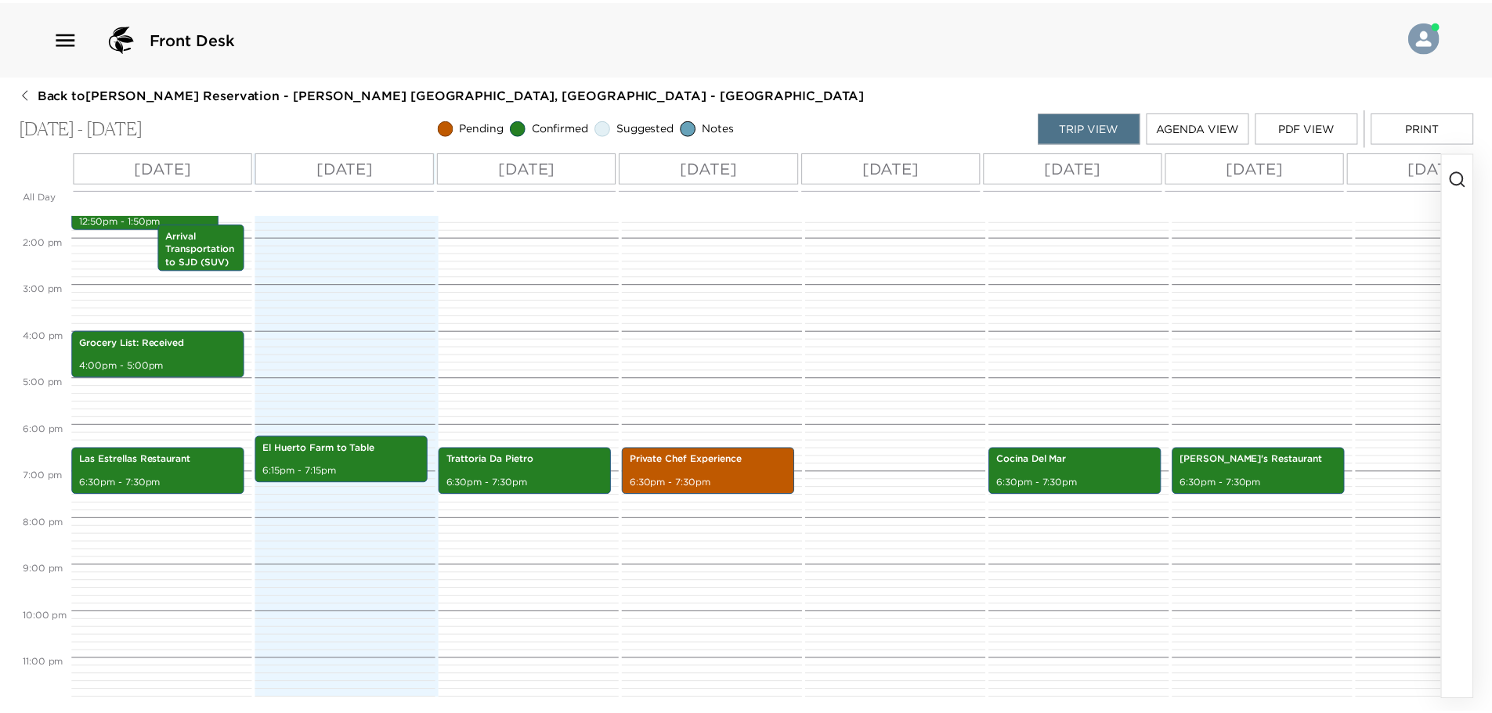
scroll to position [642, 0]
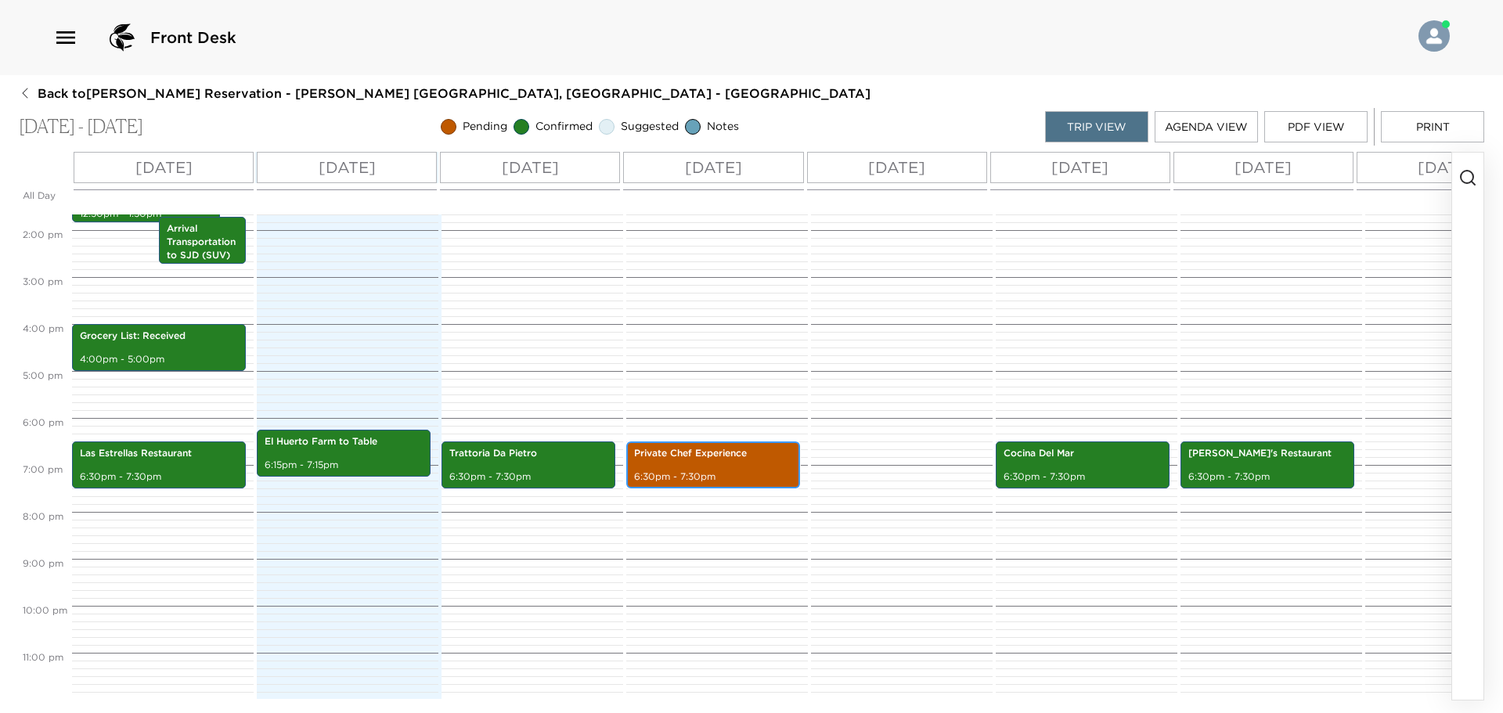
click at [742, 468] on div "Private Chef Experience 6:30pm - 7:30pm" at bounding box center [713, 465] width 164 height 42
click at [742, 467] on div "Private Chef Experience 6:30pm - 7:30pm" at bounding box center [713, 465] width 164 height 42
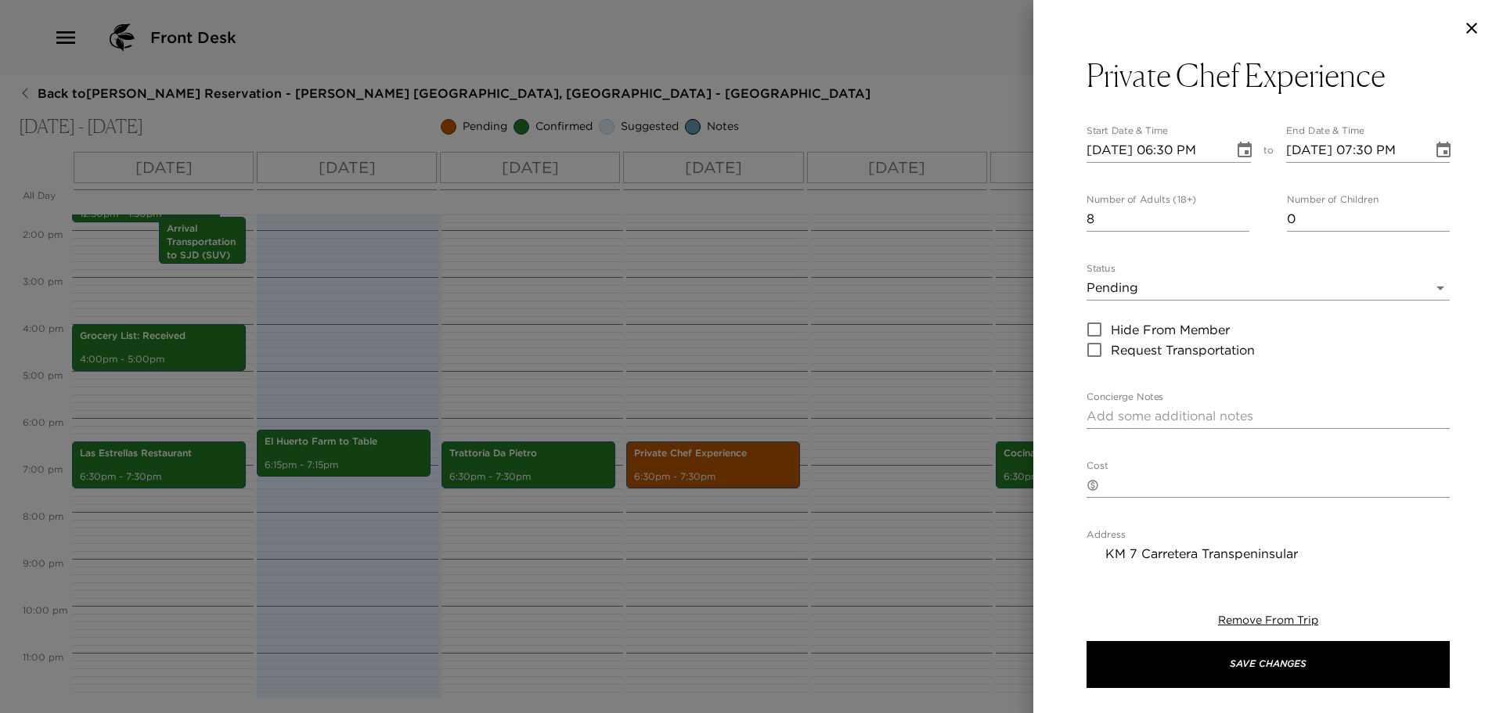
click at [1135, 288] on body "Front Desk Back to Gerard Gendron Reservation - Esperanza 801 Los Cabos, Mexico…" at bounding box center [751, 356] width 1503 height 713
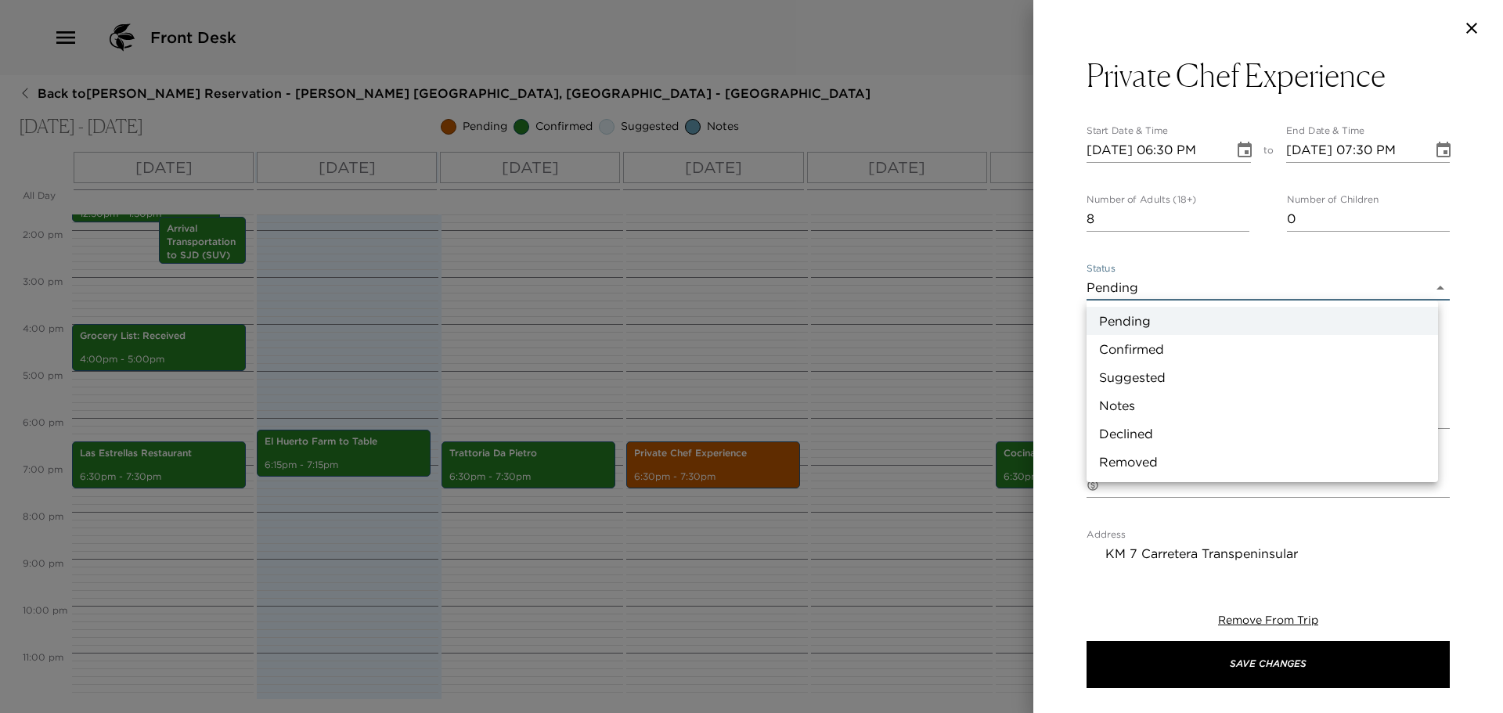
click at [1156, 341] on li "Confirmed" at bounding box center [1263, 349] width 352 height 28
type input "Confirmed"
type textarea "Menú Selection: # People: Time: *Please make sure to have your house open for t…"
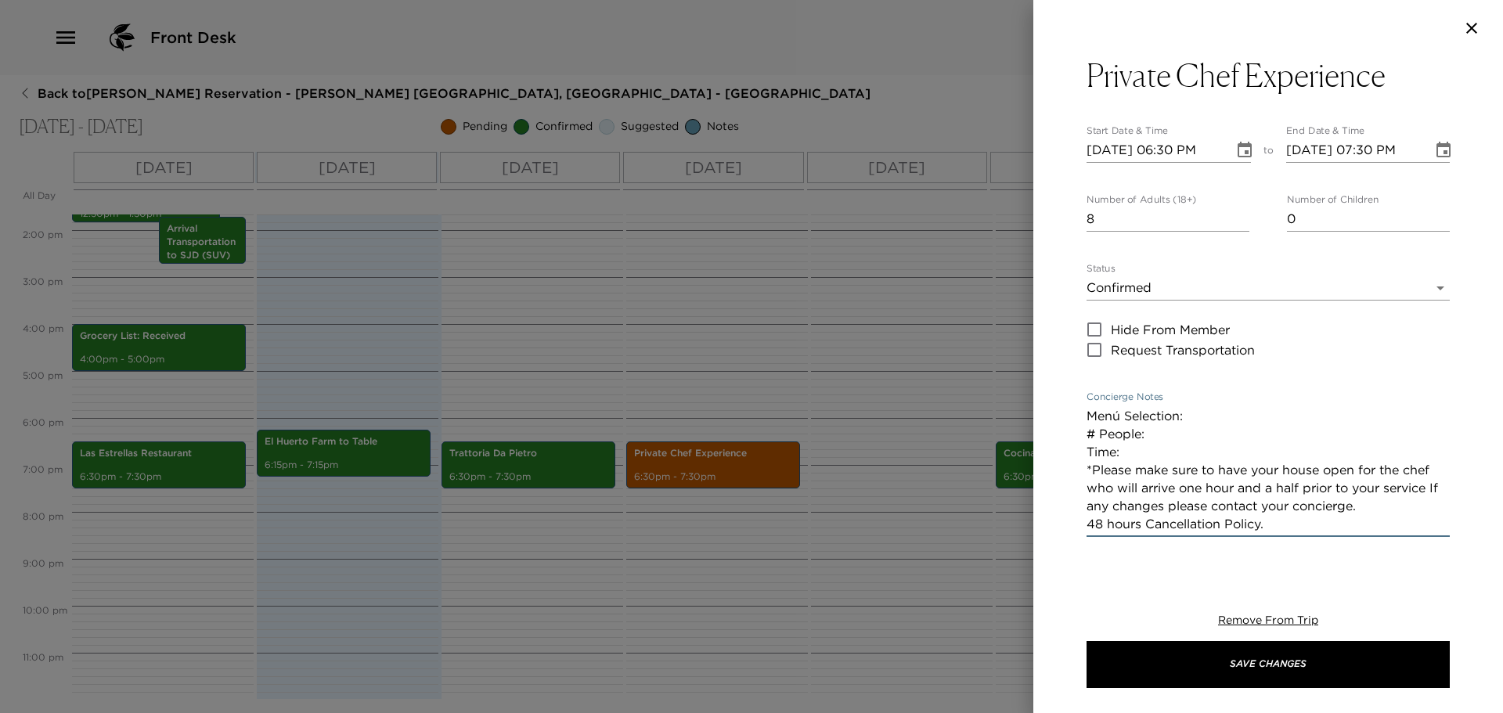
drag, startPoint x: 1205, startPoint y: 419, endPoint x: 1211, endPoint y: 460, distance: 41.2
click at [1211, 460] on textarea "Menú Selection: # People: Time: *Please make sure to have your house open for t…" at bounding box center [1268, 470] width 363 height 126
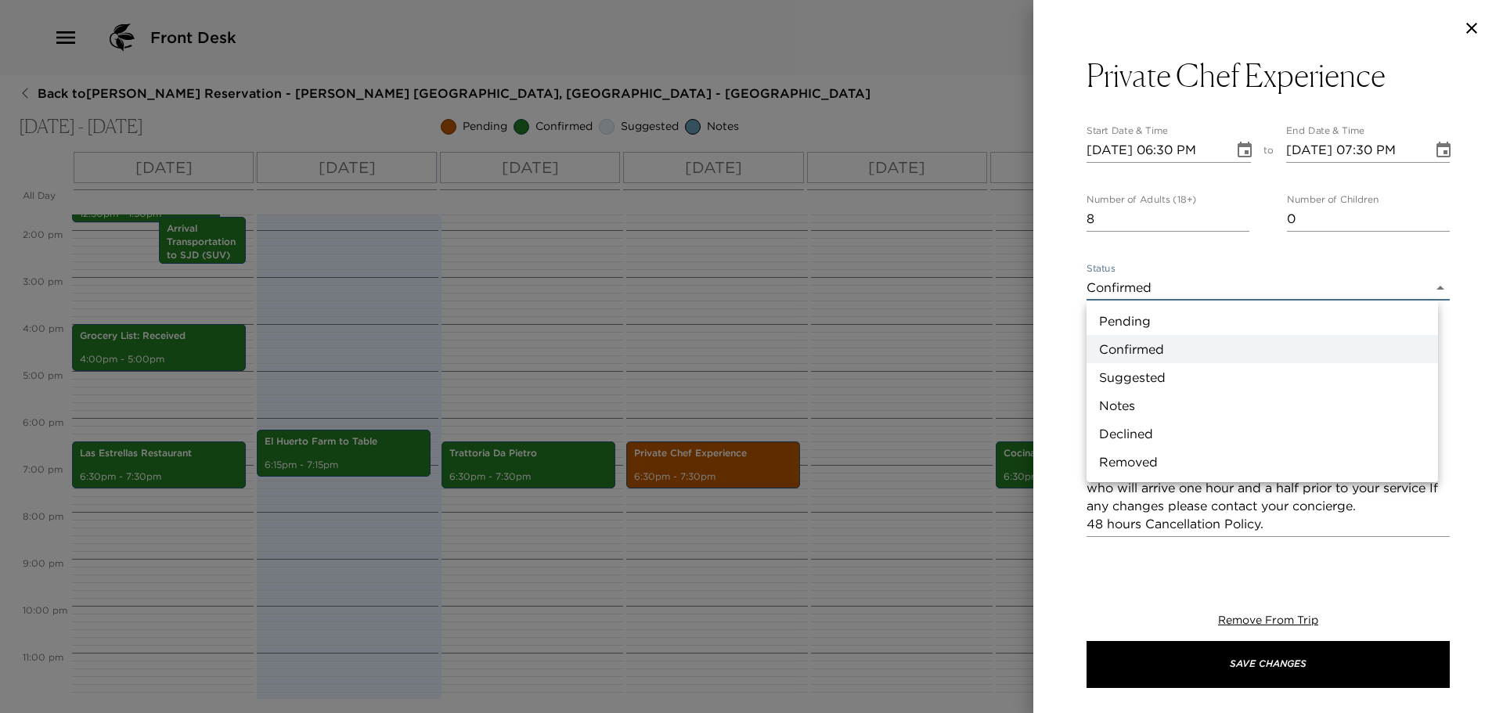
click at [1153, 297] on body "Front Desk Back to Gerard Gendron Reservation - Esperanza 801 Los Cabos, Mexico…" at bounding box center [751, 356] width 1503 height 713
click at [1145, 319] on li "Pending" at bounding box center [1263, 321] width 352 height 28
type input "Pending"
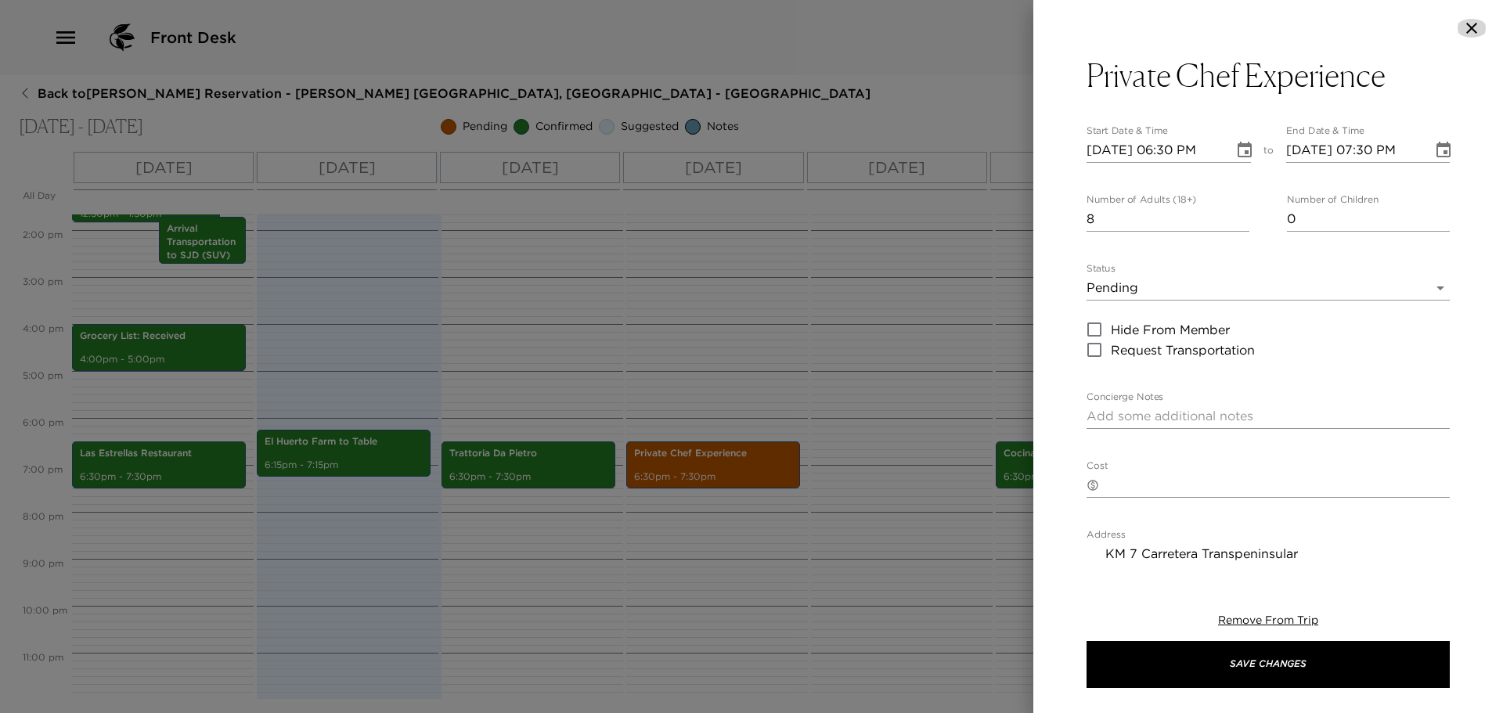
click at [1476, 27] on icon "button" at bounding box center [1472, 28] width 19 height 19
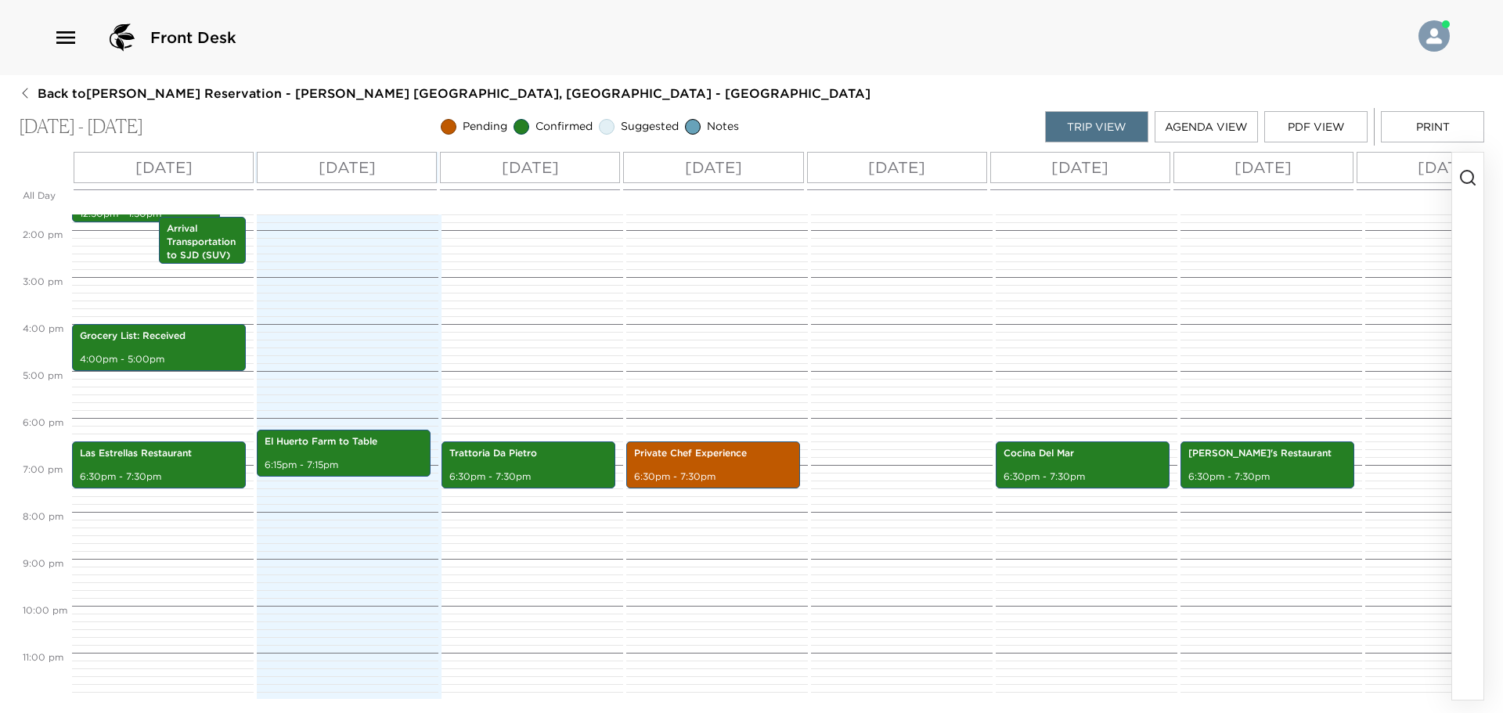
click at [56, 35] on icon "button" at bounding box center [65, 37] width 25 height 25
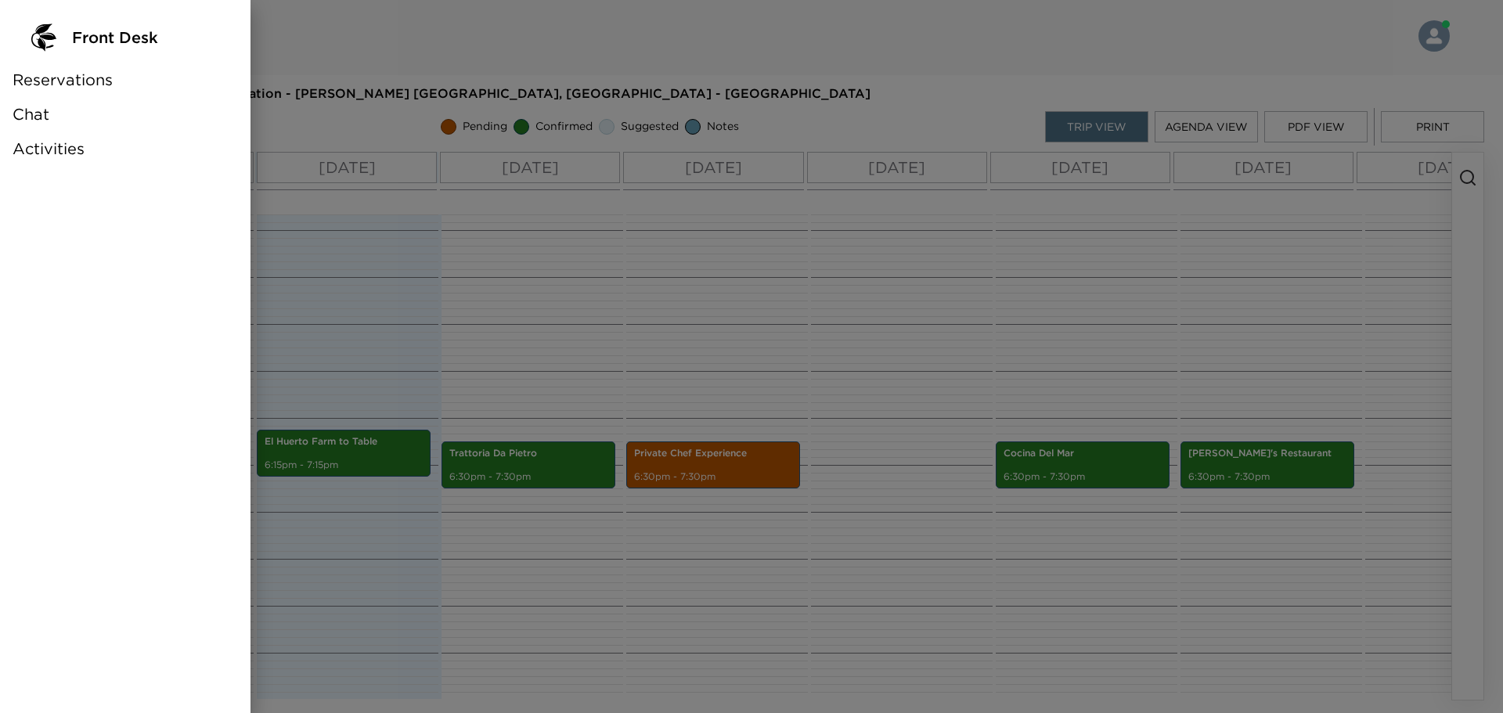
click at [74, 145] on span "Activities" at bounding box center [49, 149] width 72 height 22
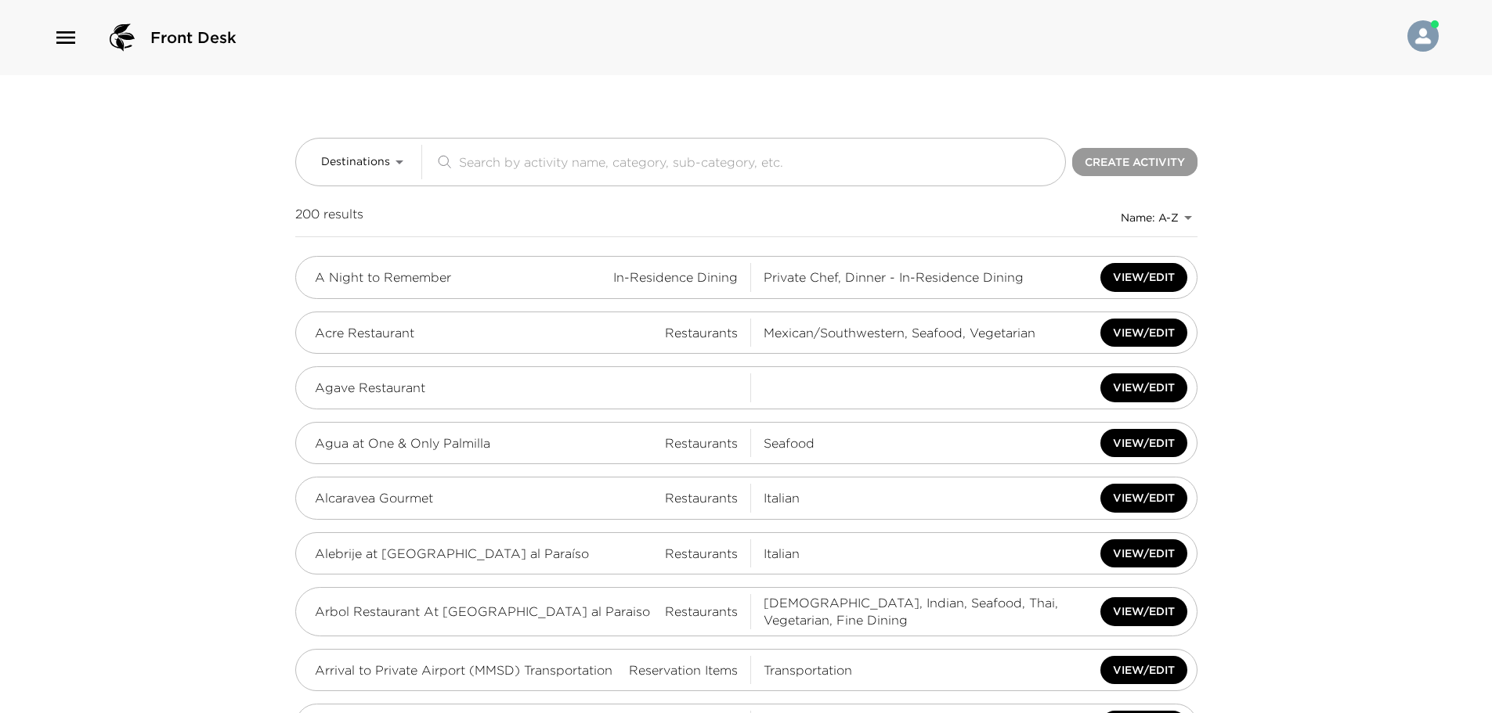
click at [1153, 158] on button "Create Activity" at bounding box center [1134, 162] width 125 height 29
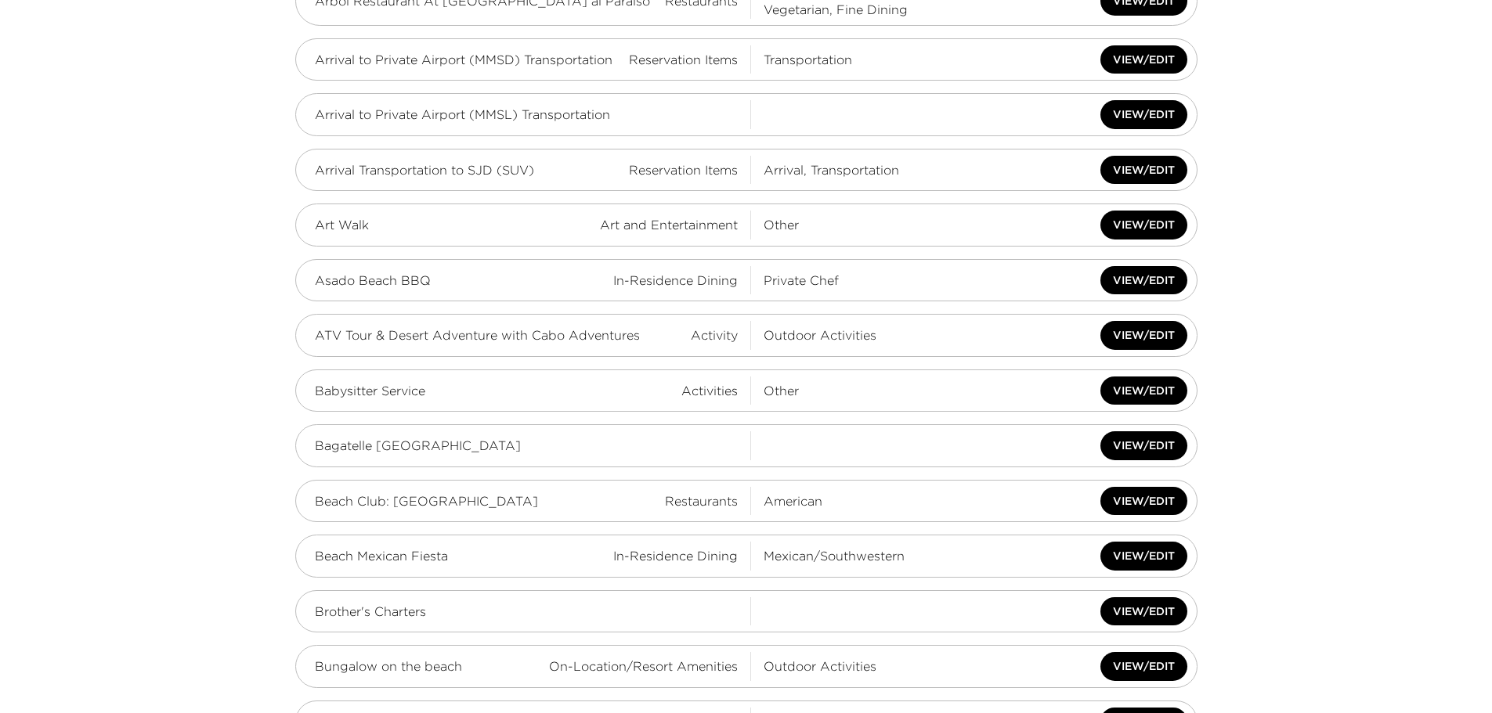
scroll to position [626, 0]
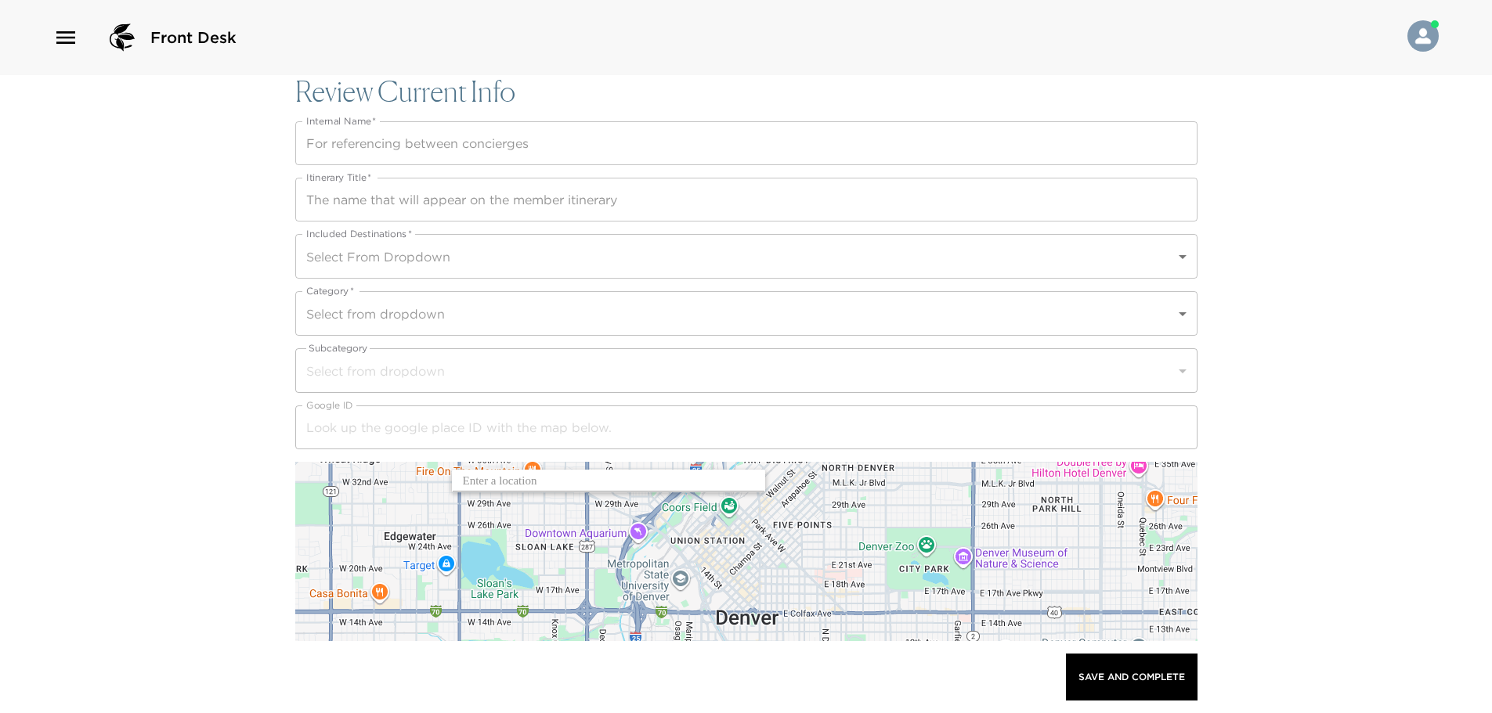
click at [343, 142] on input "Internal Name   *" at bounding box center [746, 143] width 902 height 44
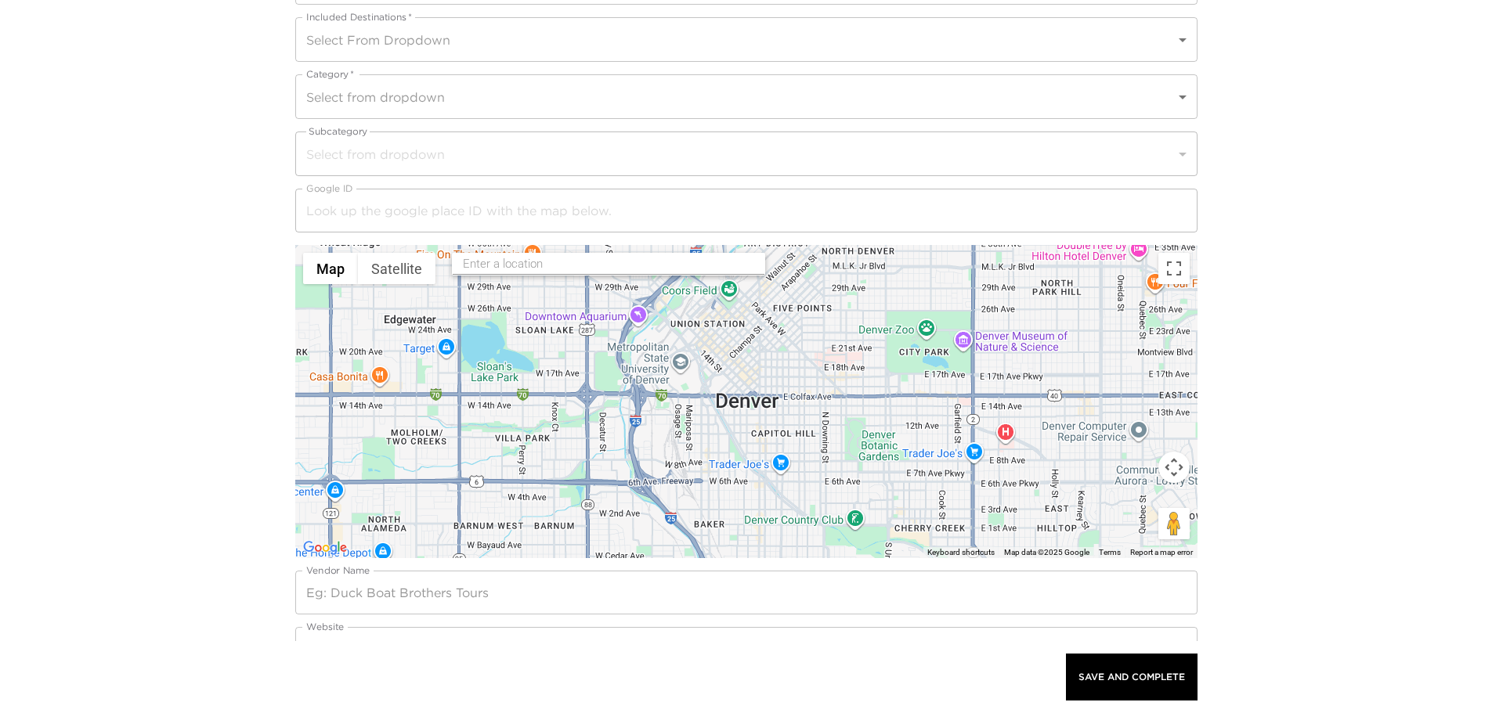
scroll to position [253, 0]
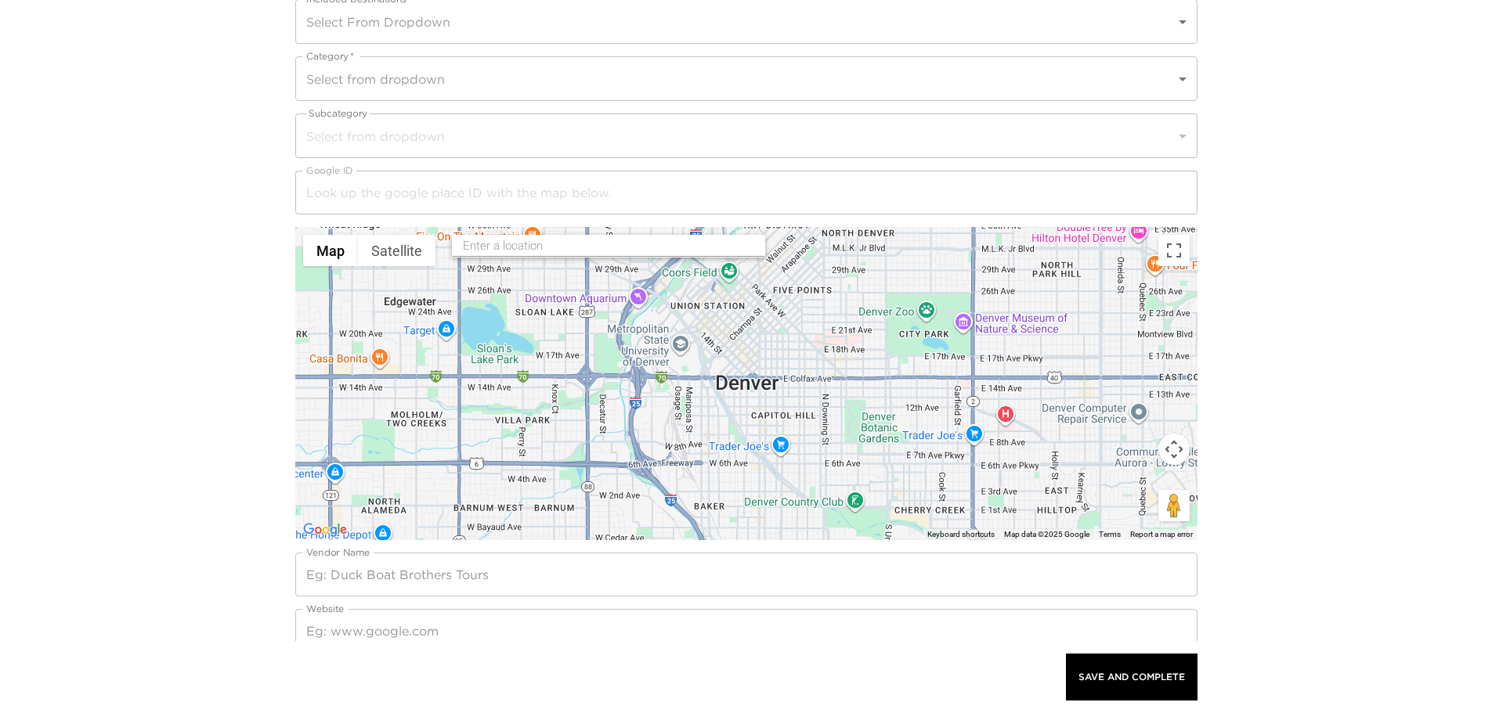
click at [550, 240] on input "text" at bounding box center [609, 246] width 293 height 24
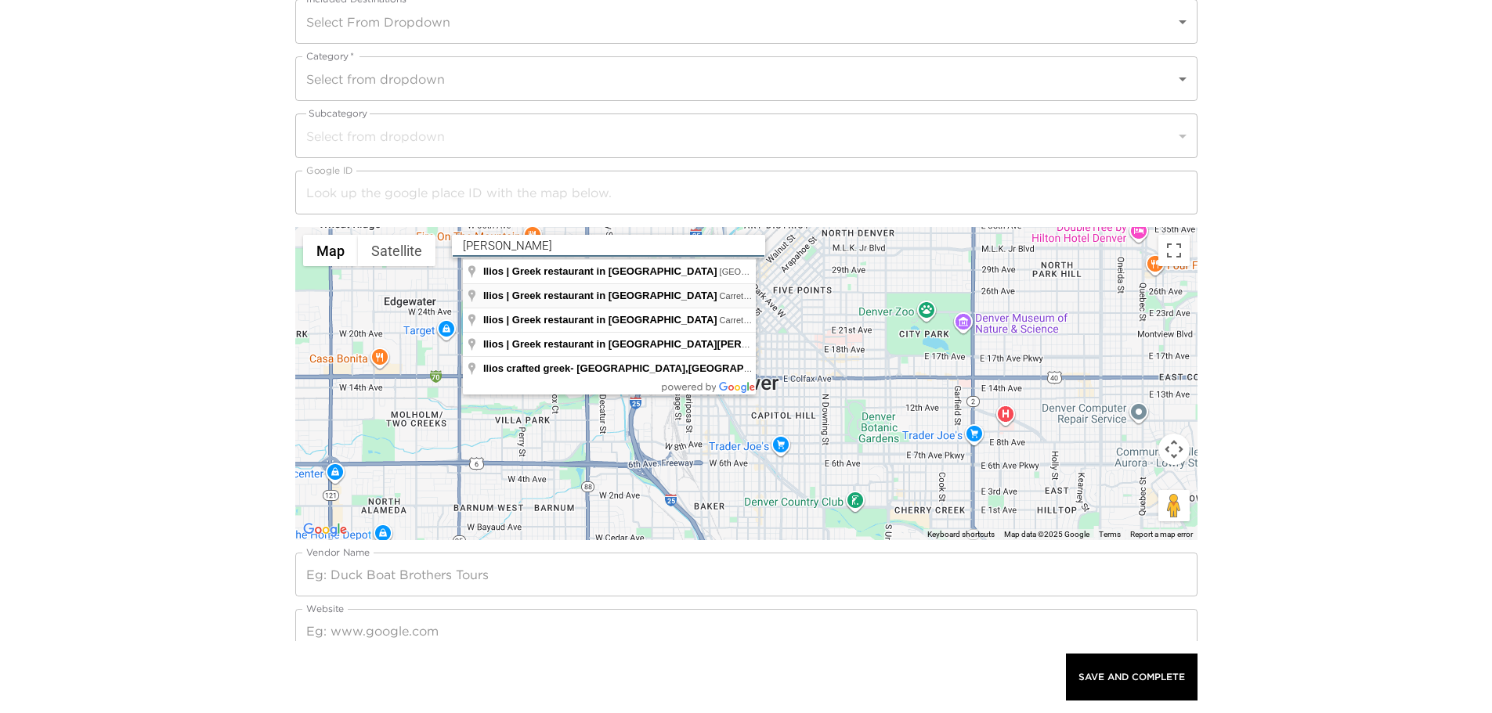
type input "Ilios | Greek restaurant in Cabo, Carretera Transpeninsular, Tourist Corridor, …"
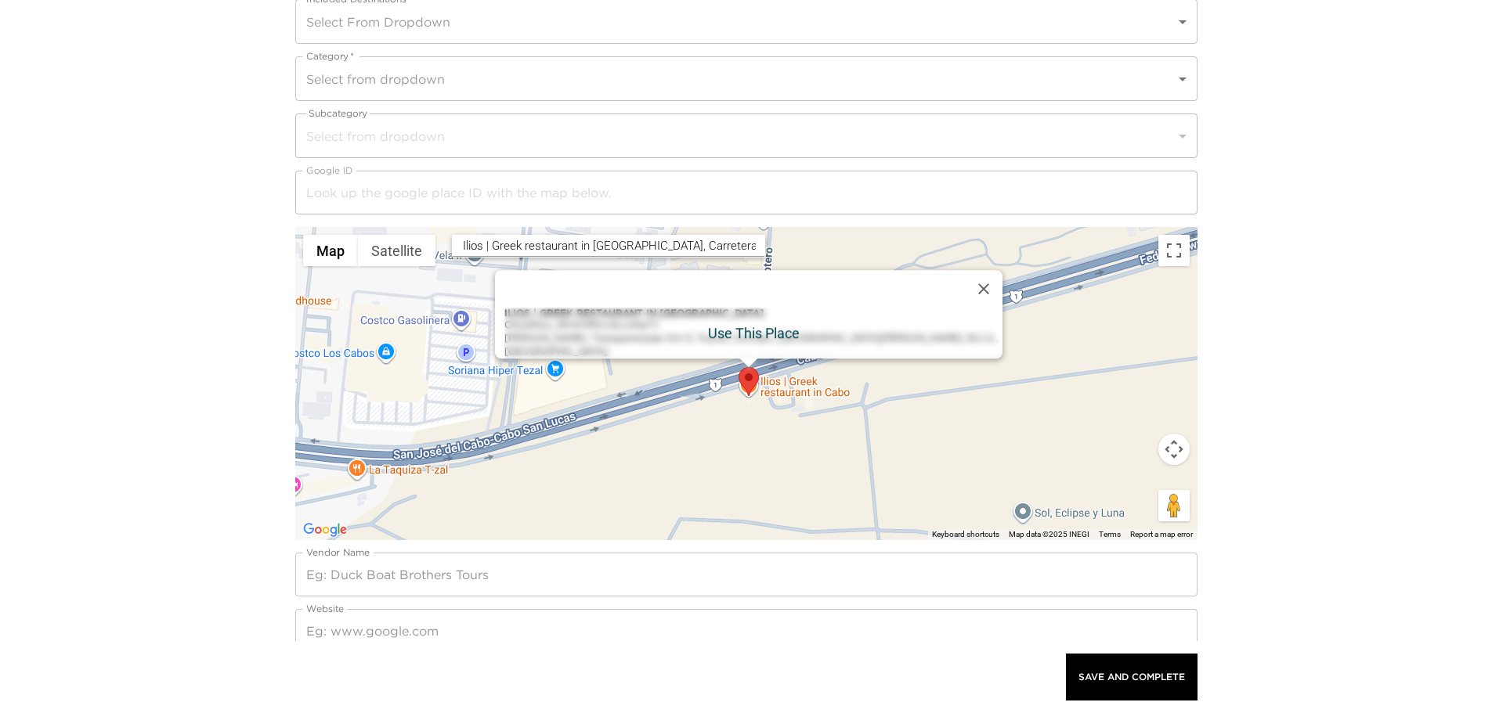
click at [752, 333] on div "Ilios | Greek restaurant in Cabo ChIJiZHxz_hPr4YRPcx4LLnHqTY Carr. Transpeninsu…" at bounding box center [753, 333] width 498 height 51
type input "ChIJiZHxz_hPr4YRPcx4LLnHqTY"
type input "Ilios | Greek restaurant in Cabo"
type input "https://iliosrestaurante.com.mx/es/el-mejor-restaurante-griego-en-los-cabos/"
type input "624 181 0874"
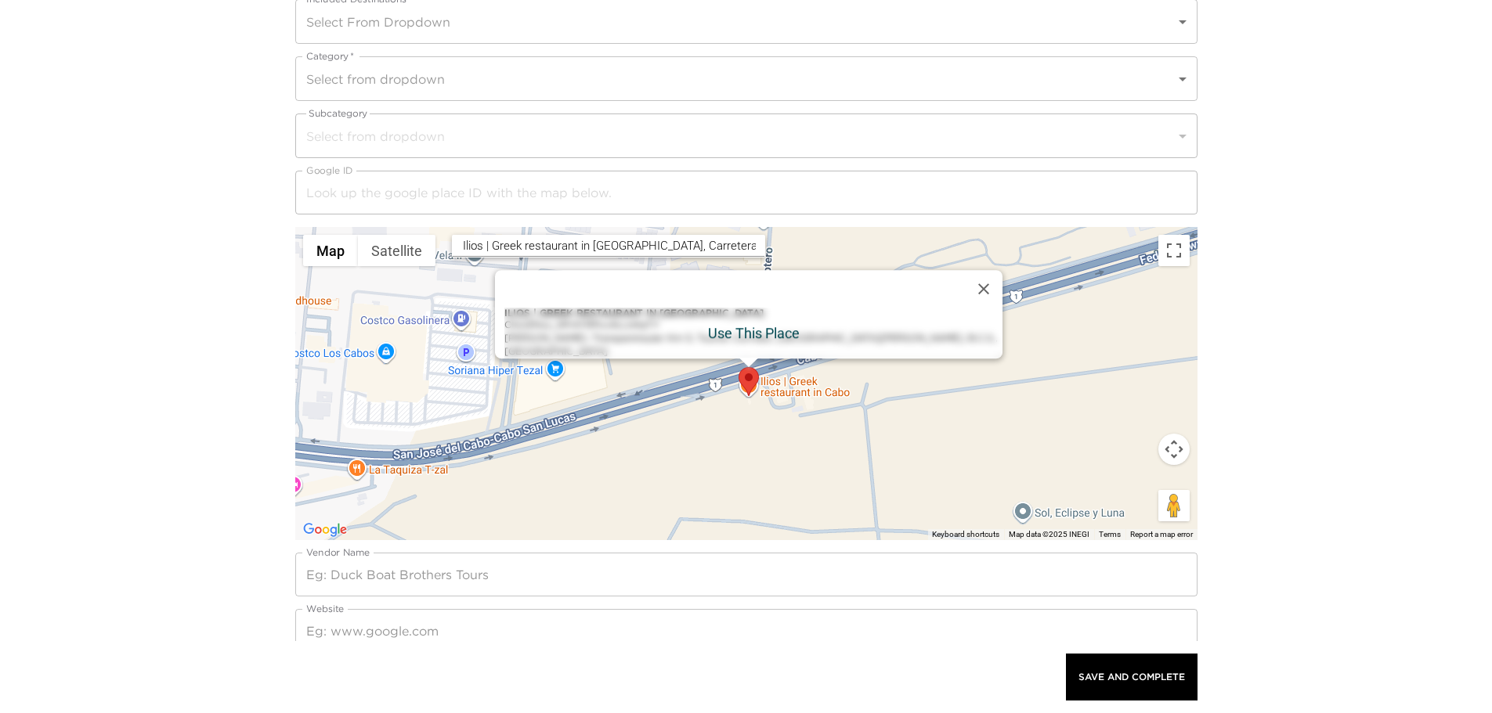
type input "Km 5 Carretera Transpeninsular"
type input "Cabo San Lucas"
type input "Baja California Sur"
type input "Mexico"
type input "22.9034759"
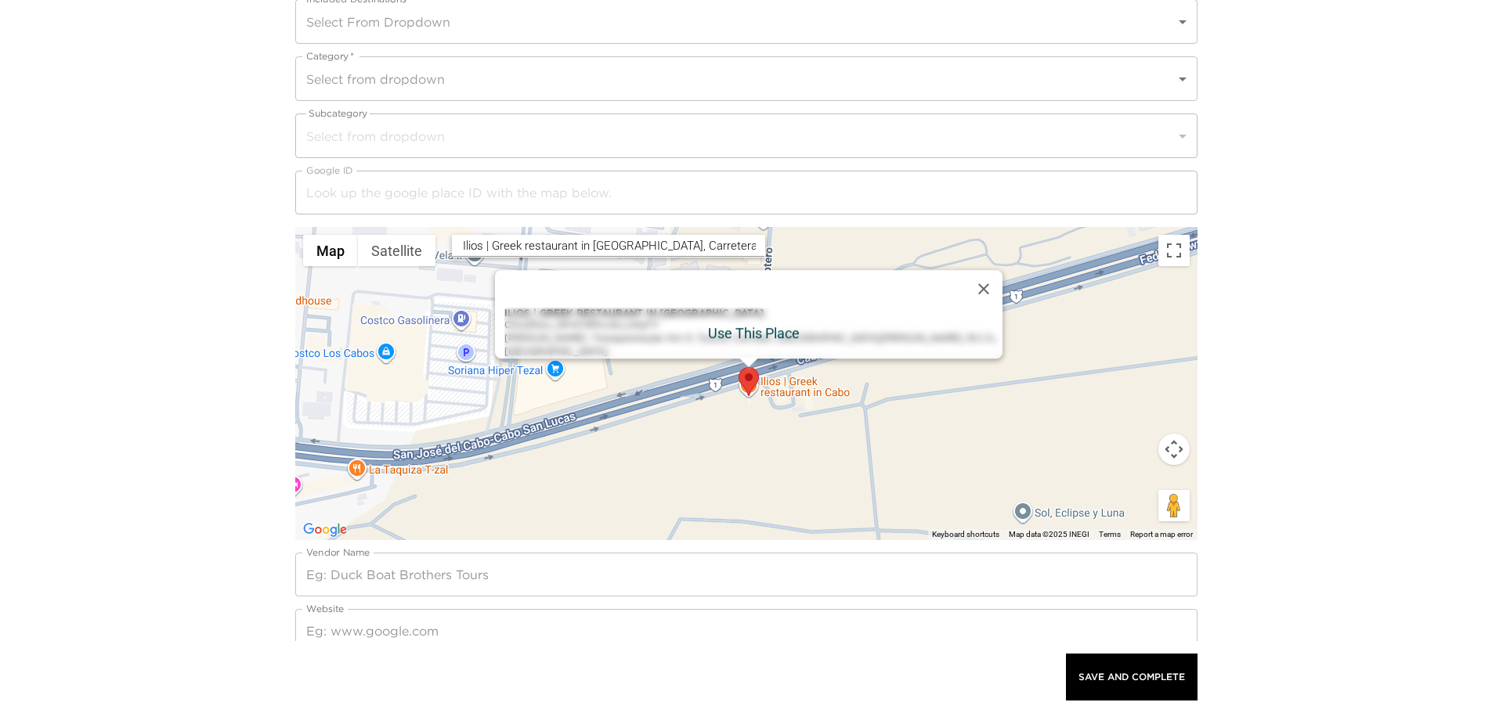
type input "-109.8775332"
type textarea "Monday: 5:00 PM – 2:00 AM Tuesday: 5:00 PM – 2:00 AM Wednesday: 5:00 PM – 2:00 …"
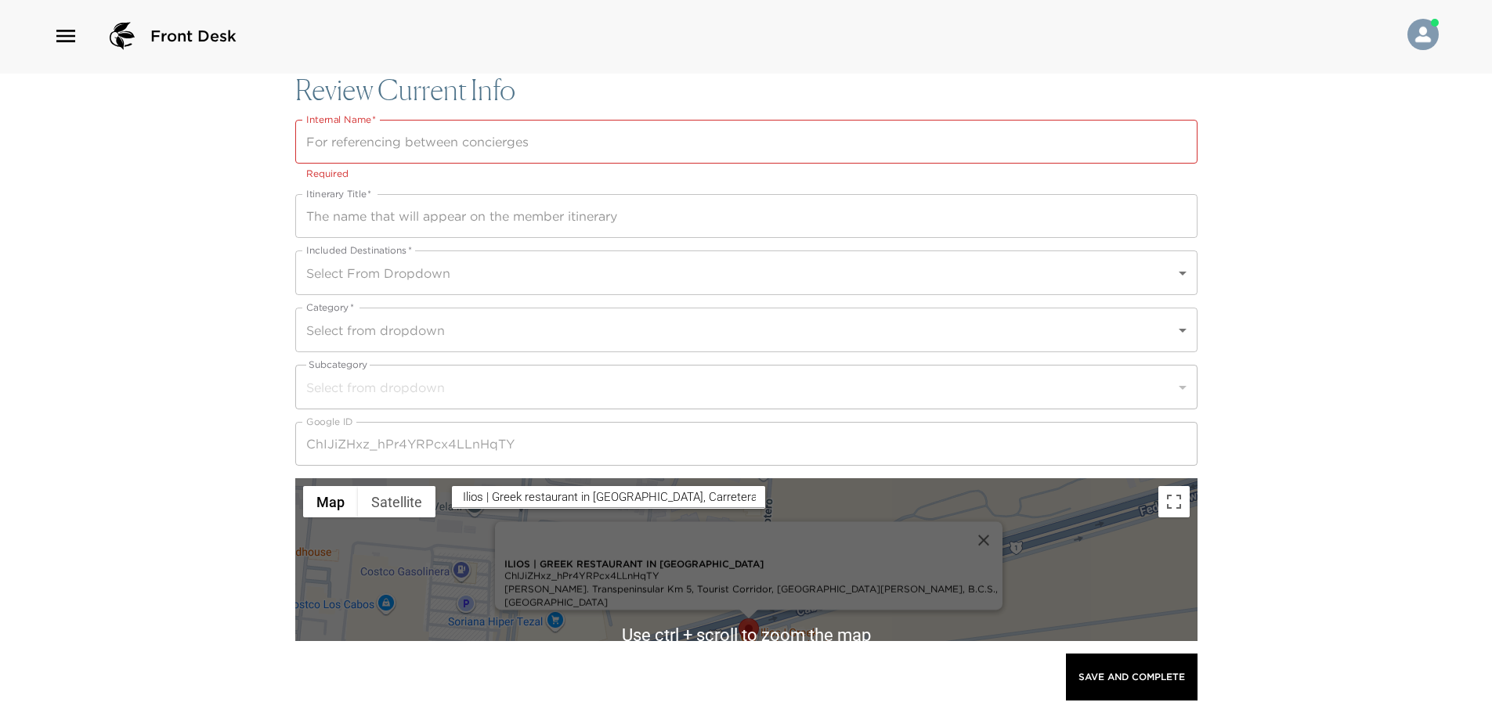
scroll to position [0, 0]
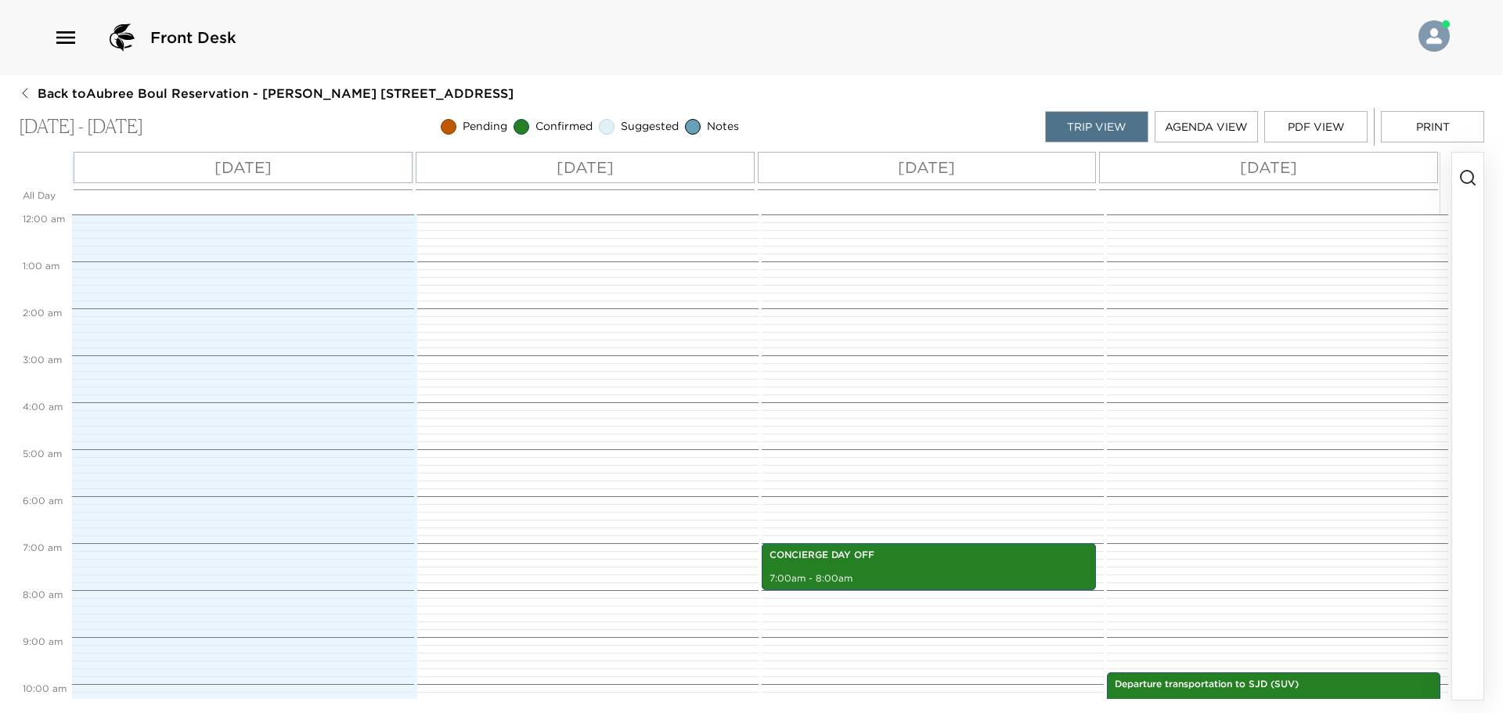
scroll to position [329, 0]
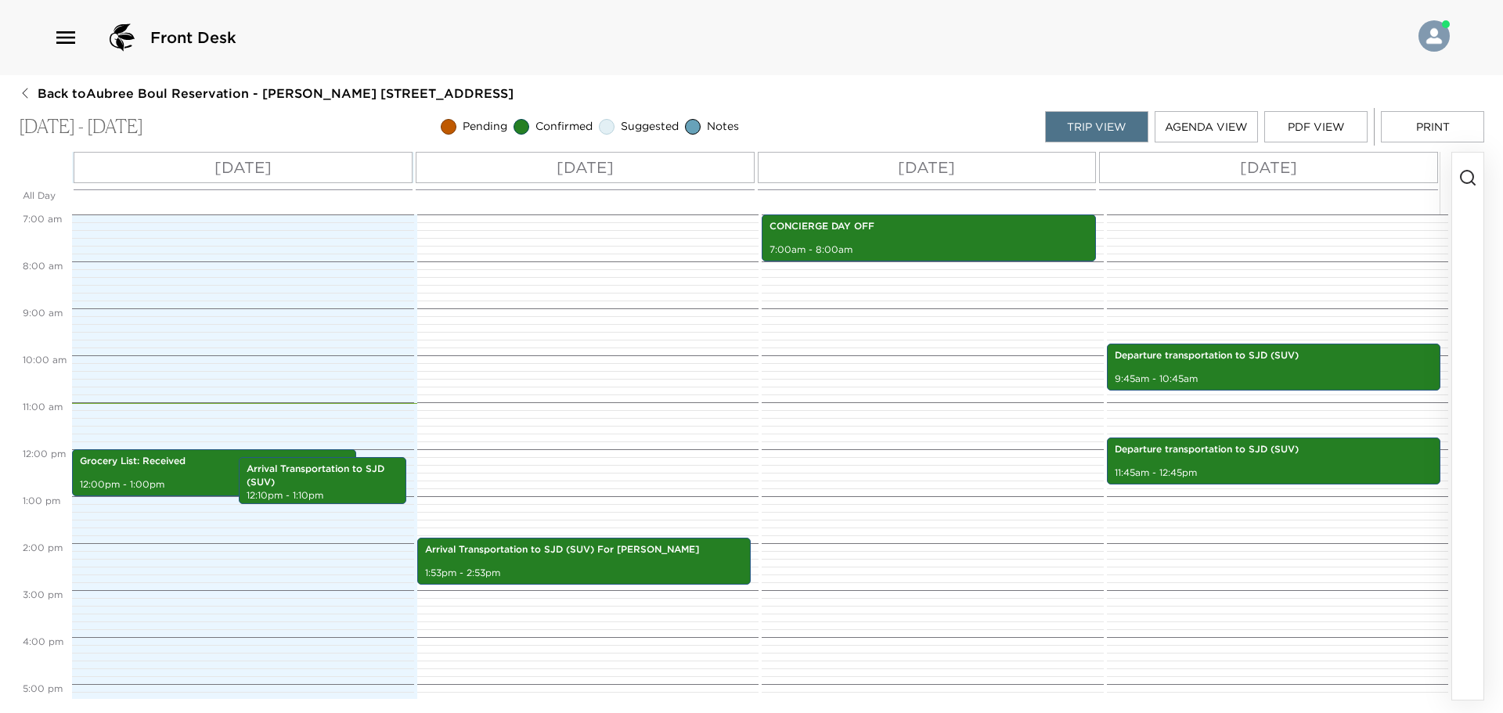
click at [1276, 124] on button "PDF View" at bounding box center [1316, 126] width 103 height 31
